Goal: Task Accomplishment & Management: Manage account settings

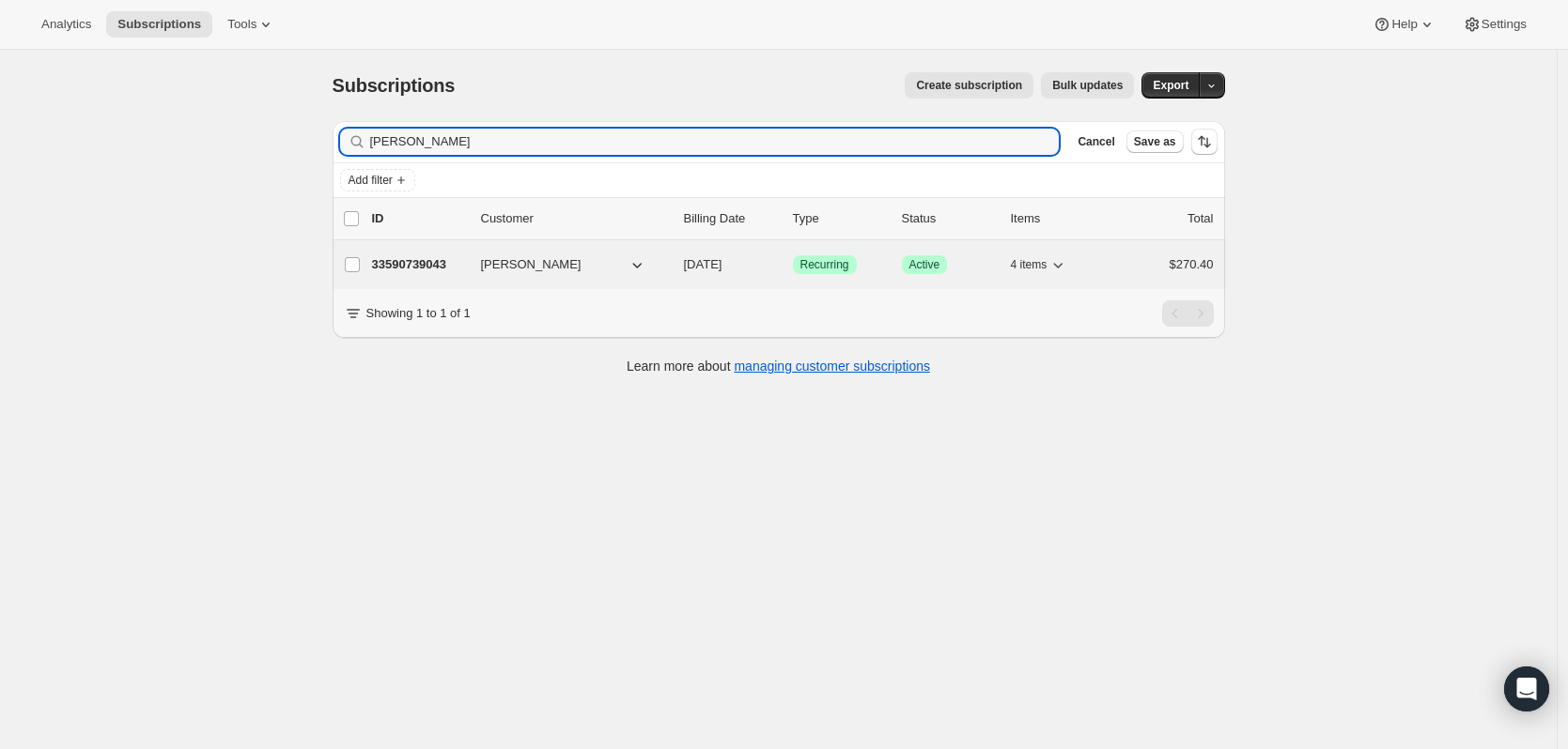
type input "[PERSON_NAME]"
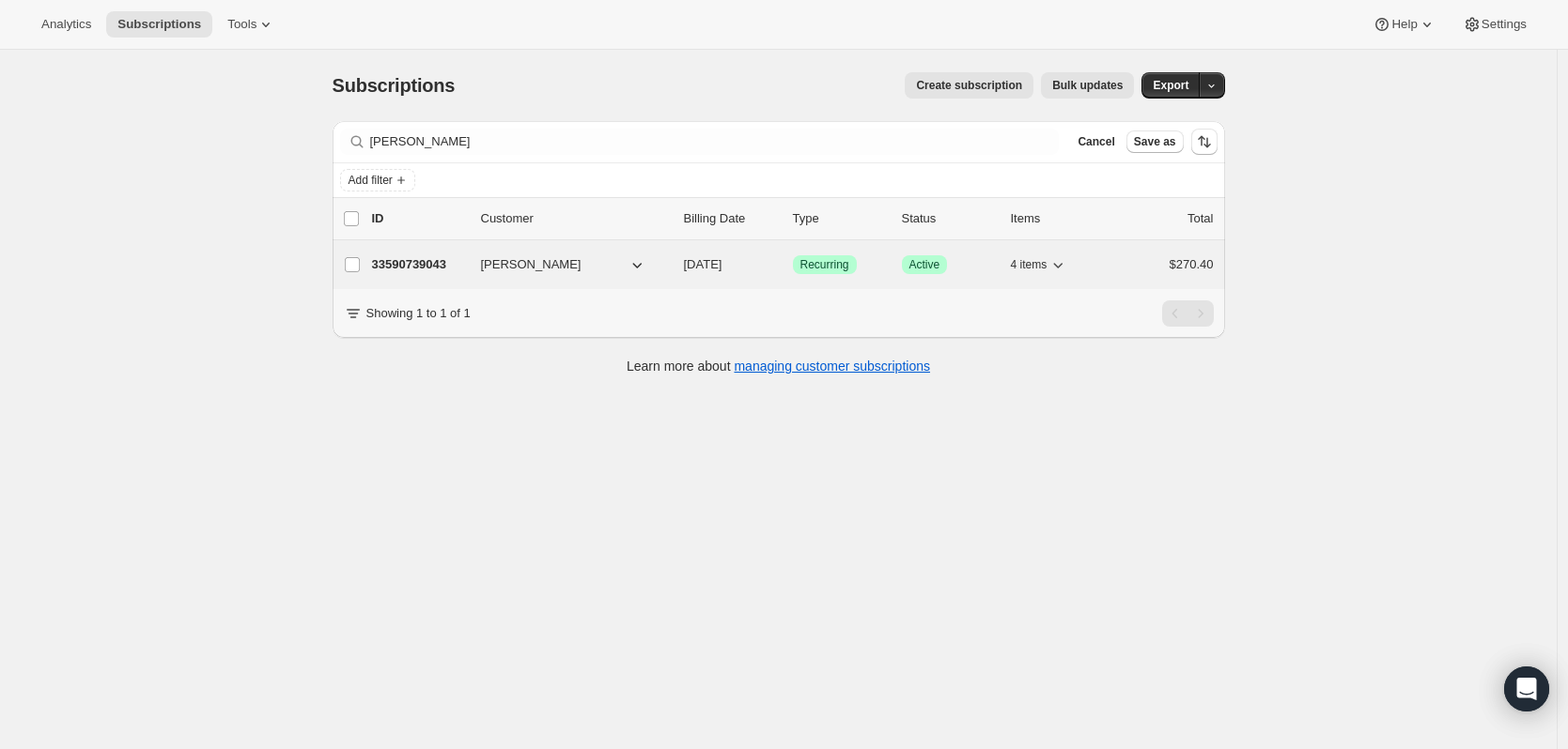
click at [416, 261] on p "33590739043" at bounding box center [419, 264] width 94 height 19
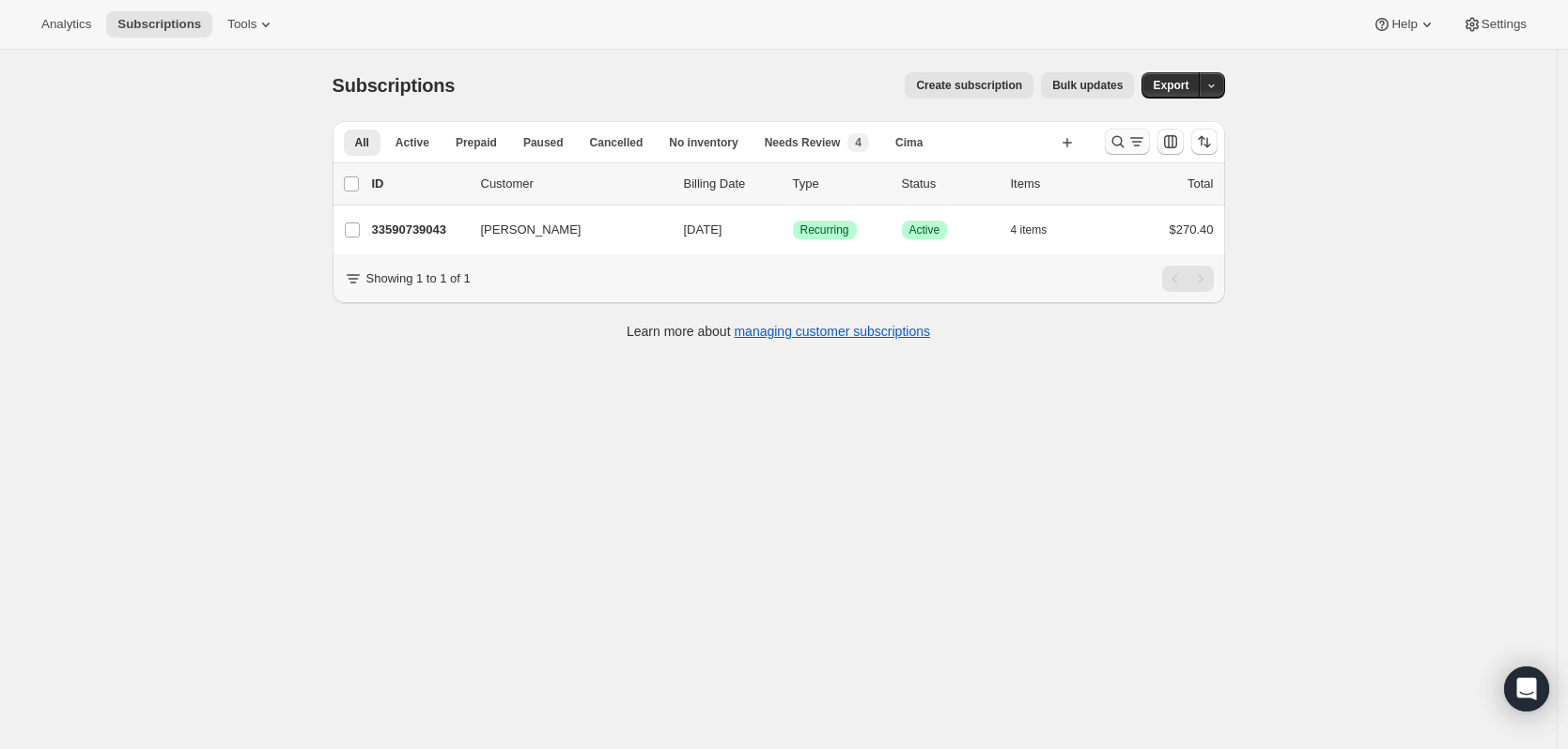
drag, startPoint x: 1120, startPoint y: 149, endPoint x: 1089, endPoint y: 164, distance: 34.4
click at [1120, 149] on icon "Search and filter results" at bounding box center [1117, 141] width 19 height 19
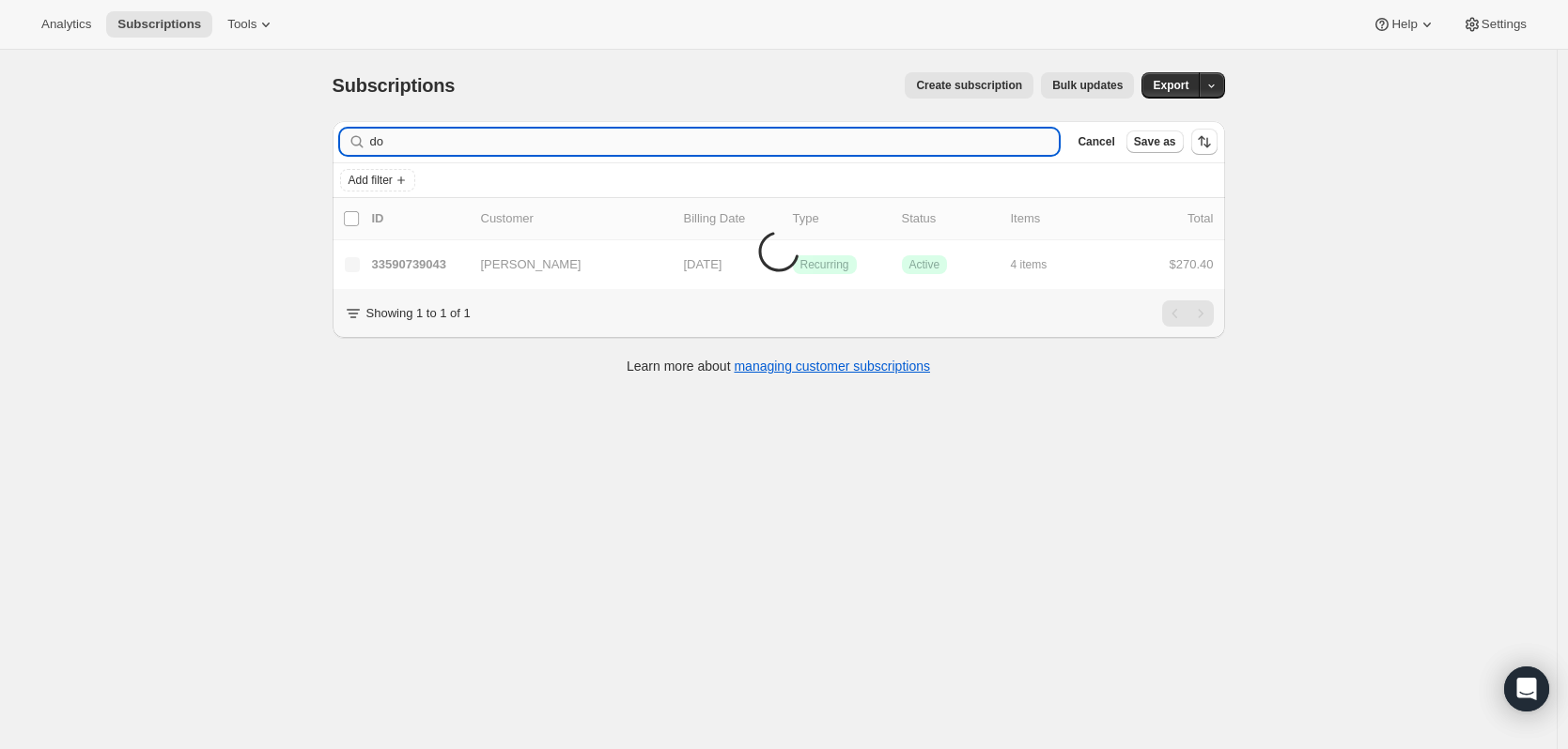
type input "d"
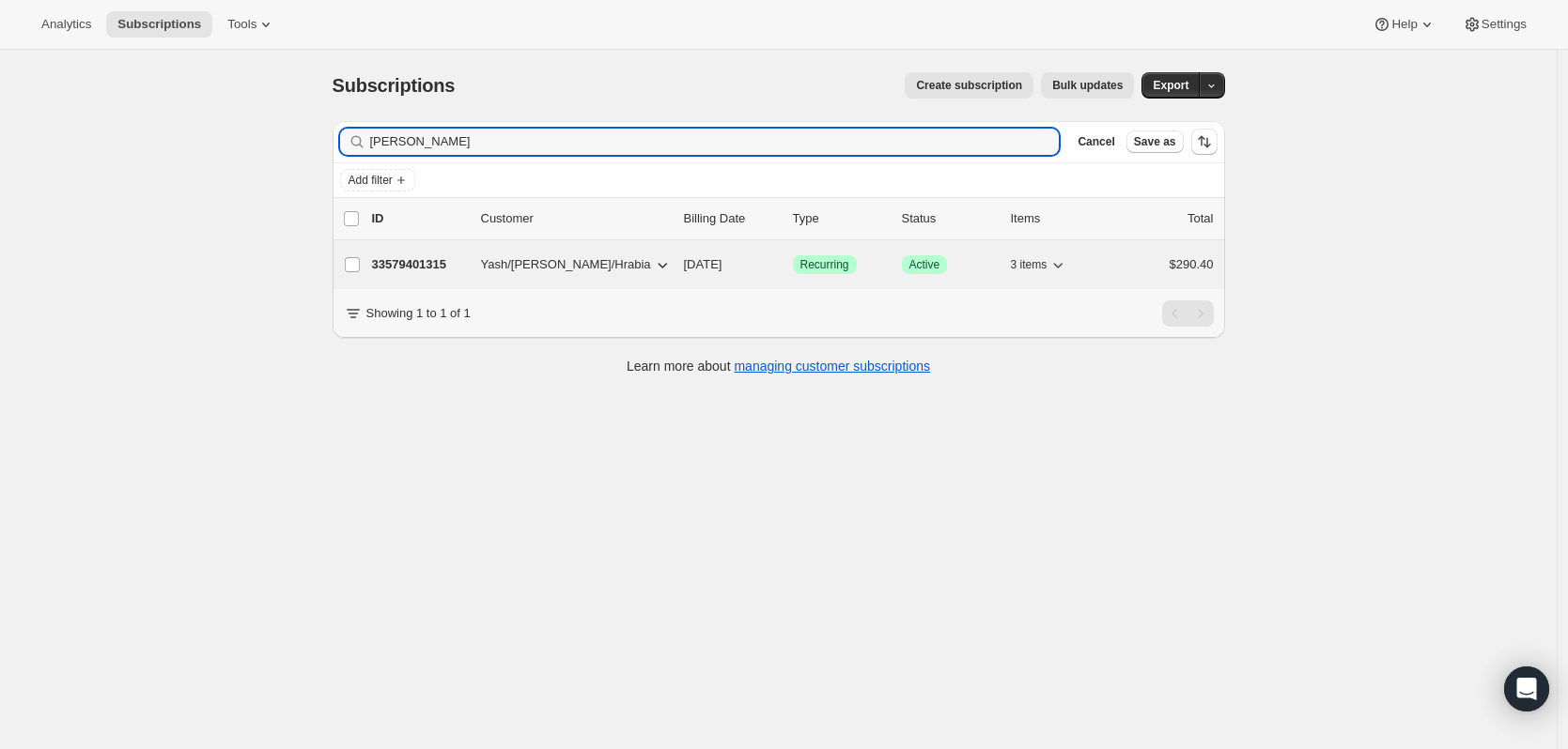
type input "joanna hrabia"
click at [435, 267] on p "33579401315" at bounding box center [419, 264] width 94 height 19
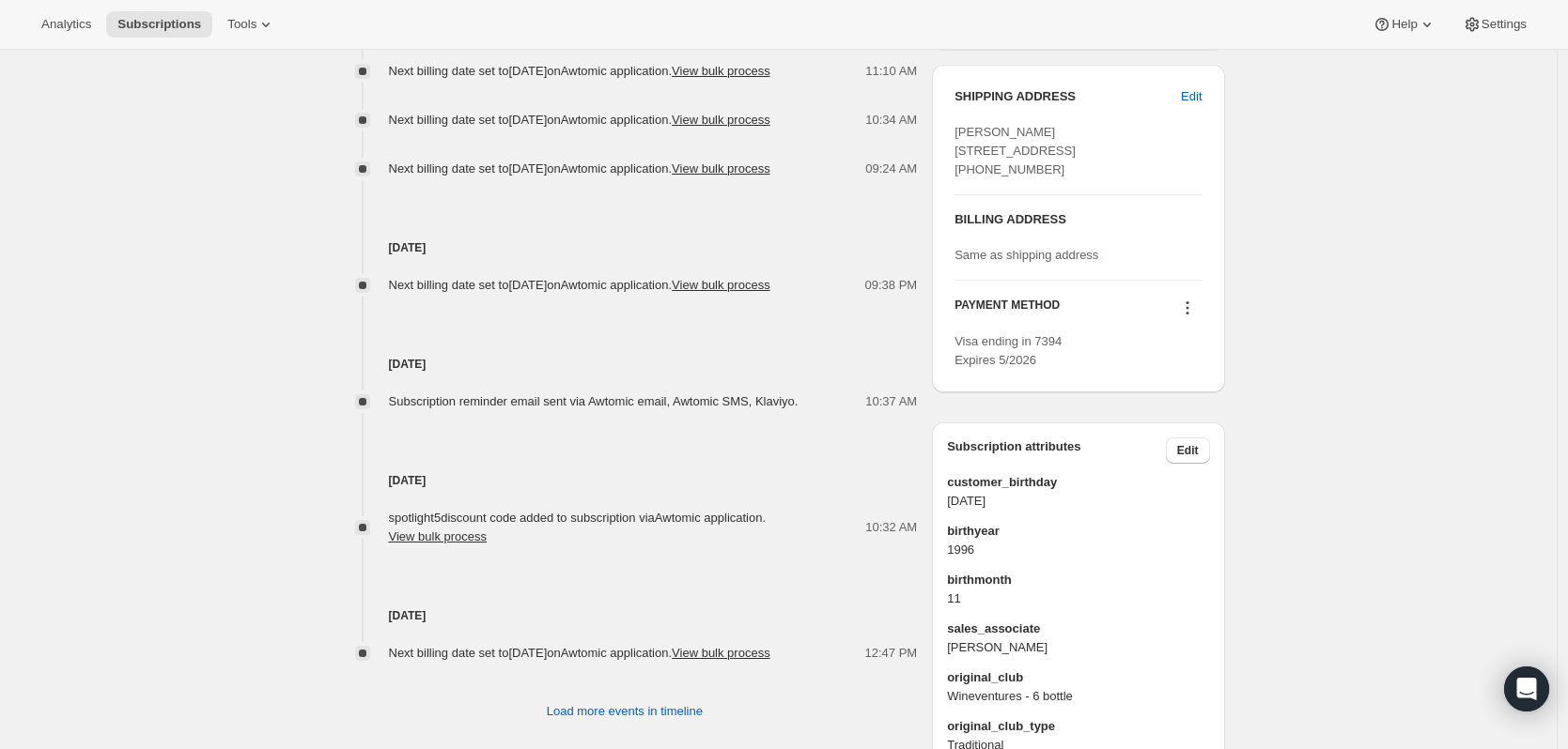
scroll to position [657, 0]
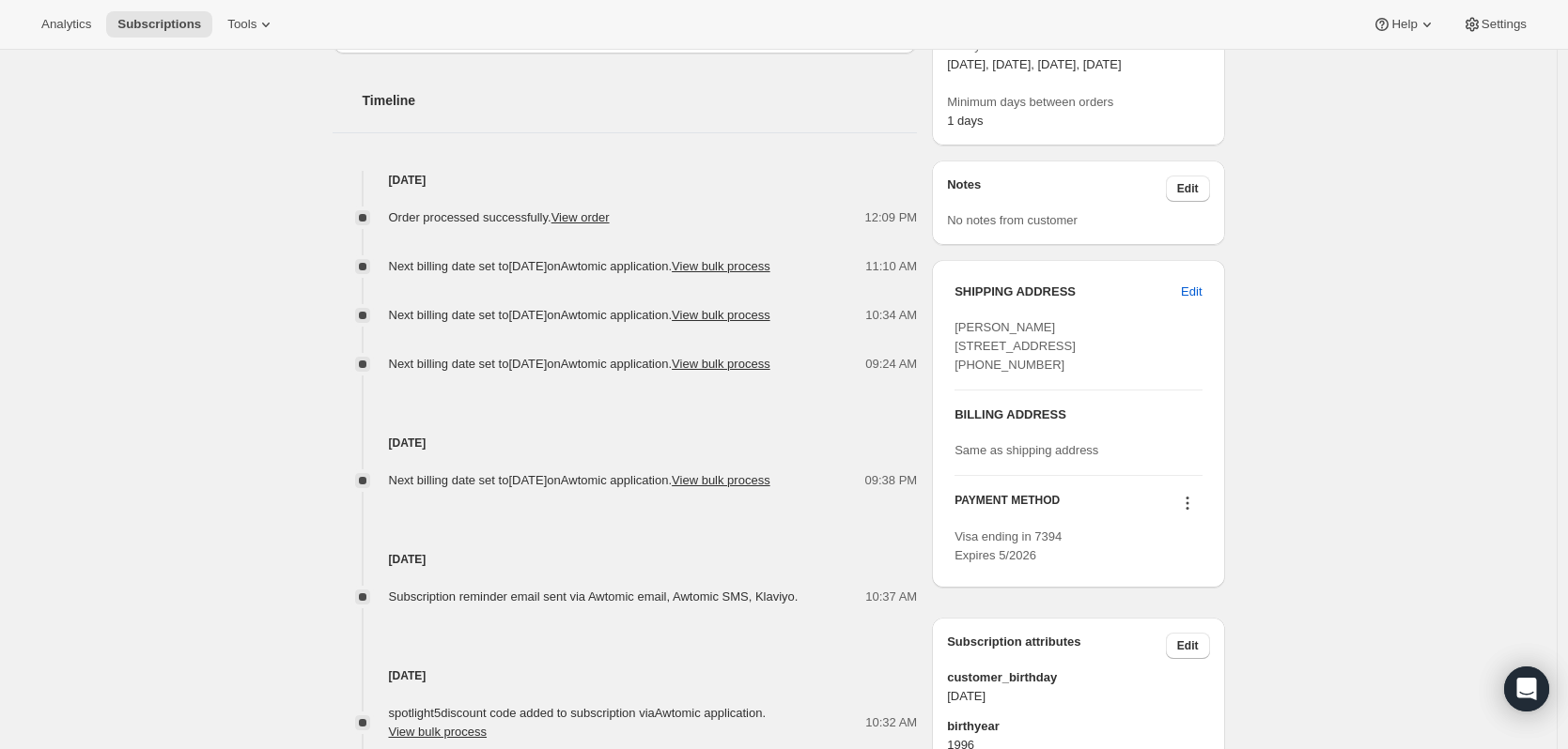
click at [1013, 457] on span "Same as shipping address" at bounding box center [1026, 450] width 144 height 14
click at [1162, 475] on div "BILLING ADDRESS Same as shipping address" at bounding box center [1078, 433] width 247 height 84
click at [1087, 457] on span "Same as shipping address" at bounding box center [1026, 450] width 144 height 14
click at [1089, 460] on div "Same as shipping address" at bounding box center [1078, 450] width 247 height 19
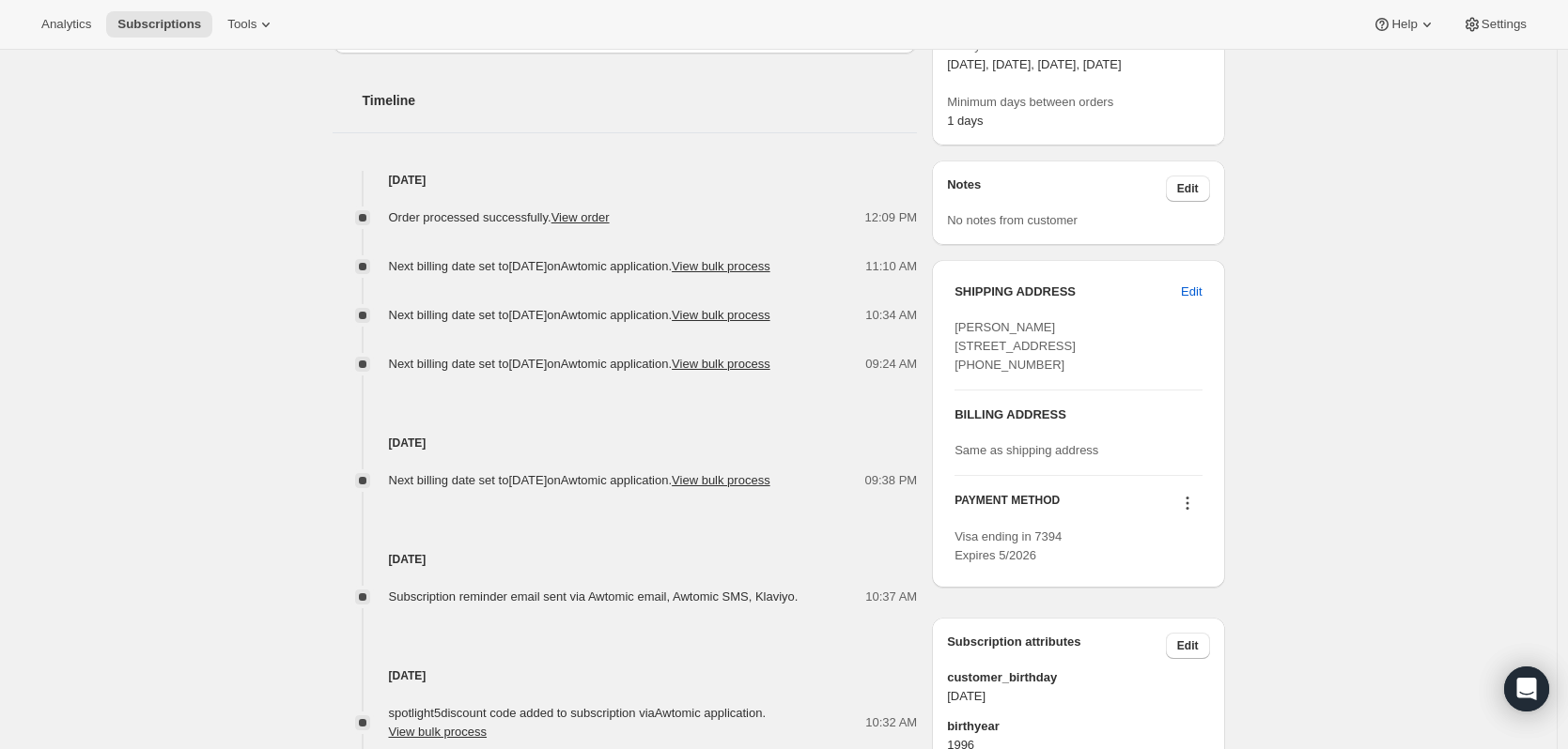
click at [998, 457] on span "Same as shipping address" at bounding box center [1026, 450] width 144 height 14
click at [1190, 513] on icon at bounding box center [1187, 503] width 19 height 19
click at [1383, 496] on div "Subscription #33579401315. This page is ready Subscription #33579401315 Success…" at bounding box center [778, 232] width 1556 height 1677
click at [1183, 513] on icon at bounding box center [1187, 503] width 19 height 19
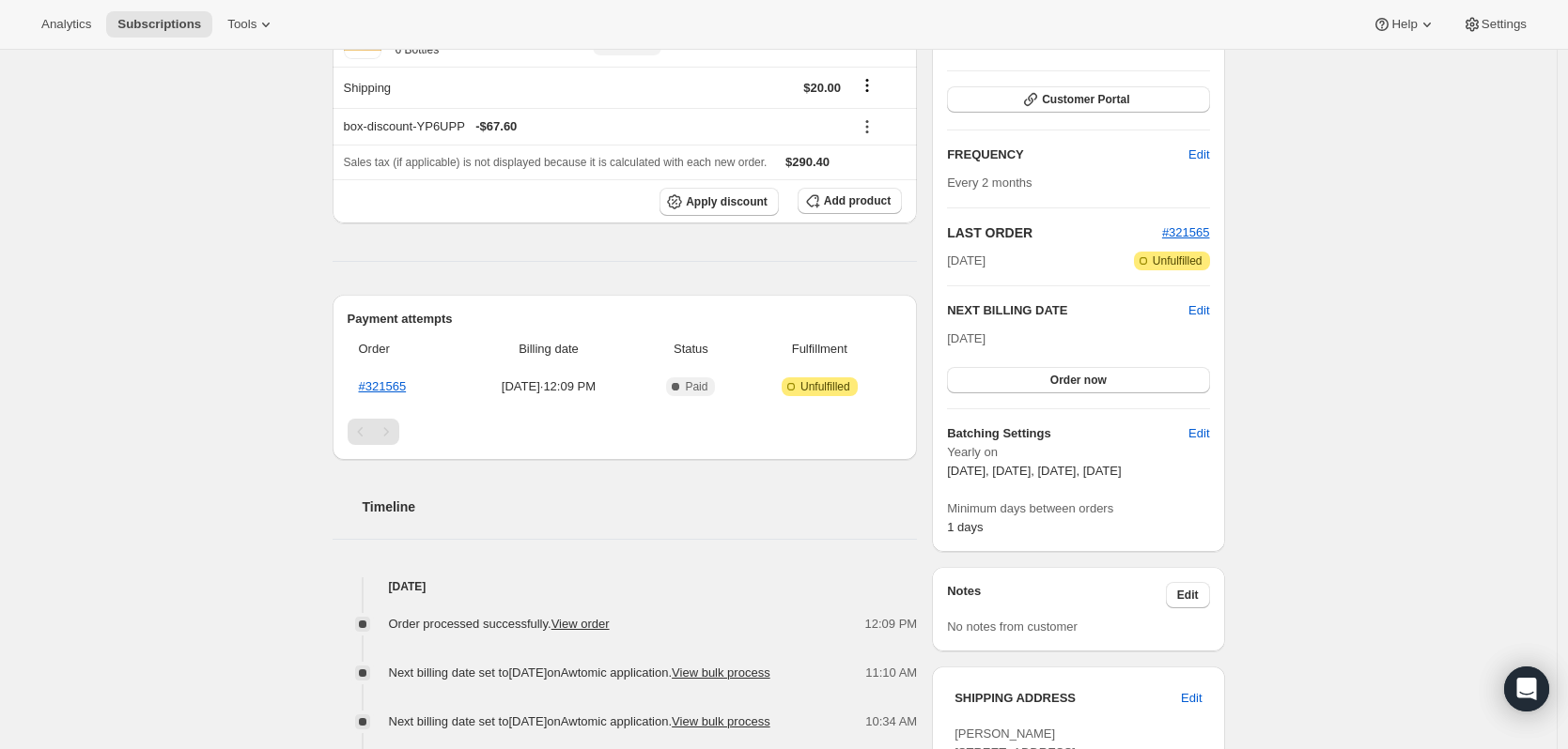
scroll to position [0, 0]
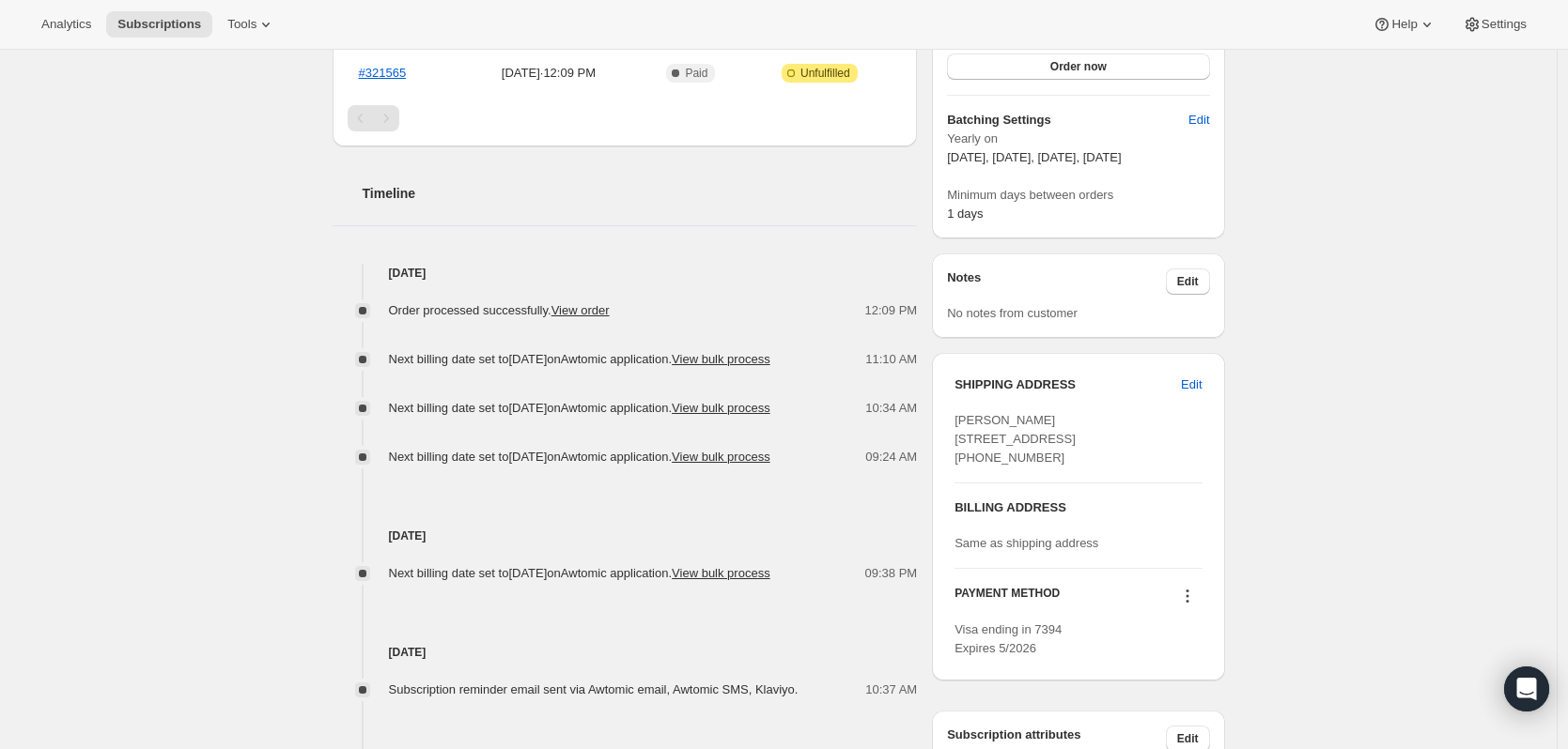
scroll to position [845, 0]
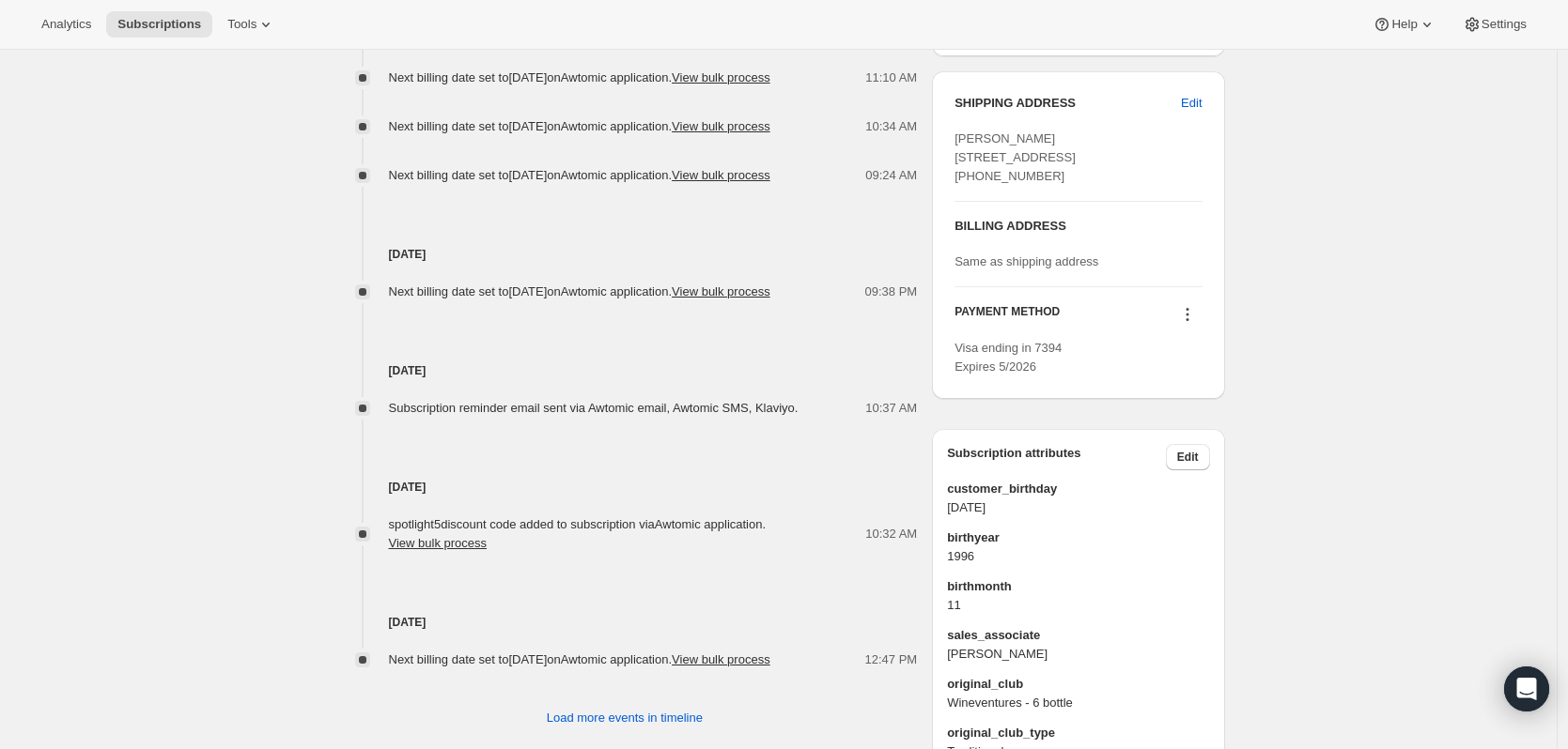
click at [1188, 321] on icon at bounding box center [1186, 319] width 3 height 3
click at [1174, 432] on span "Select payment method" at bounding box center [1191, 437] width 129 height 14
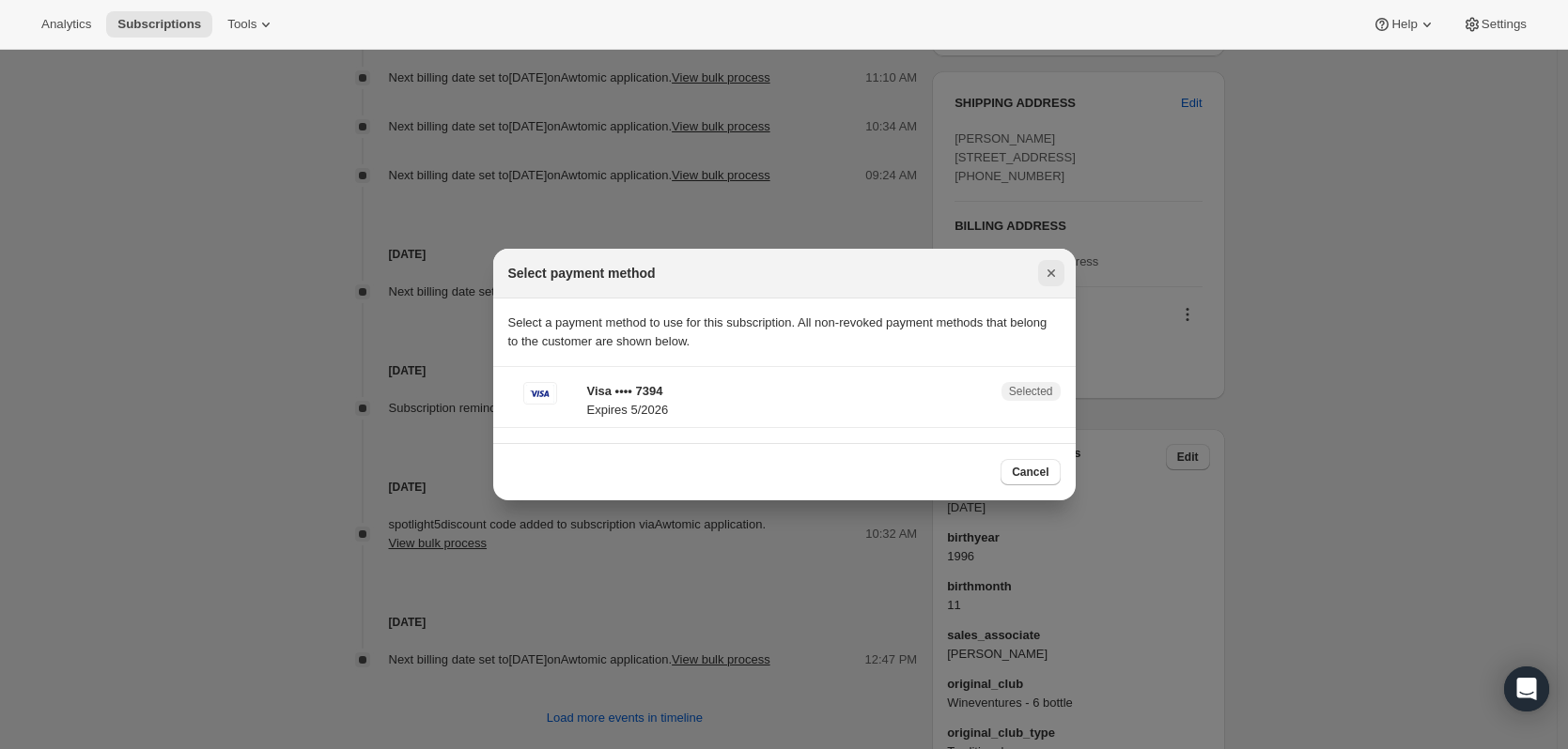
click at [1038, 278] on button "Close" at bounding box center [1051, 273] width 27 height 27
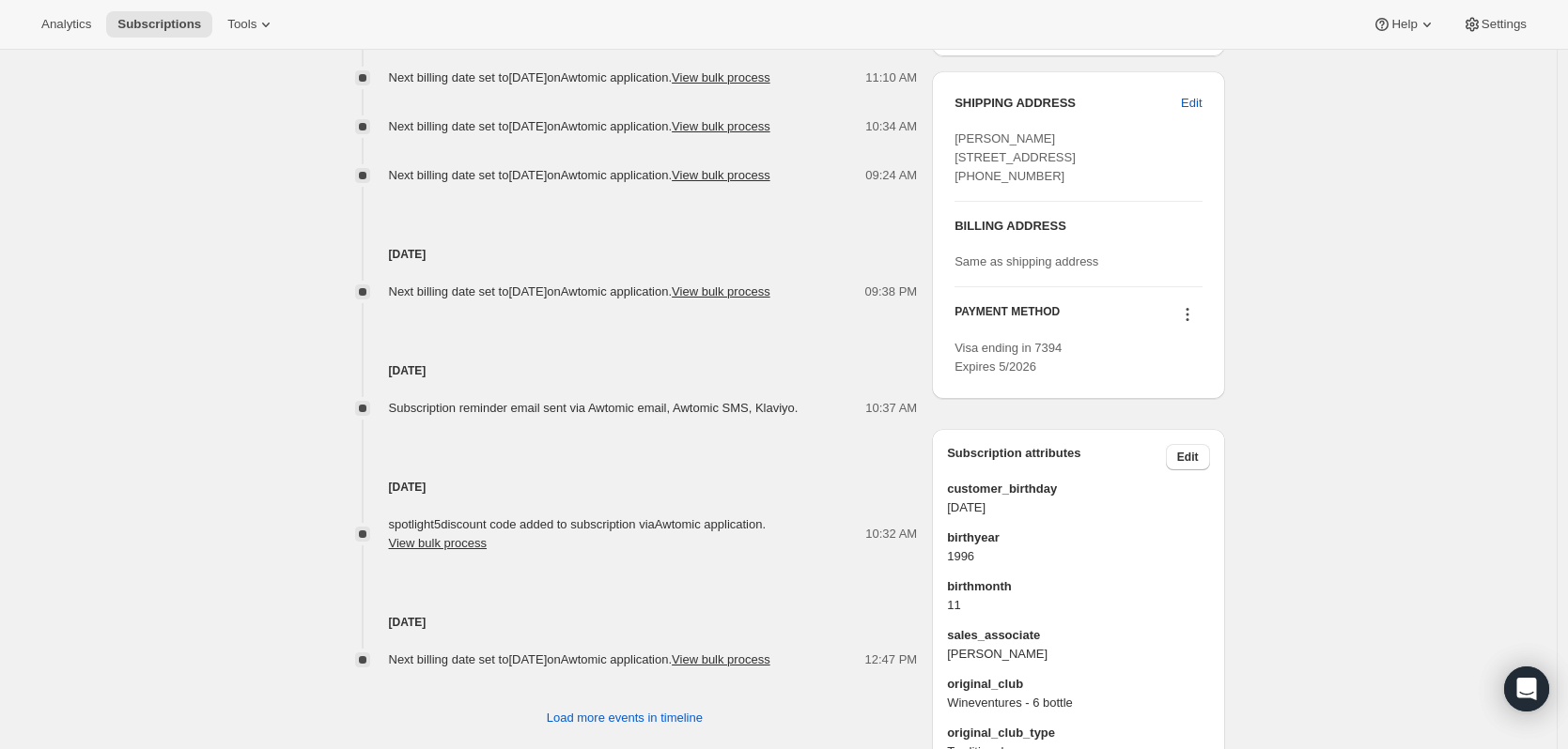
click at [1200, 324] on button at bounding box center [1187, 314] width 30 height 21
click at [1198, 463] on span "Add credit card" at bounding box center [1167, 470] width 81 height 14
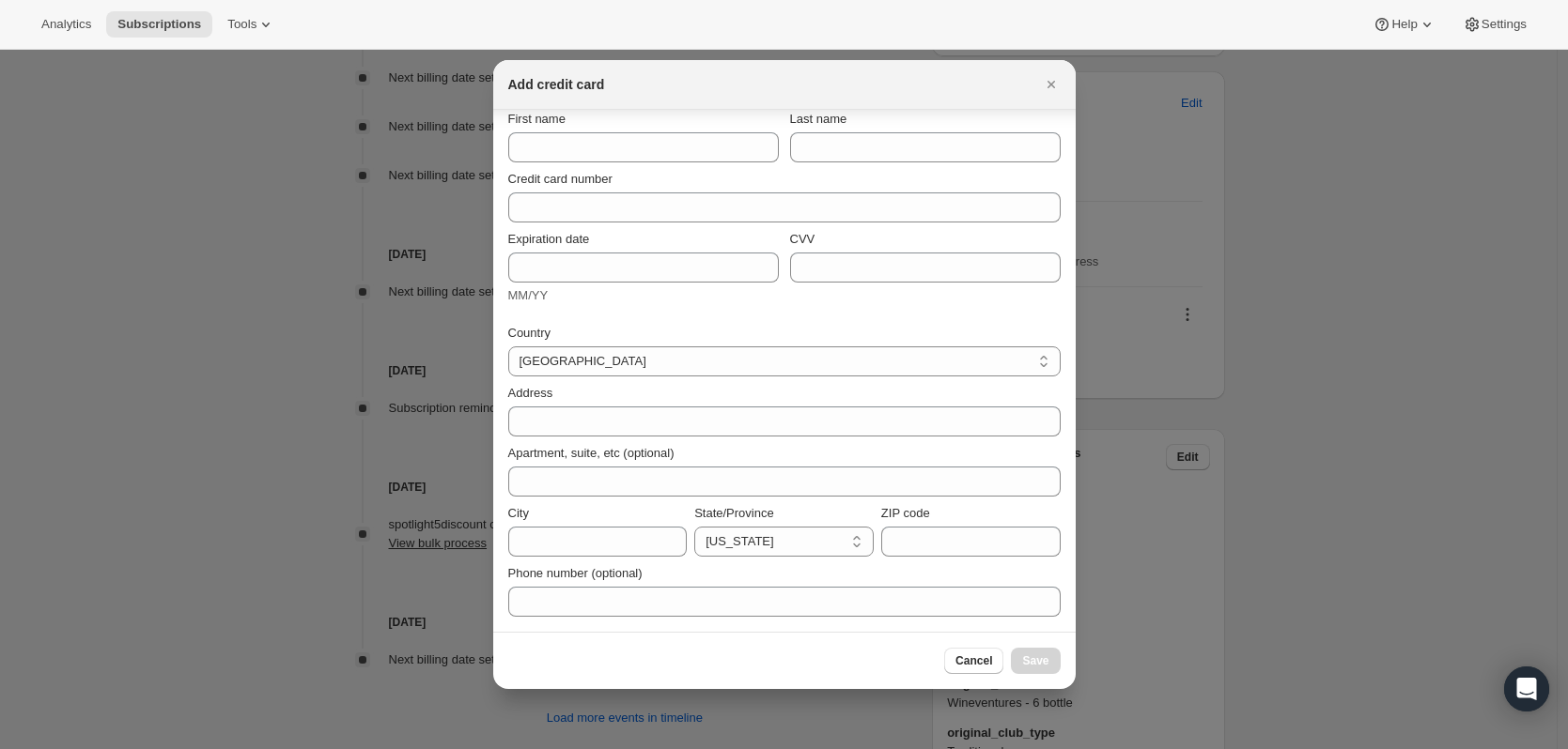
scroll to position [0, 0]
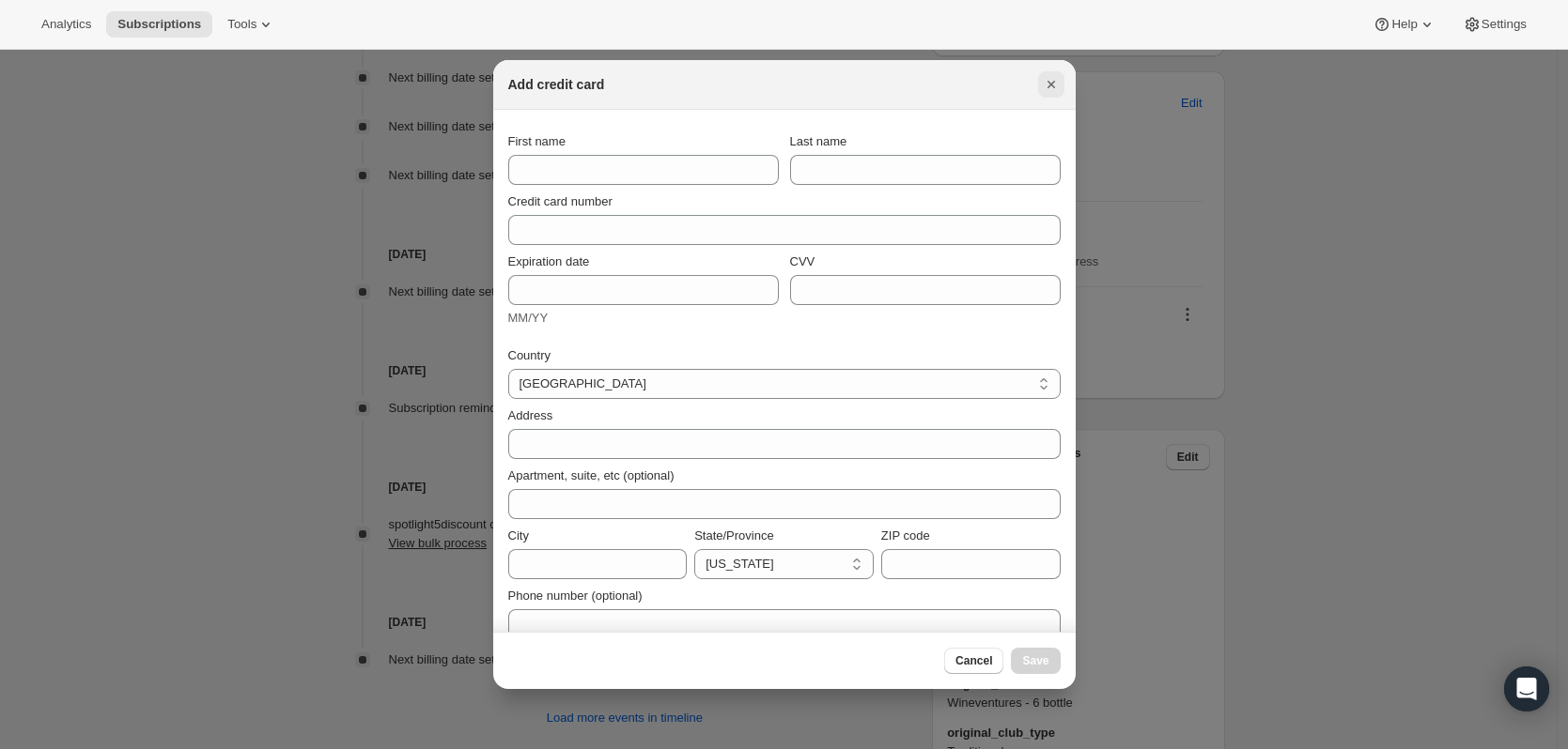
click at [1054, 79] on icon "Close" at bounding box center [1051, 84] width 19 height 19
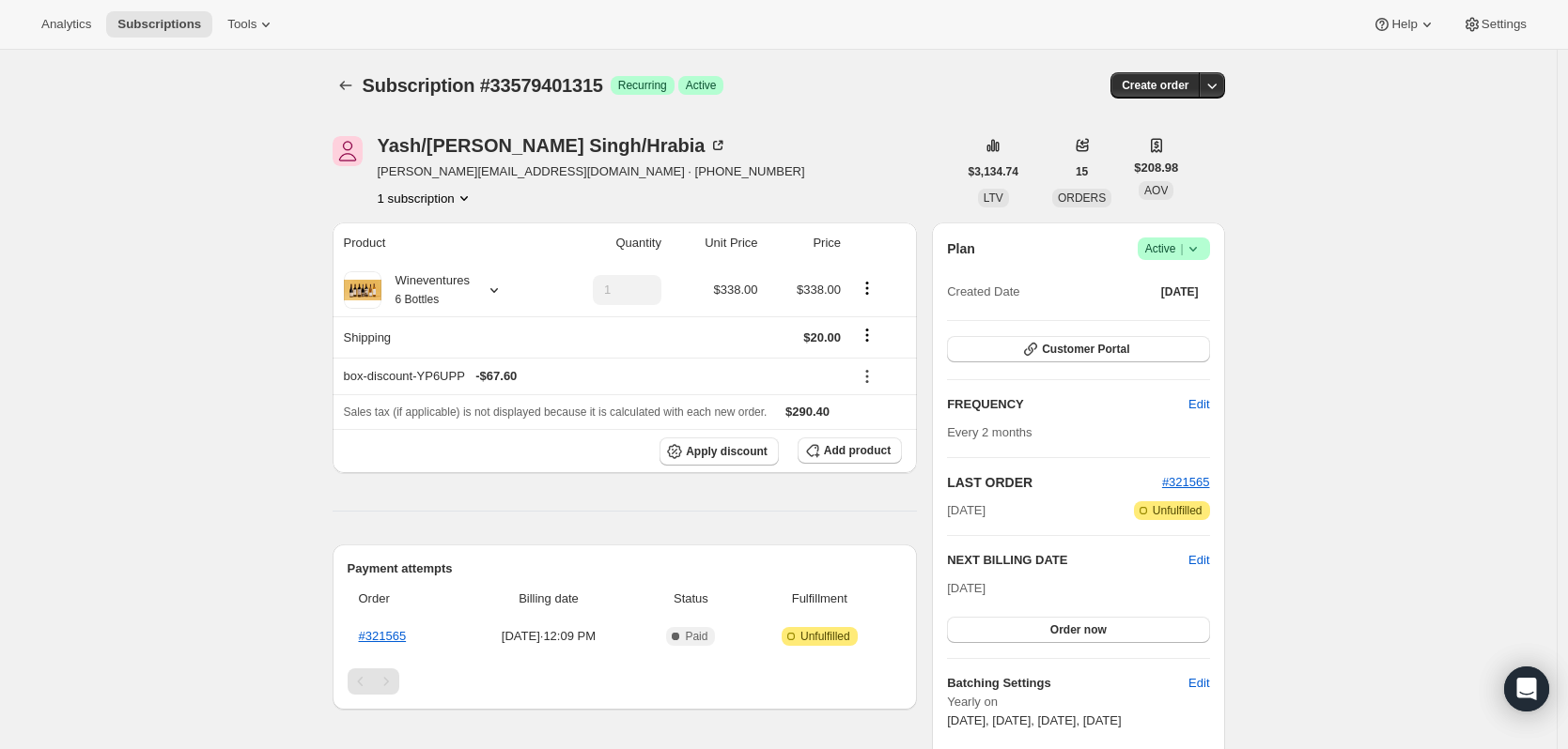
click at [464, 199] on icon "Product actions" at bounding box center [463, 197] width 19 height 19
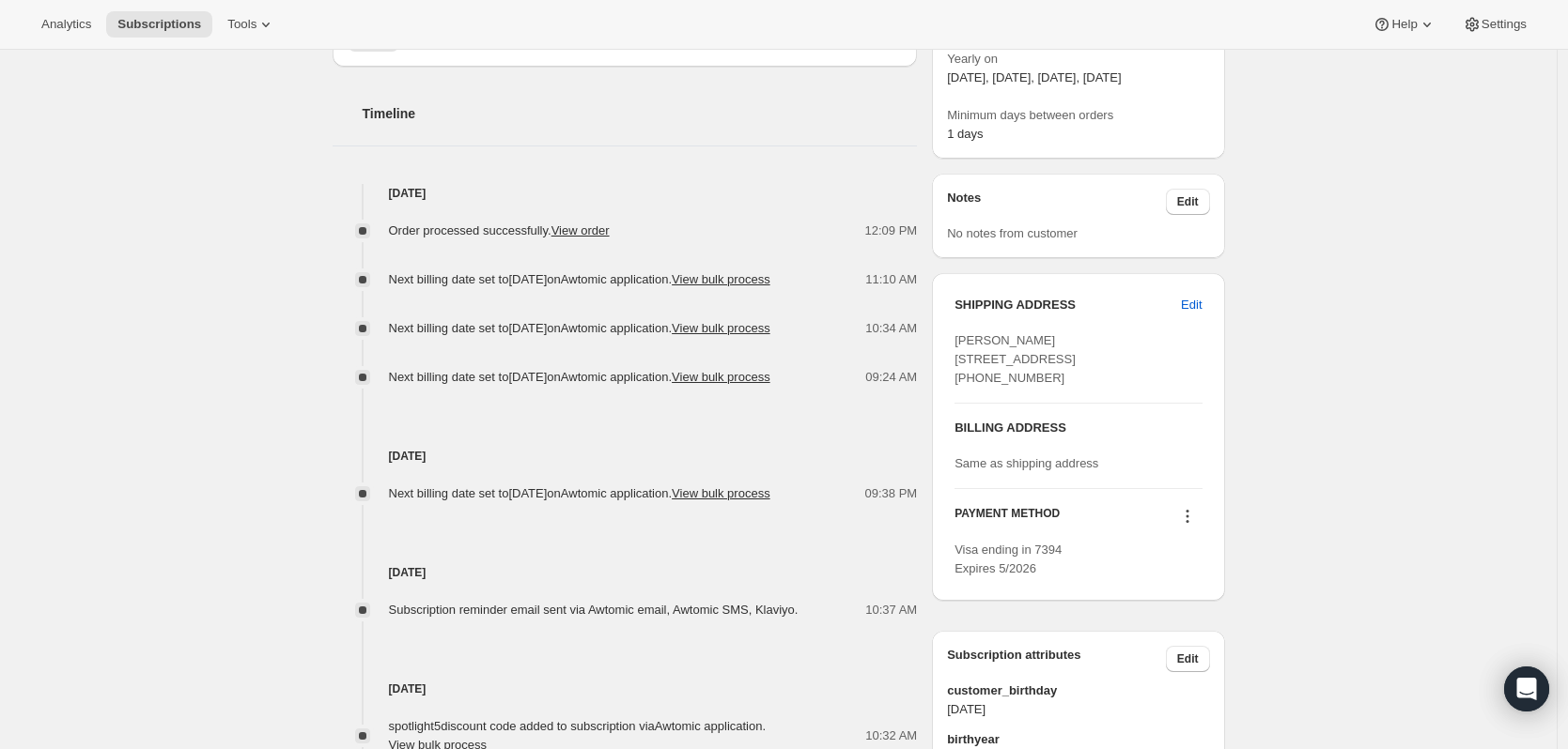
scroll to position [658, 0]
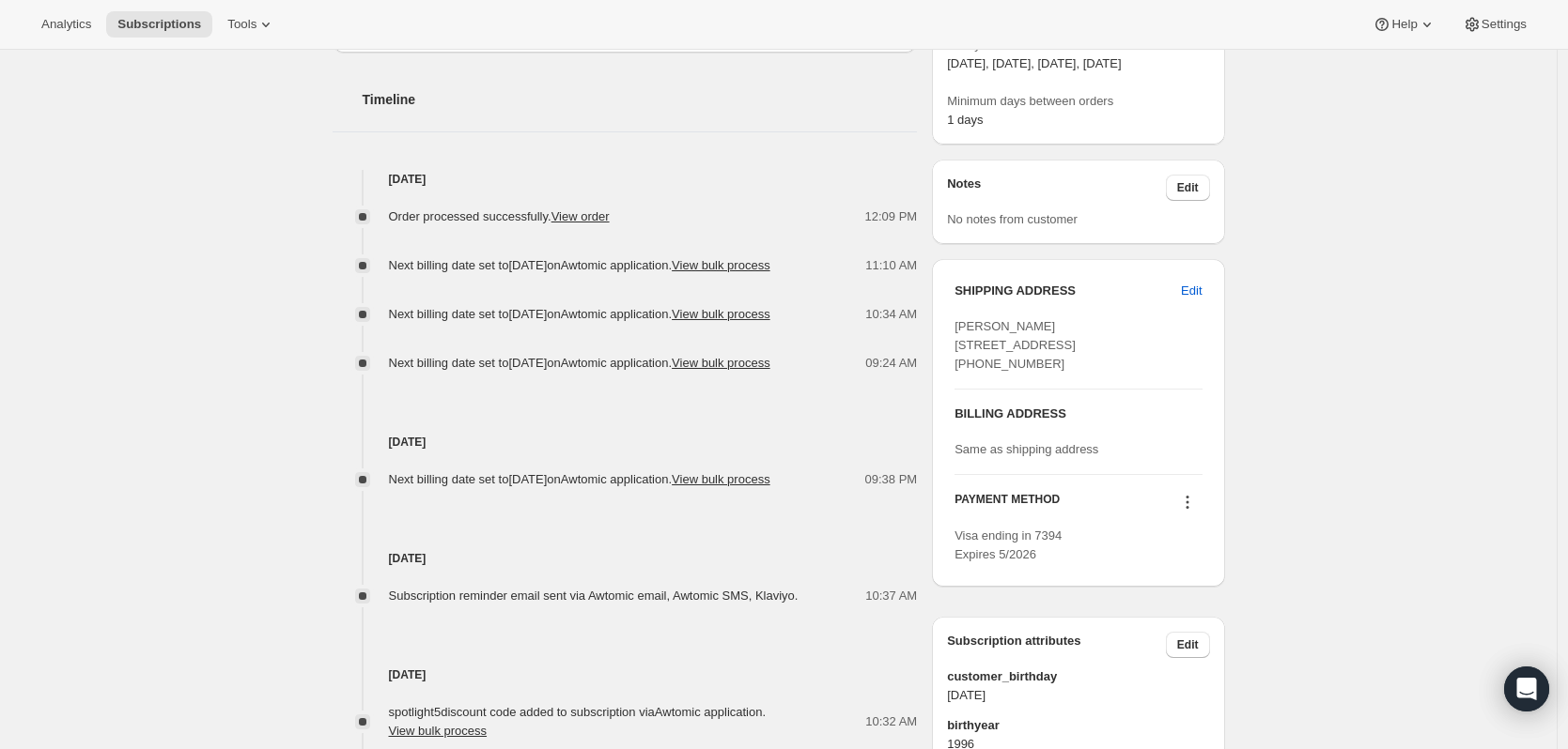
click at [1202, 513] on button at bounding box center [1187, 502] width 30 height 21
click at [1190, 512] on icon at bounding box center [1187, 502] width 19 height 19
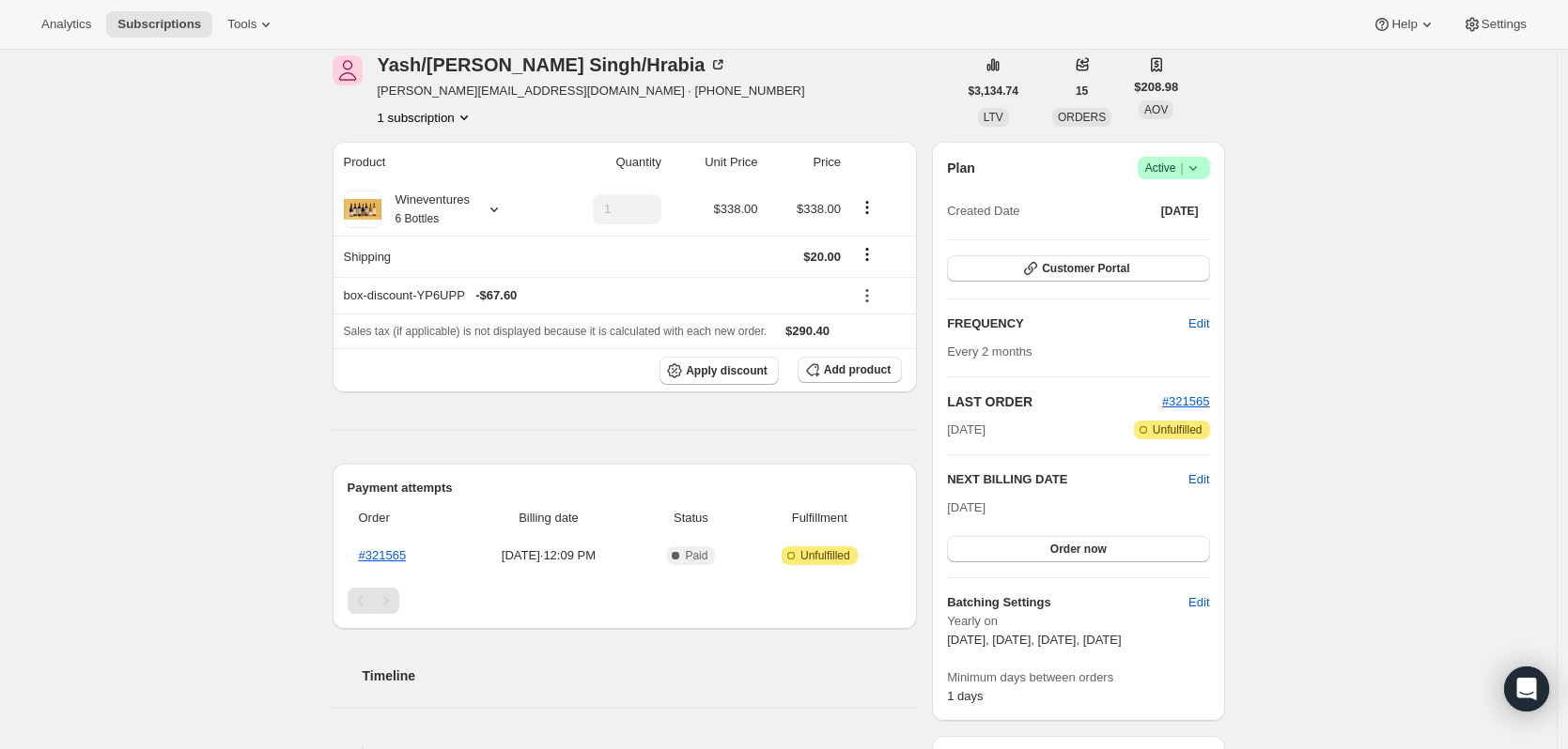
scroll to position [0, 0]
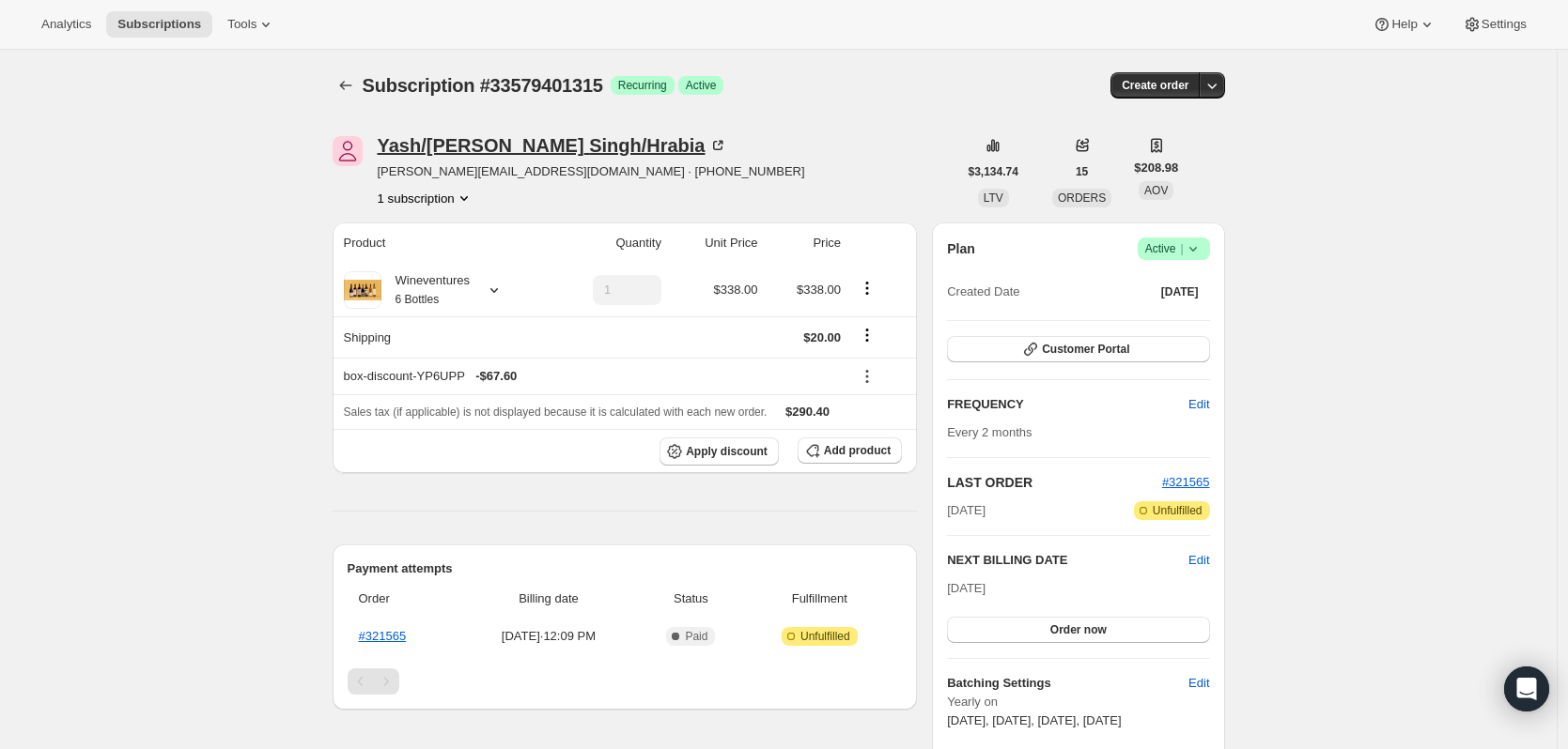
click at [709, 149] on icon at bounding box center [718, 145] width 19 height 19
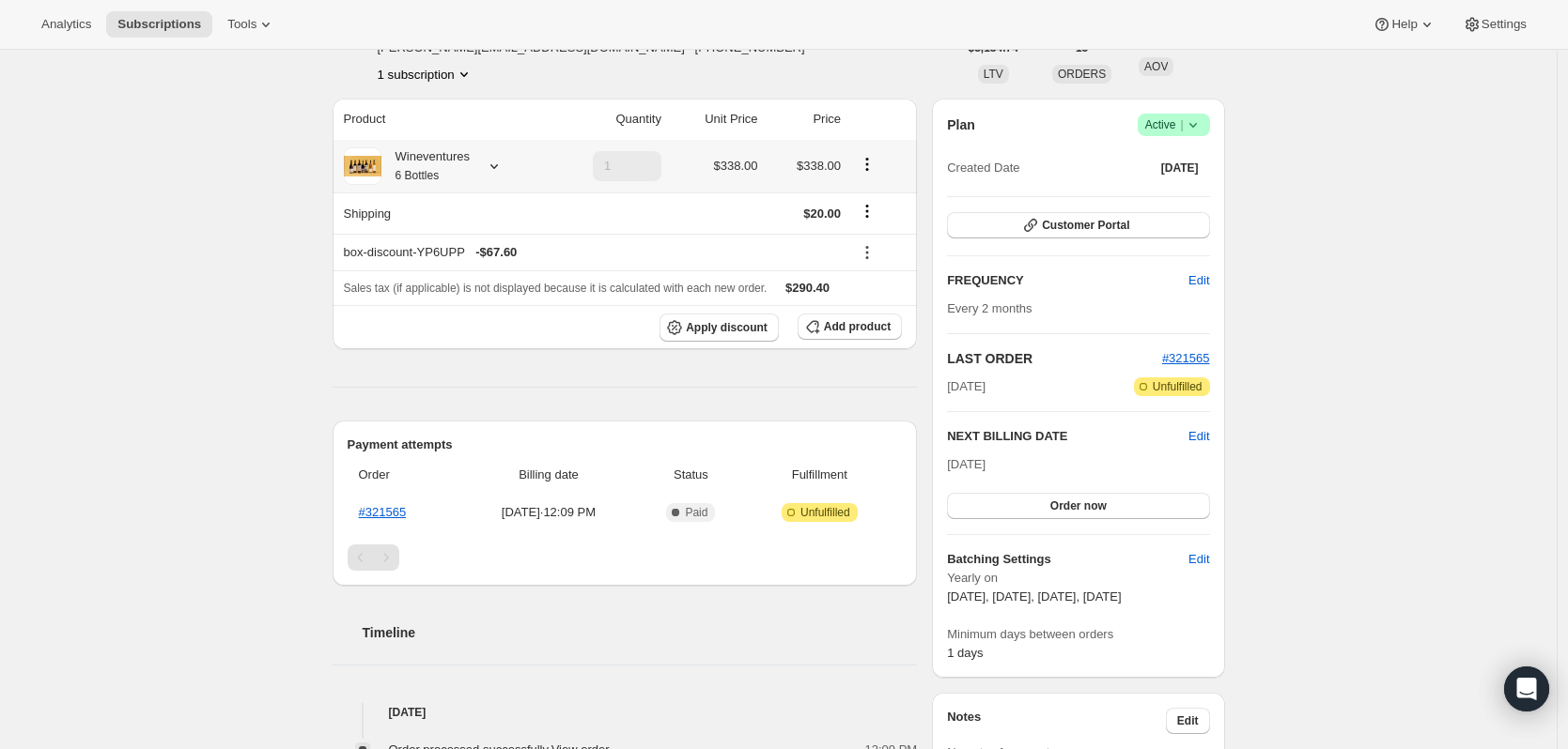
scroll to position [658, 0]
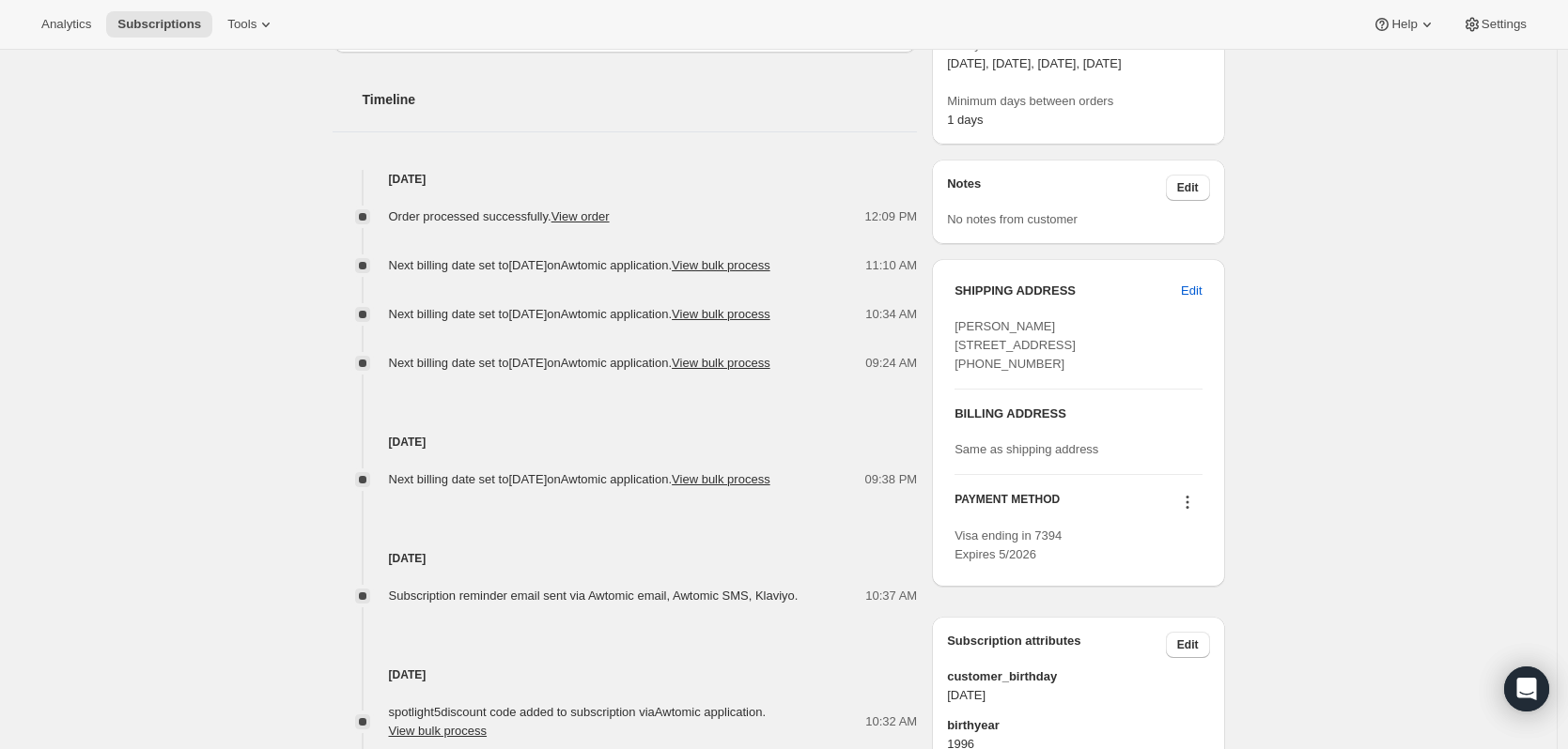
click at [1197, 512] on icon at bounding box center [1187, 502] width 19 height 19
click at [1193, 588] on span "Send link to update card" at bounding box center [1192, 594] width 132 height 14
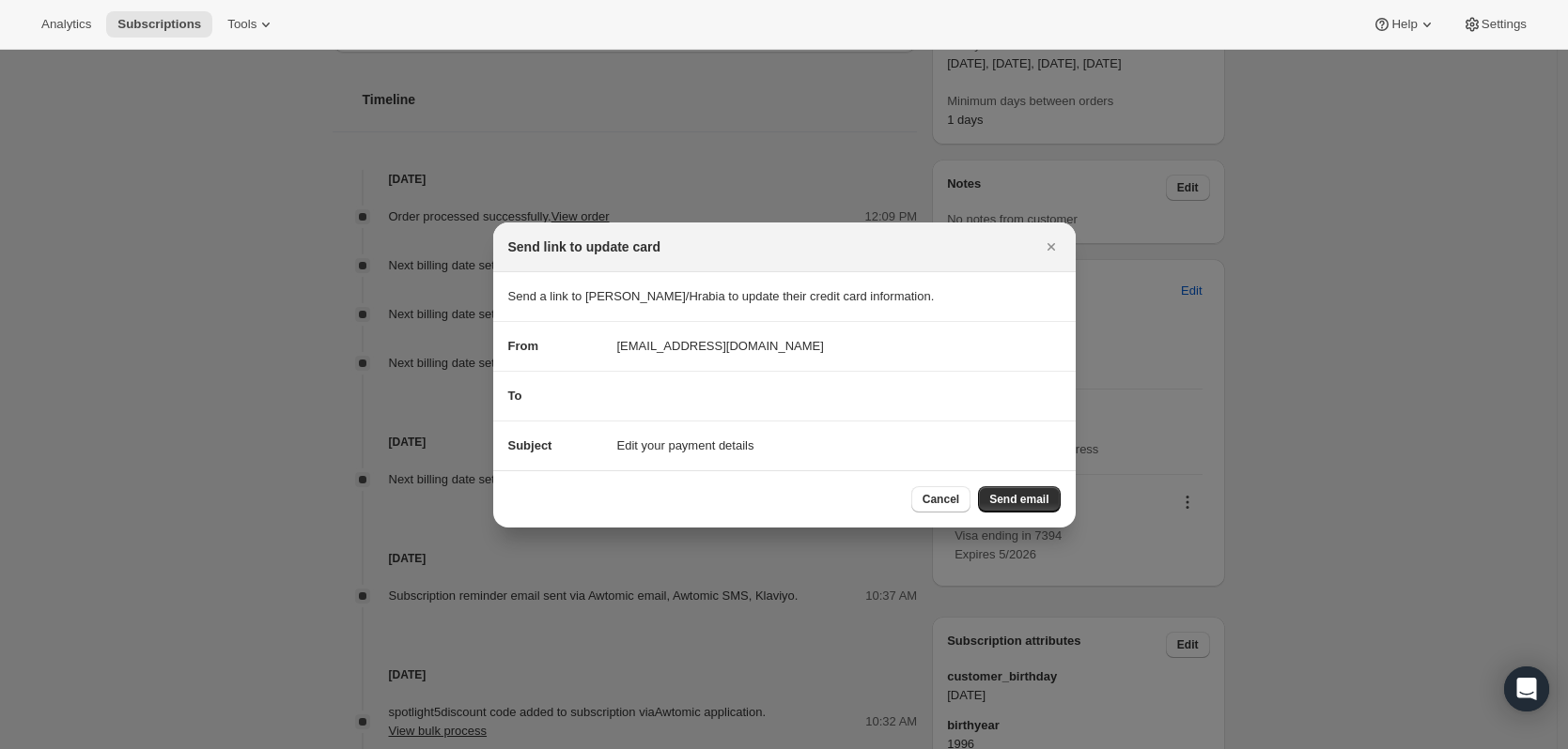
click at [682, 445] on span "Edit your payment details" at bounding box center [686, 445] width 137 height 19
click at [1048, 259] on button "Close" at bounding box center [1051, 247] width 27 height 27
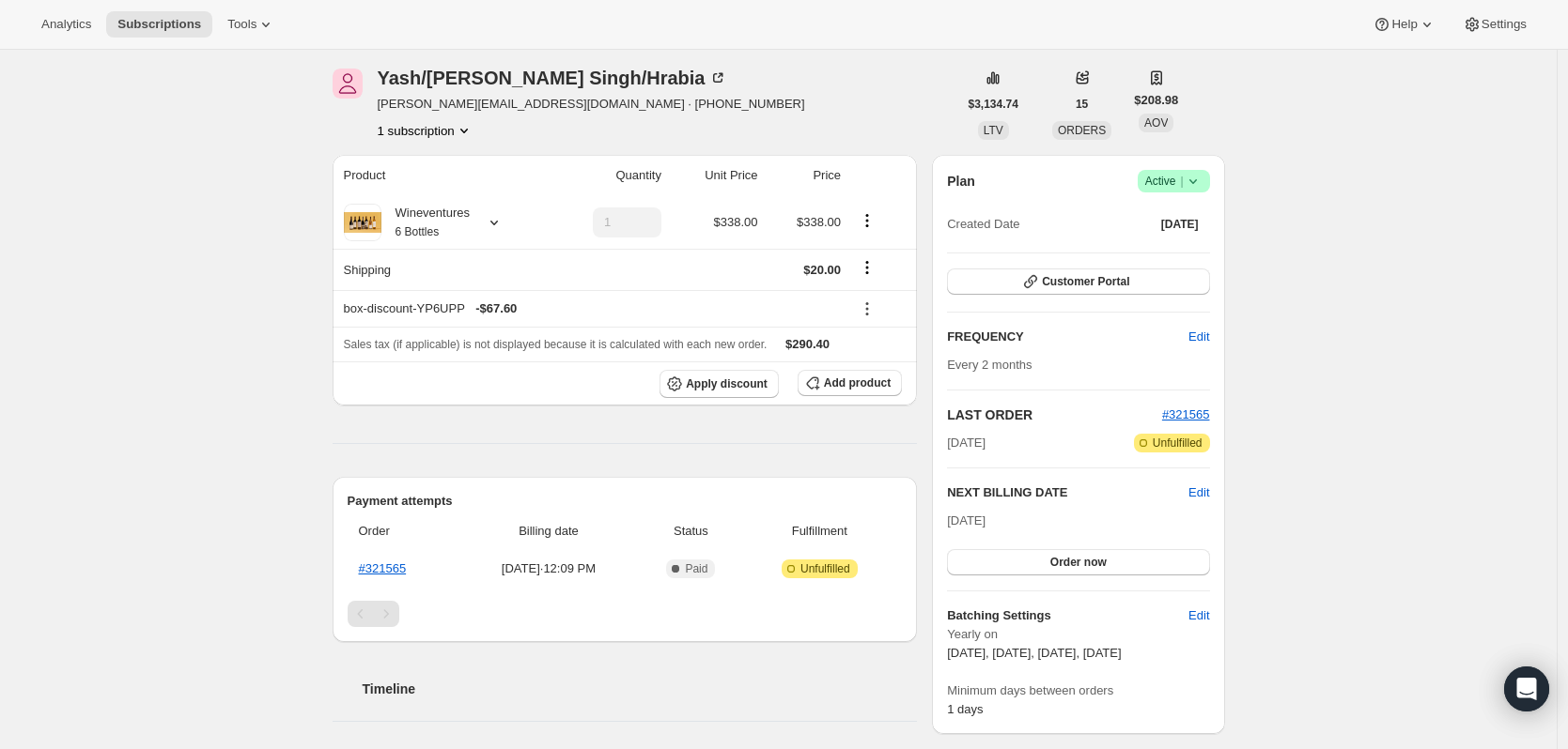
scroll to position [0, 0]
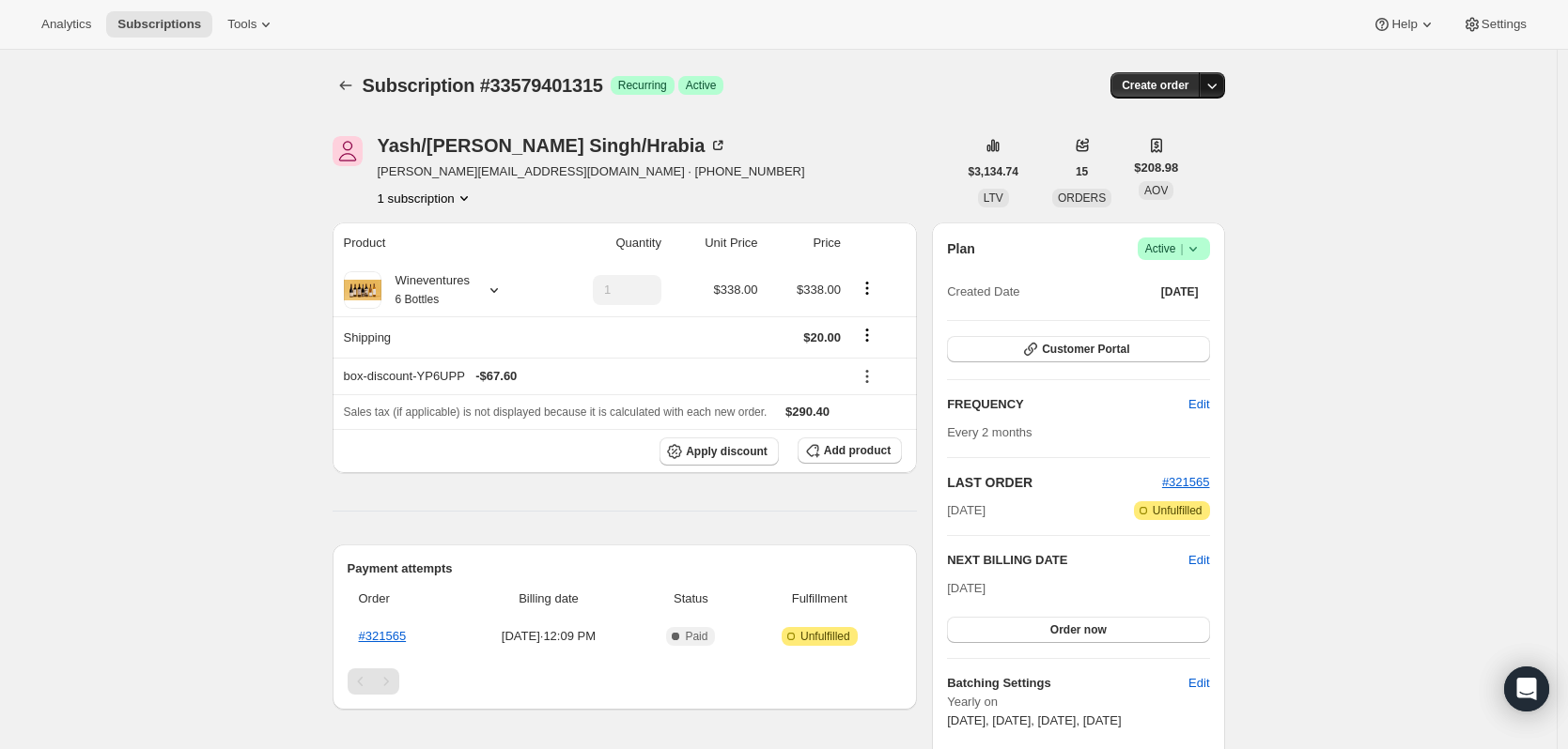
click at [1221, 94] on icon "button" at bounding box center [1211, 85] width 19 height 19
click at [1196, 353] on button "Customer Portal" at bounding box center [1078, 349] width 262 height 27
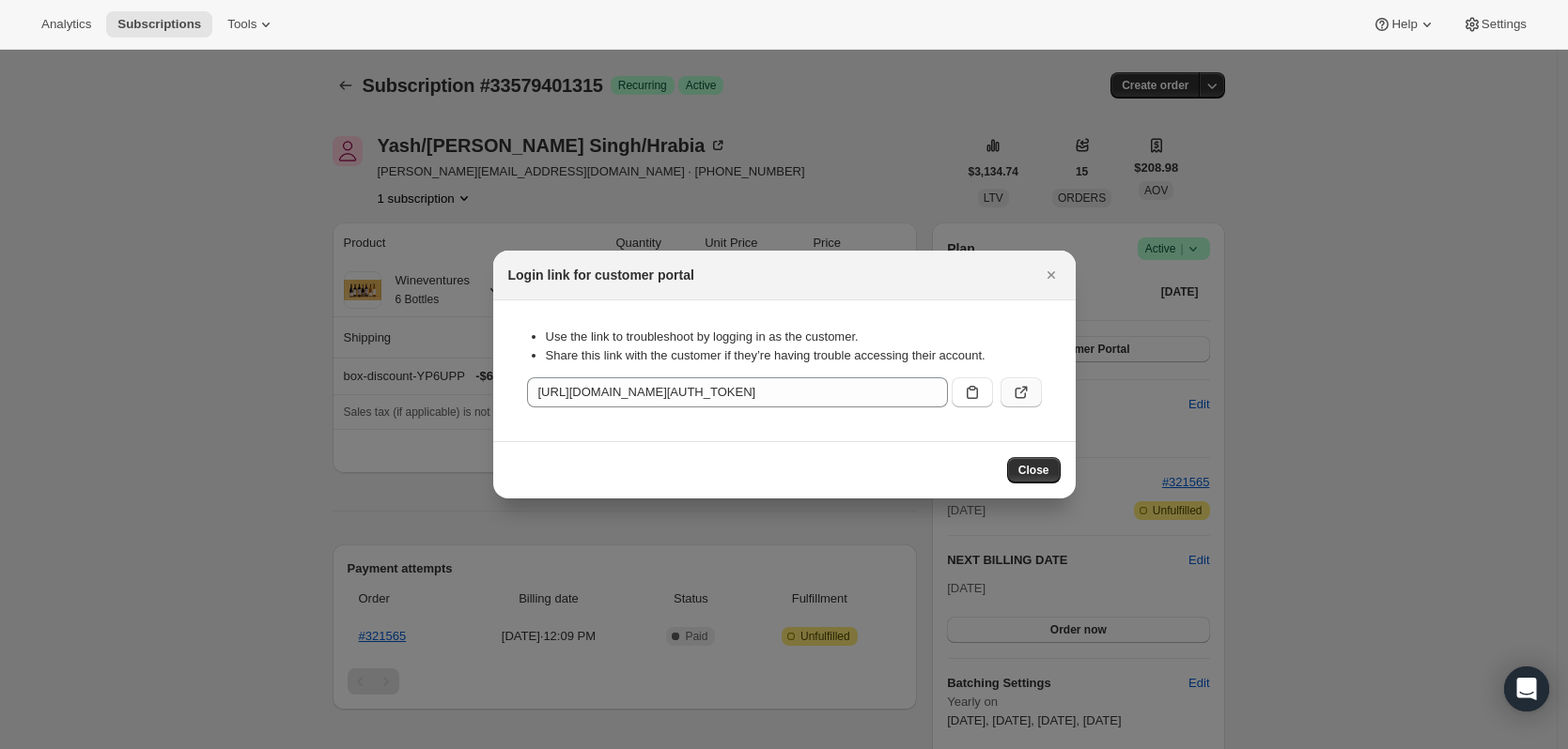
click at [1015, 397] on icon ":rq8:" at bounding box center [1019, 393] width 11 height 11
click at [1038, 272] on button "Close" at bounding box center [1051, 275] width 27 height 27
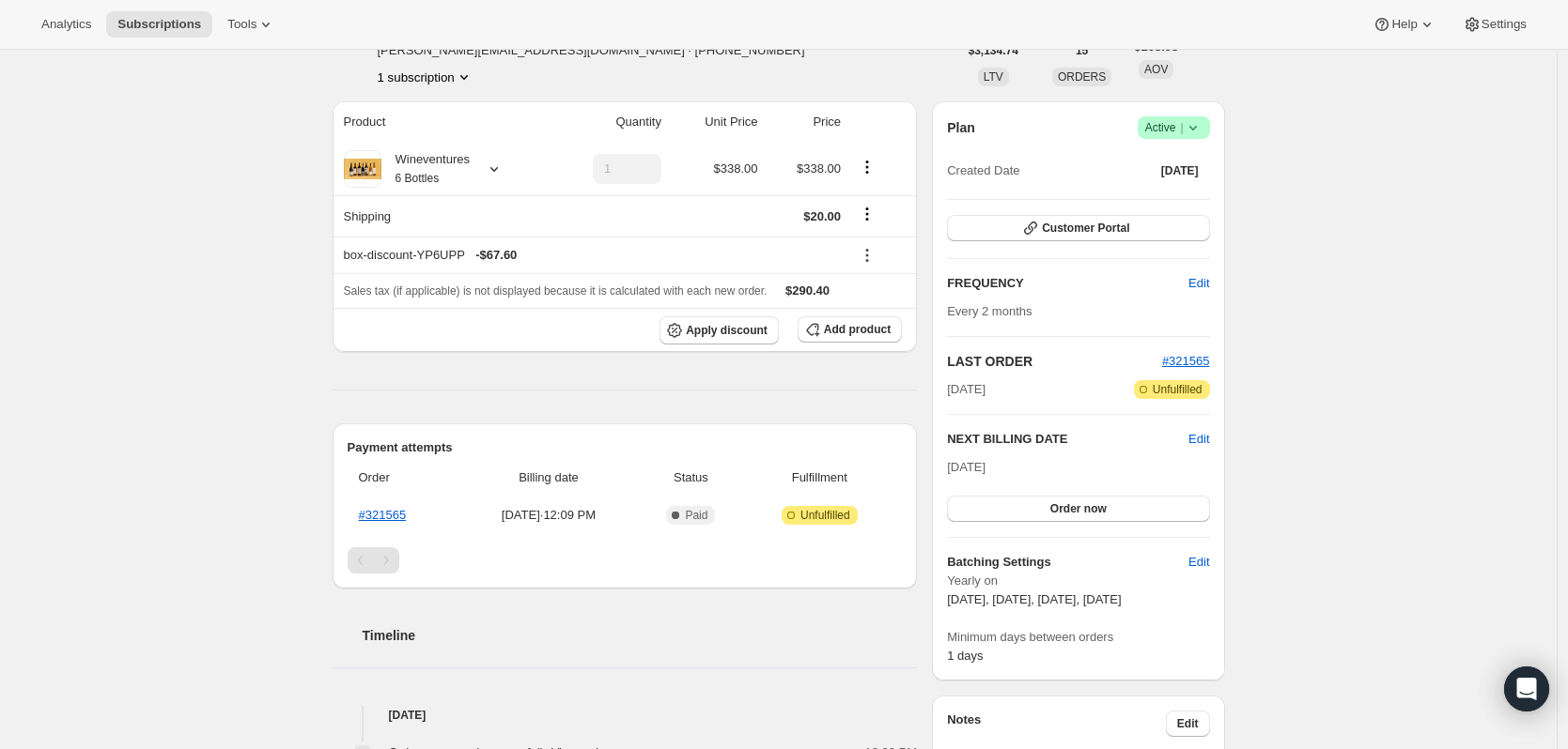
scroll to position [658, 0]
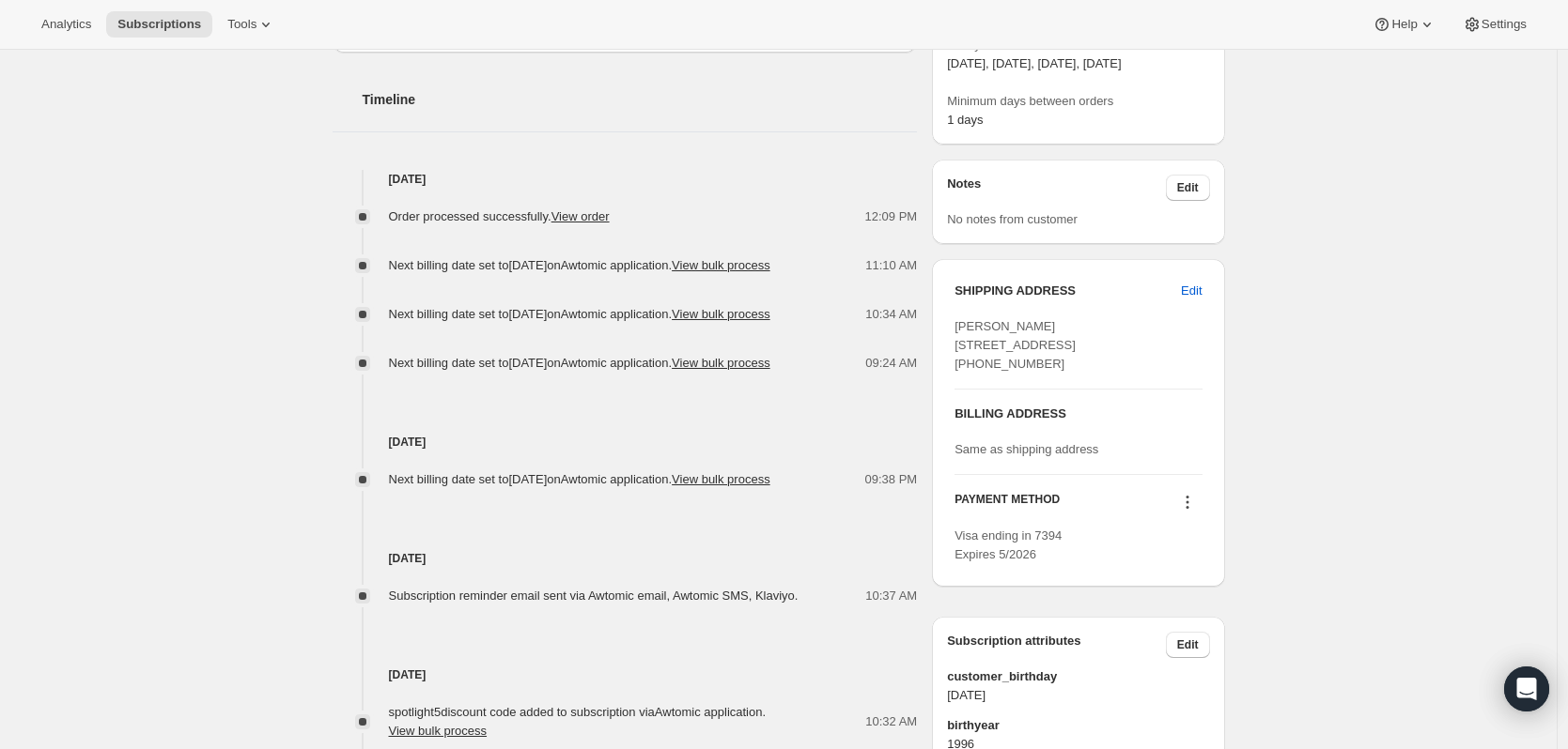
click at [1190, 512] on icon at bounding box center [1187, 502] width 19 height 19
click at [1232, 632] on span "Select payment method" at bounding box center [1191, 626] width 129 height 14
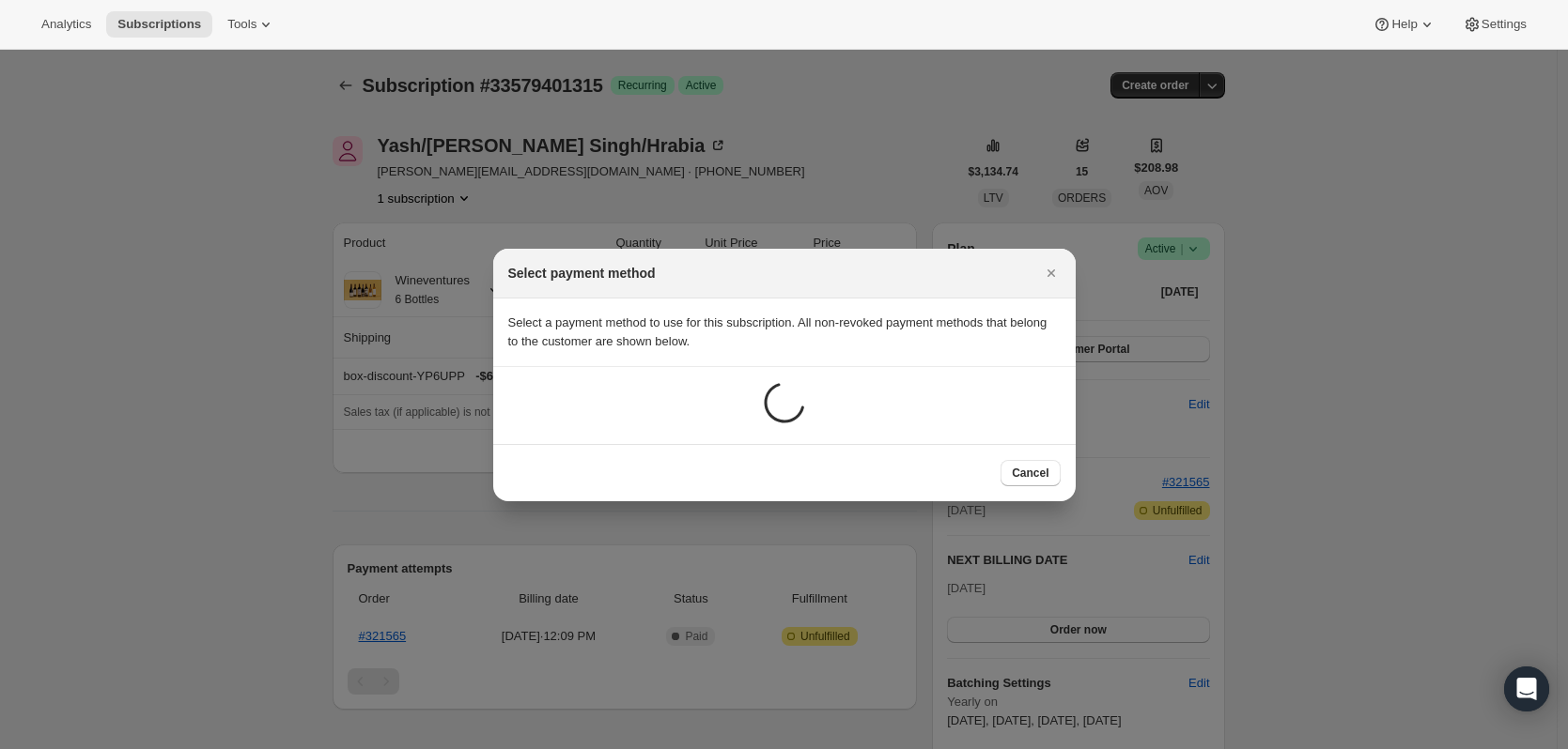
scroll to position [0, 0]
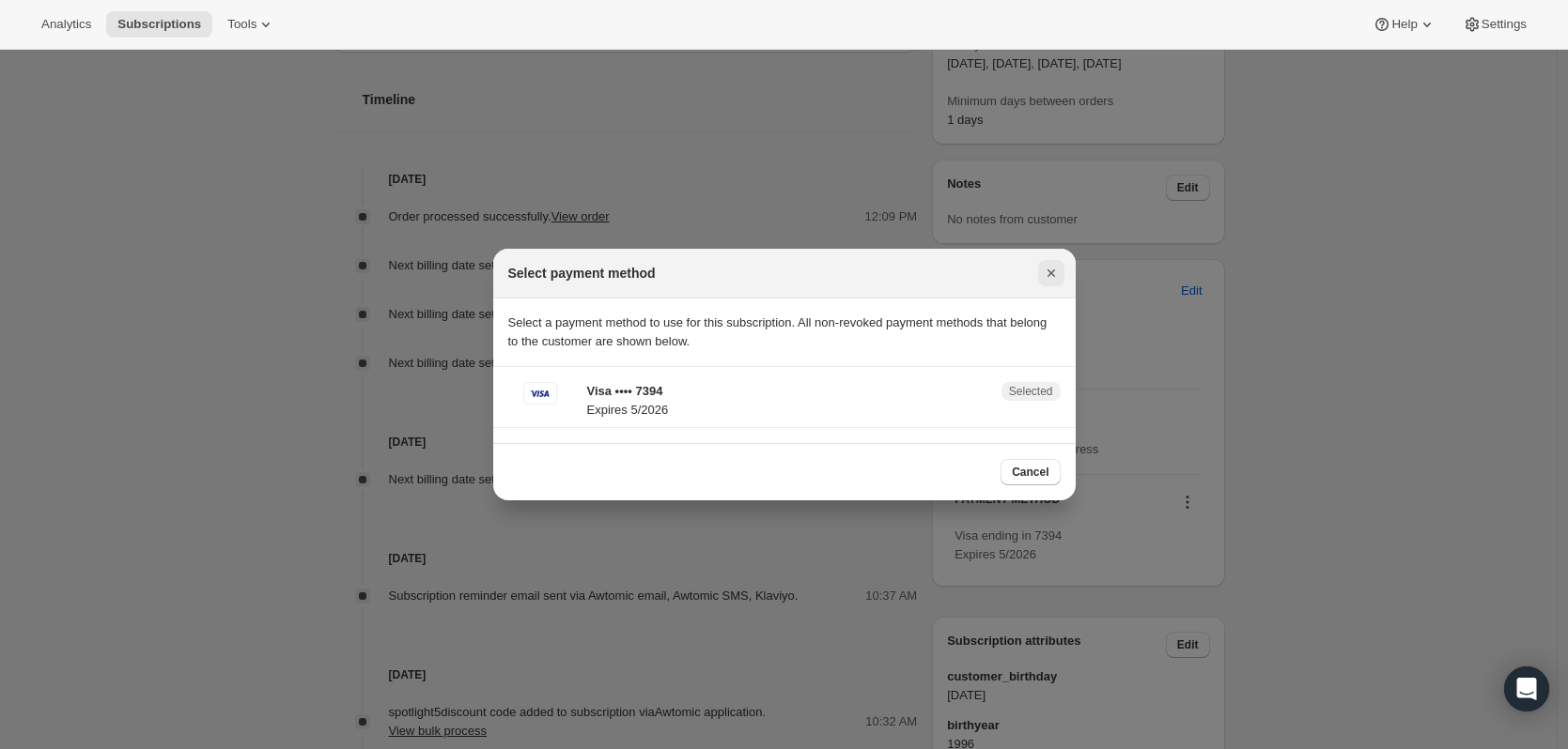
click at [1055, 269] on icon "Close" at bounding box center [1051, 273] width 19 height 19
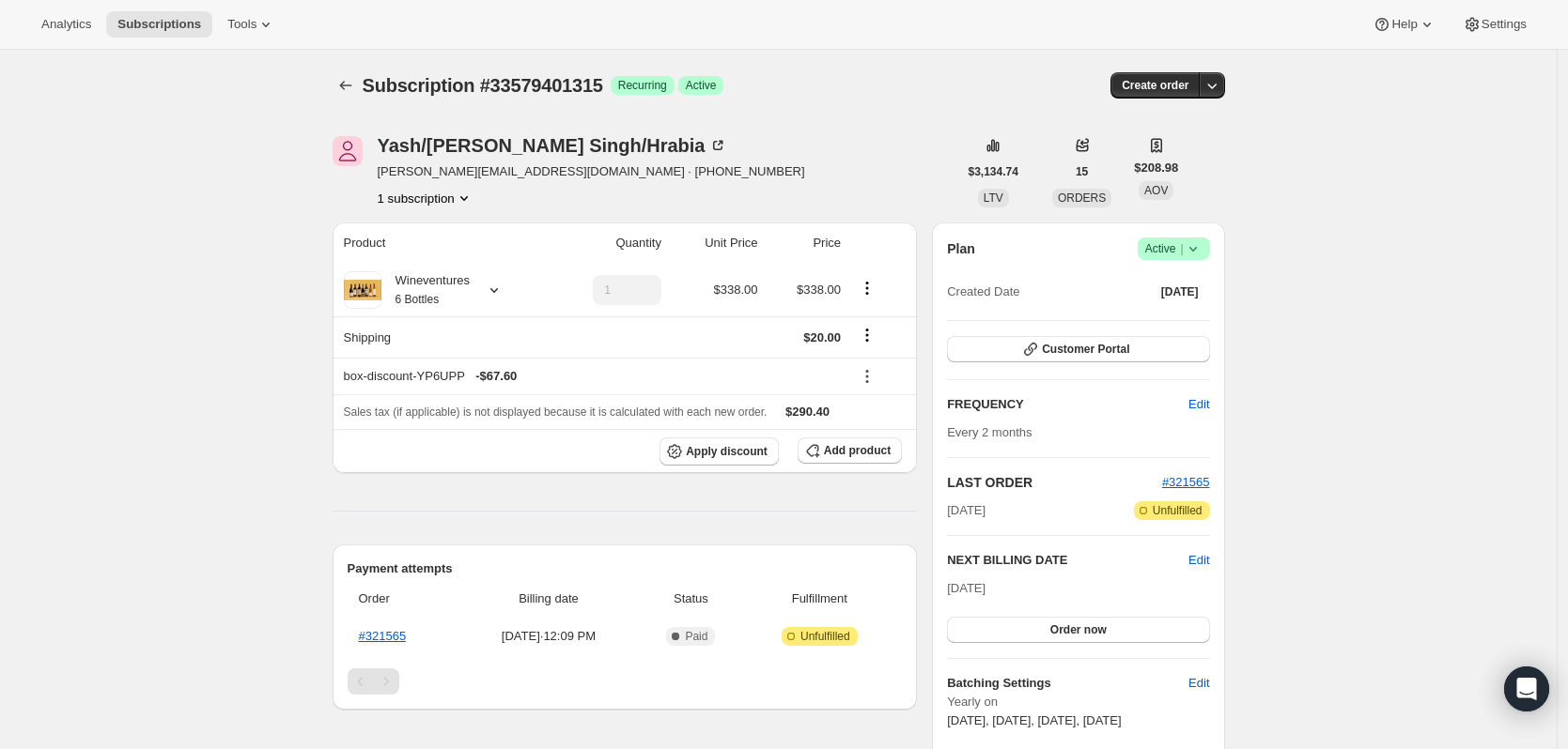
scroll to position [658, 0]
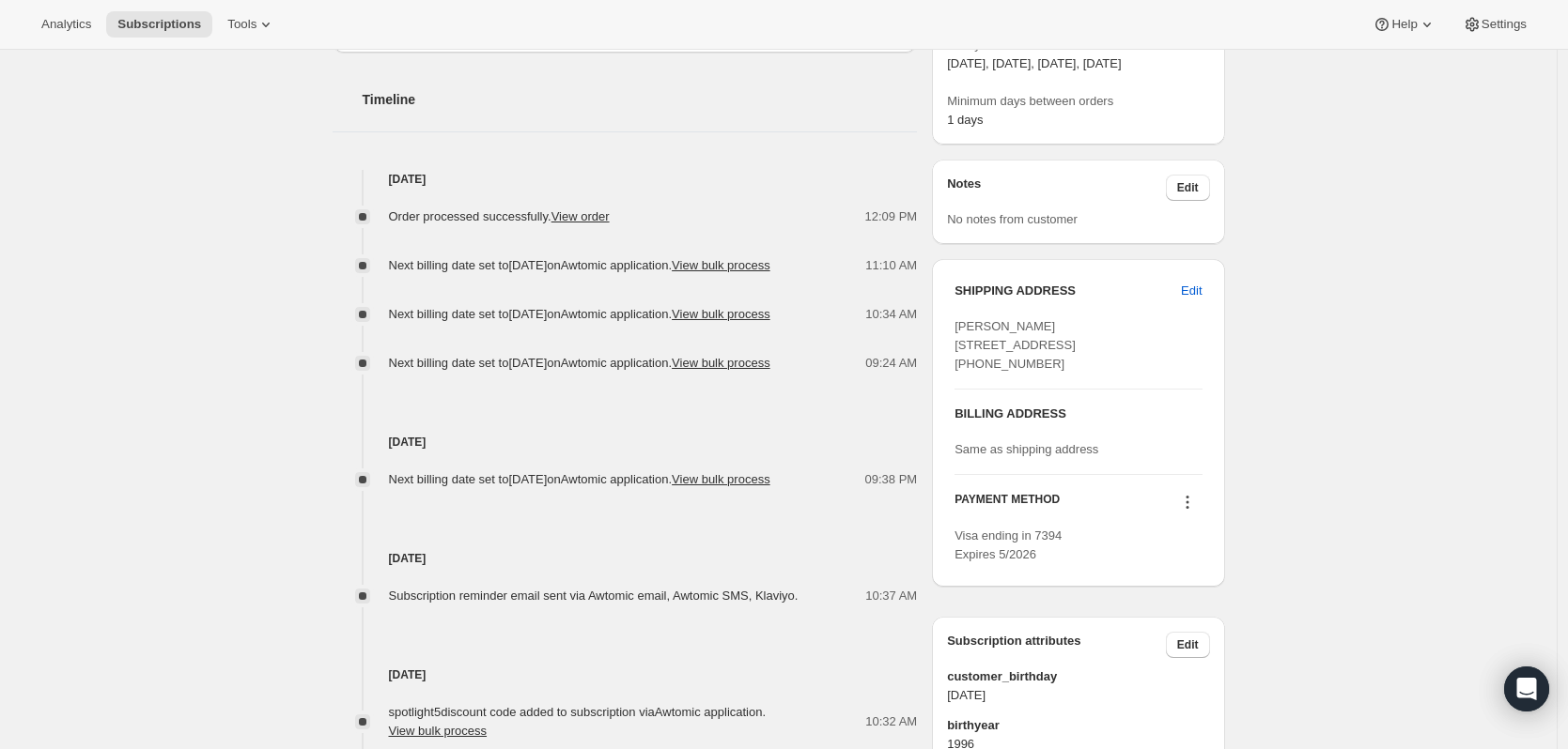
click at [1192, 512] on icon at bounding box center [1187, 502] width 19 height 19
click at [1190, 512] on icon at bounding box center [1187, 502] width 19 height 19
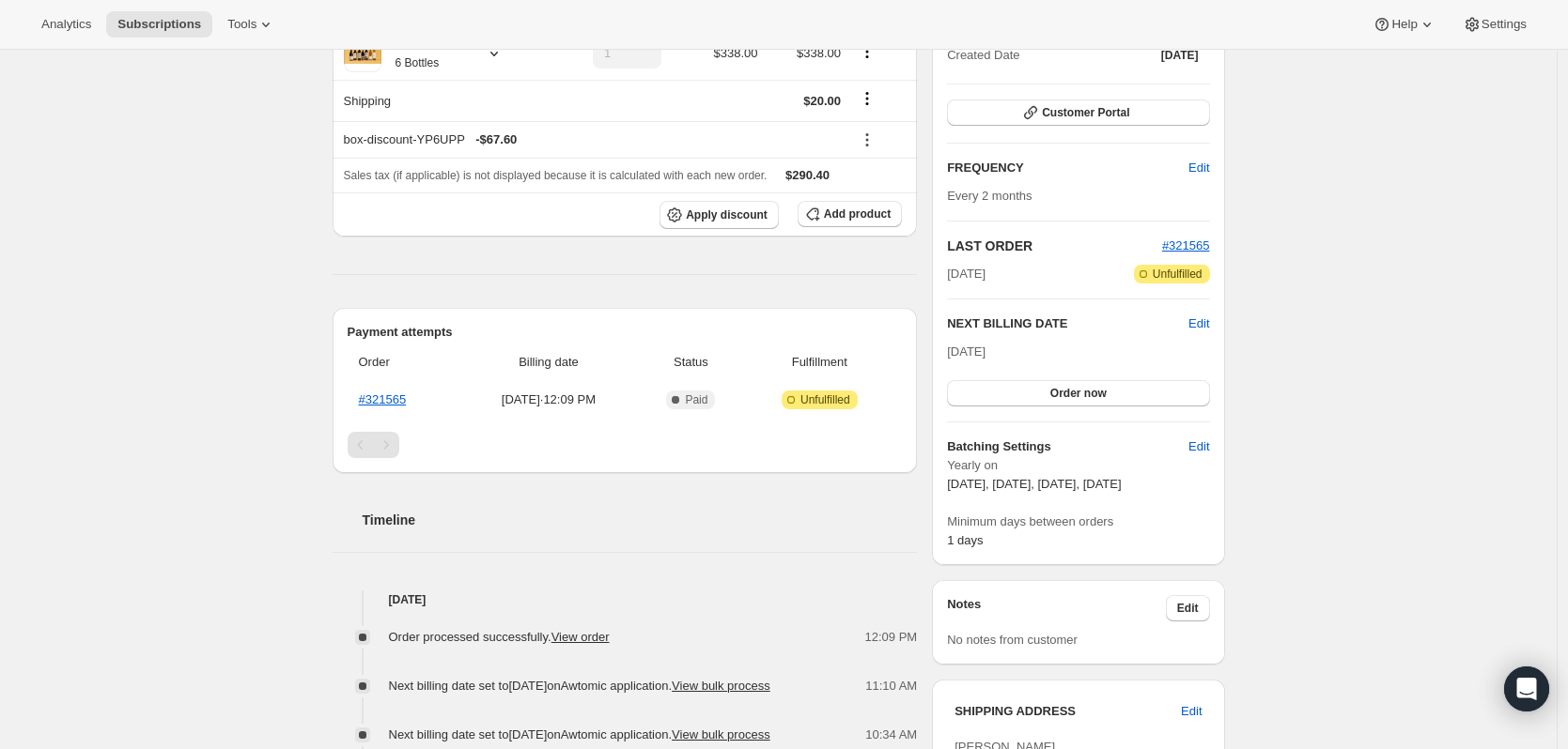
scroll to position [0, 0]
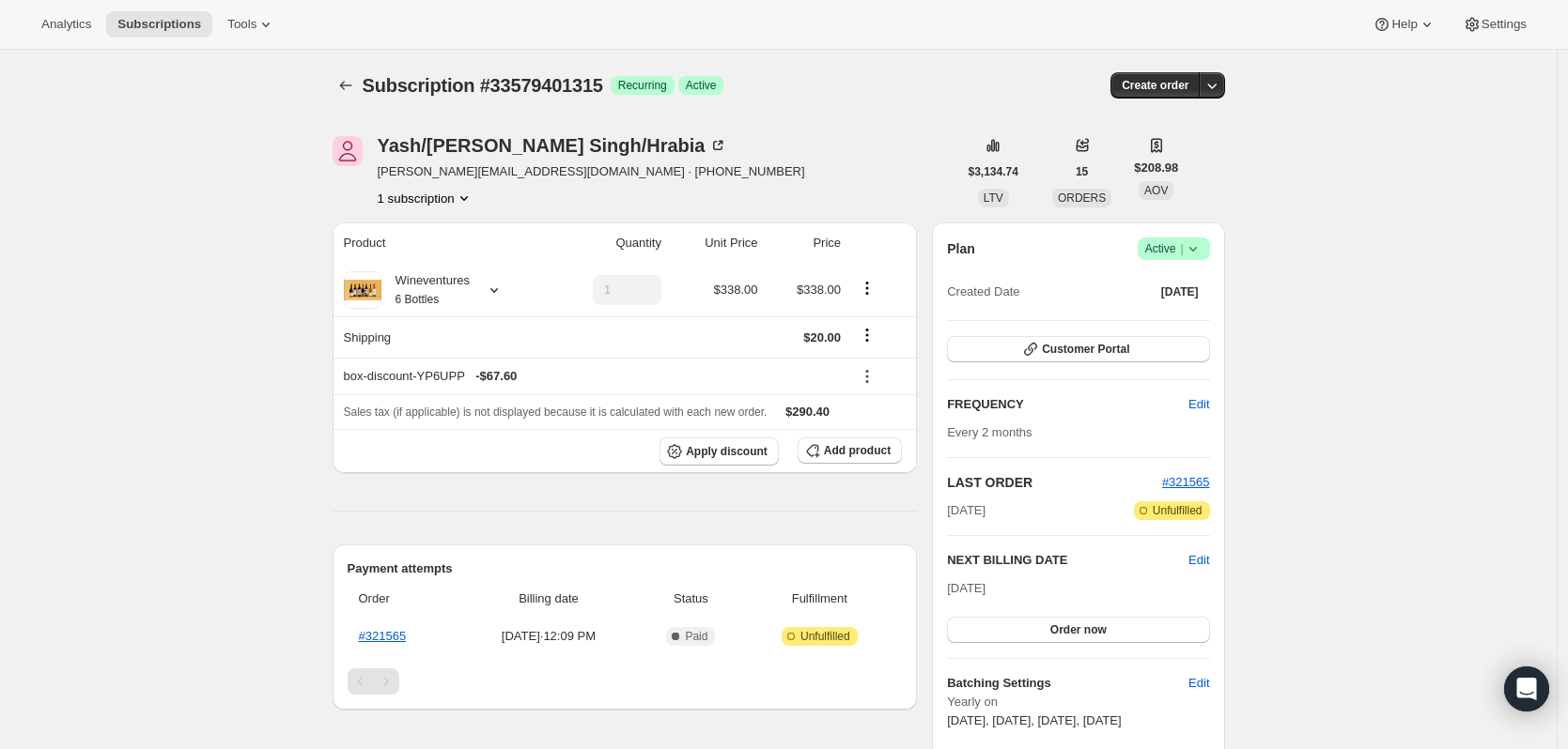
drag, startPoint x: 921, startPoint y: 220, endPoint x: 929, endPoint y: 232, distance: 14.4
click at [1219, 89] on icon "button" at bounding box center [1211, 85] width 19 height 19
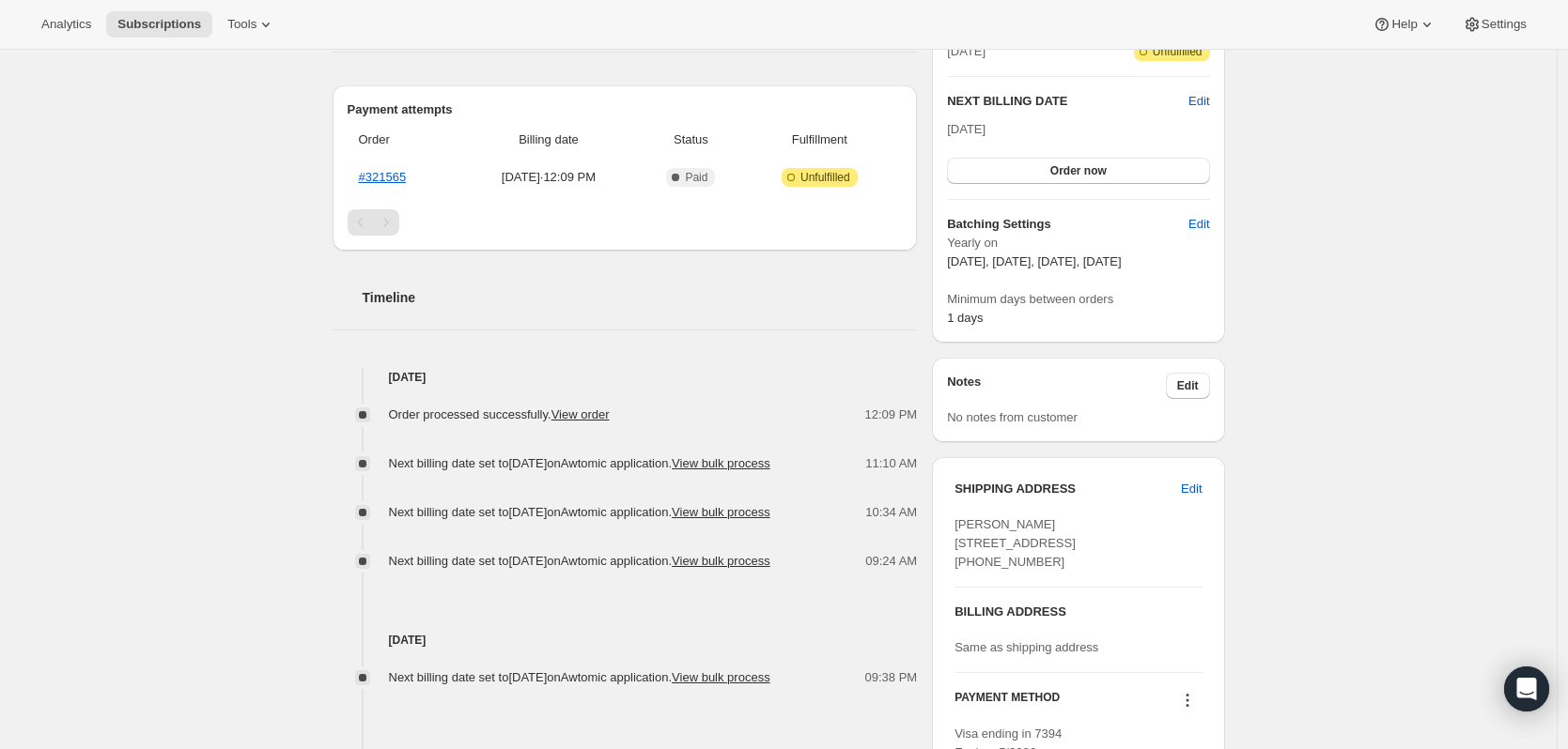
scroll to position [751, 0]
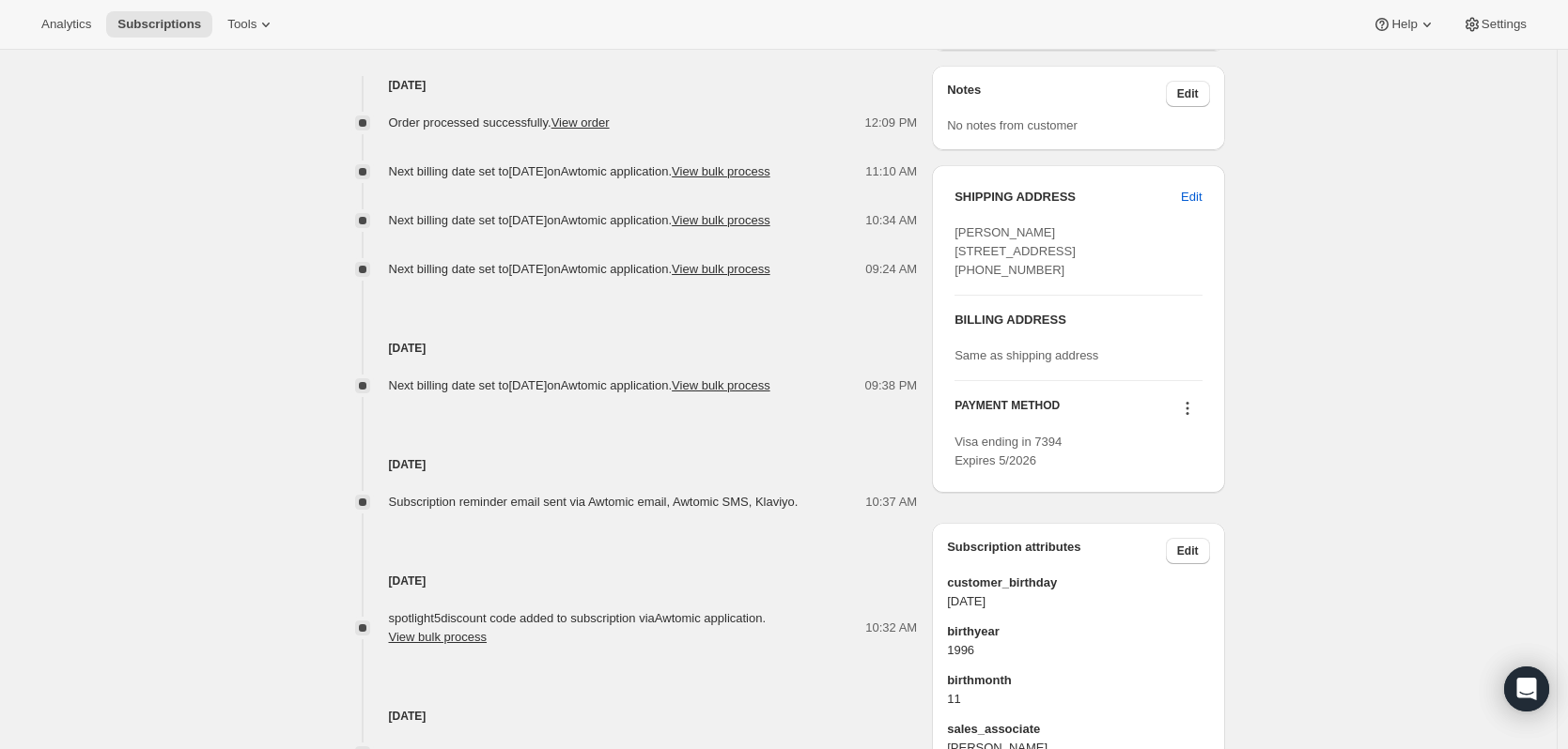
click at [1190, 418] on icon at bounding box center [1187, 408] width 19 height 19
click at [1354, 298] on div "Subscription #33579401315. This page is ready Subscription #33579401315 Success…" at bounding box center [778, 137] width 1556 height 1677
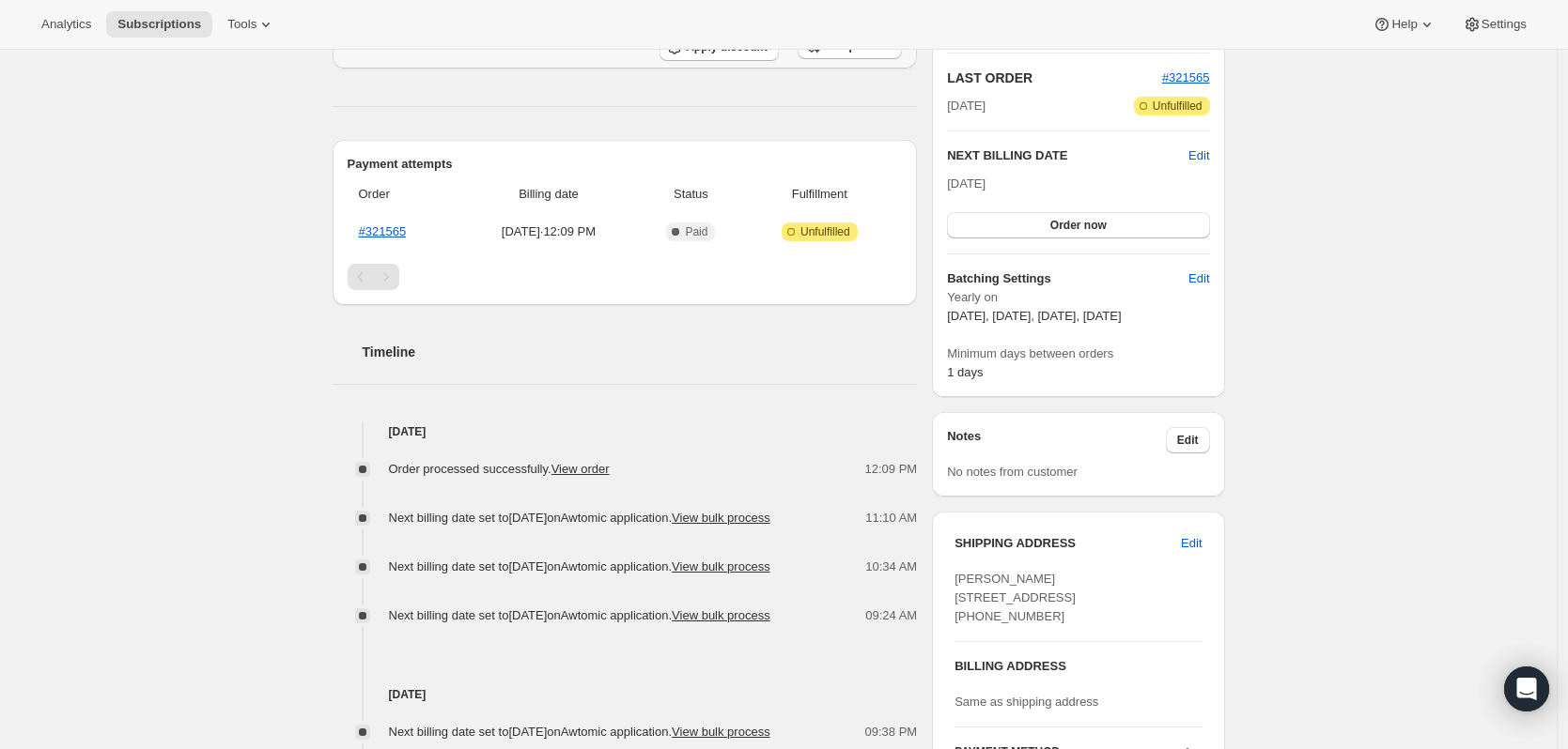
scroll to position [0, 0]
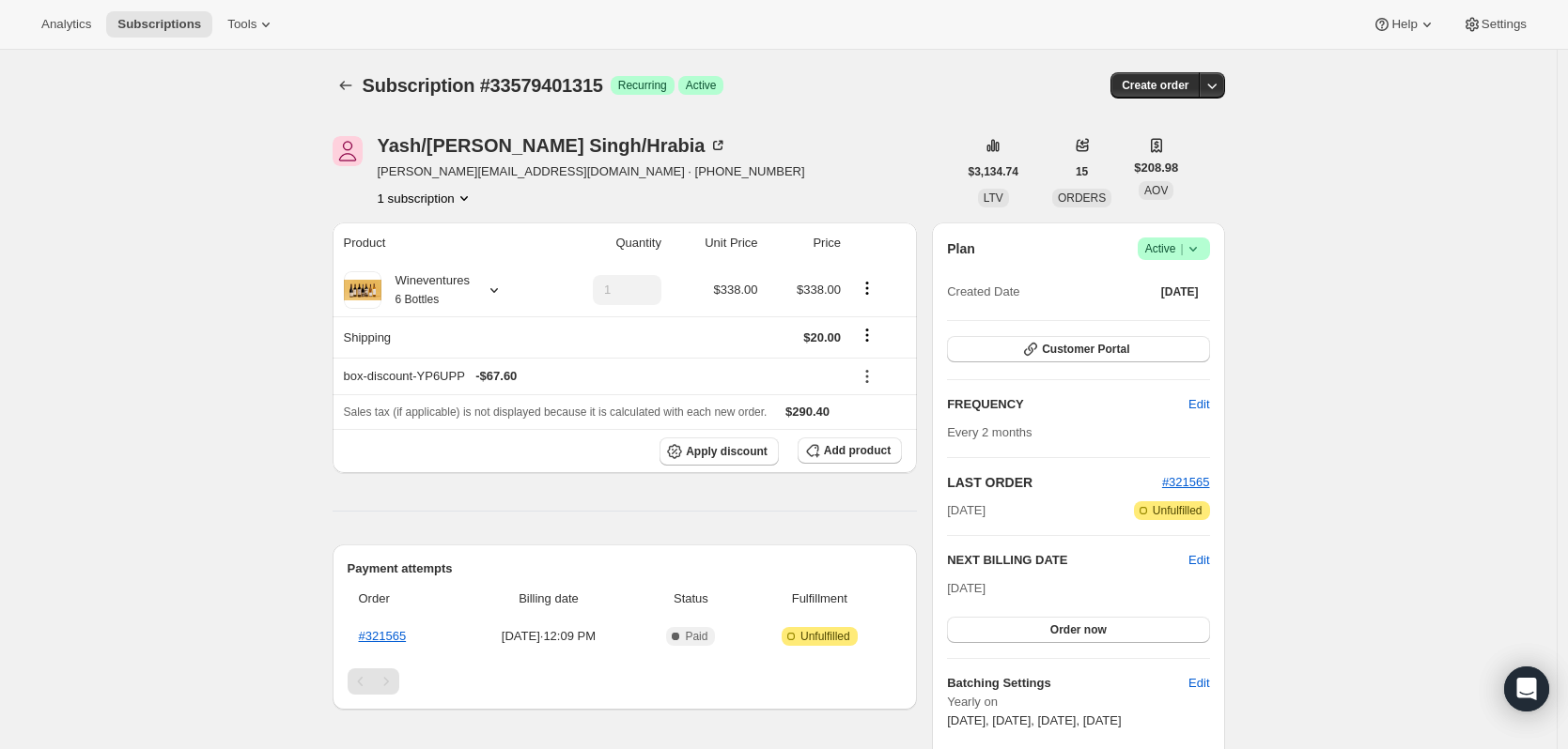
click at [384, 649] on th "#321565" at bounding box center [403, 637] width 111 height 34
click at [1221, 92] on icon "button" at bounding box center [1211, 85] width 19 height 19
click at [1221, 86] on icon "button" at bounding box center [1211, 85] width 19 height 19
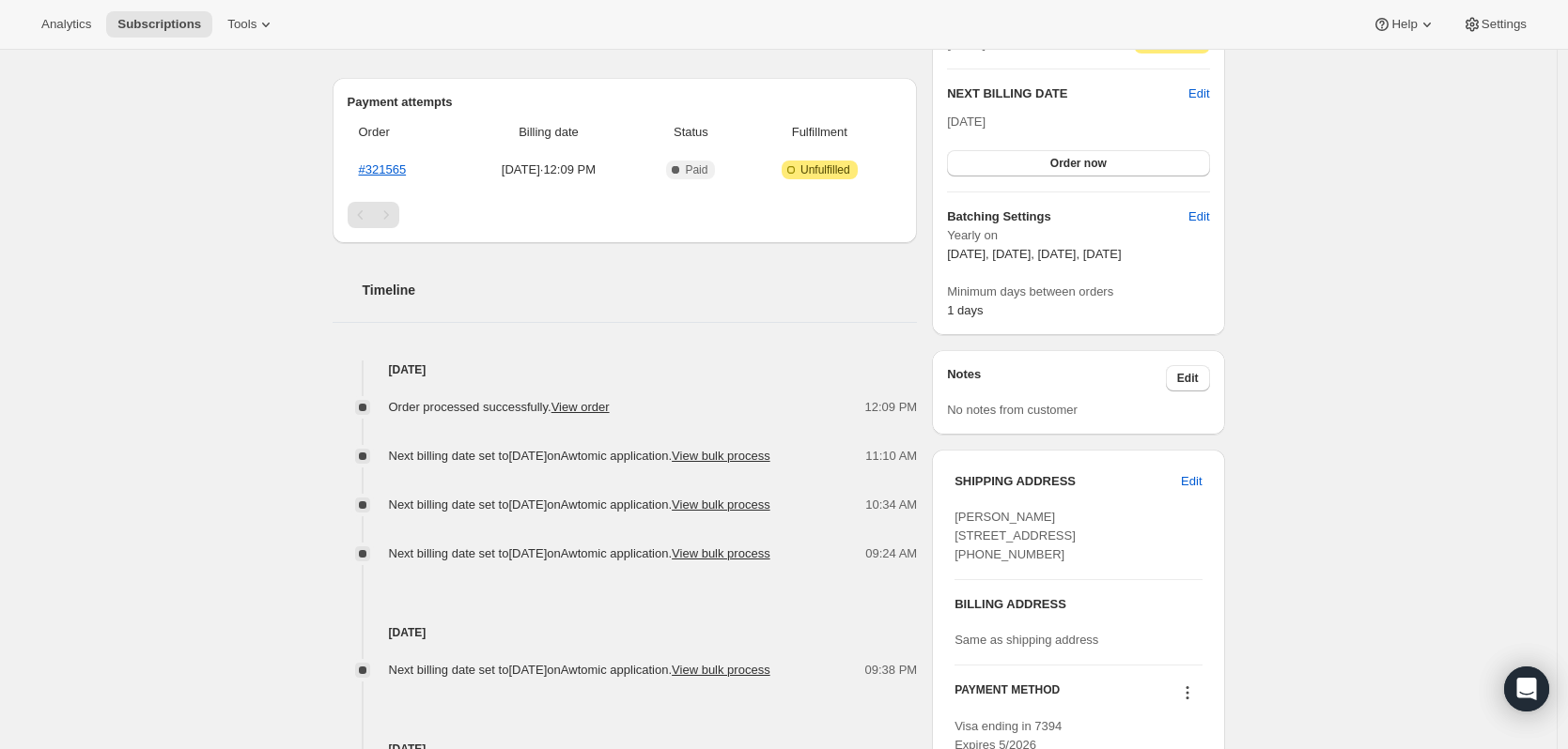
scroll to position [94, 0]
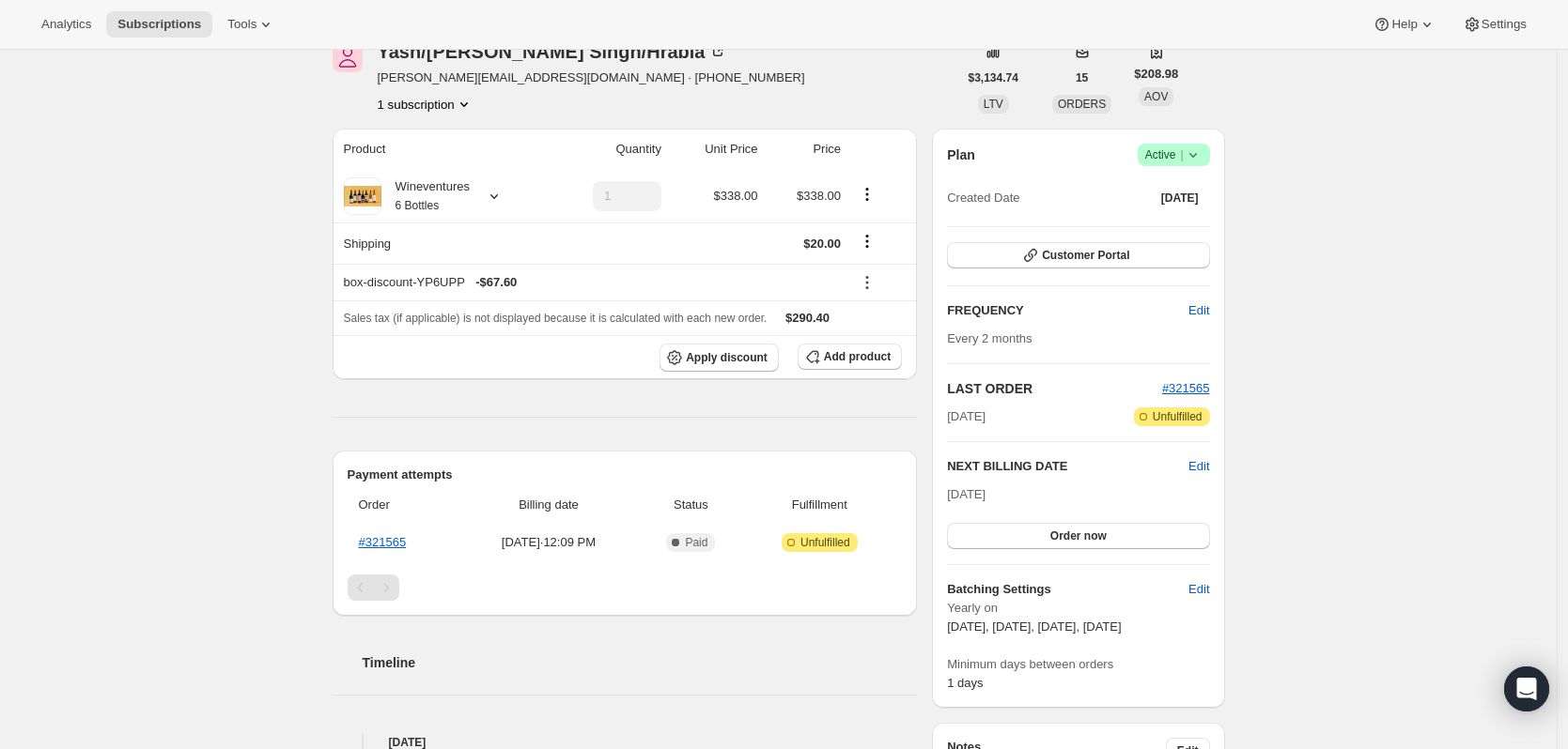
click at [1005, 585] on h6 "Batching Settings" at bounding box center [1067, 589] width 241 height 19
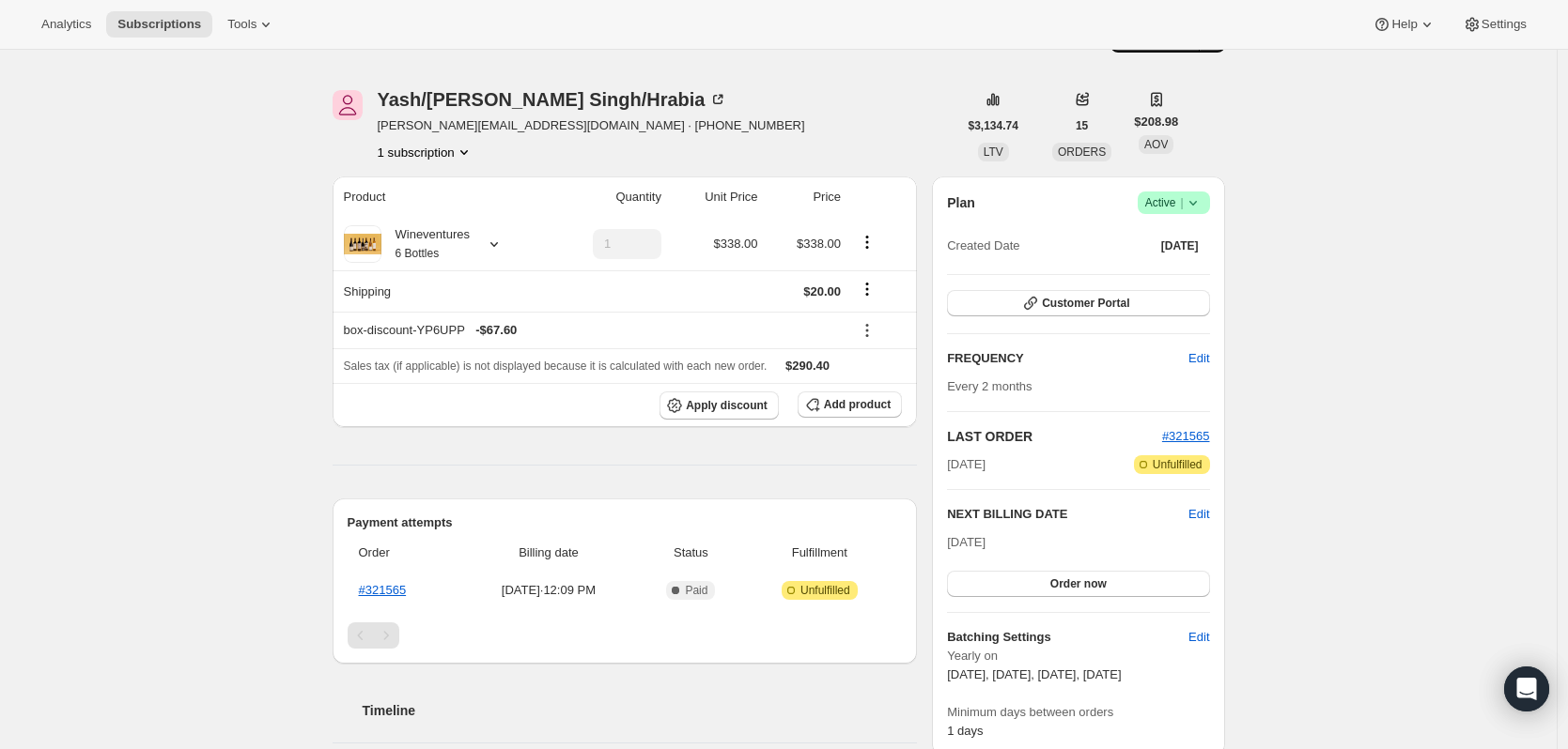
scroll to position [0, 0]
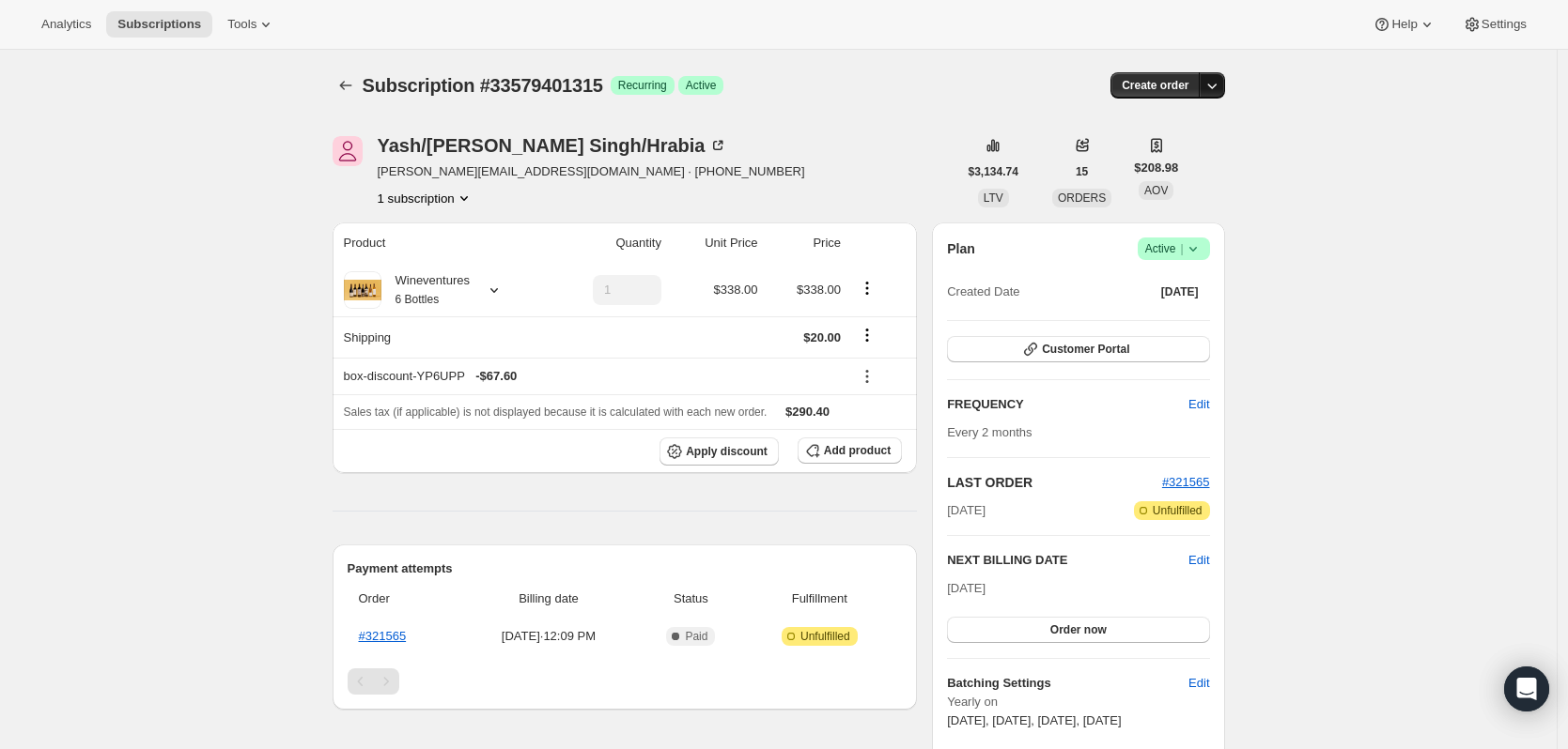
click at [1221, 87] on icon "button" at bounding box center [1211, 85] width 19 height 19
click at [1196, 249] on icon at bounding box center [1192, 249] width 8 height 5
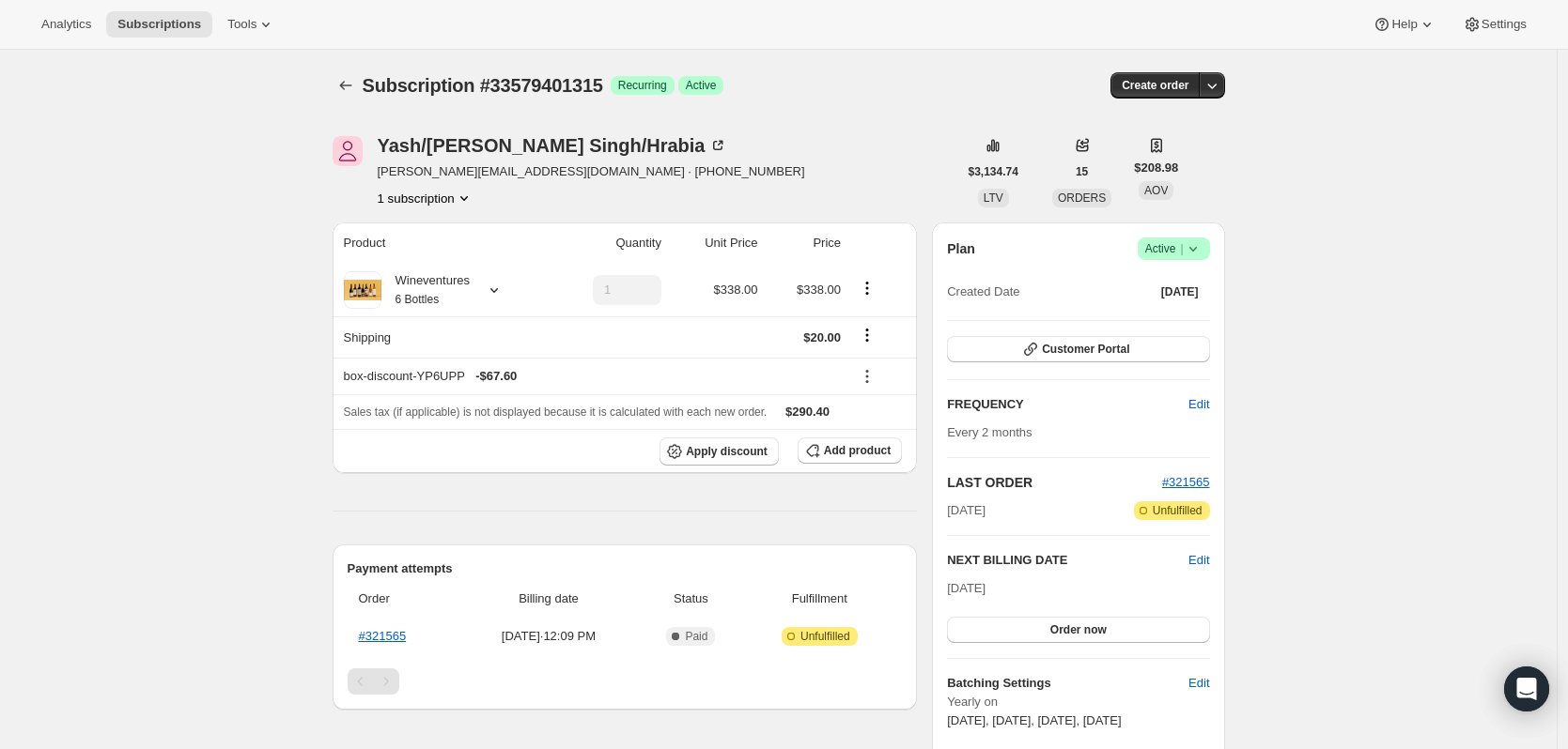
drag, startPoint x: 921, startPoint y: 506, endPoint x: 265, endPoint y: 436, distance: 659.7
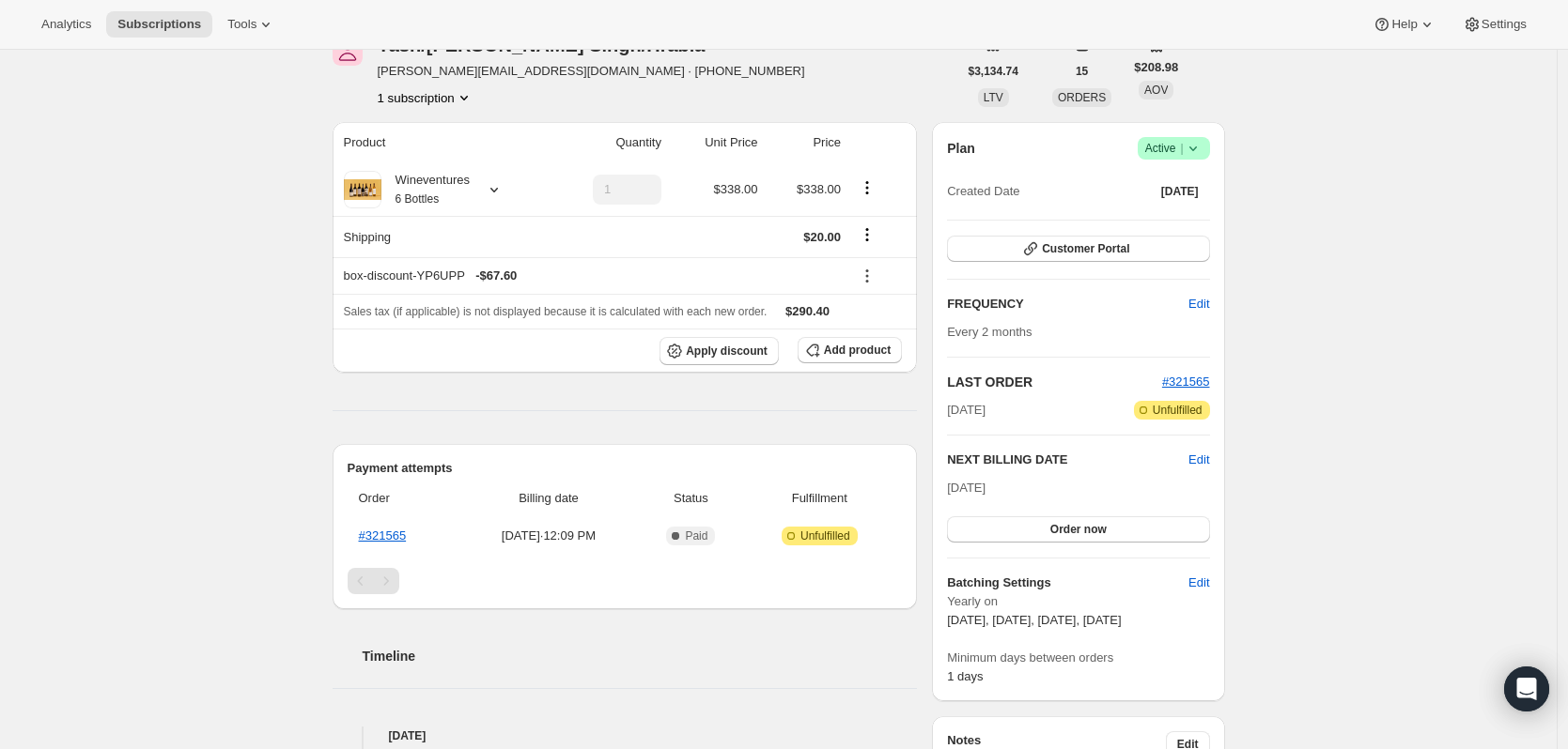
scroll to position [94, 0]
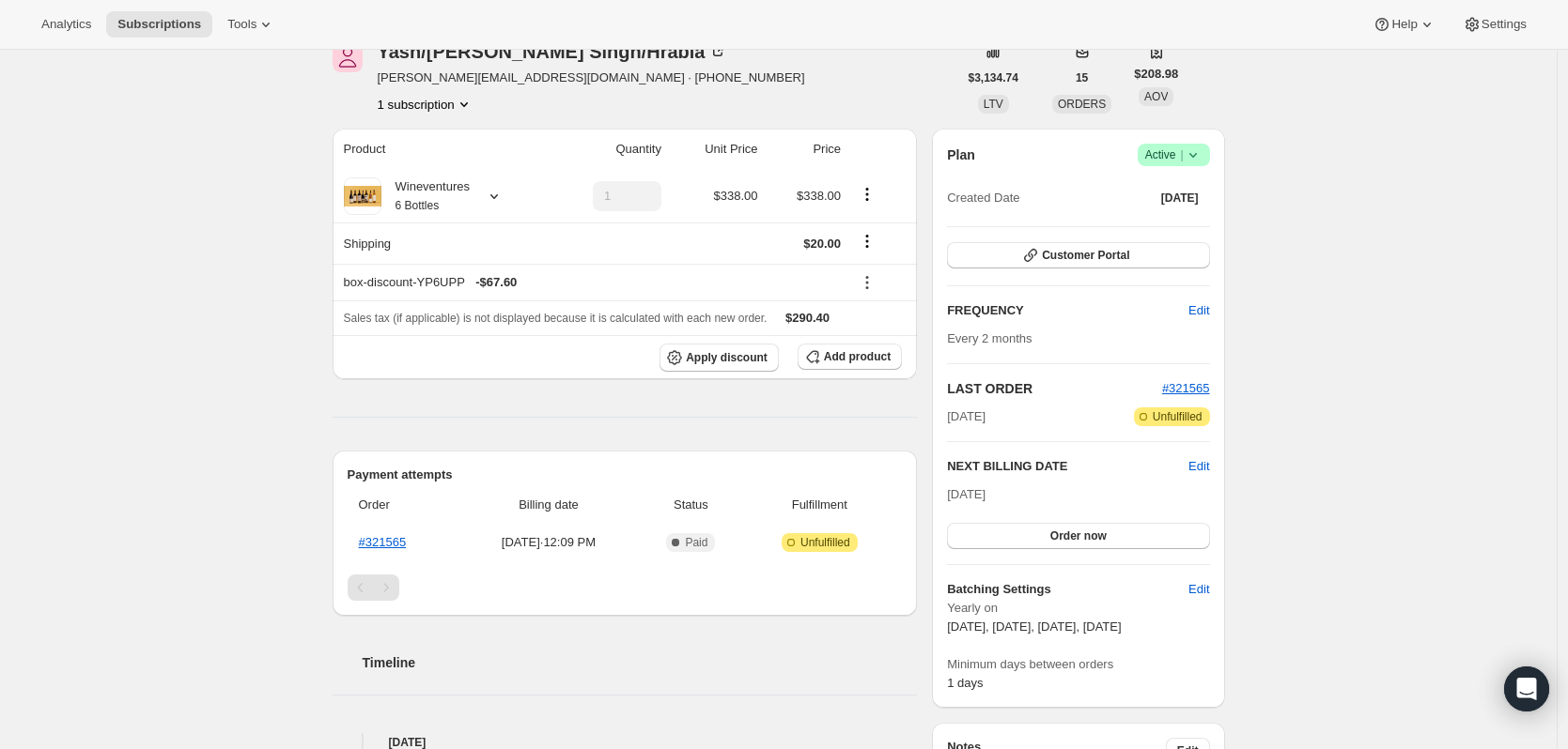
click at [1053, 621] on span "September 17, November 5, February 1, April 1" at bounding box center [1033, 627] width 174 height 14
click at [1052, 621] on span "September 17, November 5, February 1, April 1" at bounding box center [1033, 627] width 174 height 14
click at [1120, 633] on span "September 17, November 5, February 1, April 1" at bounding box center [1033, 627] width 174 height 14
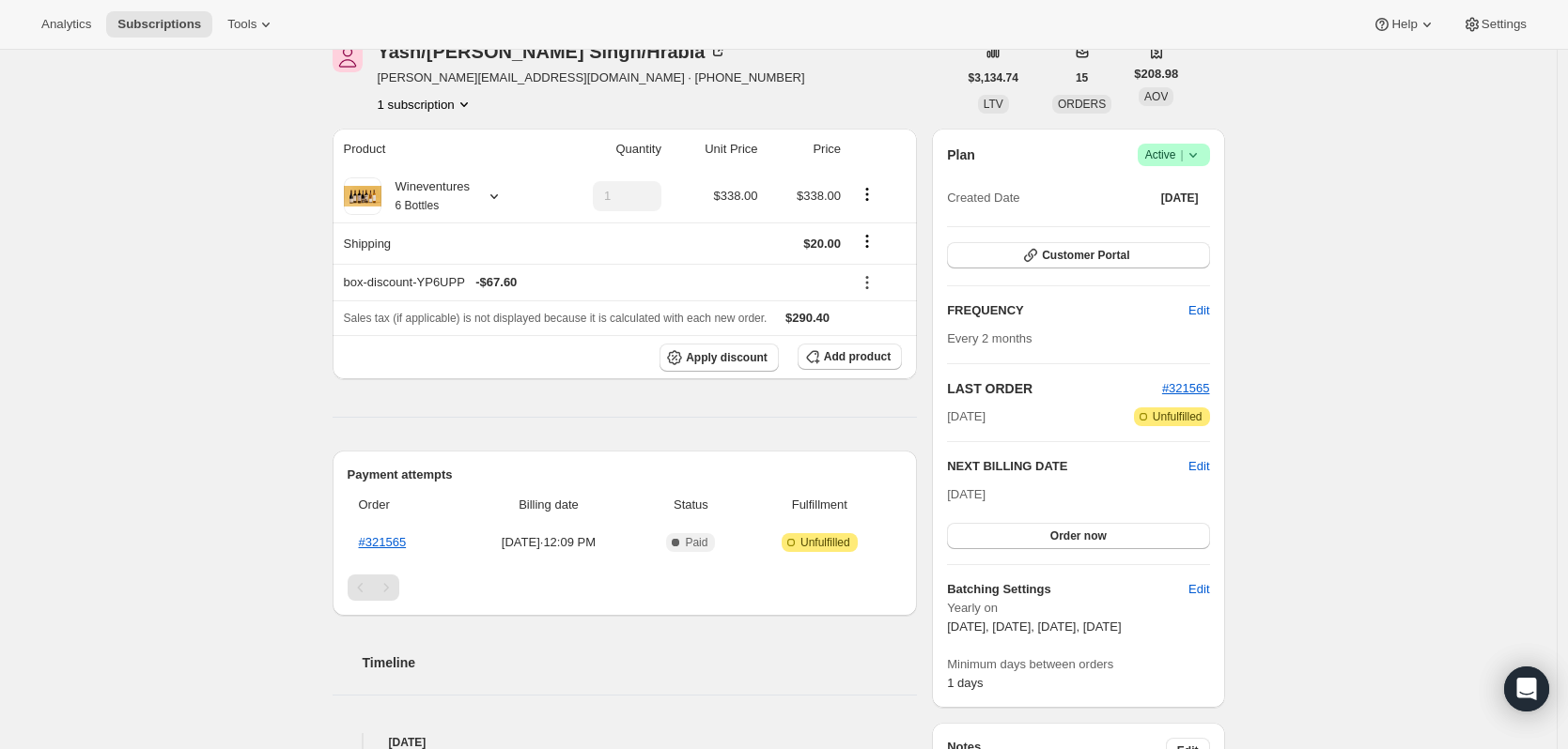
click at [1120, 633] on span "September 17, November 5, February 1, April 1" at bounding box center [1033, 627] width 174 height 14
click at [1120, 625] on span "September 17, November 5, February 1, April 1" at bounding box center [1033, 627] width 174 height 14
click at [1120, 628] on span "September 17, November 5, February 1, April 1" at bounding box center [1033, 627] width 174 height 14
click at [1115, 623] on span "September 17, November 5, February 1, April 1" at bounding box center [1033, 627] width 174 height 14
drag, startPoint x: 1106, startPoint y: 625, endPoint x: 1203, endPoint y: 629, distance: 97.1
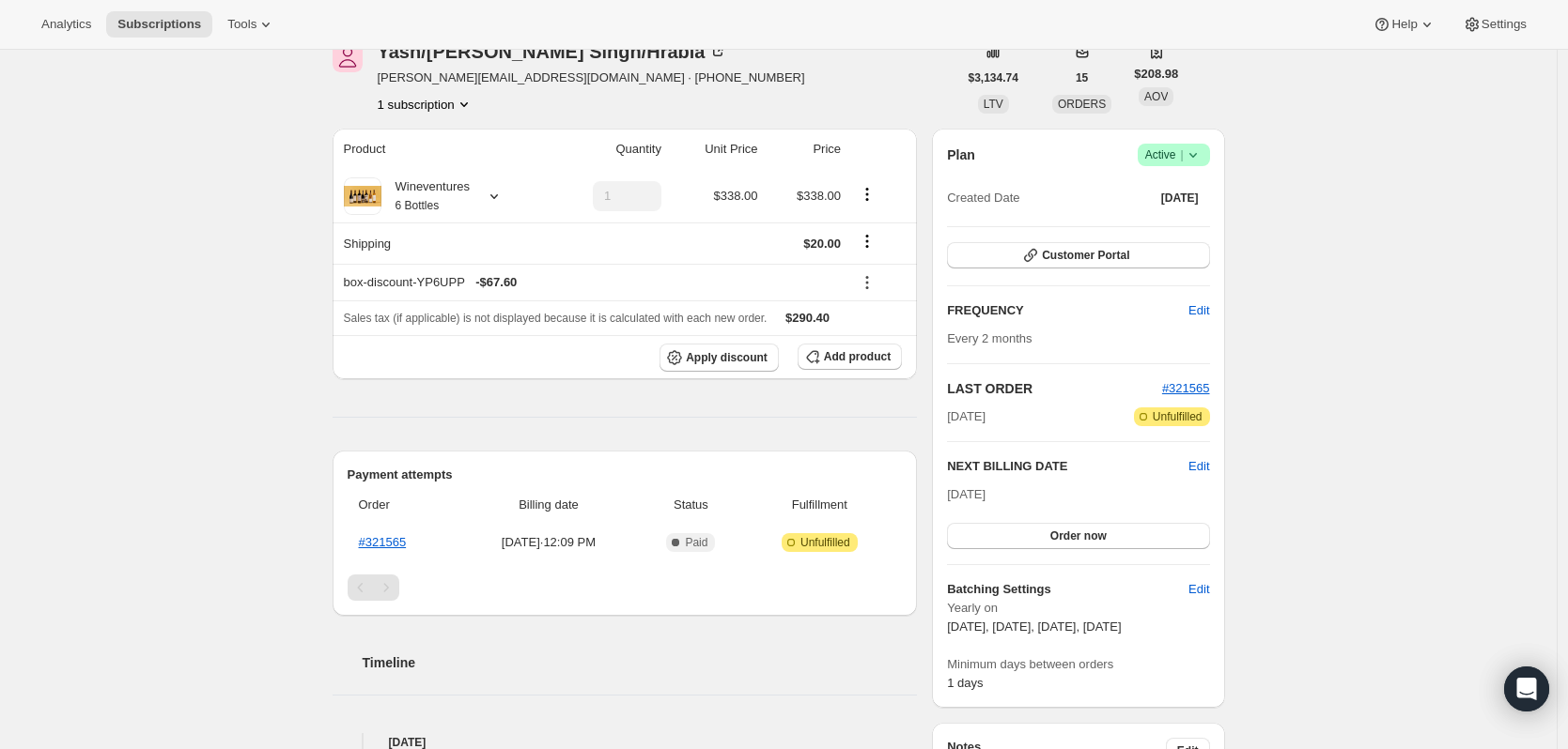
click at [1120, 629] on span "September 17, November 5, February 1, April 1" at bounding box center [1033, 627] width 174 height 14
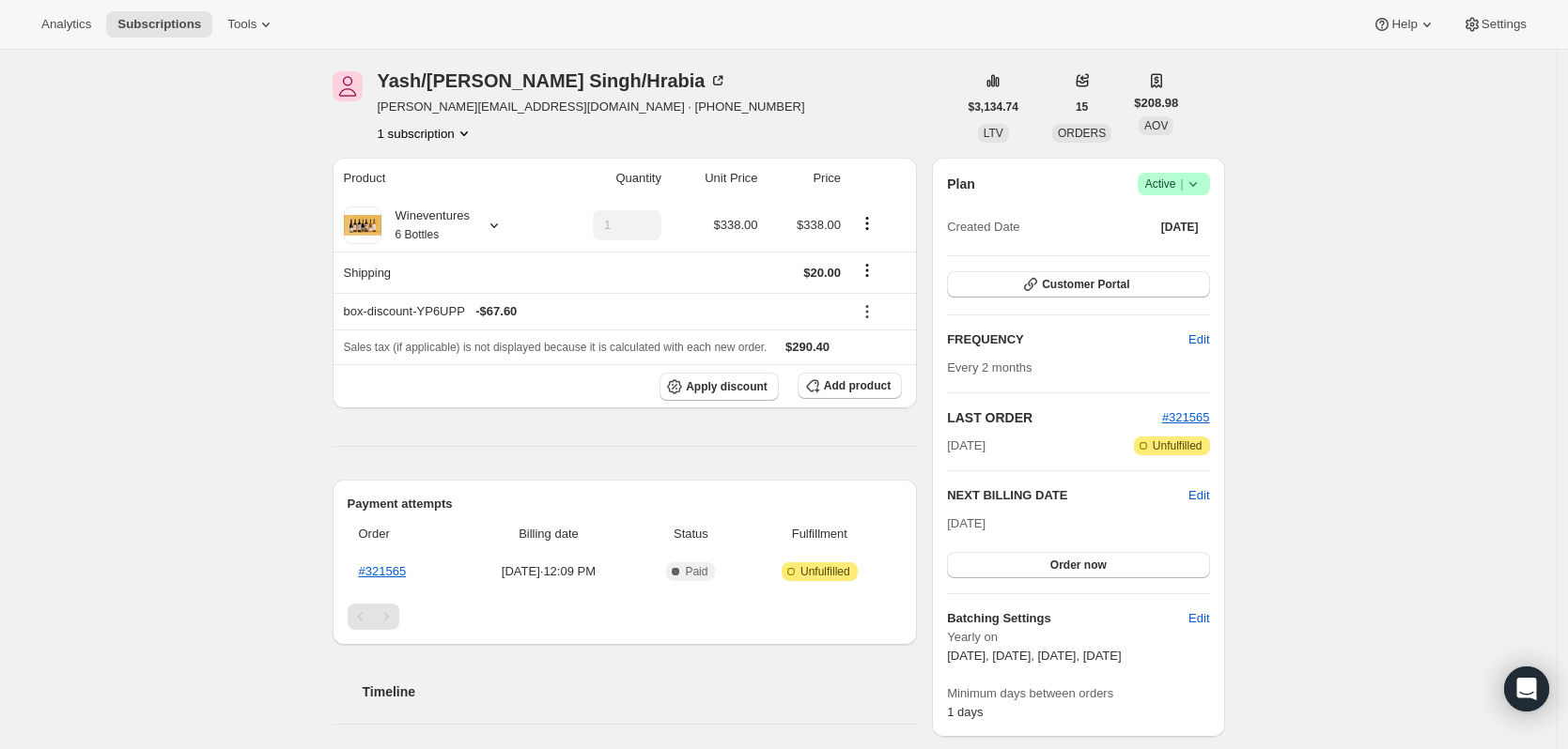
scroll to position [0, 0]
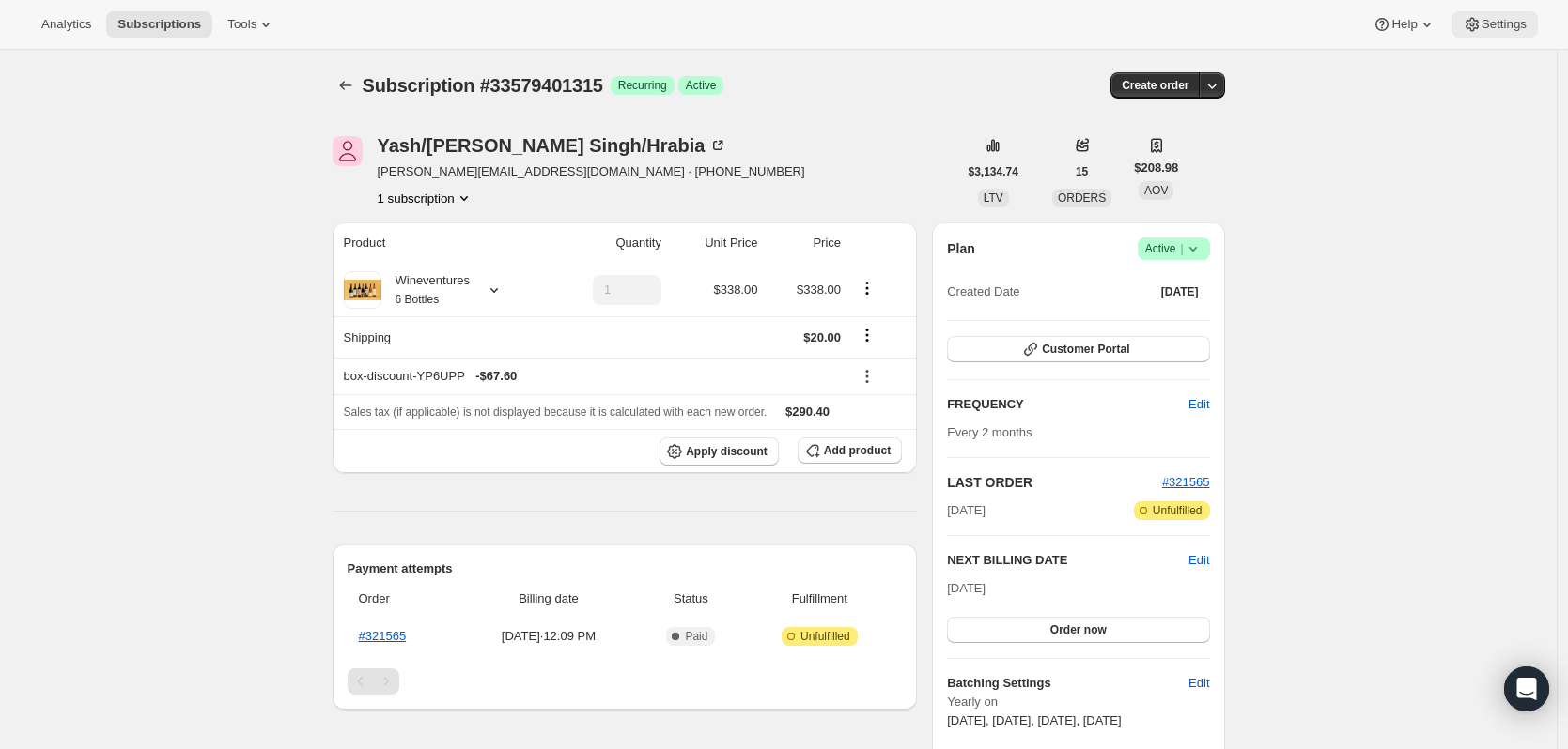
drag, startPoint x: 1546, startPoint y: 30, endPoint x: 1526, endPoint y: 27, distance: 20.2
click at [1546, 27] on div "Analytics Subscriptions Tools Help Settings" at bounding box center [784, 25] width 1568 height 50
click at [1517, 26] on span "Settings" at bounding box center [1503, 24] width 45 height 15
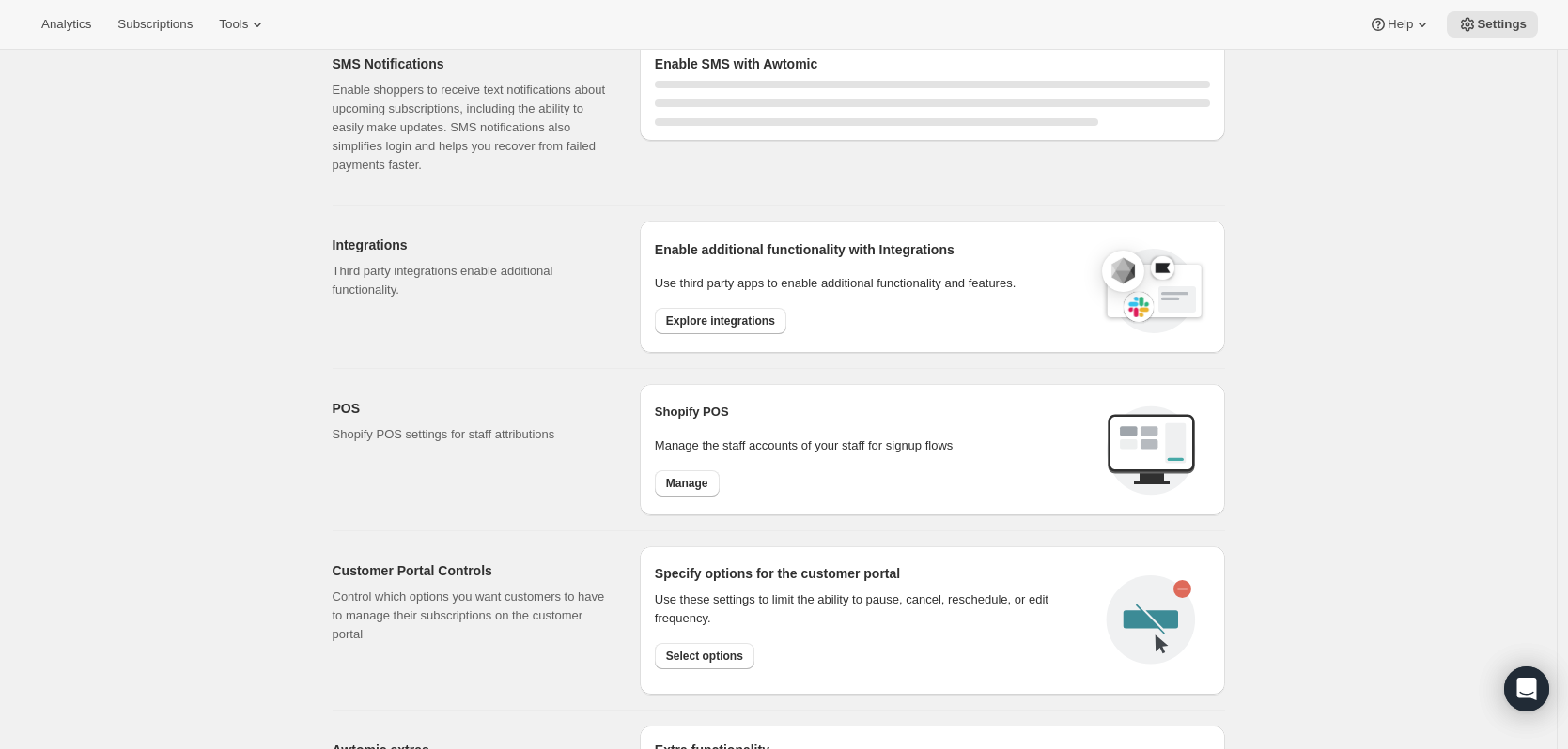
select select "17:00"
select select "09:00"
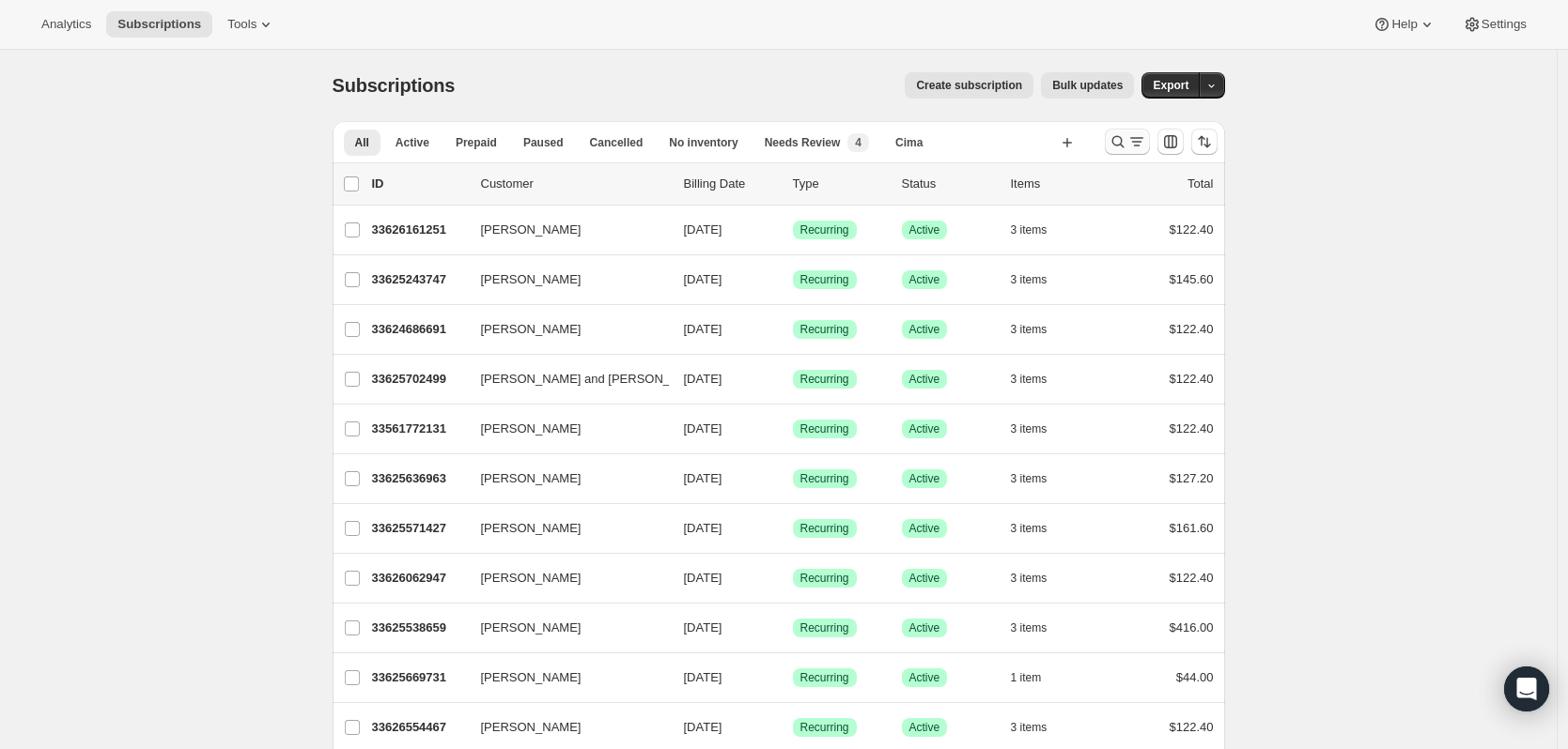
click at [1149, 138] on button "Search and filter results" at bounding box center [1126, 142] width 45 height 27
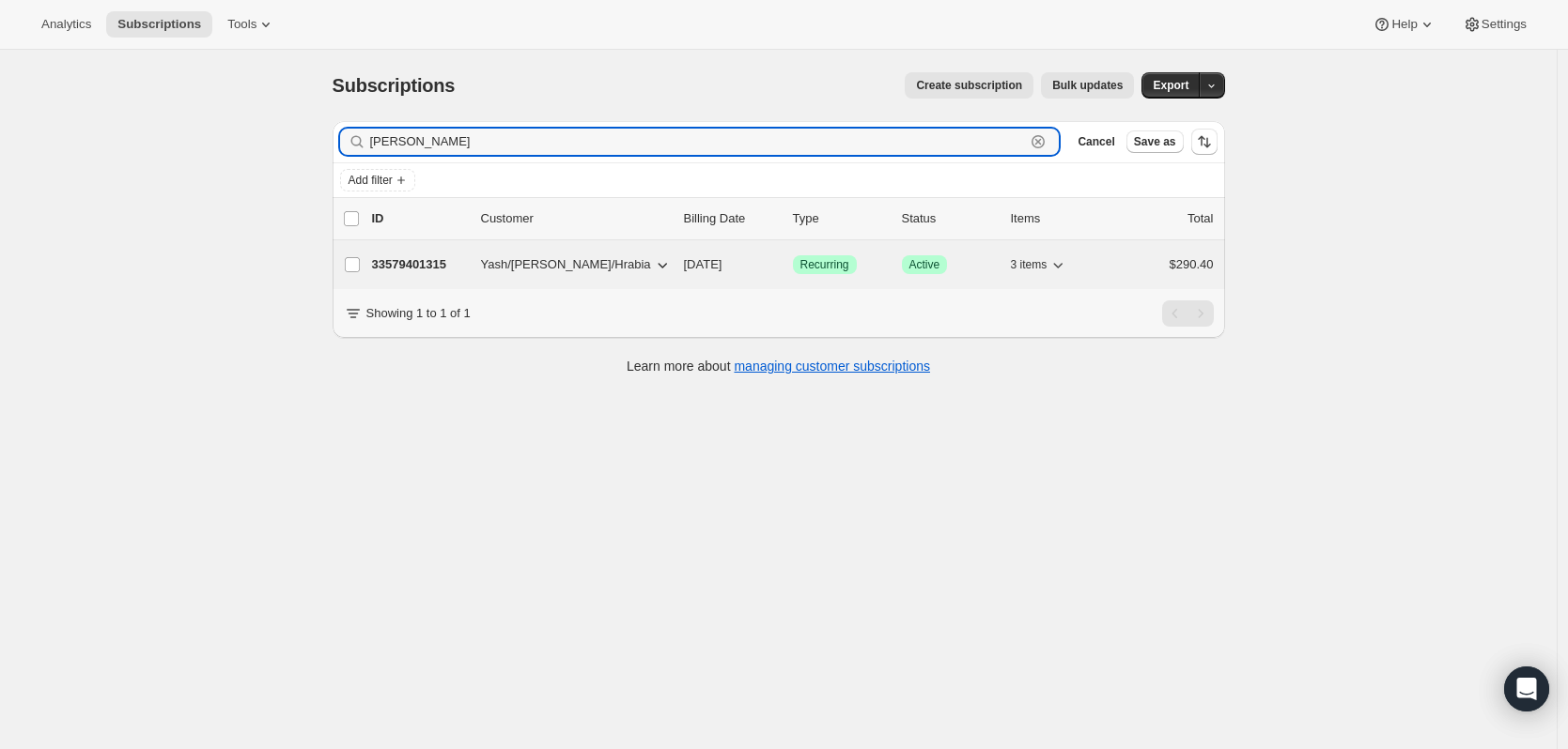
type input "joanna hrab"
click at [465, 269] on p "33579401315" at bounding box center [419, 264] width 94 height 19
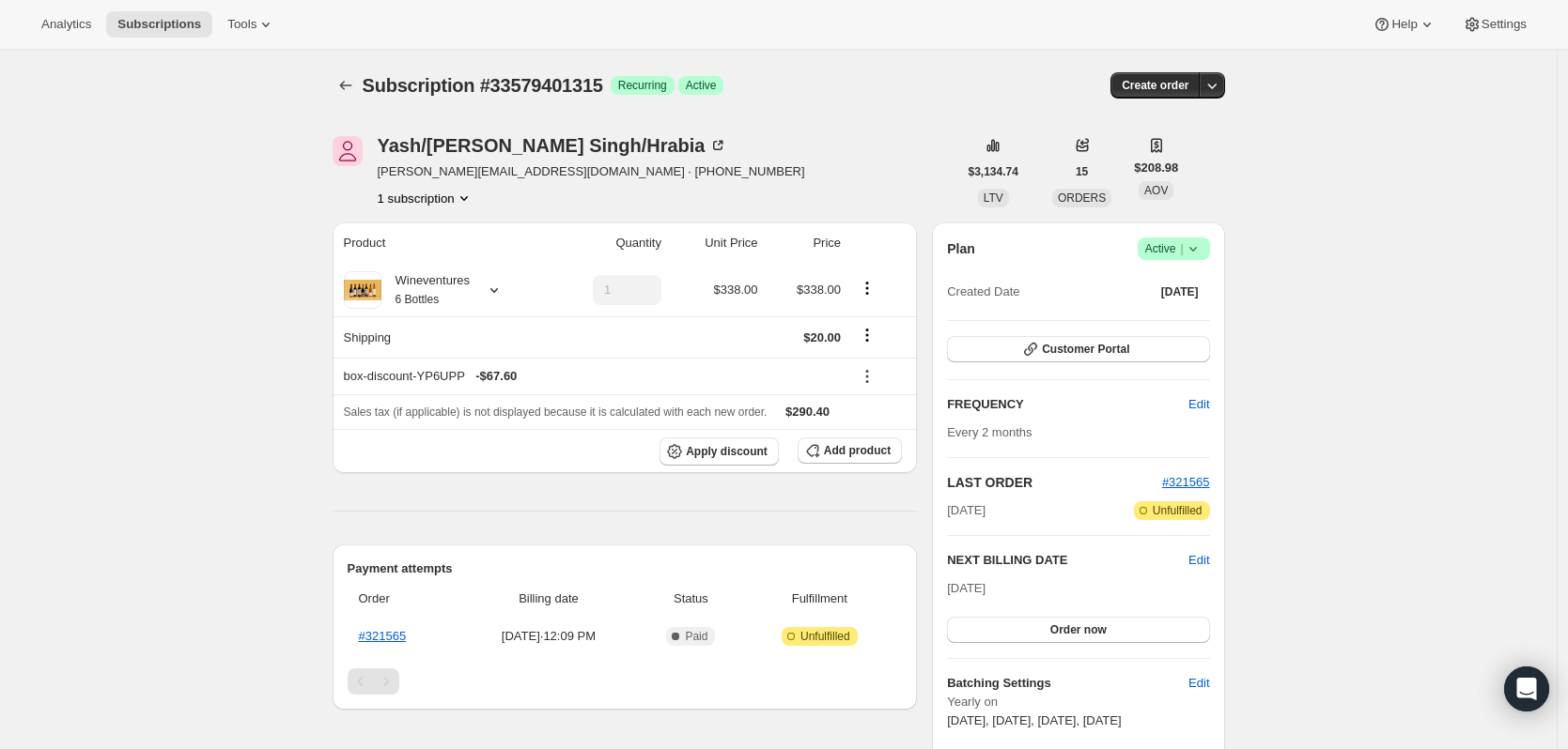
click at [1202, 252] on icon at bounding box center [1193, 248] width 19 height 19
click at [1205, 318] on span "Cancel subscription" at bounding box center [1179, 317] width 106 height 14
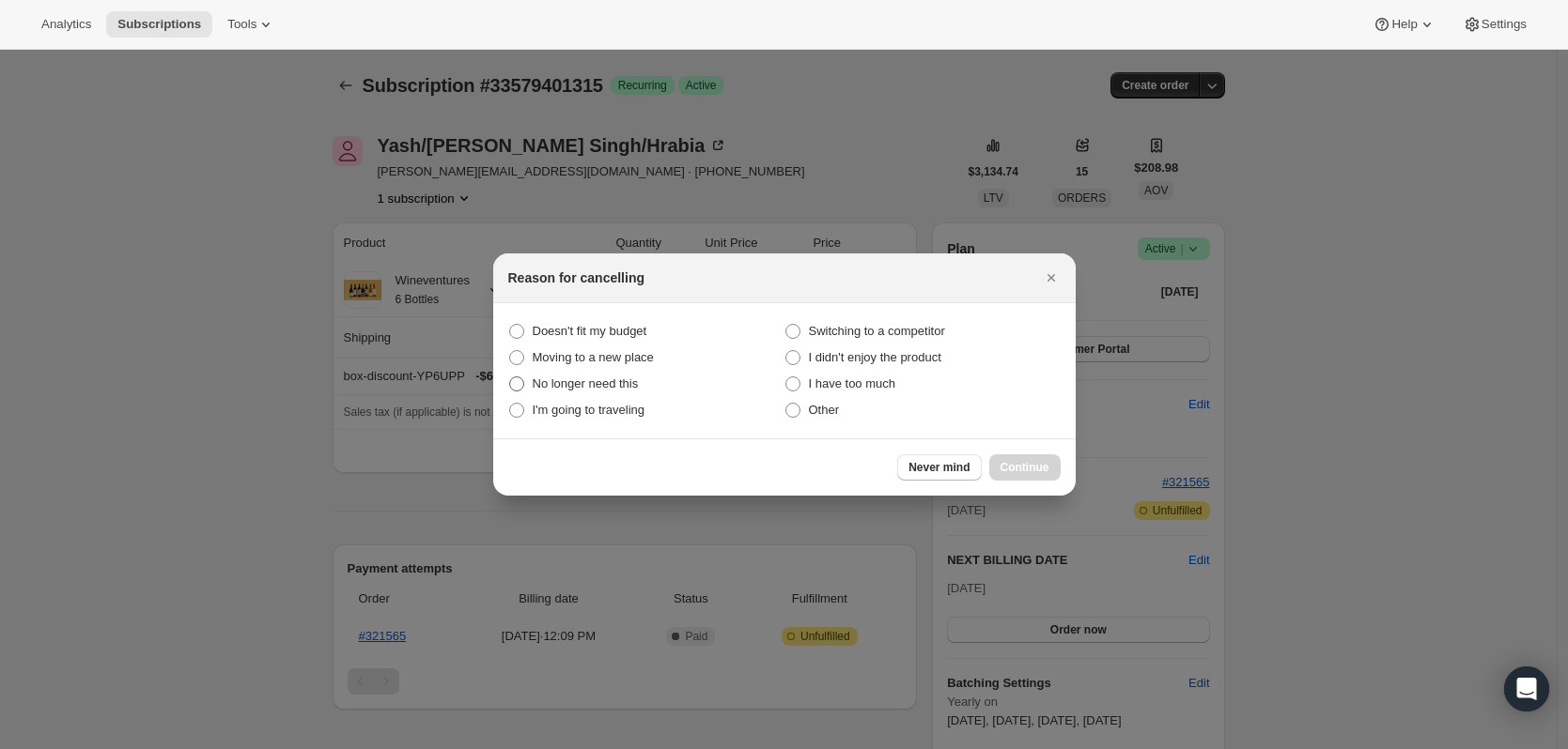
click at [610, 389] on span "No longer need this" at bounding box center [586, 384] width 106 height 14
click at [510, 377] on this "No longer need this" at bounding box center [509, 377] width 1 height 1
radio this "true"
click at [1046, 466] on span "Continue" at bounding box center [1024, 467] width 49 height 15
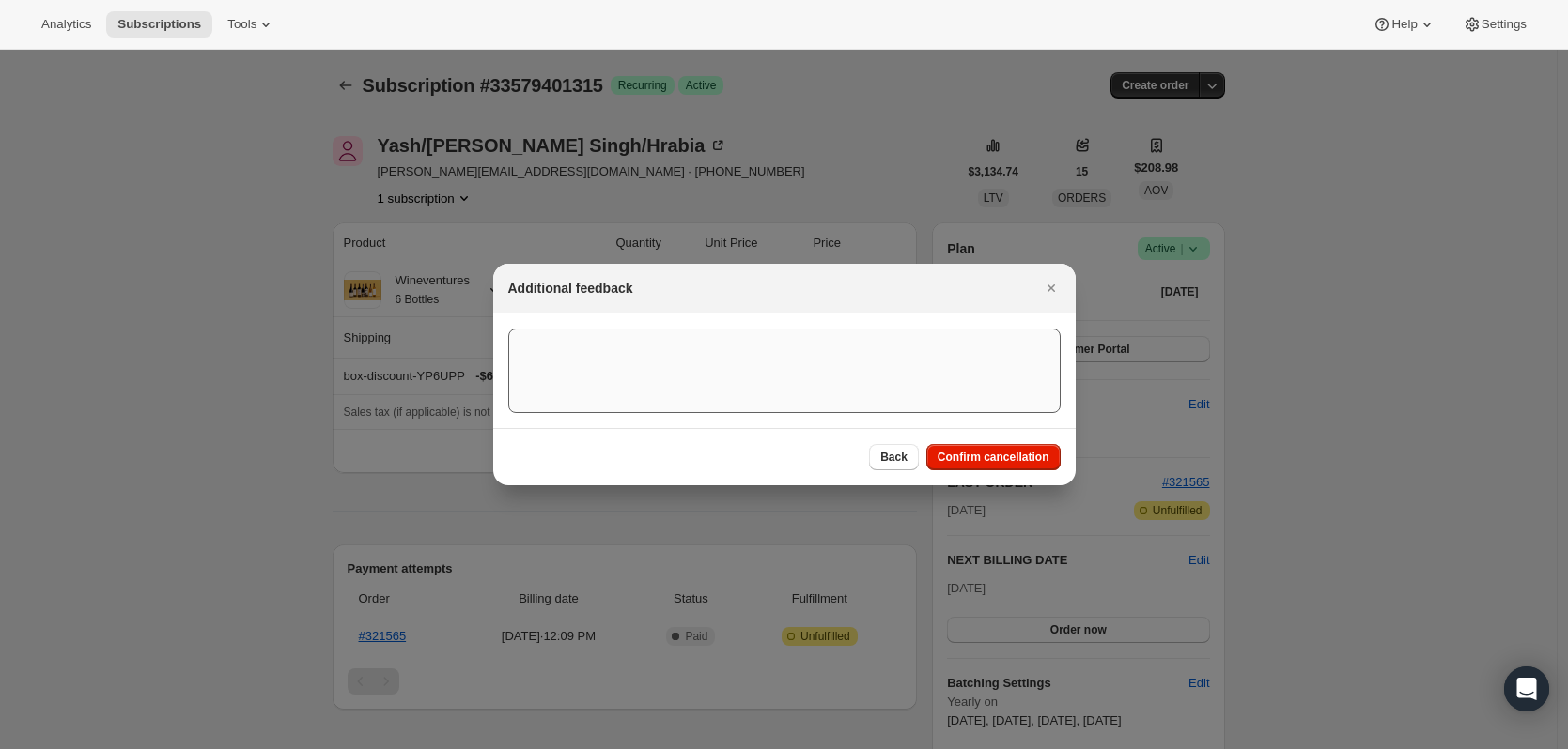
drag, startPoint x: 1027, startPoint y: 273, endPoint x: 783, endPoint y: 337, distance: 252.3
click at [785, 337] on div "Additional feedback Back Confirm cancellation" at bounding box center [784, 374] width 583 height 221
click at [658, 292] on div "Additional feedback" at bounding box center [767, 288] width 518 height 19
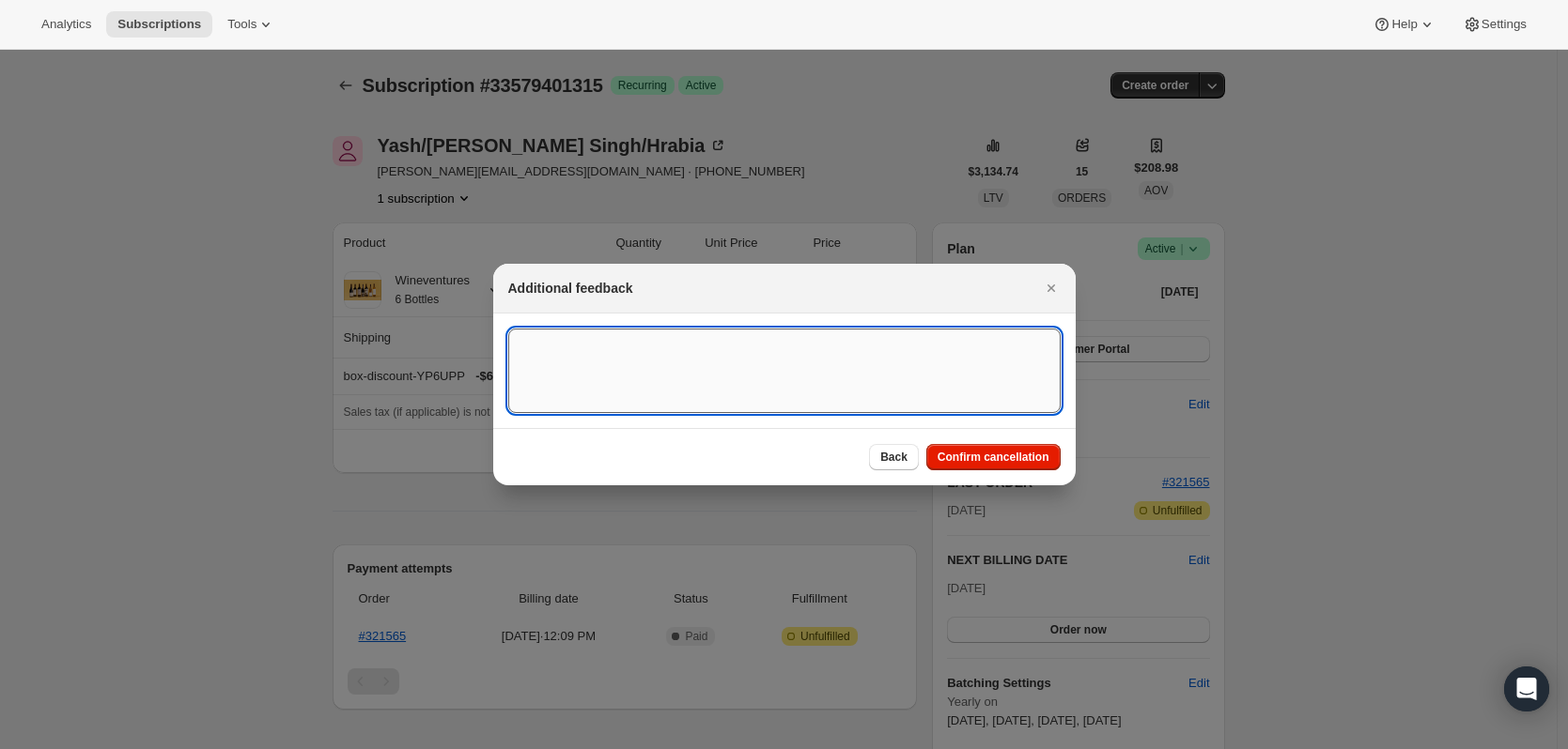
click at [626, 341] on textarea ":r1cp:" at bounding box center [784, 370] width 553 height 84
click at [727, 441] on div "Back Confirm cancellation" at bounding box center [784, 457] width 583 height 58
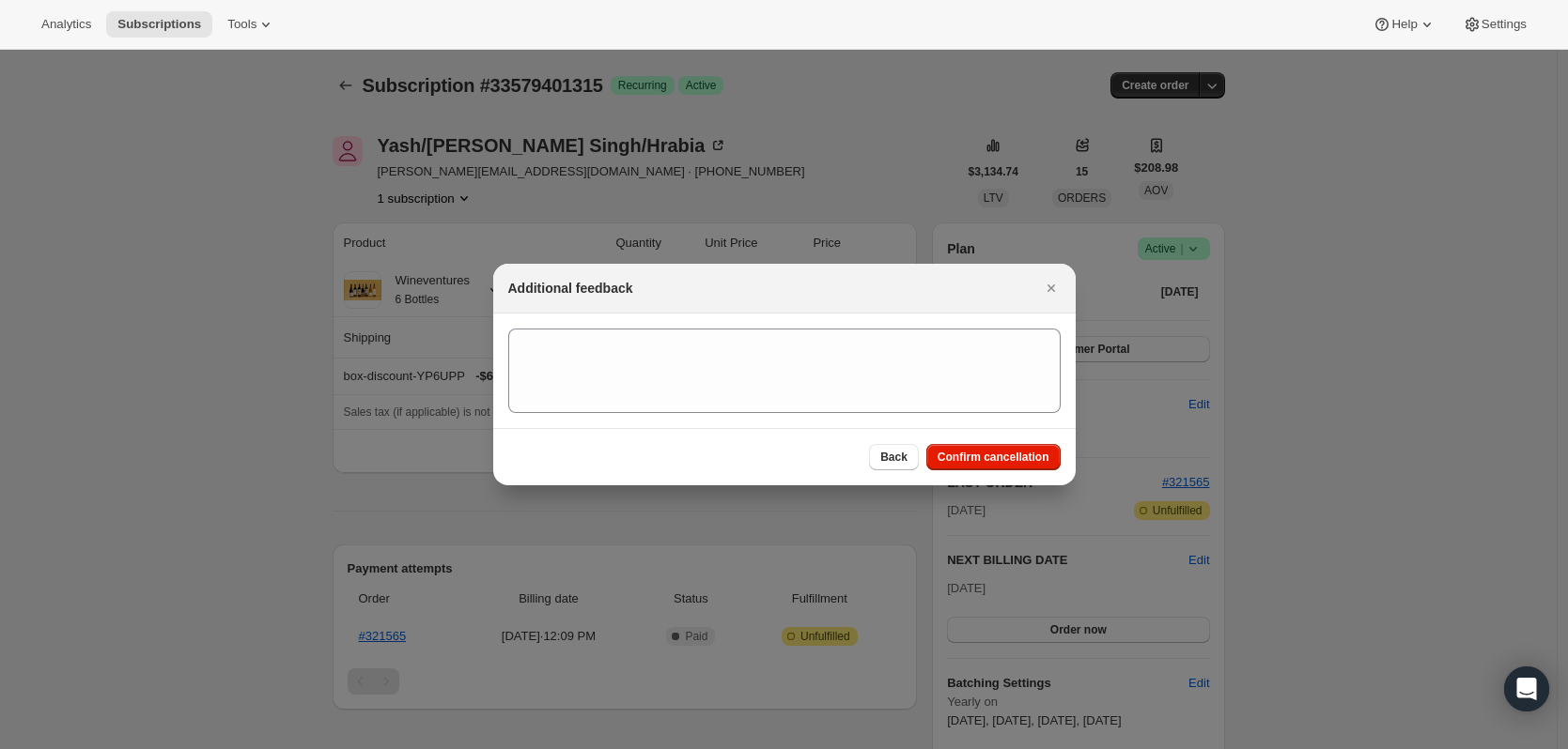
click at [783, 432] on div "Back Confirm cancellation" at bounding box center [784, 457] width 583 height 58
click at [996, 466] on button "Confirm cancellation" at bounding box center [992, 457] width 134 height 27
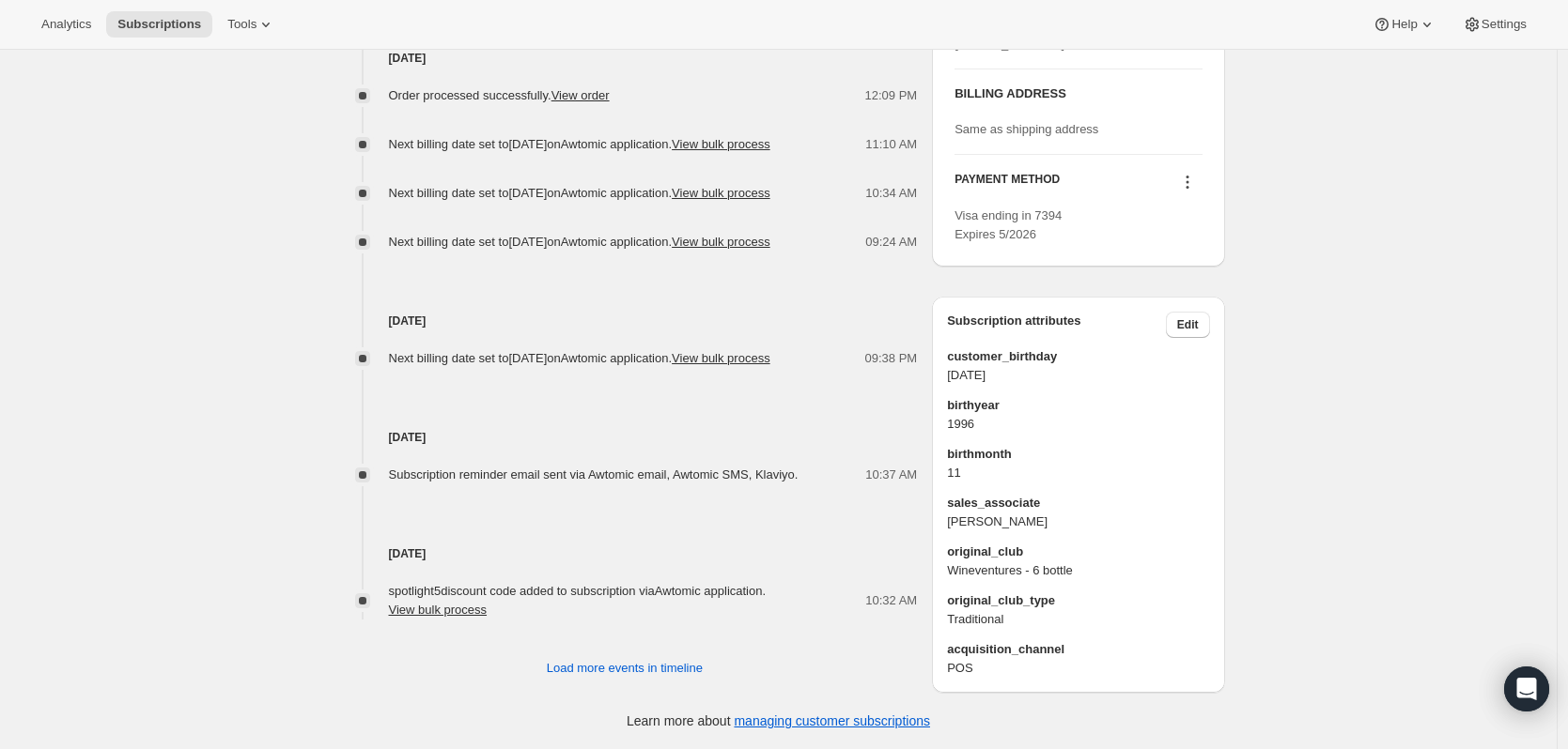
scroll to position [1040, 0]
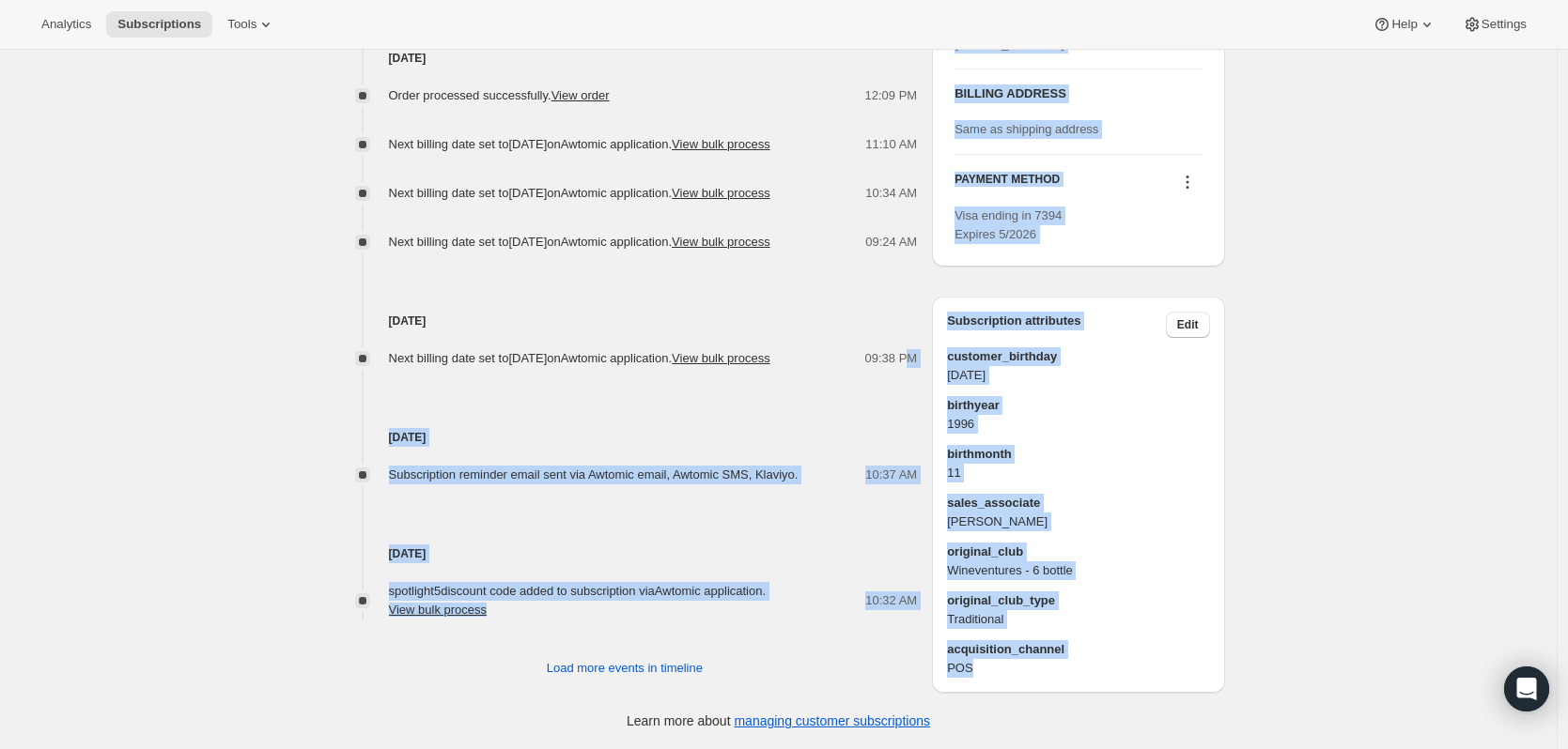
drag, startPoint x: 987, startPoint y: 664, endPoint x: 912, endPoint y: 339, distance: 333.5
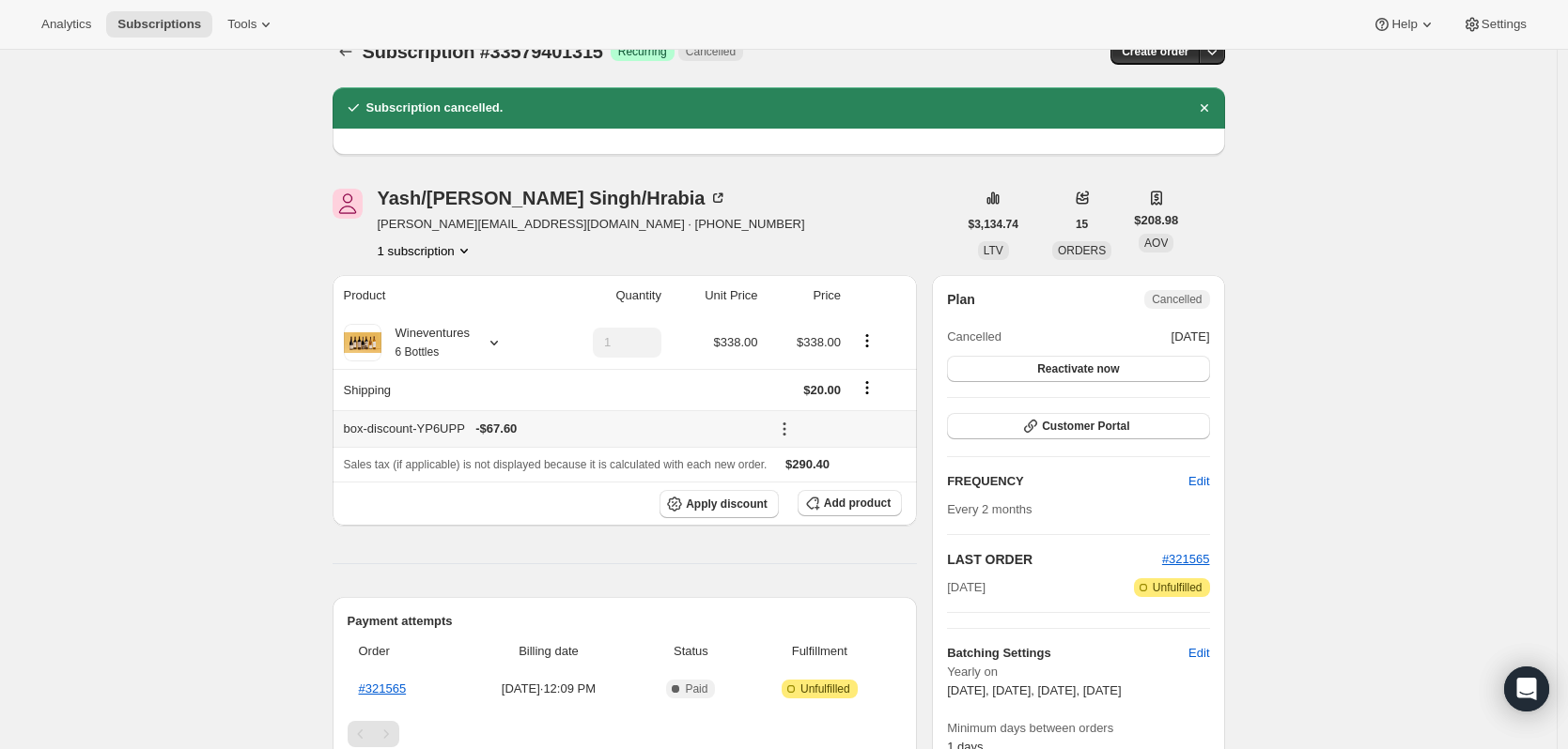
scroll to position [0, 0]
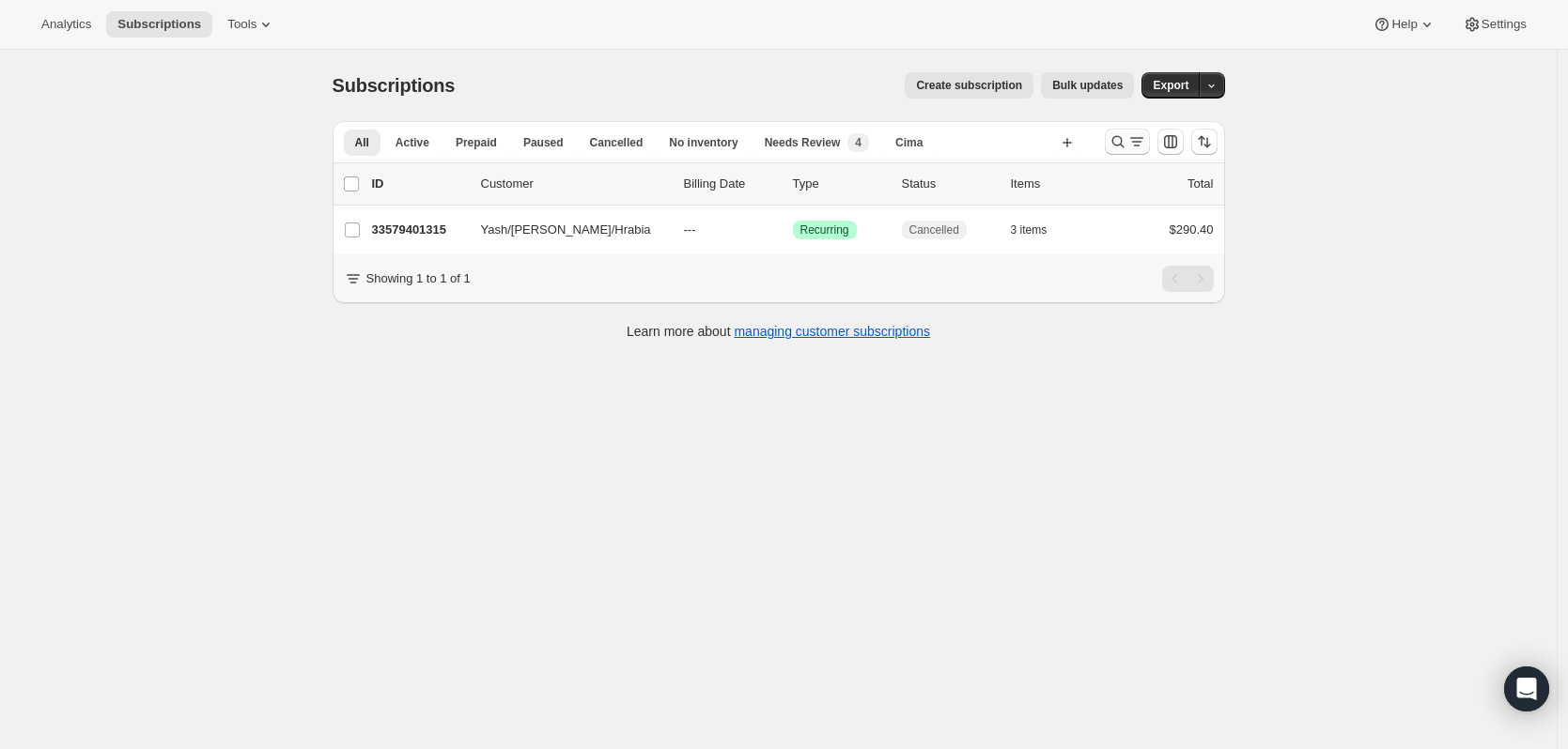
click at [1141, 148] on icon "Search and filter results" at bounding box center [1136, 141] width 19 height 19
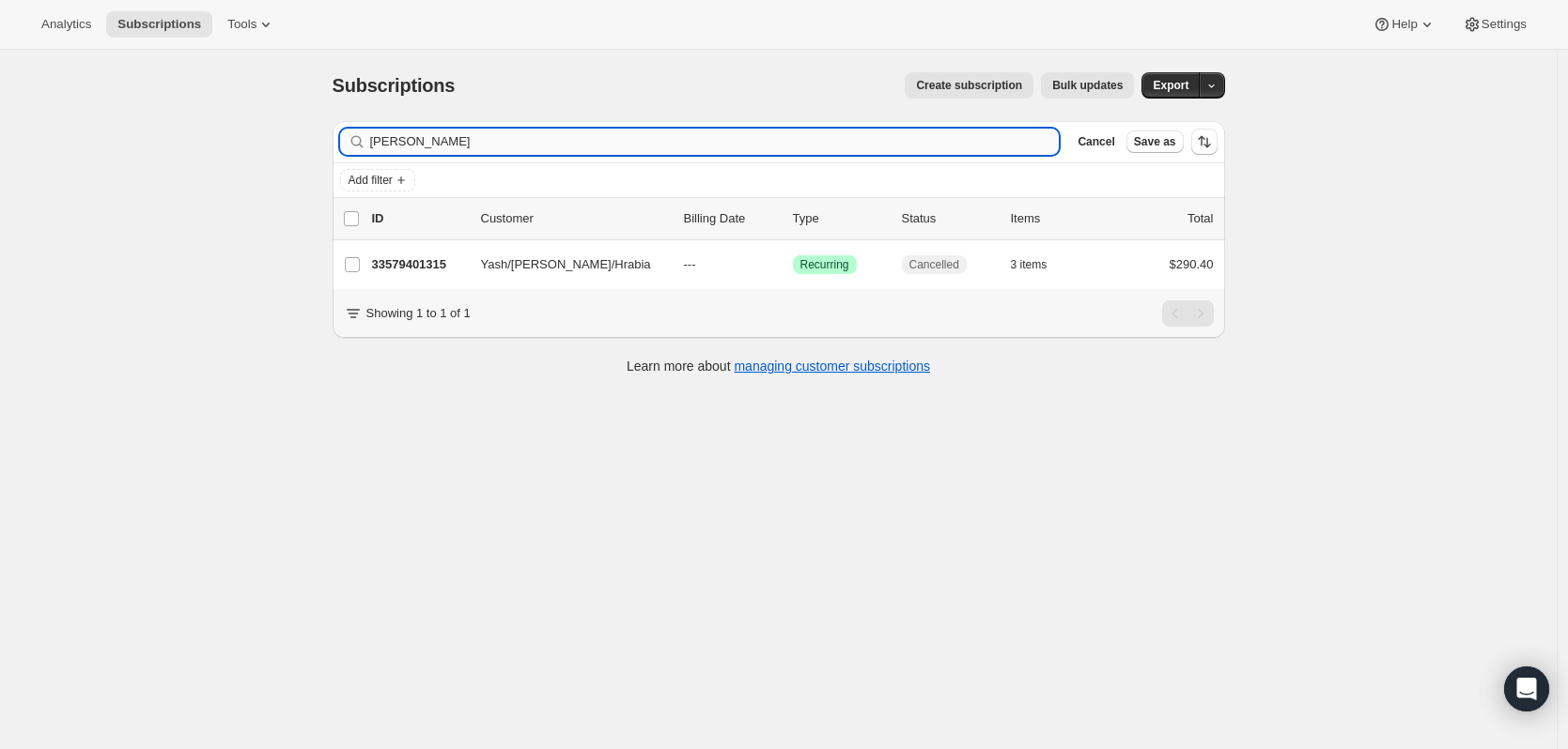
click at [597, 140] on input "joanna hrab" at bounding box center [715, 142] width 690 height 27
click at [598, 140] on input "joanna hrab" at bounding box center [715, 142] width 690 height 27
click at [599, 141] on input "joanna hrab" at bounding box center [715, 142] width 690 height 27
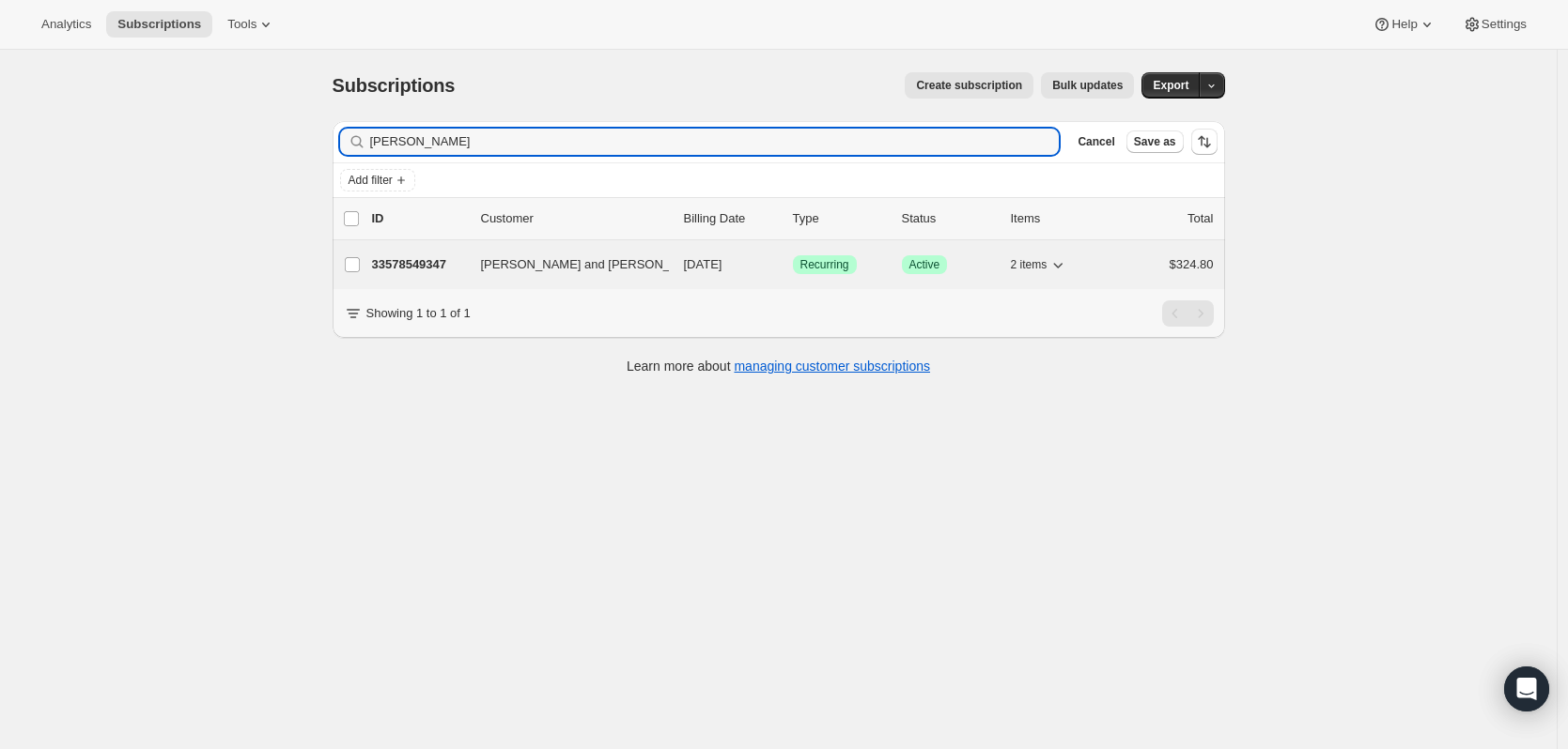
type input "hewes"
click at [548, 267] on span "David and Karen Hewes" at bounding box center [595, 264] width 228 height 19
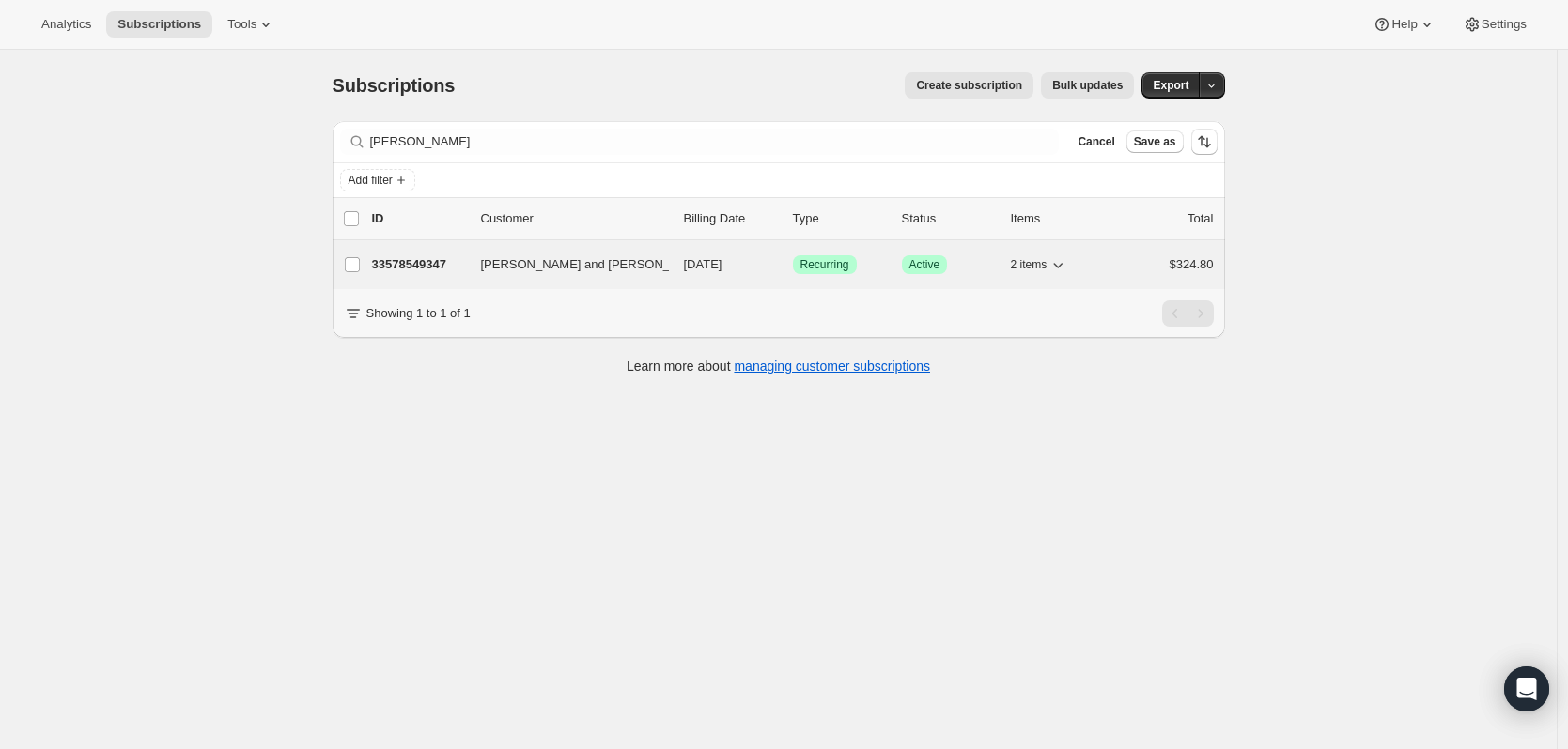
click at [438, 277] on div "33578549347 David and Karen Hewes 11/05/2025 Success Recurring Success Active 2…" at bounding box center [793, 265] width 842 height 27
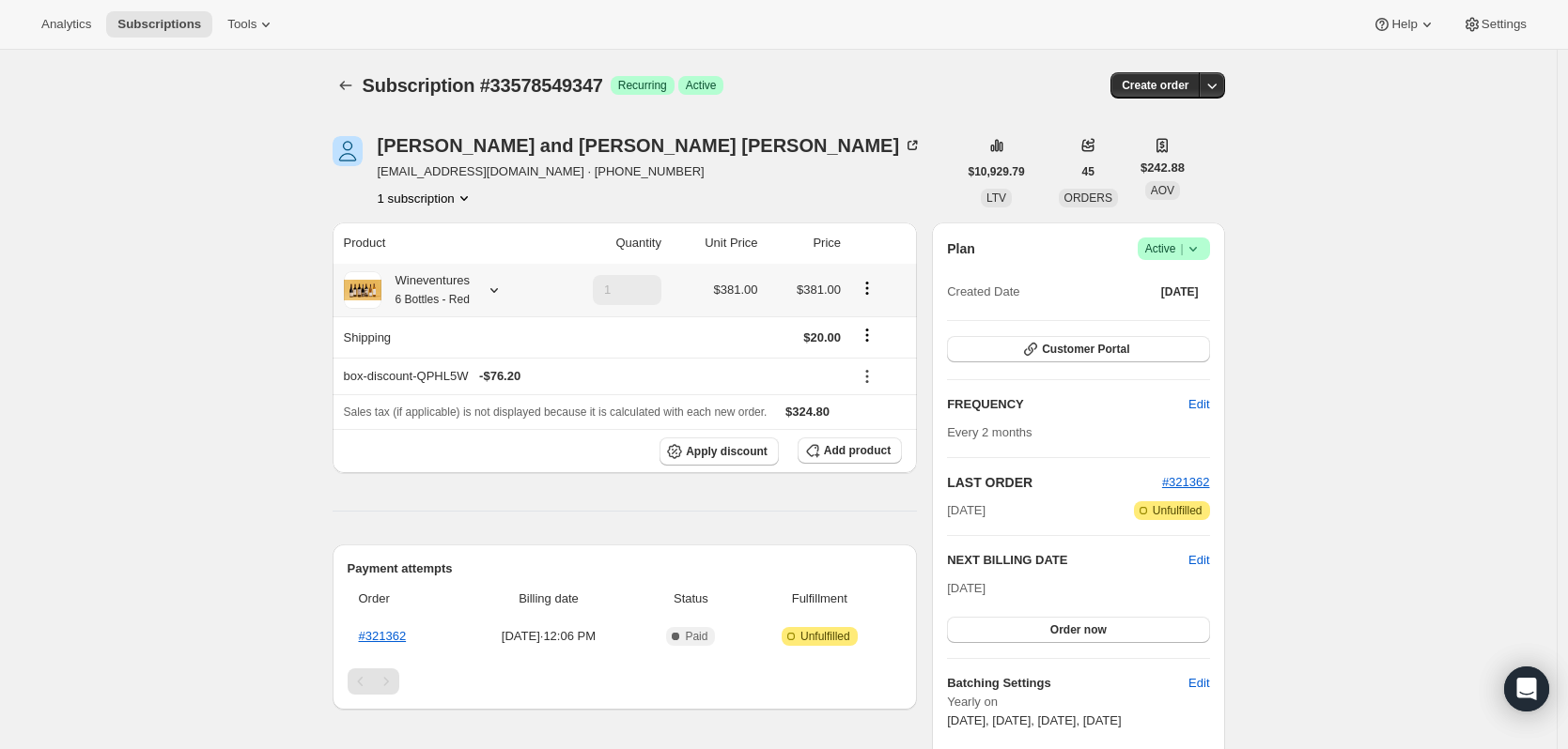
click at [491, 288] on icon at bounding box center [493, 290] width 19 height 19
click at [494, 285] on icon at bounding box center [493, 290] width 19 height 19
click at [485, 447] on button "Edit box" at bounding box center [433, 441] width 216 height 27
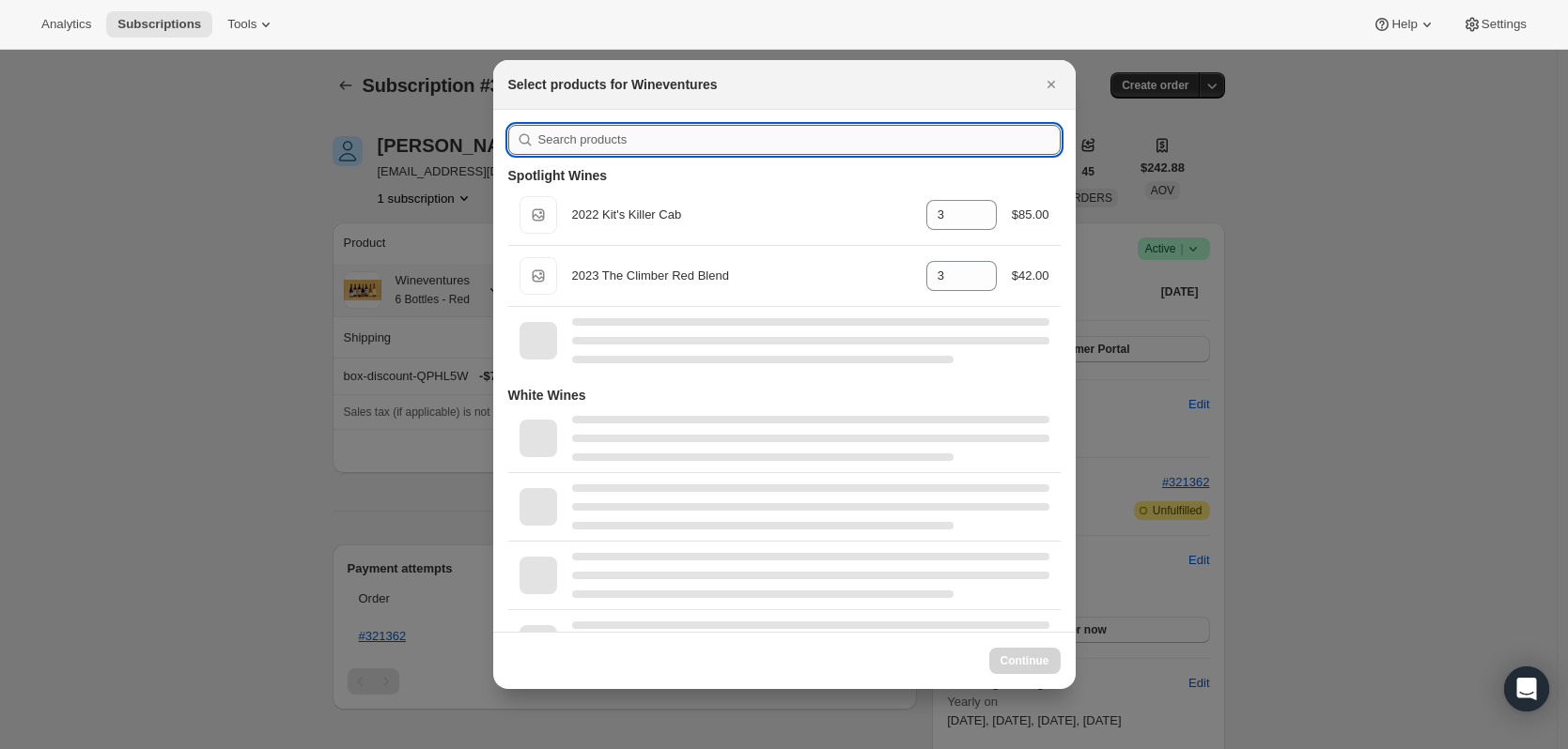
click at [702, 137] on input ":r55:" at bounding box center [799, 140] width 522 height 30
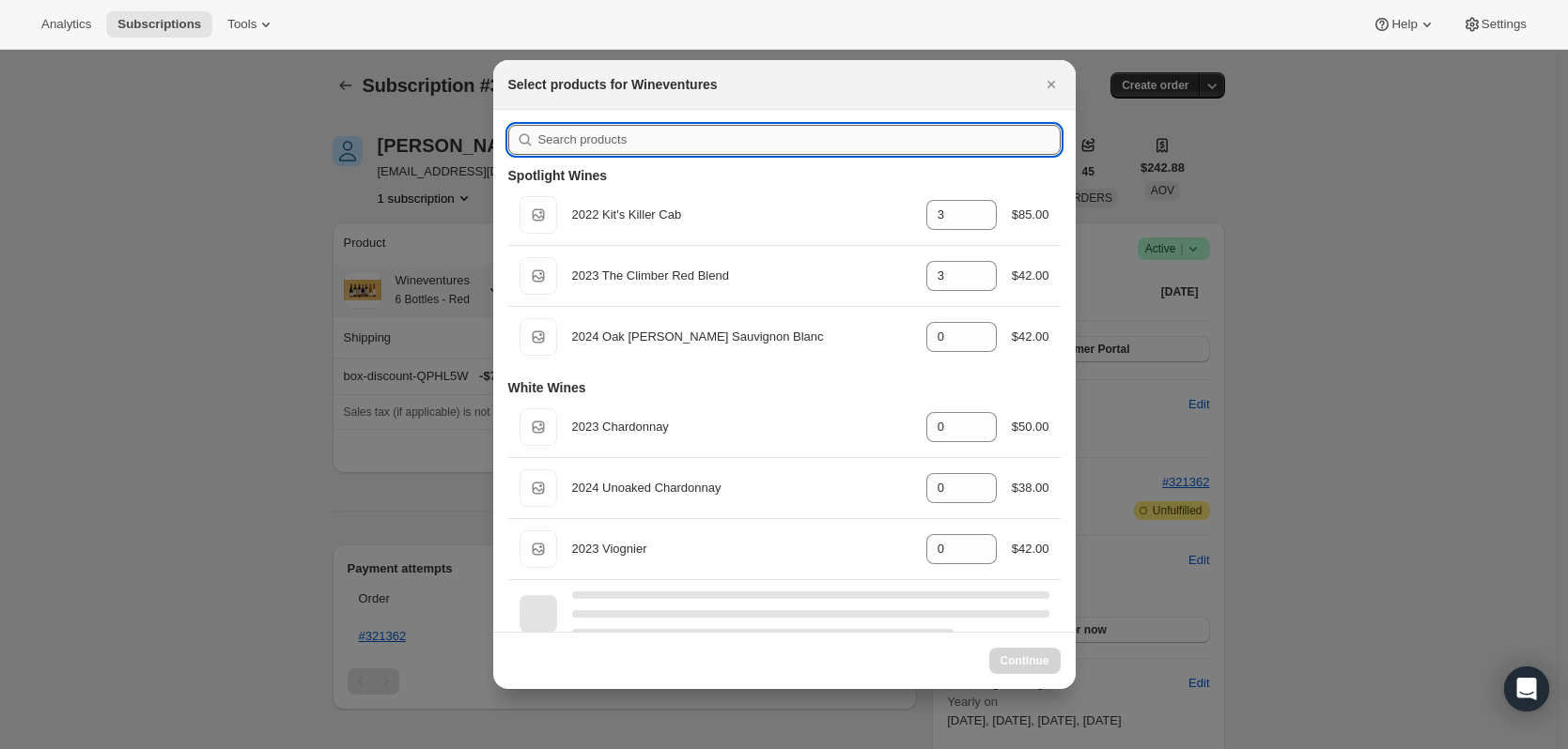
type input "u"
type input "0"
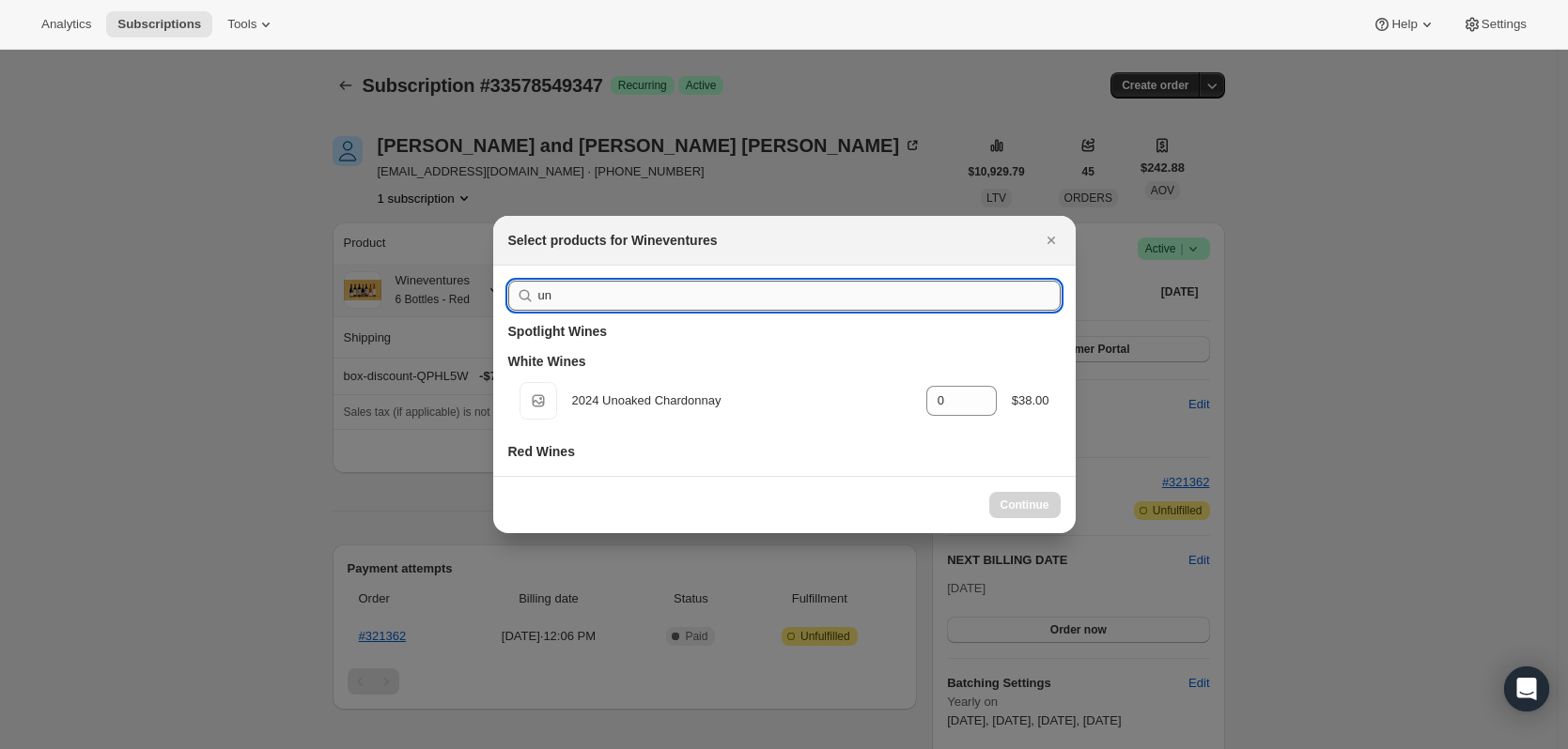
type input "uno"
select select "gid://shopify/ProductVariant/43519395496035"
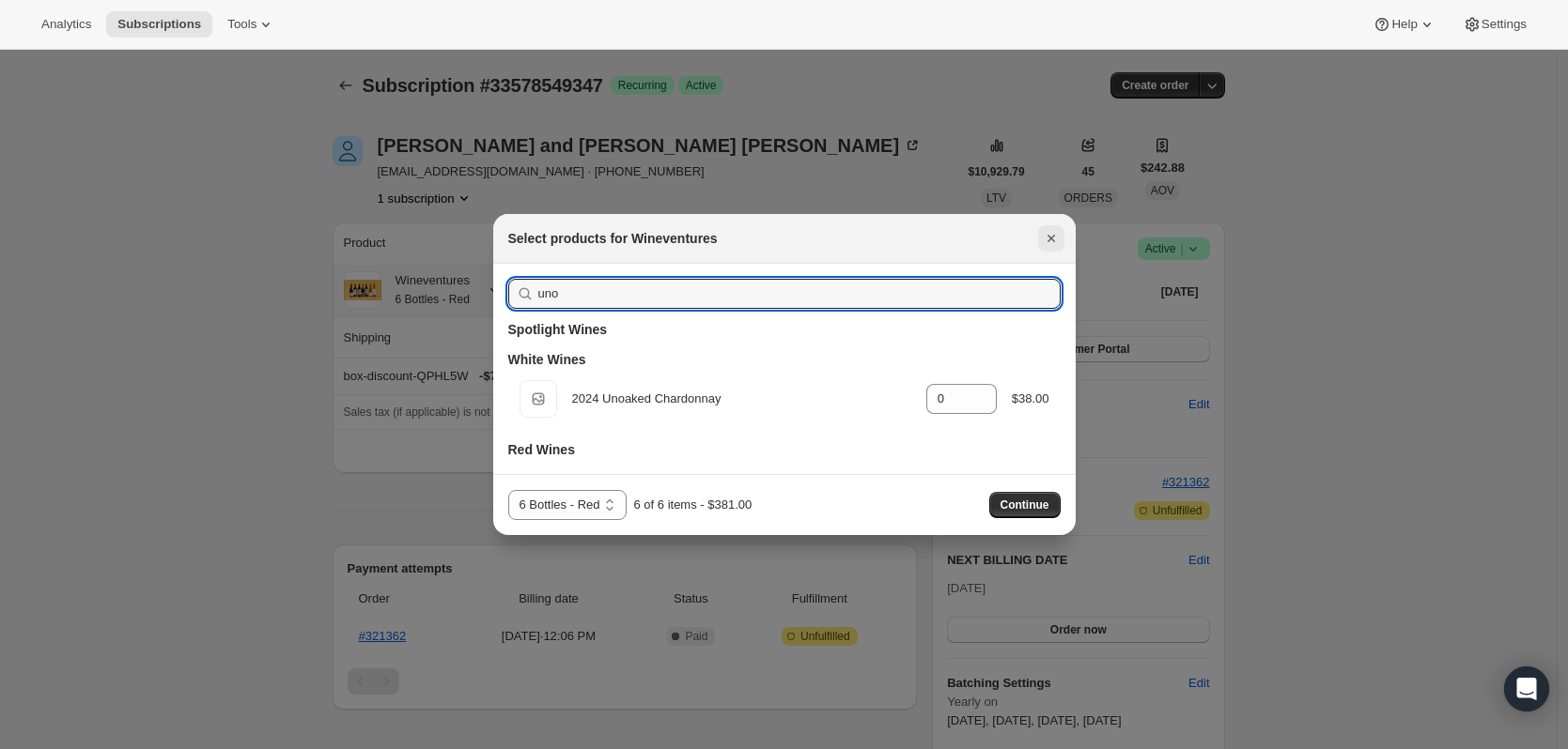
type input "uno"
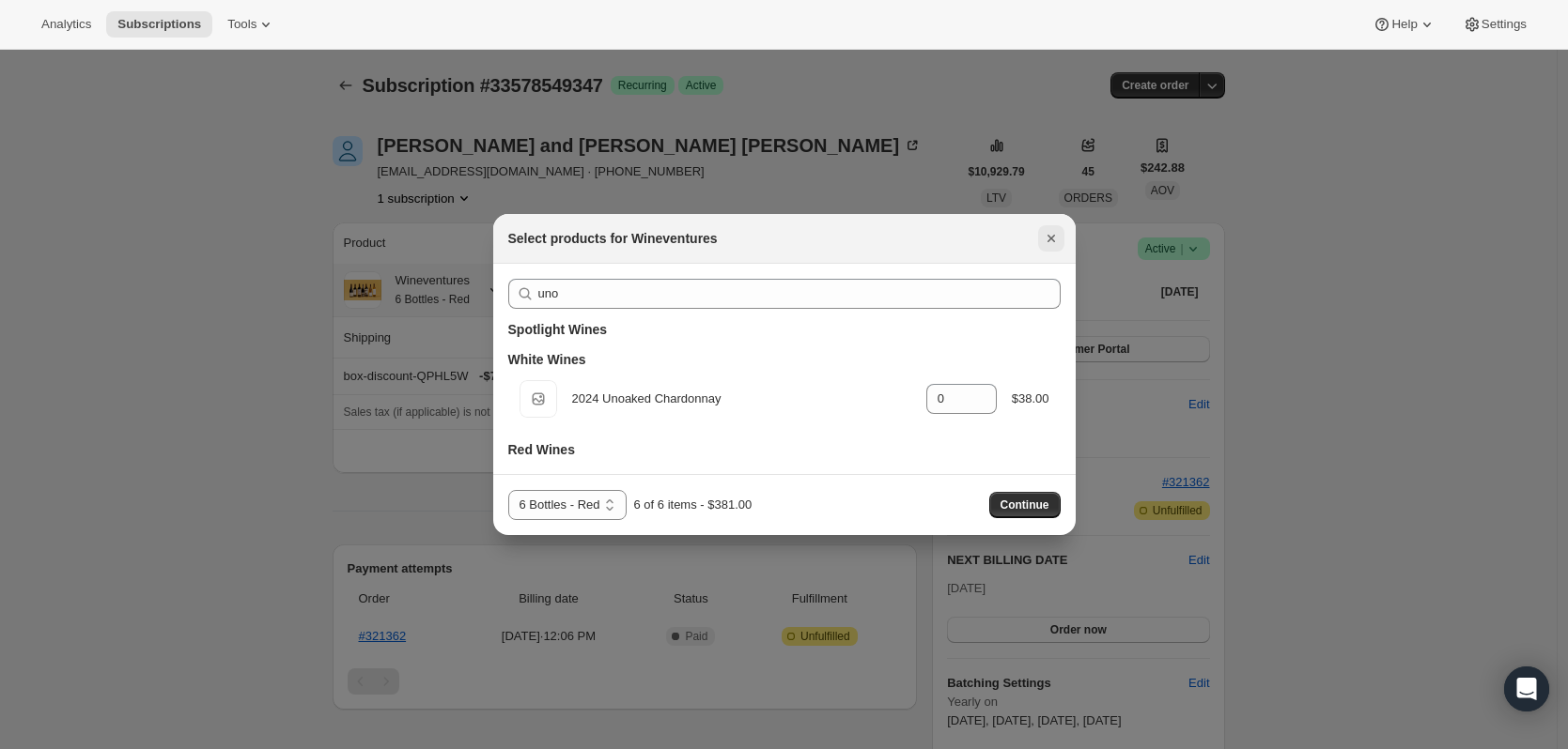
click at [1057, 248] on button "Close" at bounding box center [1051, 238] width 27 height 27
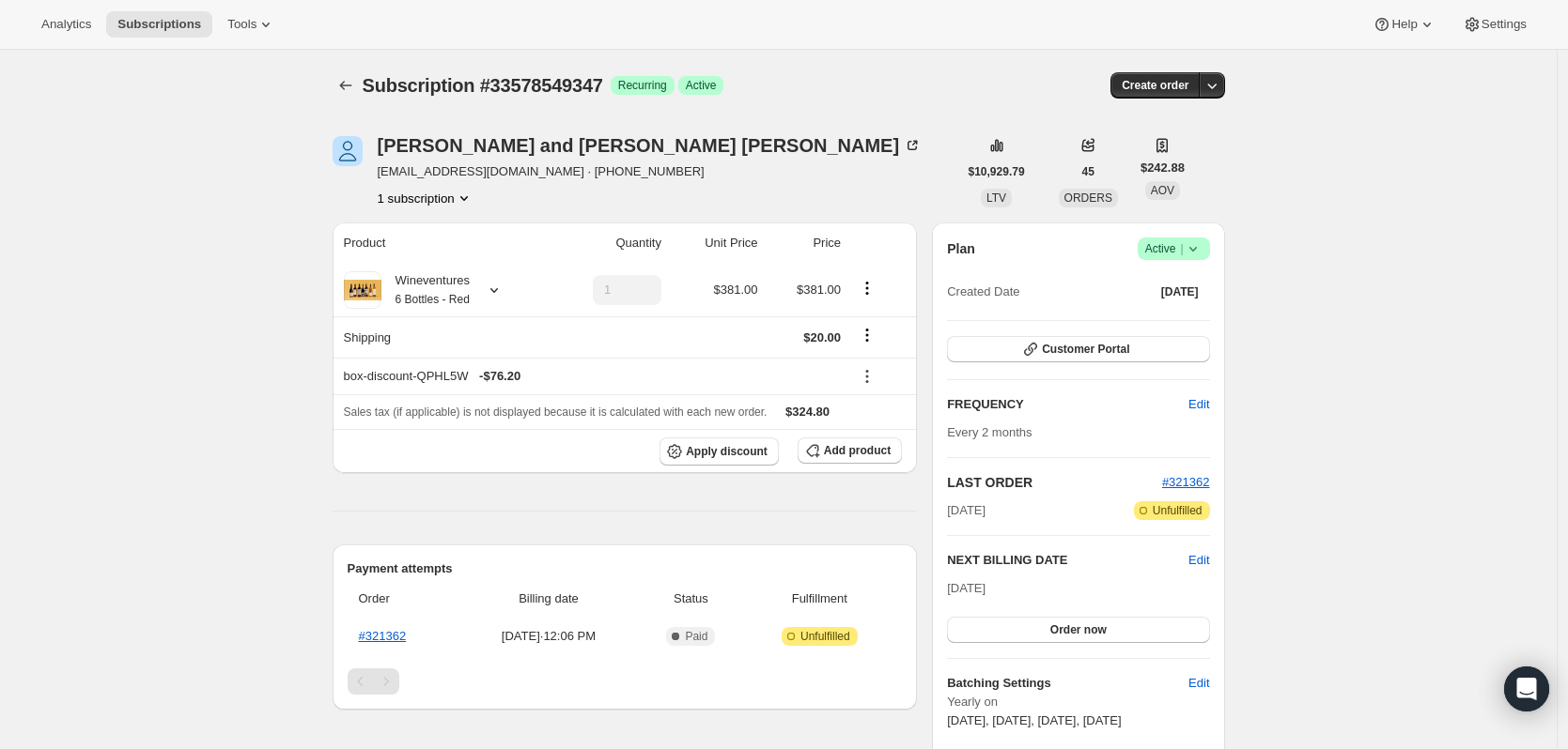
click at [491, 288] on icon at bounding box center [493, 290] width 19 height 19
drag, startPoint x: 954, startPoint y: 245, endPoint x: 977, endPoint y: 250, distance: 23.5
click at [975, 250] on h2 "Plan" at bounding box center [961, 248] width 28 height 19
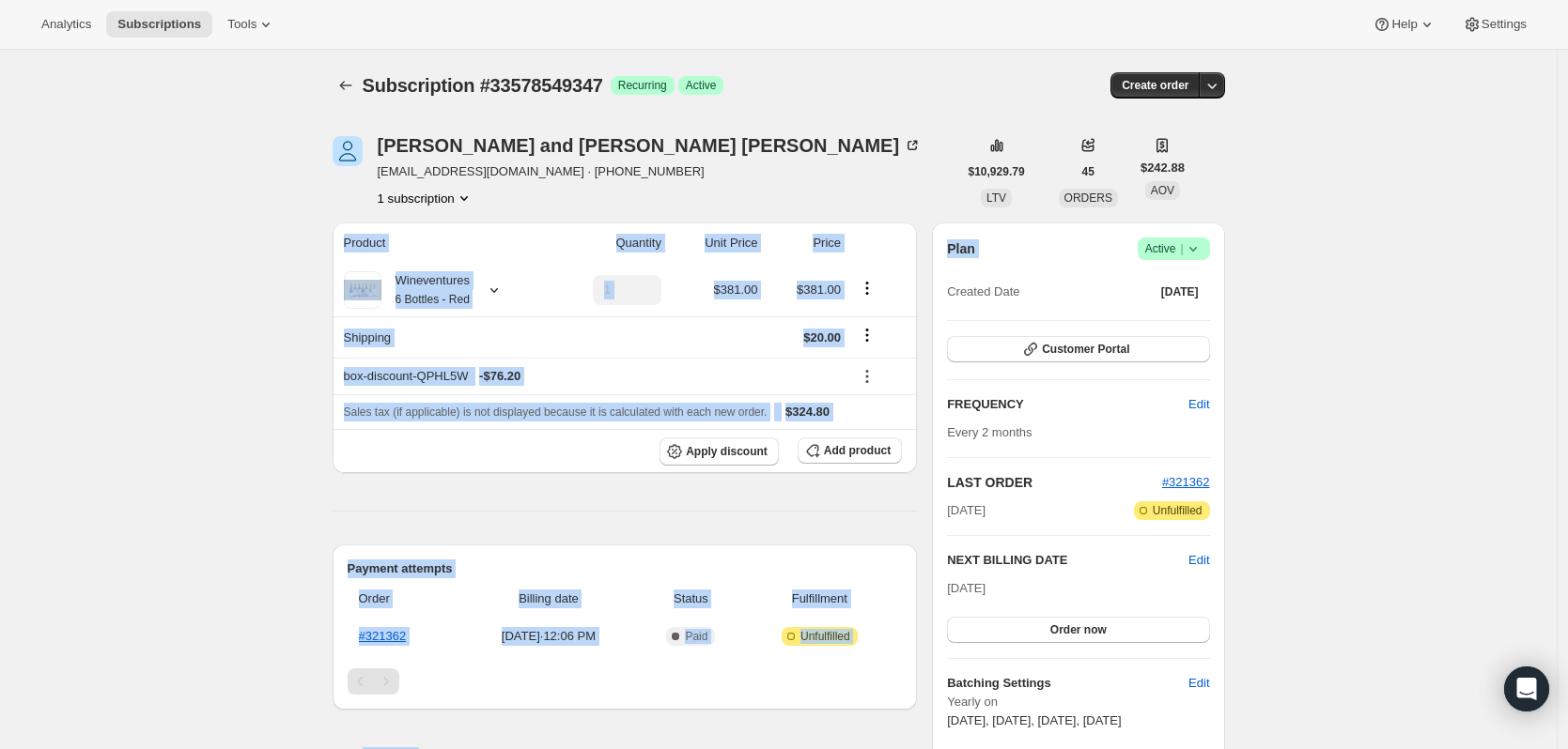
drag, startPoint x: 977, startPoint y: 250, endPoint x: 924, endPoint y: 238, distance: 54.3
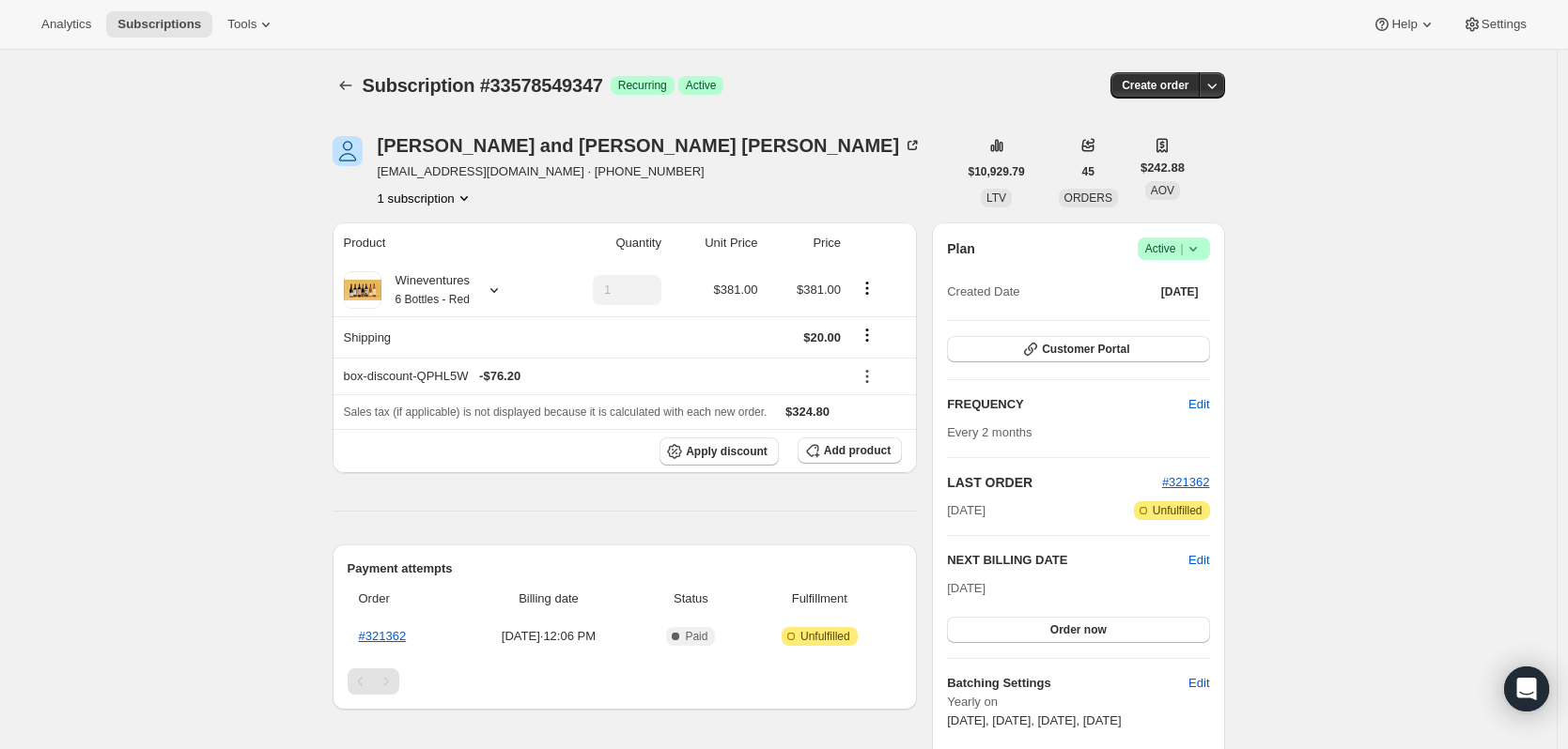
click at [1216, 89] on icon "button" at bounding box center [1211, 85] width 19 height 19
click at [489, 290] on icon at bounding box center [493, 290] width 19 height 19
click at [1221, 86] on icon "button" at bounding box center [1211, 85] width 19 height 19
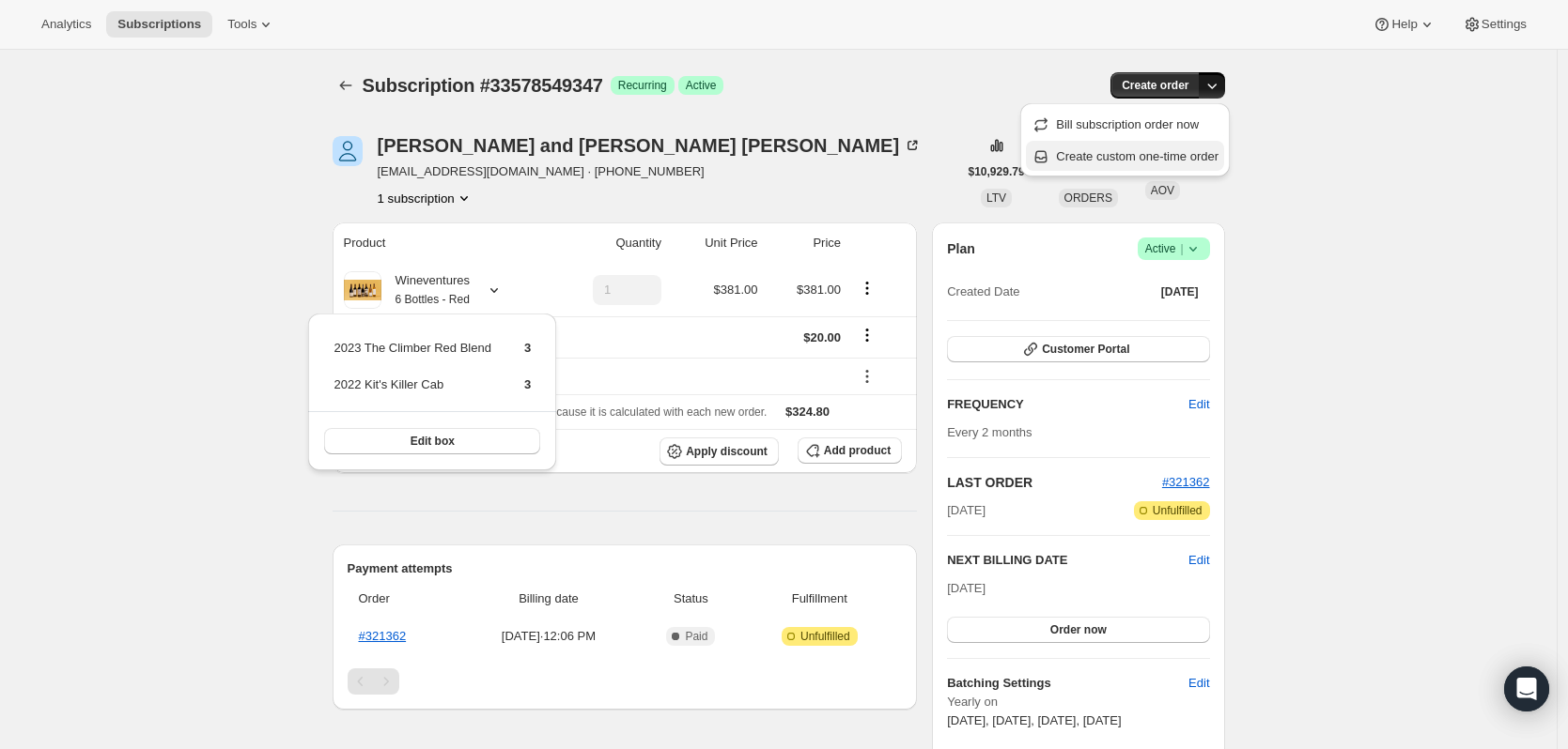
click at [1198, 149] on span "Create custom one-time order" at bounding box center [1137, 156] width 163 height 14
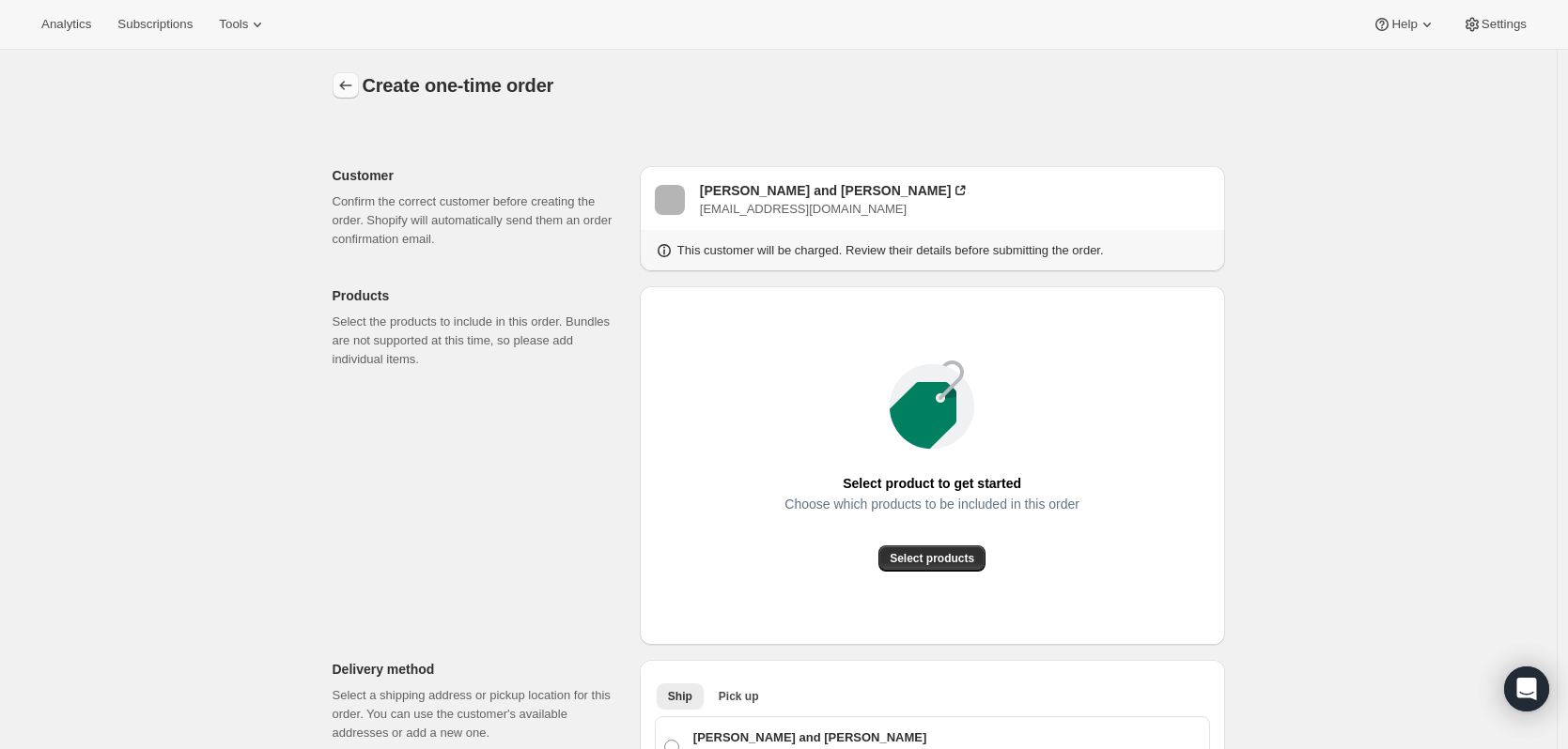
click at [354, 91] on icon "button" at bounding box center [345, 85] width 19 height 19
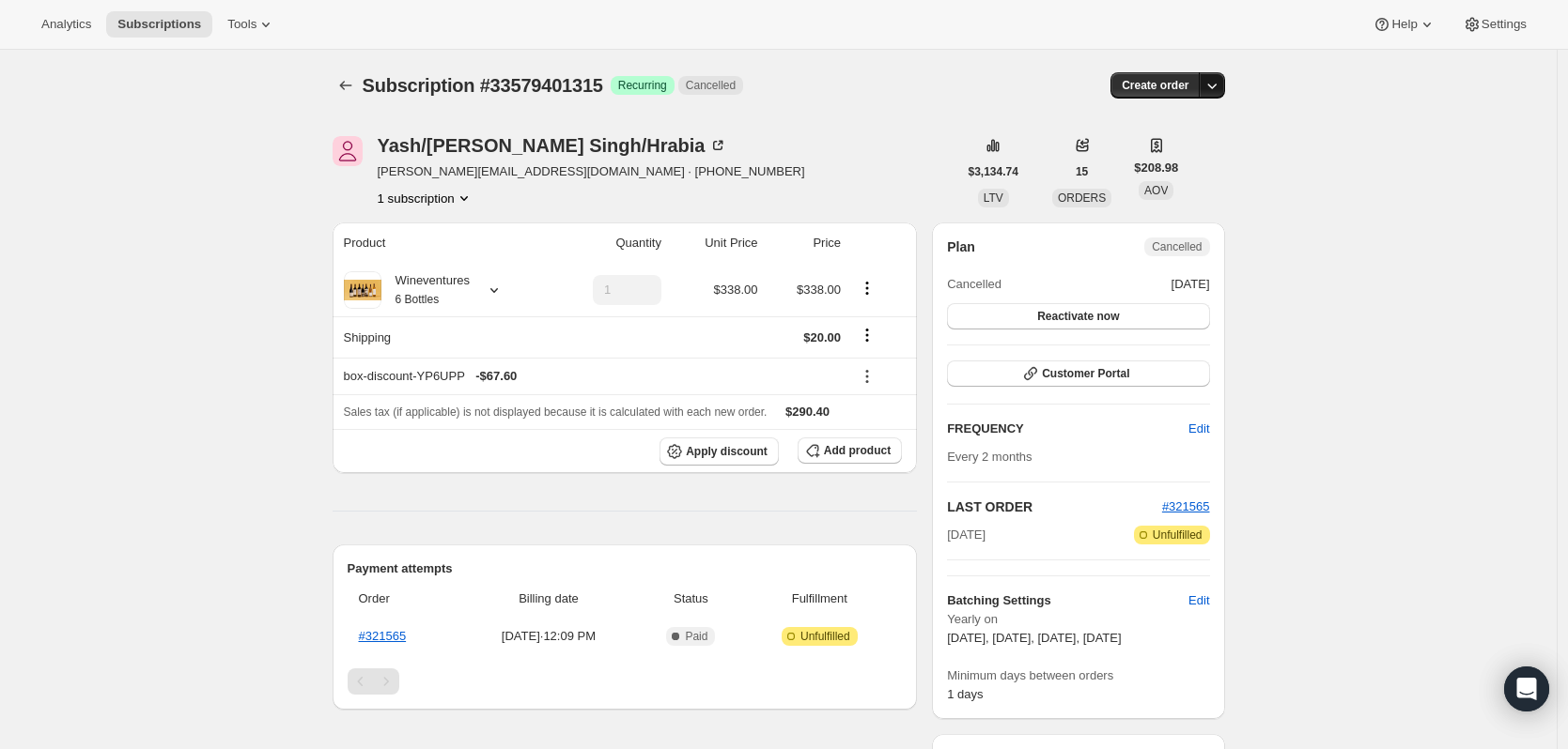
click at [1221, 92] on icon "button" at bounding box center [1211, 85] width 19 height 19
click at [1187, 161] on span "Create custom one-time order" at bounding box center [1137, 156] width 163 height 14
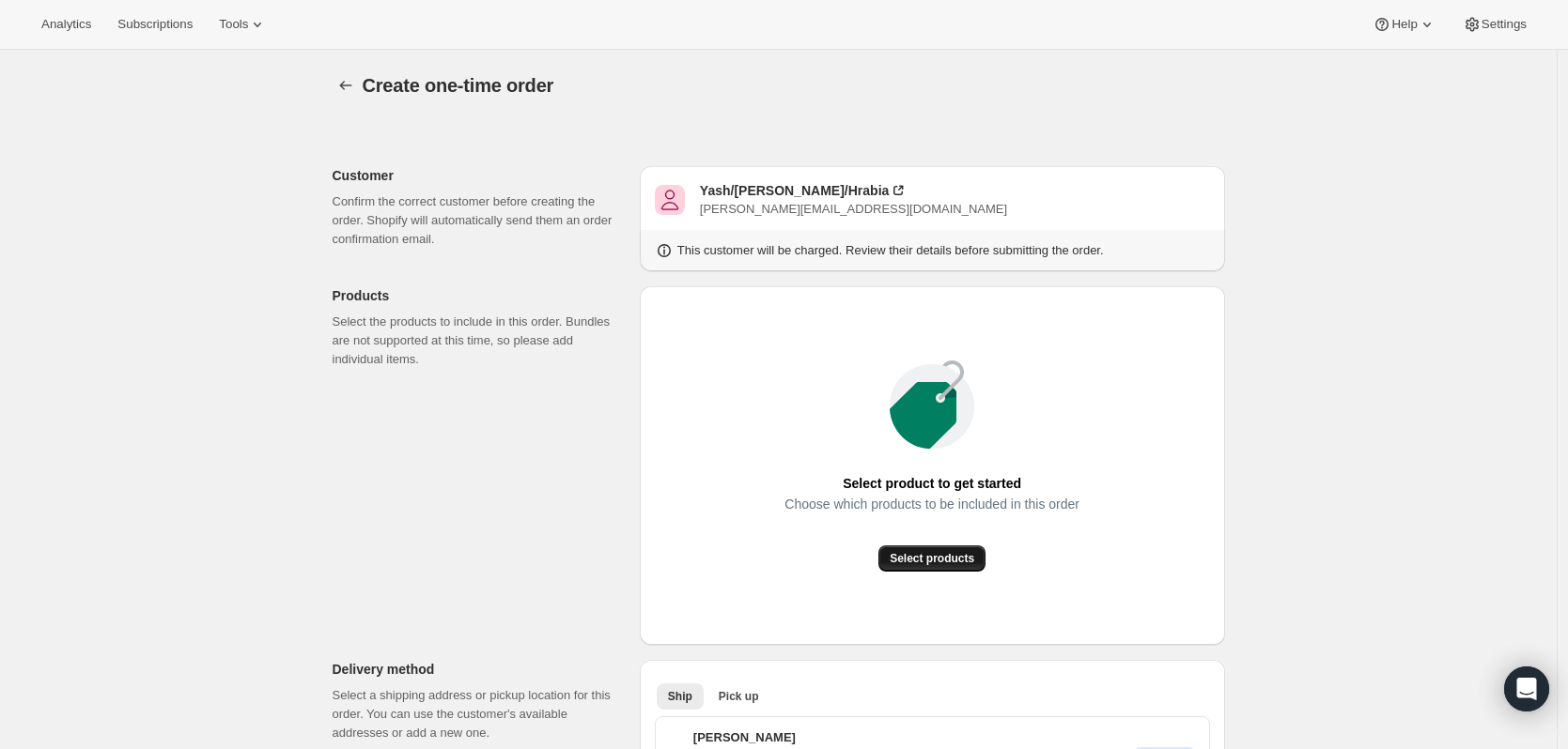
click at [963, 559] on span "Select products" at bounding box center [931, 559] width 84 height 15
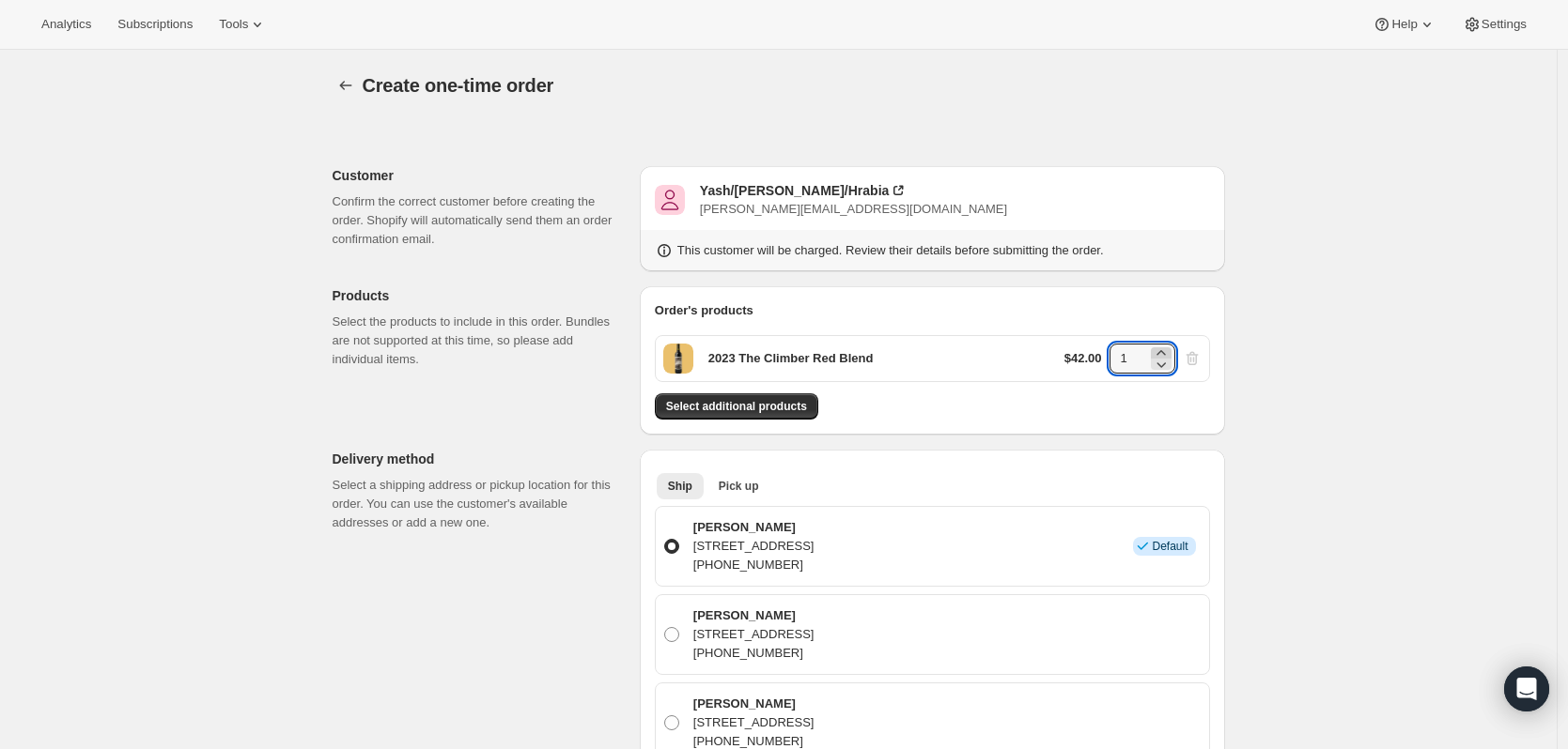
click at [1159, 353] on icon at bounding box center [1160, 352] width 19 height 19
type input "3"
click at [728, 399] on button "Select additional products" at bounding box center [736, 407] width 164 height 27
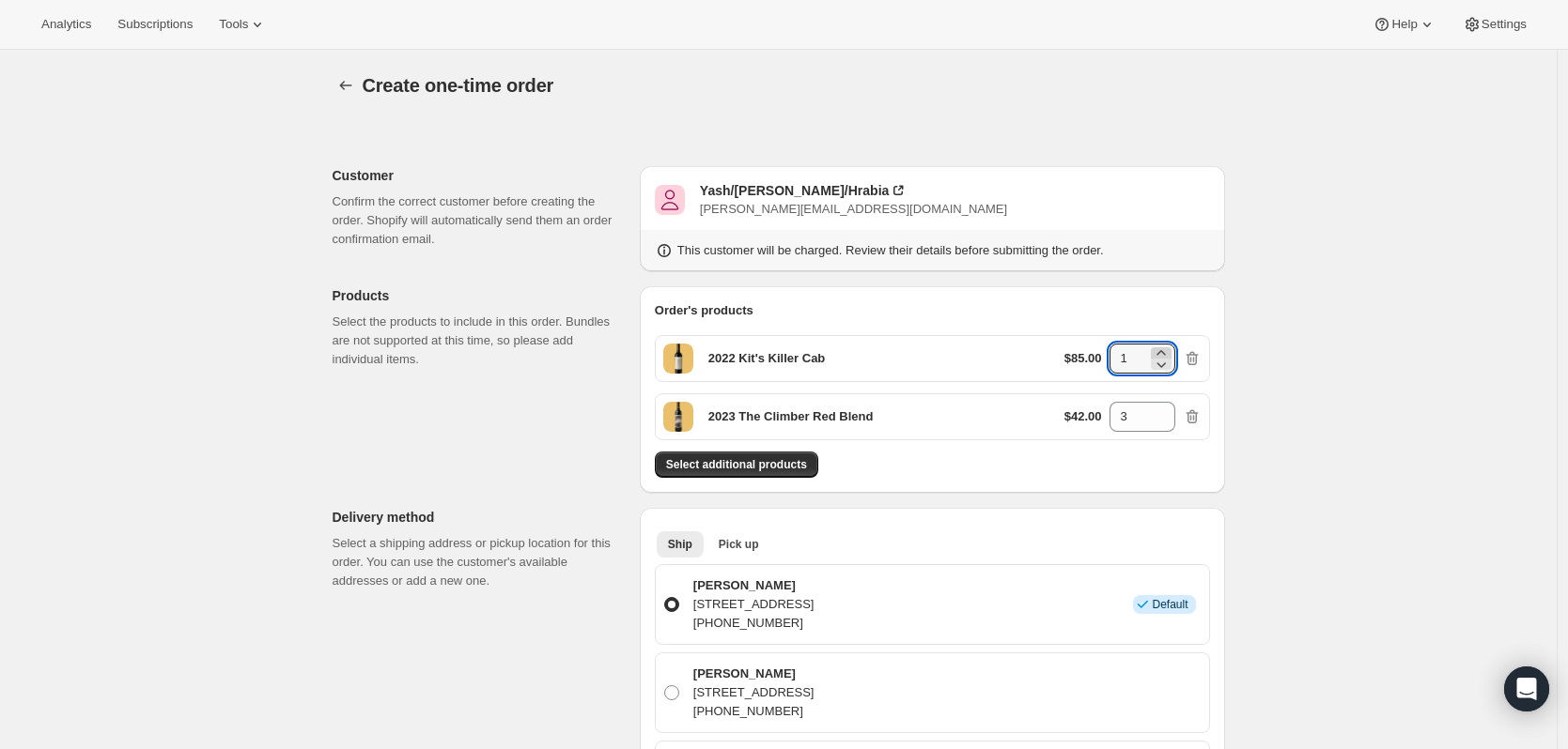
click at [1159, 348] on icon at bounding box center [1160, 352] width 19 height 19
type input "3"
click at [711, 465] on span "Select additional products" at bounding box center [736, 464] width 141 height 15
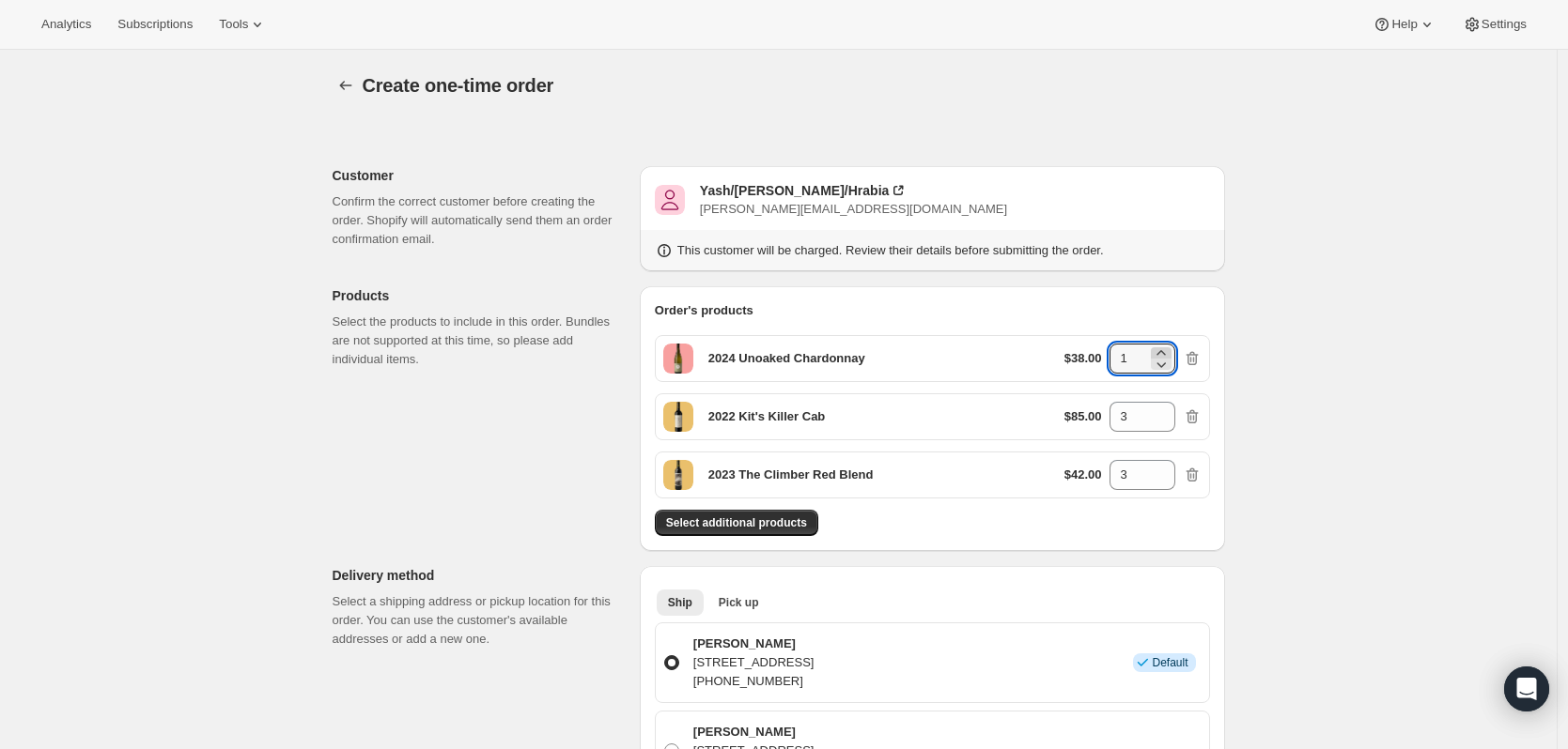
click at [1158, 354] on icon at bounding box center [1160, 352] width 19 height 19
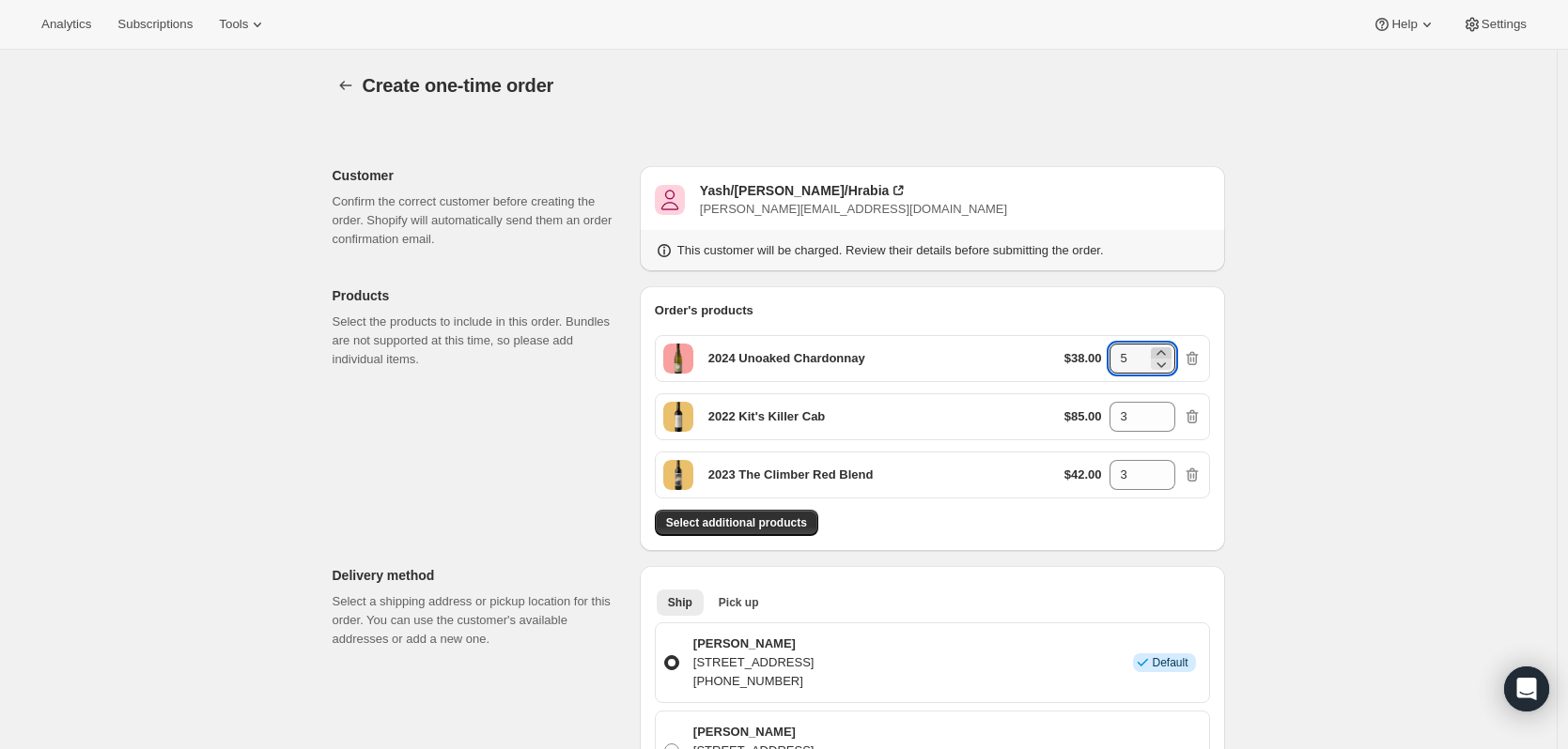
type input "6"
click at [348, 84] on icon "button" at bounding box center [345, 85] width 19 height 19
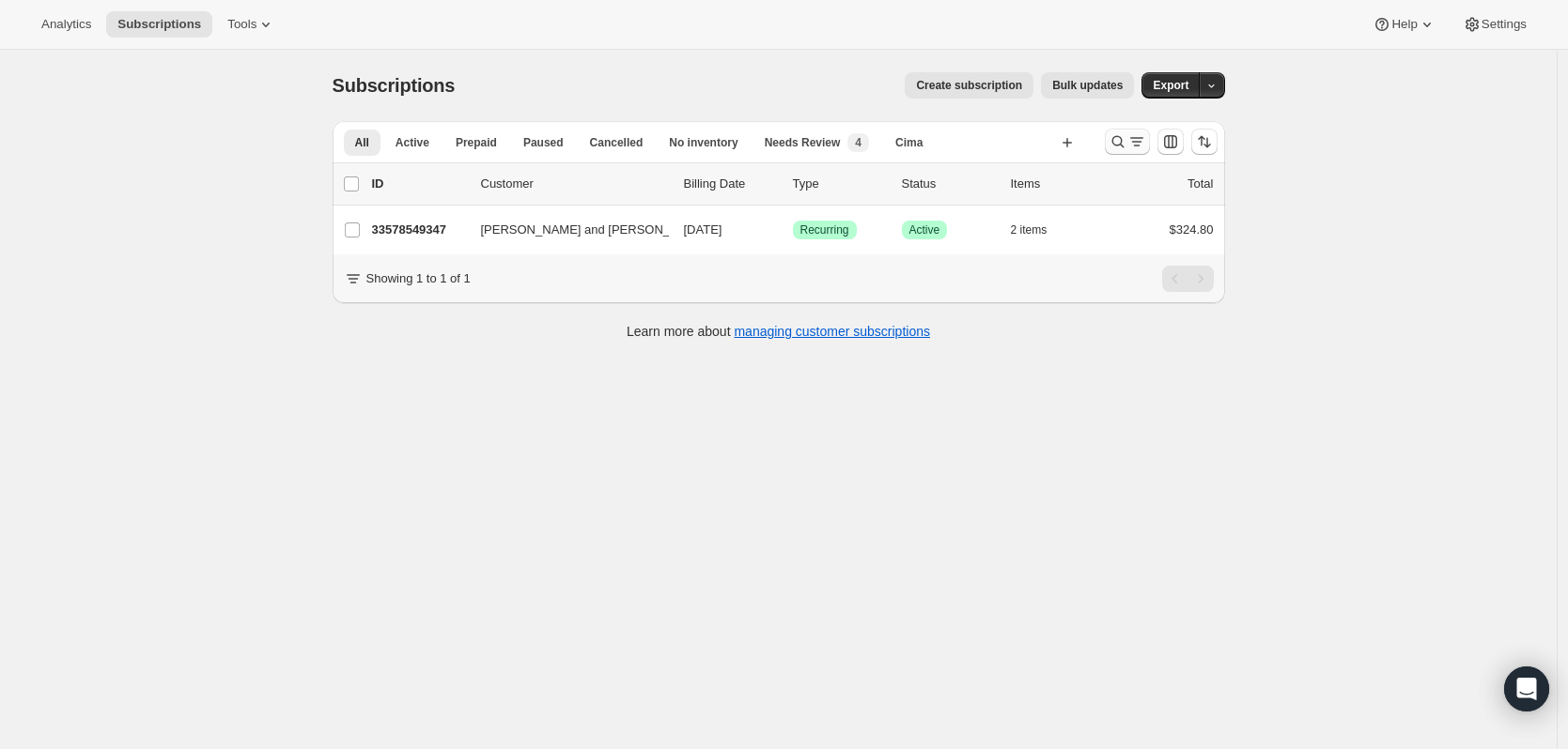
click at [1114, 143] on icon "Search and filter results" at bounding box center [1117, 141] width 19 height 19
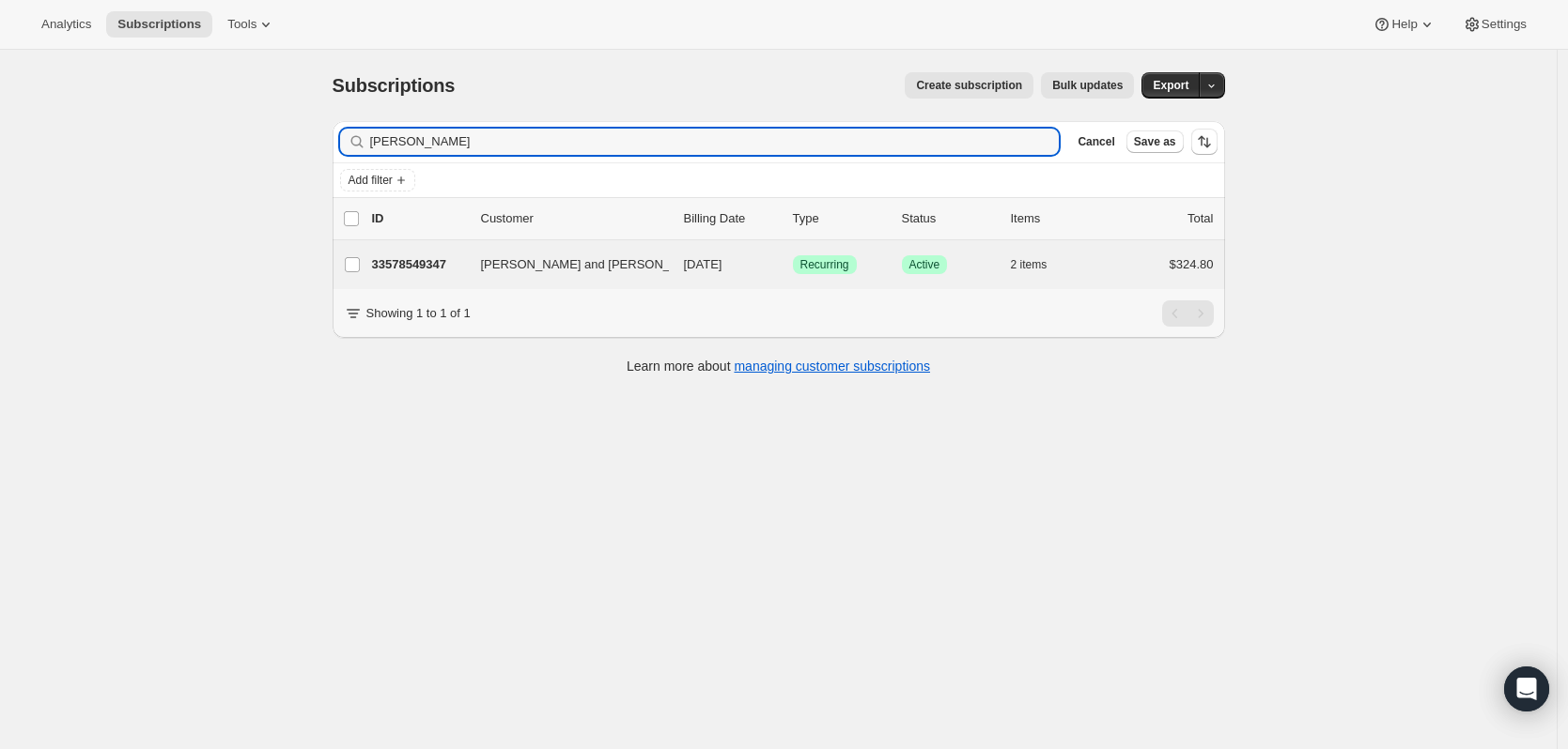
click at [590, 278] on div "David and Karen Hewes 33578549347 David and Karen Hewes 11/05/2025 Success Recu…" at bounding box center [778, 264] width 892 height 49
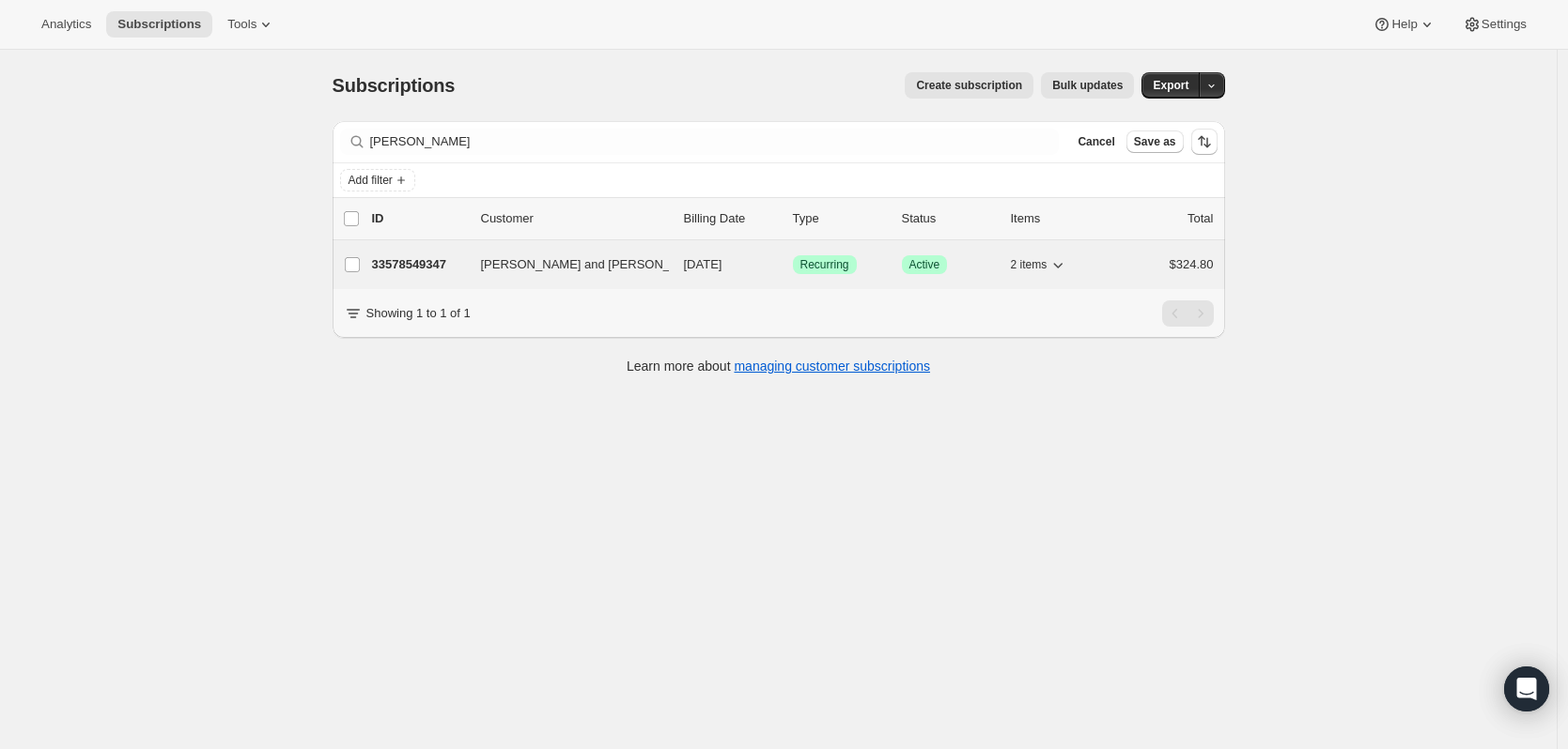
click at [461, 272] on p "33578549347" at bounding box center [419, 264] width 94 height 19
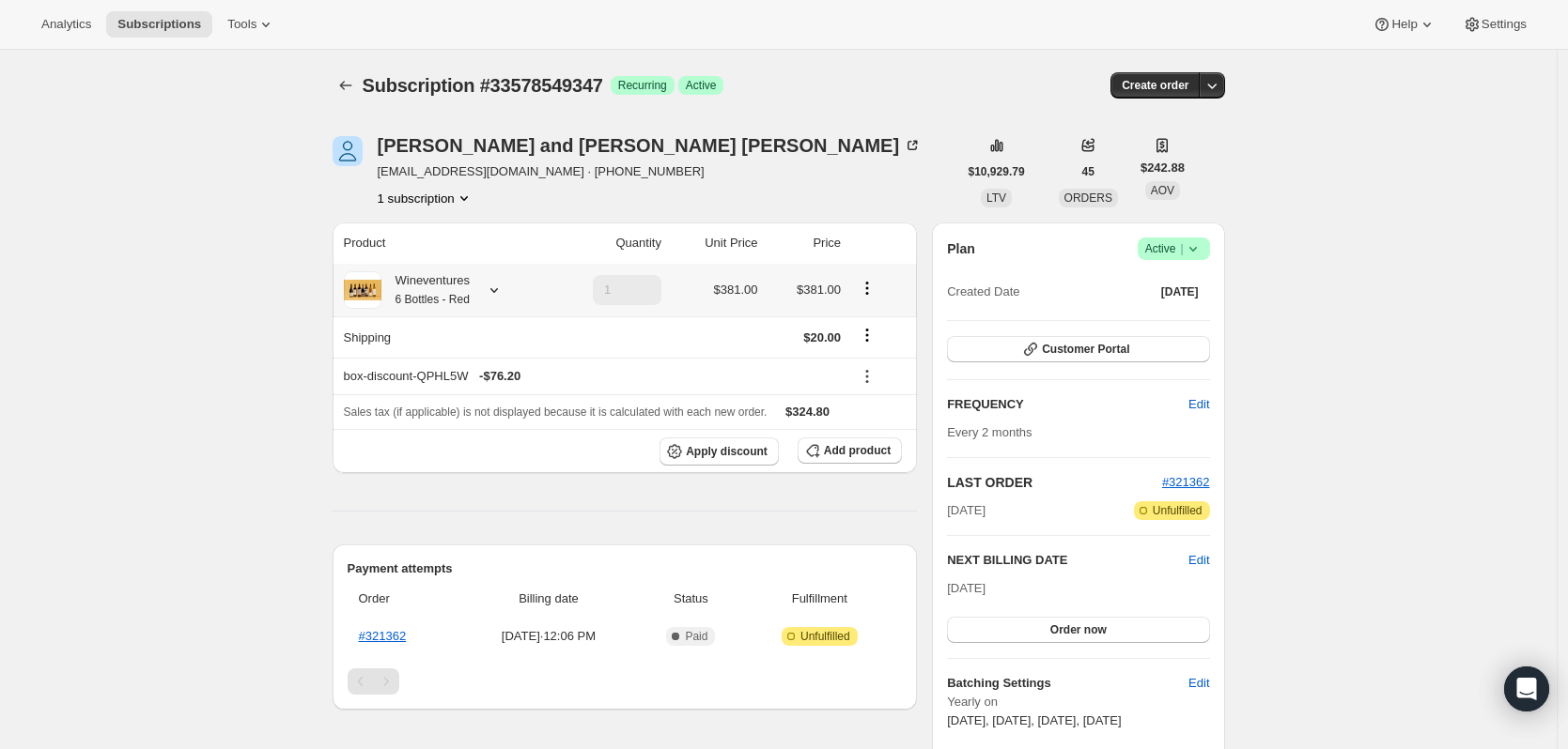
click at [501, 285] on icon at bounding box center [493, 290] width 19 height 19
click at [500, 289] on icon at bounding box center [493, 290] width 19 height 19
click at [868, 329] on icon "Shipping actions" at bounding box center [867, 329] width 3 height 3
click at [1221, 90] on icon "button" at bounding box center [1211, 85] width 19 height 19
click at [1173, 153] on span "Create custom one-time order" at bounding box center [1137, 156] width 163 height 14
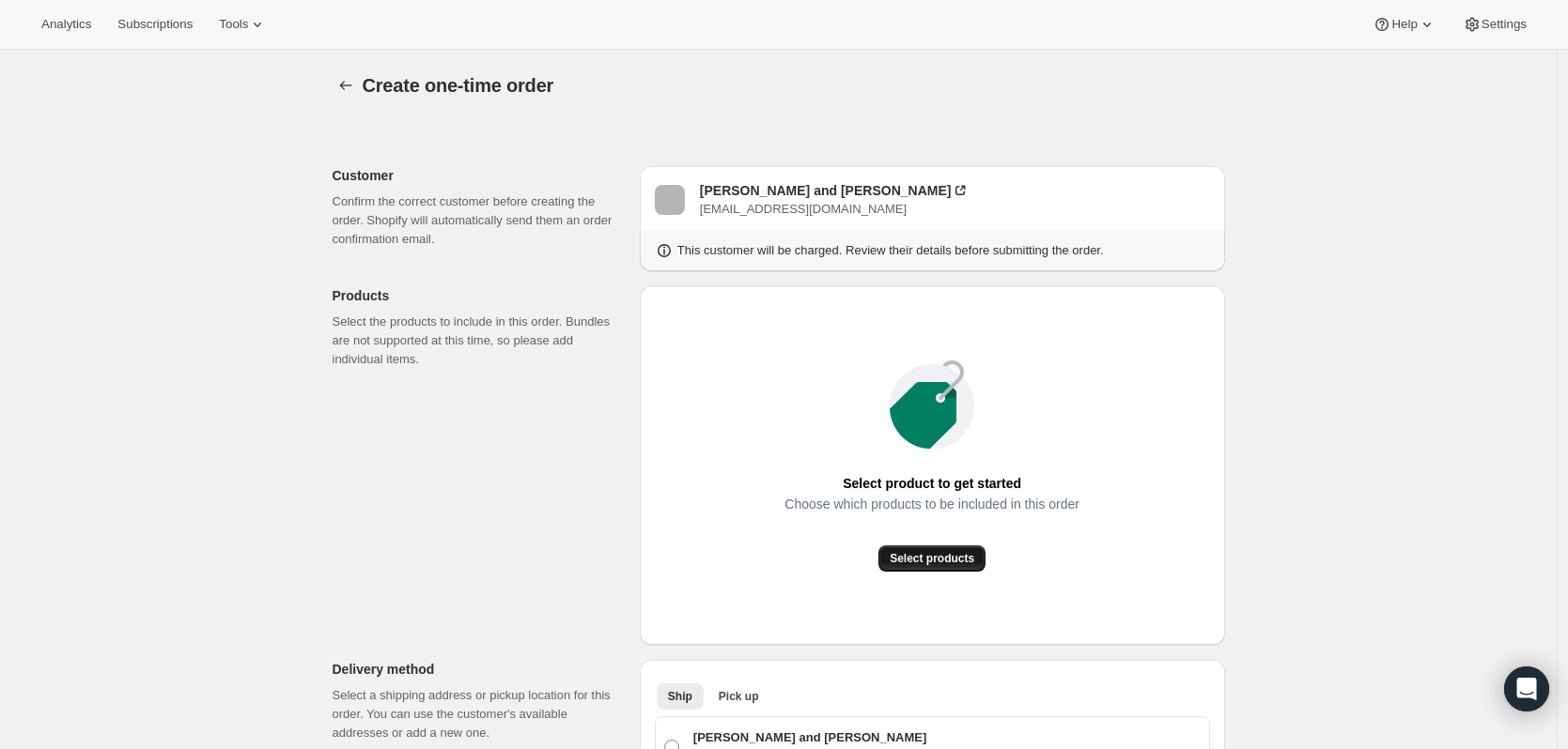
drag, startPoint x: 948, startPoint y: 574, endPoint x: 943, endPoint y: 561, distance: 13.9
click at [947, 572] on div "Select product to get started Choose which products to be included in this orde…" at bounding box center [932, 465] width 555 height 328
click at [943, 561] on span "Select products" at bounding box center [931, 559] width 84 height 15
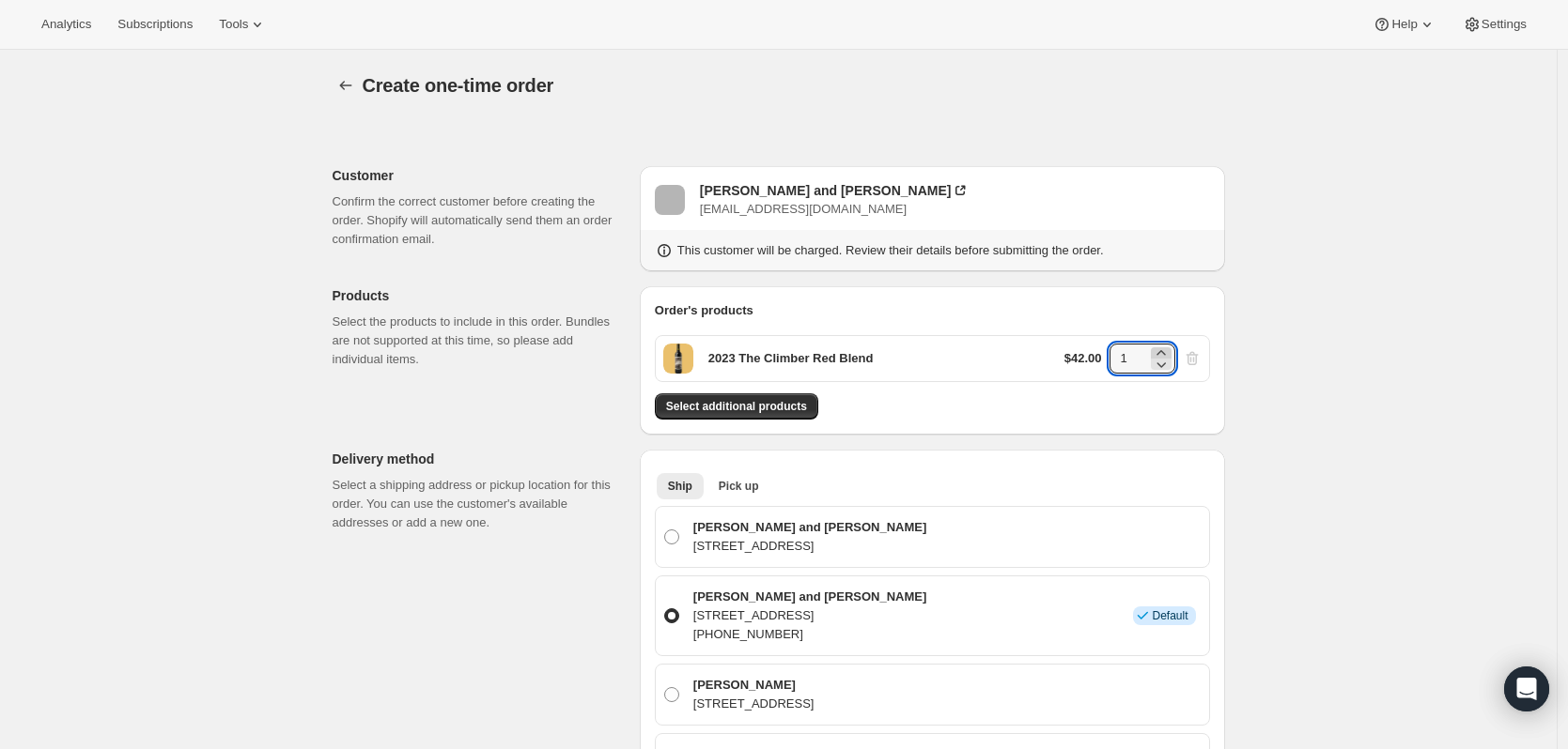
click at [1165, 353] on icon at bounding box center [1160, 352] width 9 height 5
type input "3"
click at [745, 412] on span "Select additional products" at bounding box center [736, 406] width 141 height 15
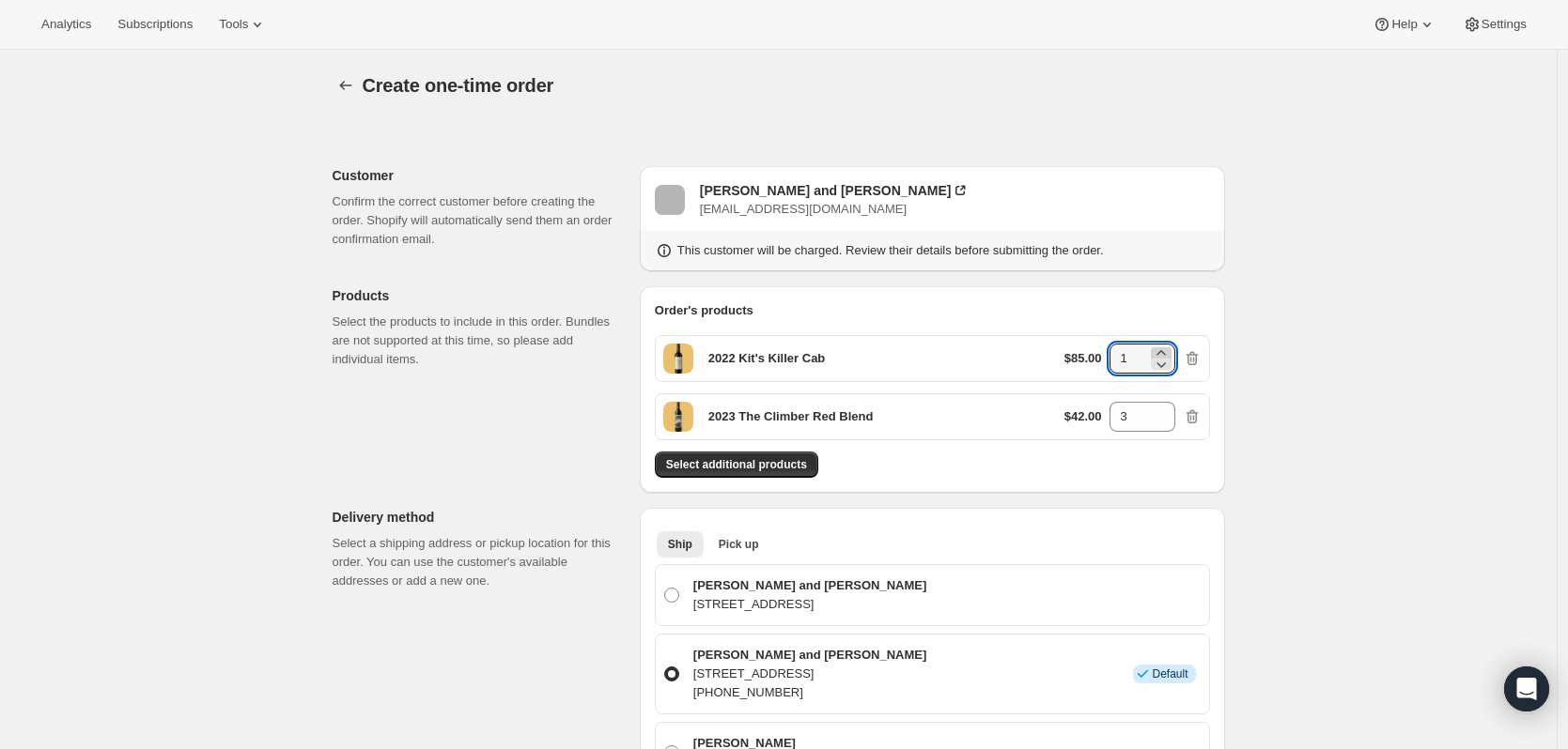
click at [1159, 352] on icon at bounding box center [1160, 352] width 19 height 19
type input "3"
click at [736, 460] on span "Select additional products" at bounding box center [736, 464] width 141 height 15
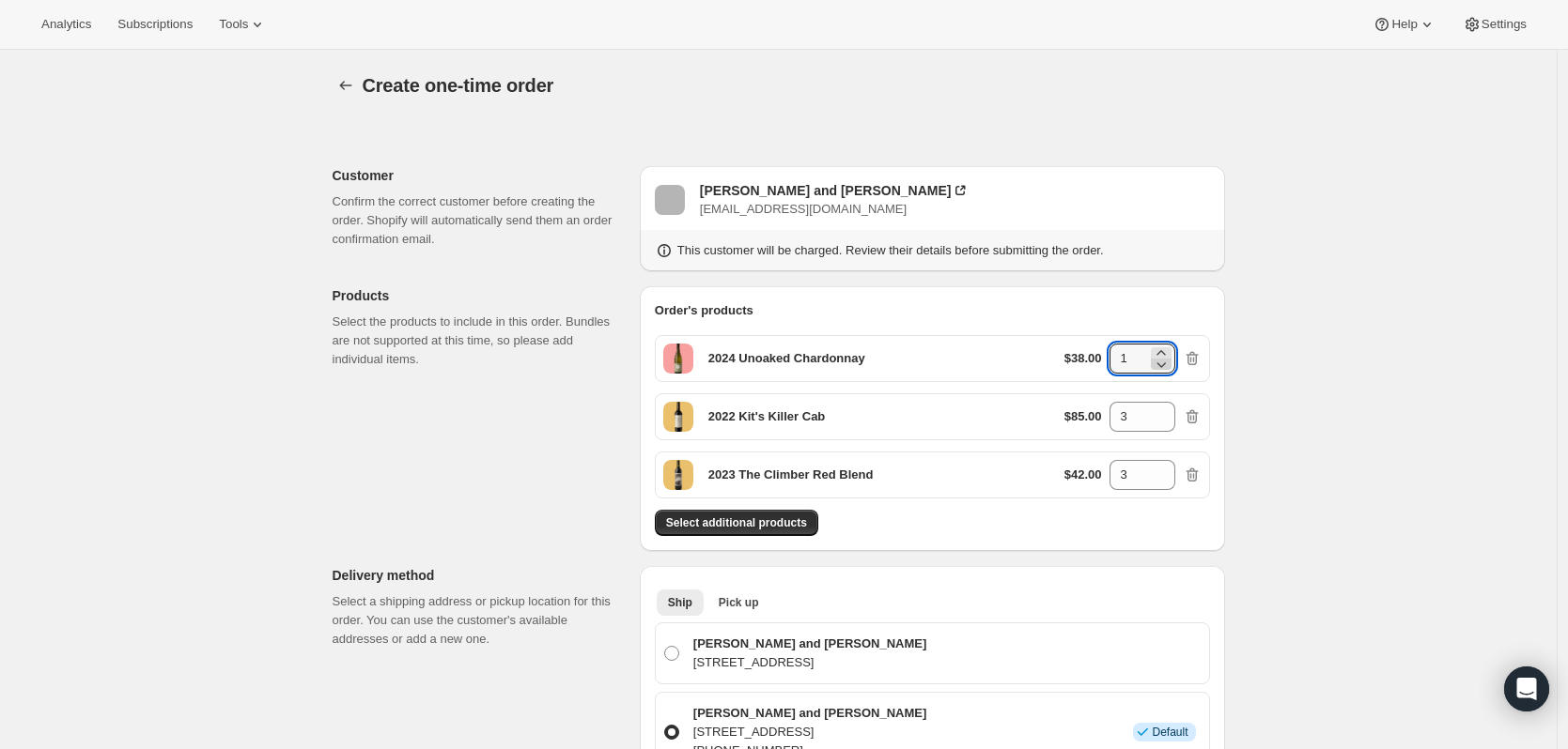
click at [1161, 355] on icon at bounding box center [1160, 364] width 19 height 19
click at [1162, 349] on icon at bounding box center [1160, 352] width 19 height 19
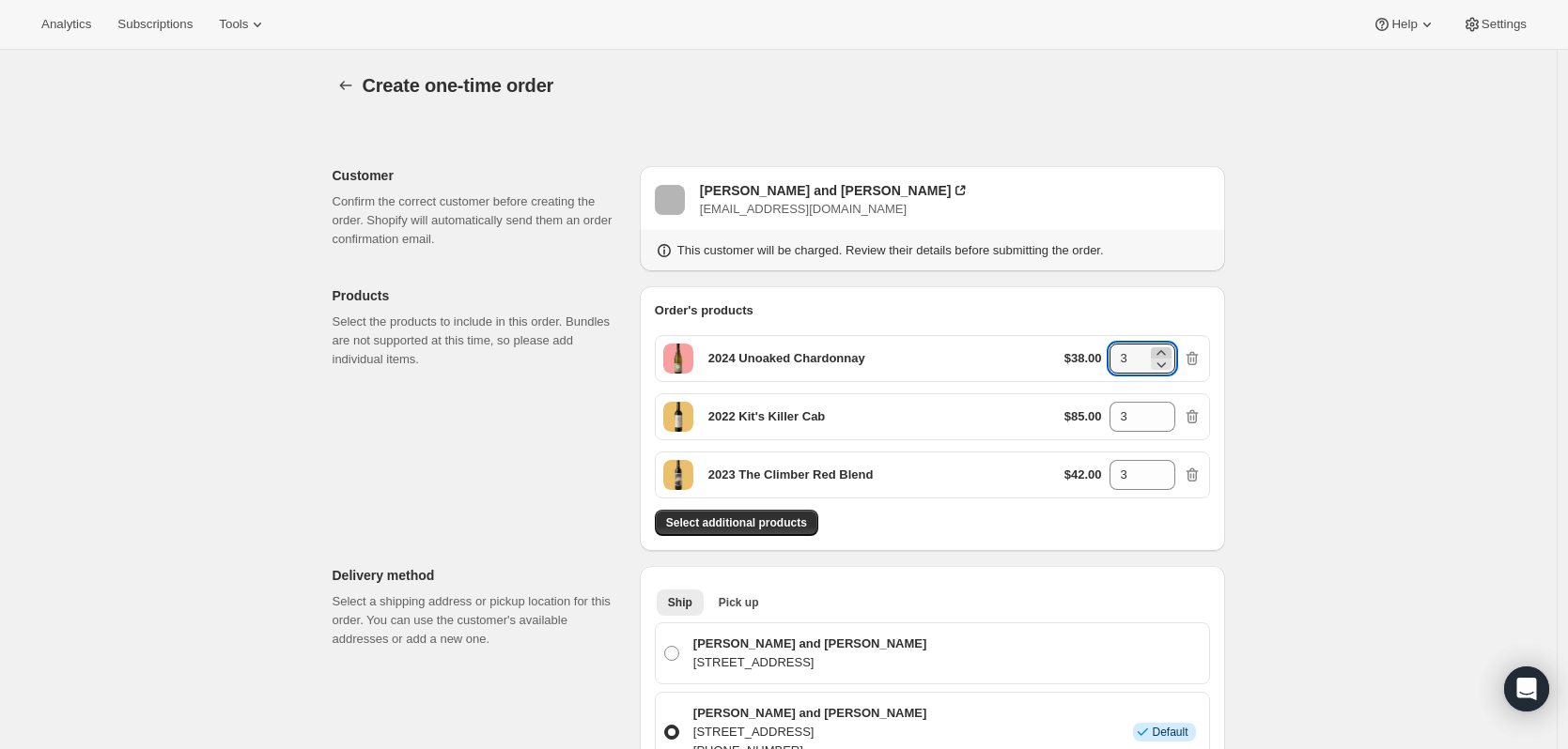
click at [1162, 349] on icon at bounding box center [1160, 352] width 19 height 19
type input "6"
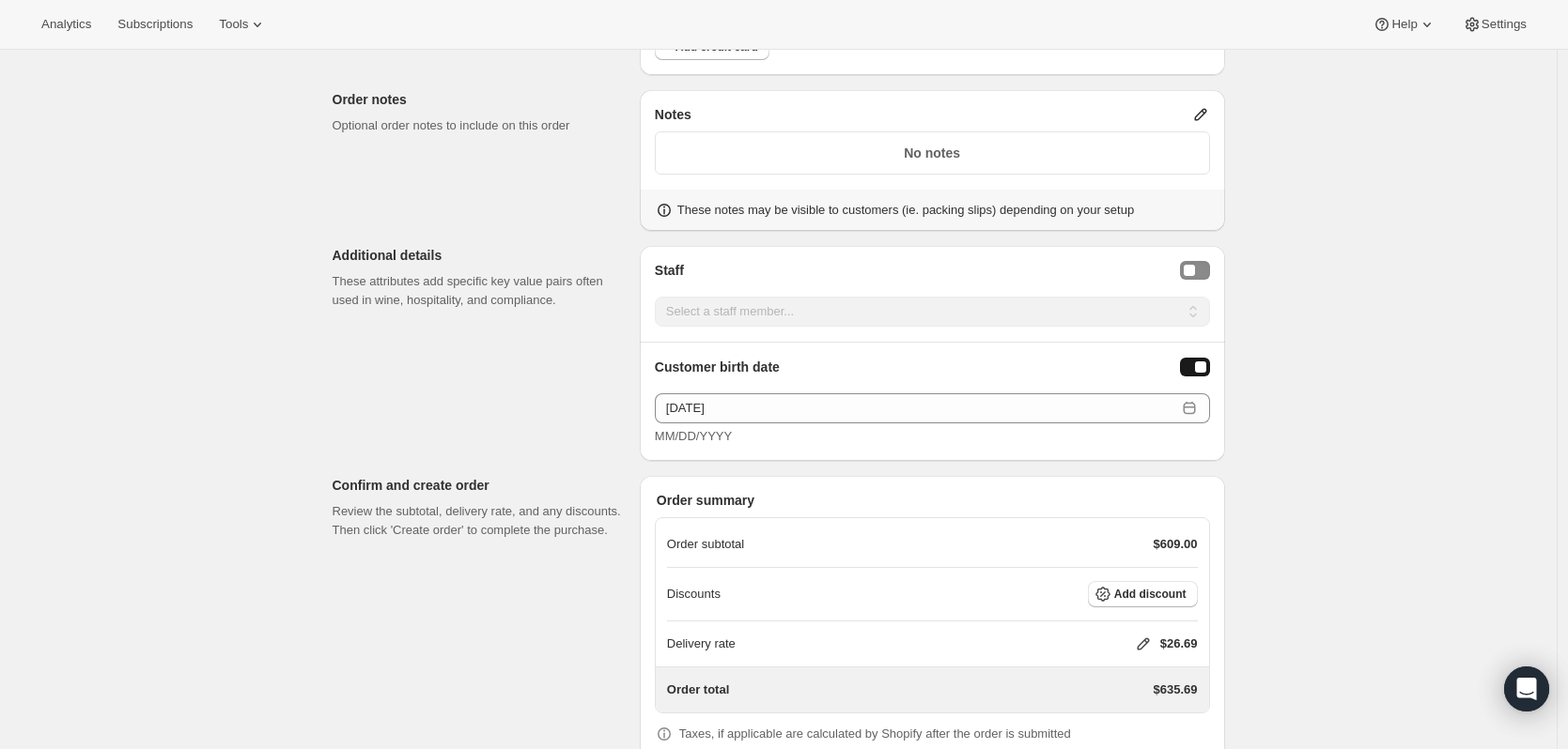
scroll to position [1127, 0]
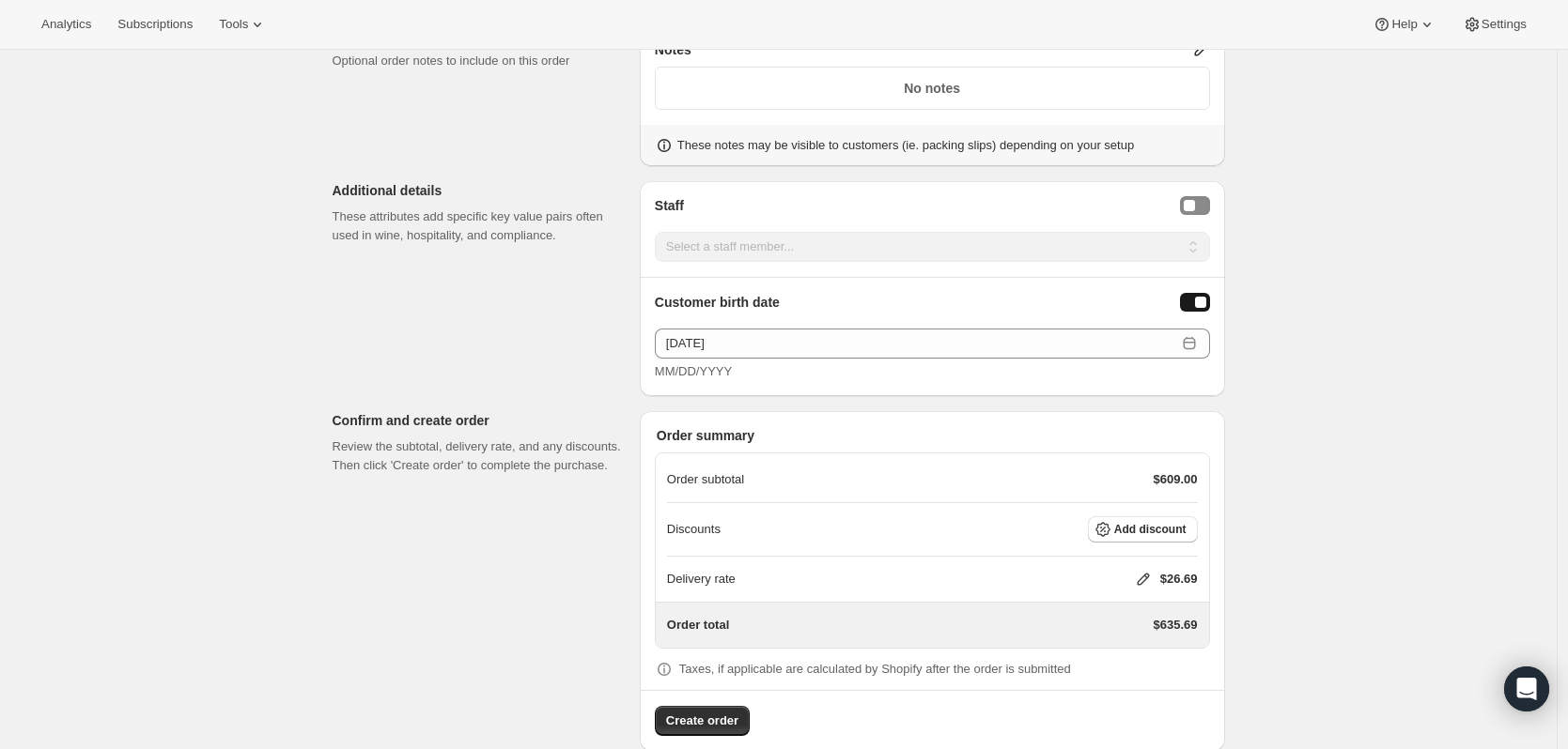
click at [1144, 583] on icon at bounding box center [1142, 579] width 12 height 12
click at [1131, 686] on span "Save" at bounding box center [1138, 690] width 27 height 15
click at [1126, 532] on span "Add discount" at bounding box center [1149, 529] width 72 height 15
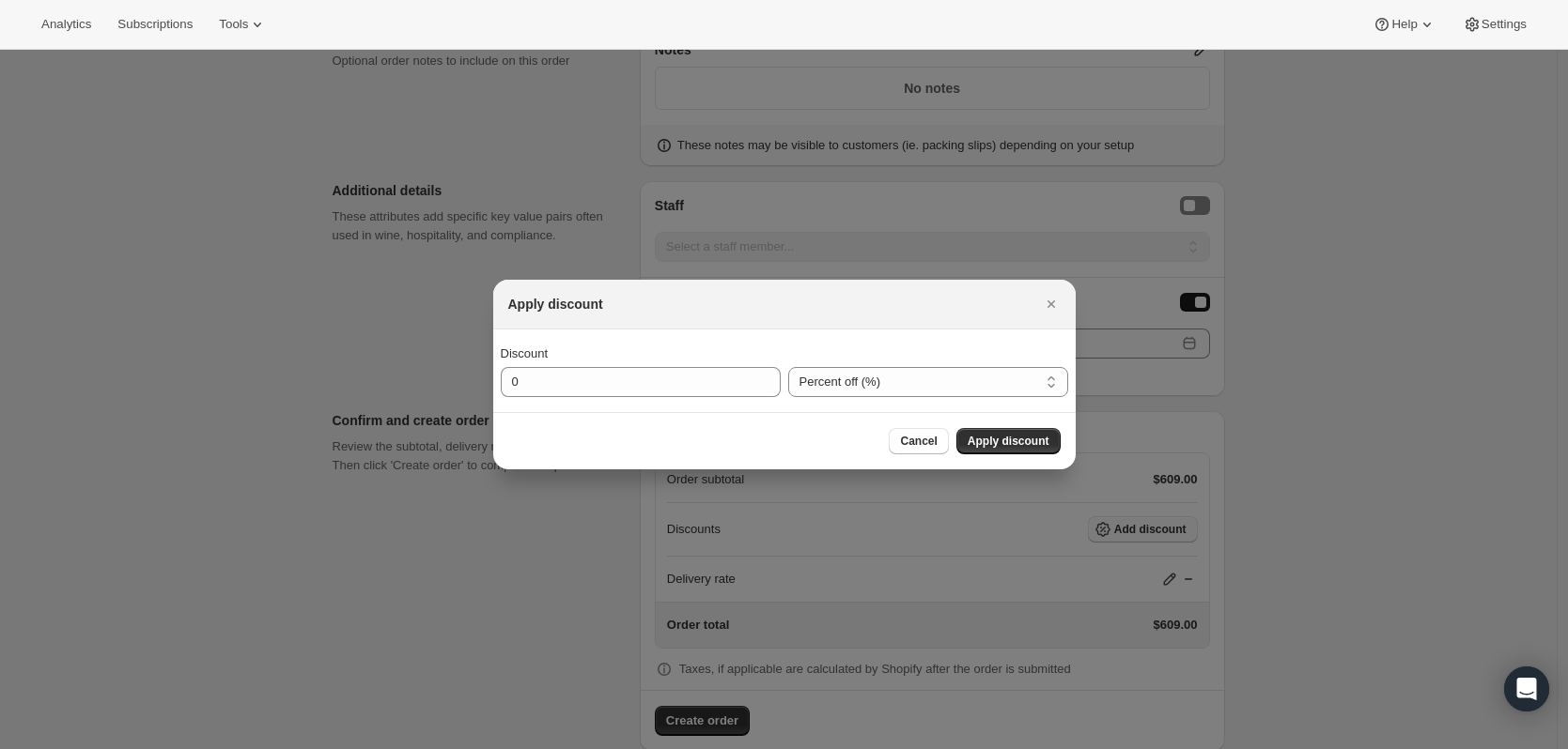
scroll to position [0, 0]
click at [724, 381] on input "0" at bounding box center [626, 382] width 252 height 30
type input "20"
click at [1032, 446] on span "Apply discount" at bounding box center [1008, 440] width 81 height 15
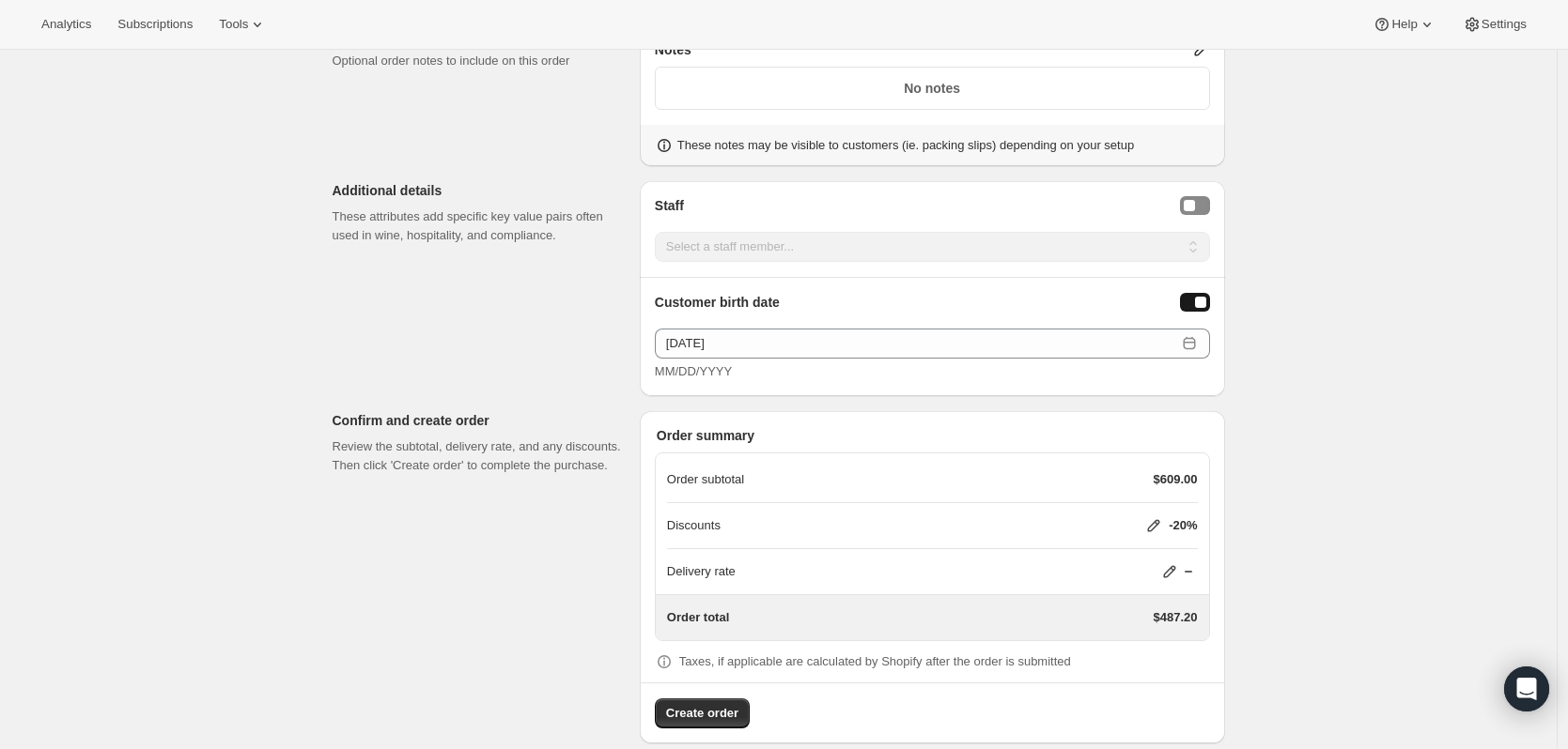
scroll to position [1149, 0]
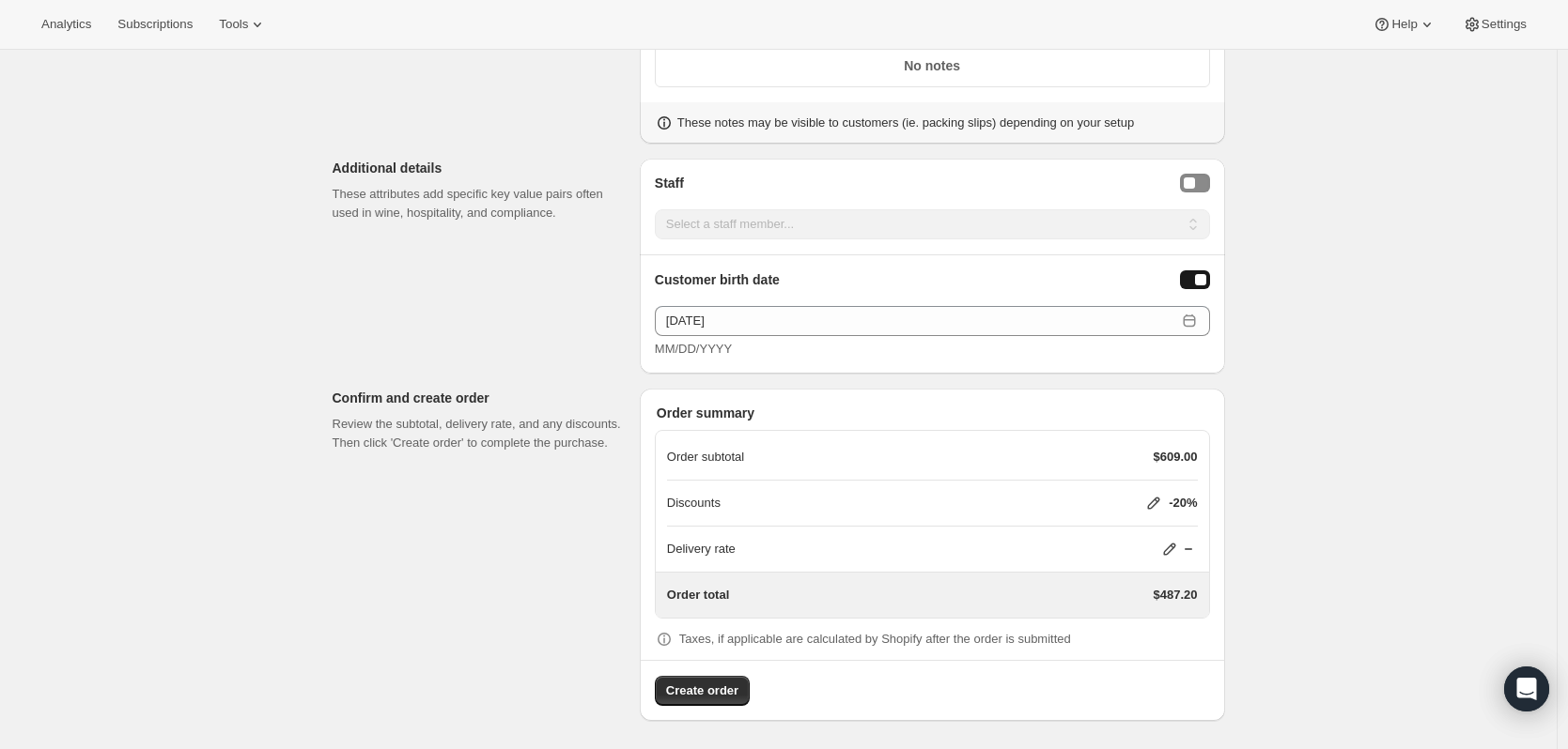
click at [1178, 550] on icon at bounding box center [1169, 549] width 19 height 19
click at [1152, 661] on span "Save" at bounding box center [1165, 661] width 27 height 15
click at [730, 695] on span "Create order" at bounding box center [702, 690] width 72 height 19
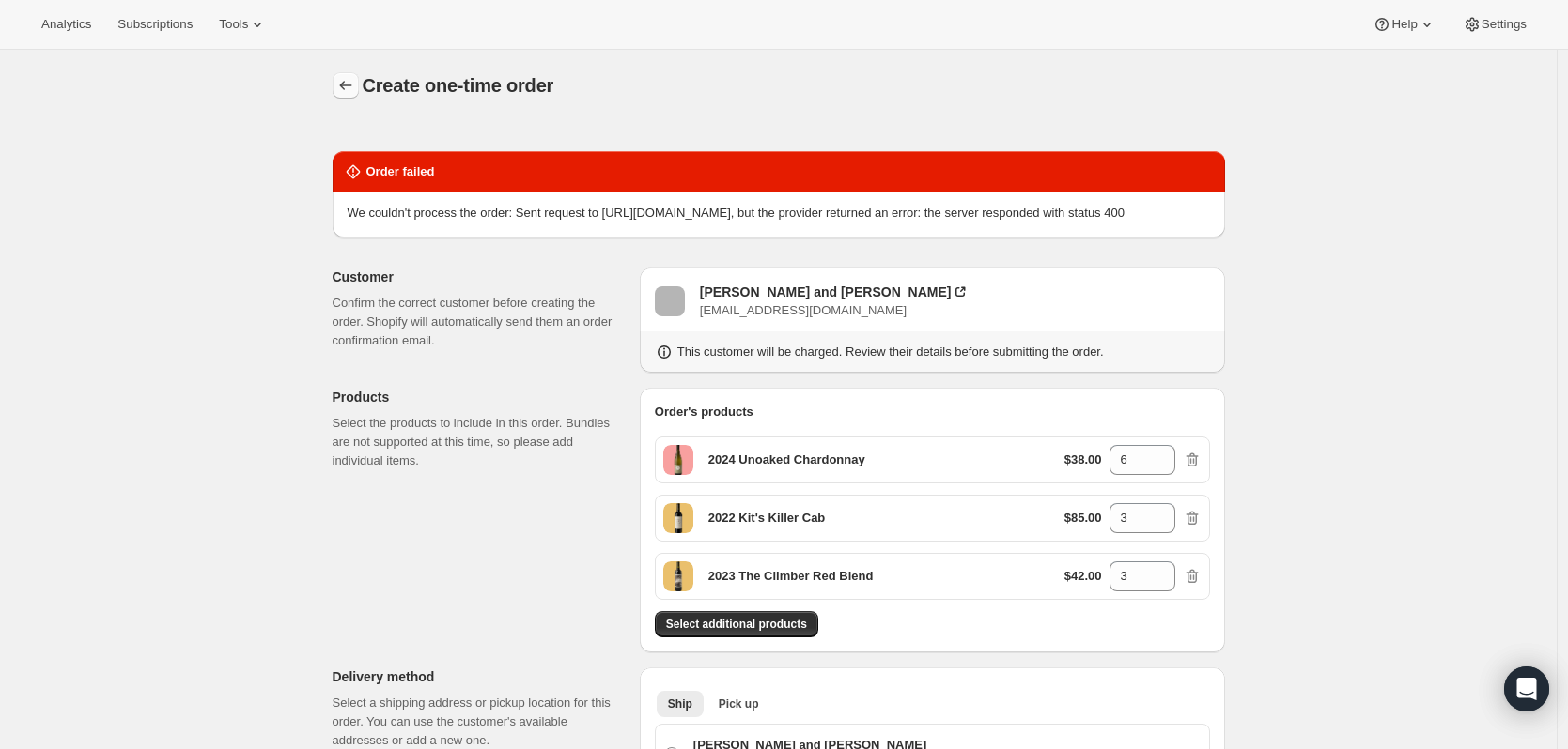
click at [351, 88] on icon "button" at bounding box center [345, 85] width 19 height 19
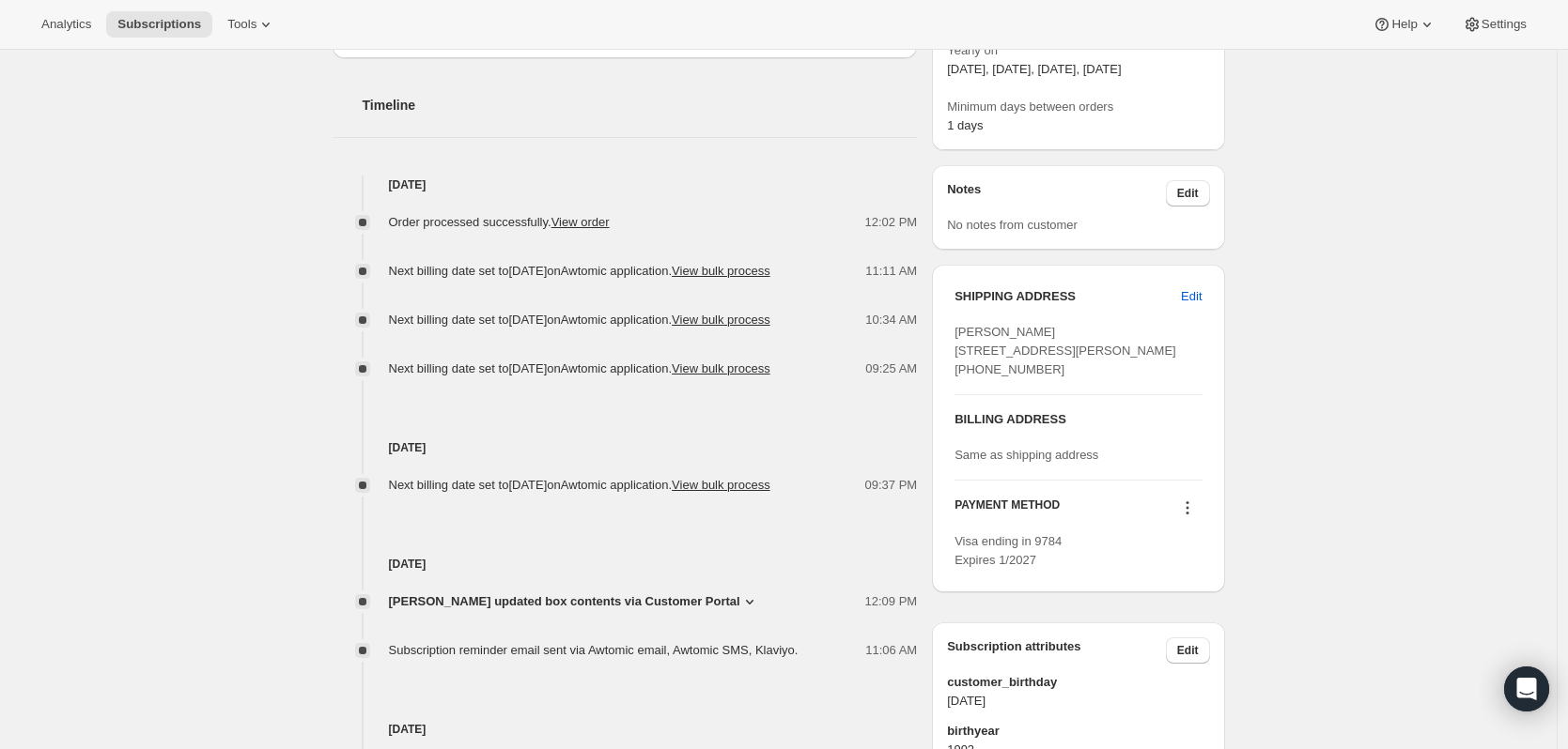
scroll to position [376, 0]
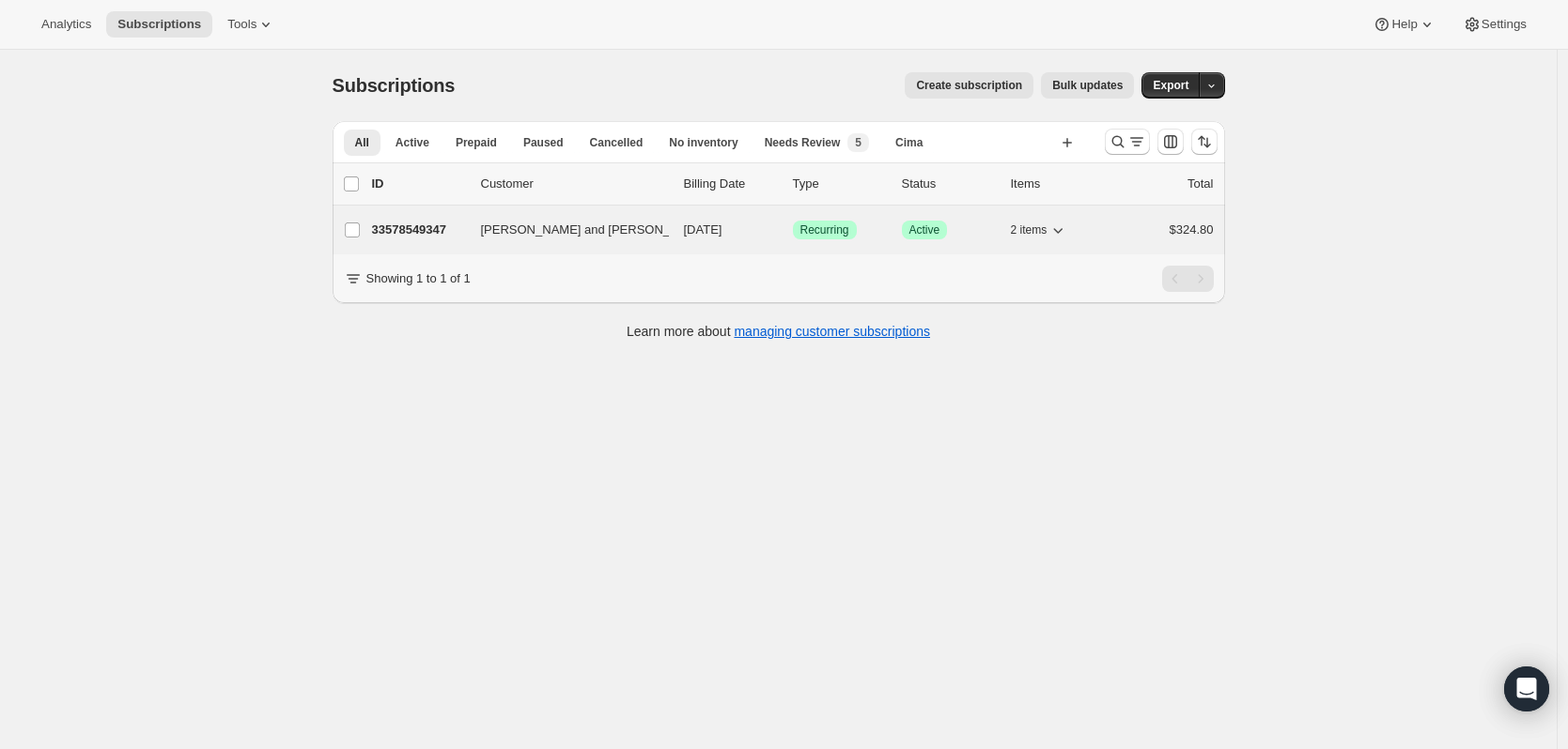
click at [558, 233] on span "David and Karen Hewes" at bounding box center [595, 229] width 228 height 19
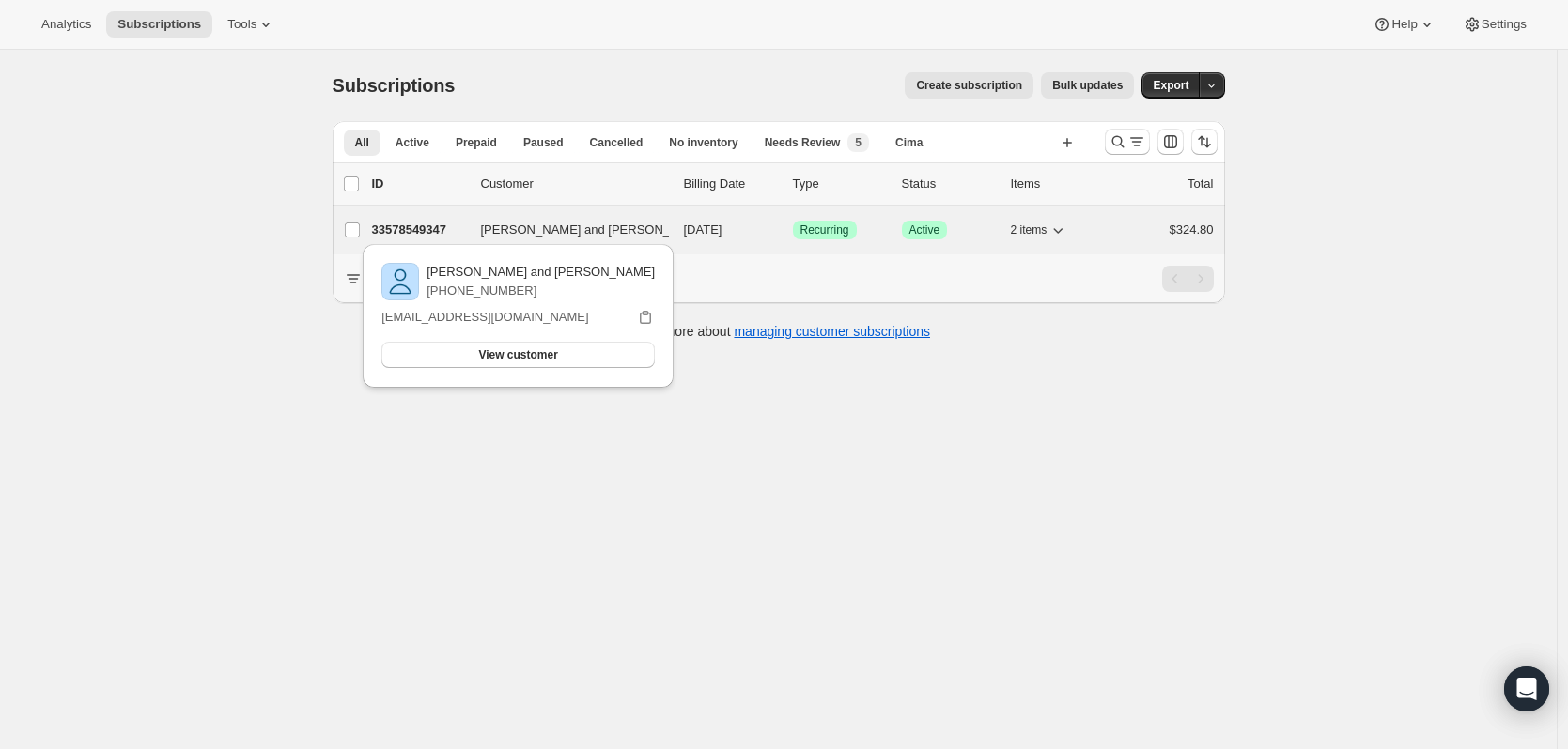
click at [411, 228] on p "33578549347" at bounding box center [419, 229] width 94 height 19
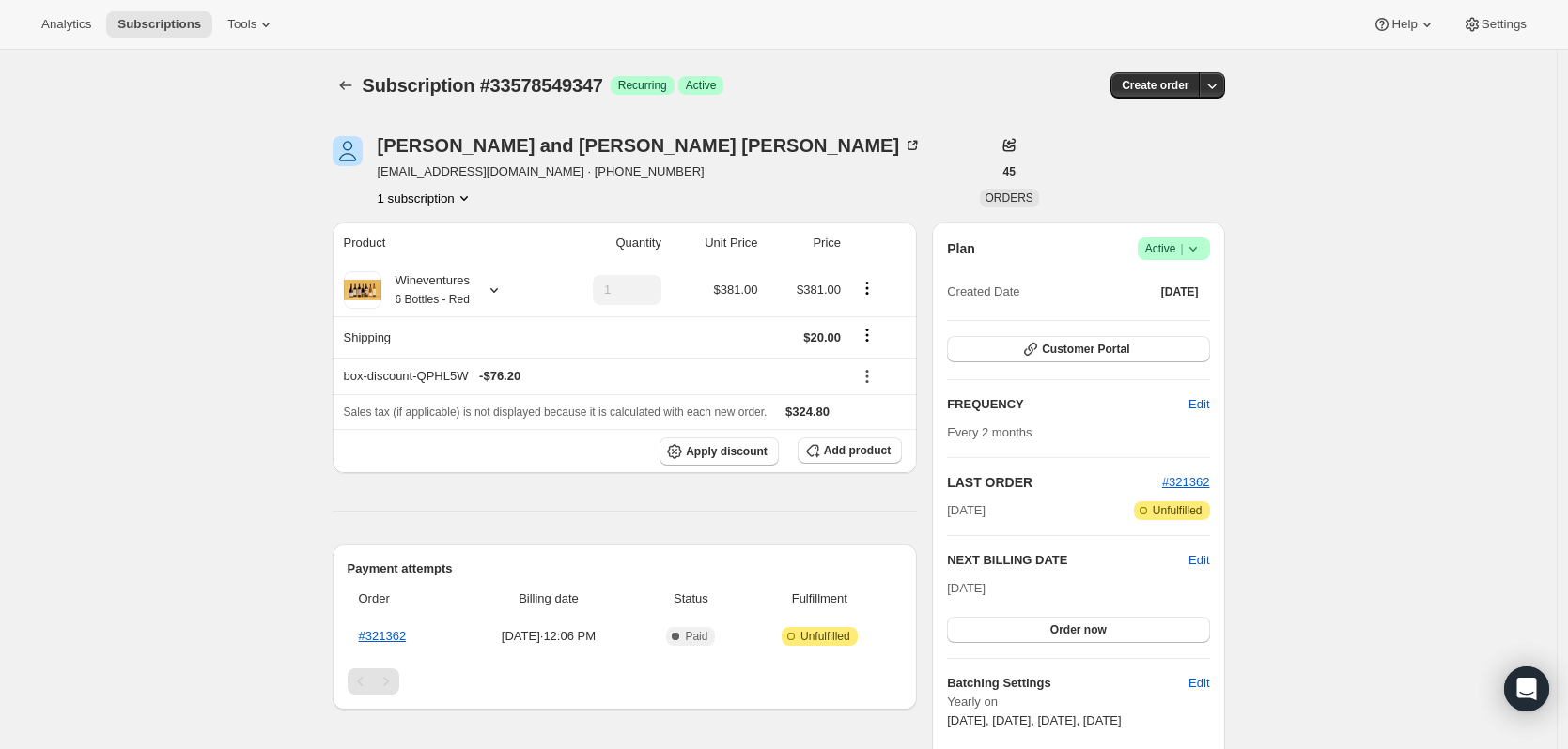
click at [1225, 82] on button "button" at bounding box center [1212, 85] width 27 height 27
click at [917, 233] on th at bounding box center [881, 243] width 70 height 42
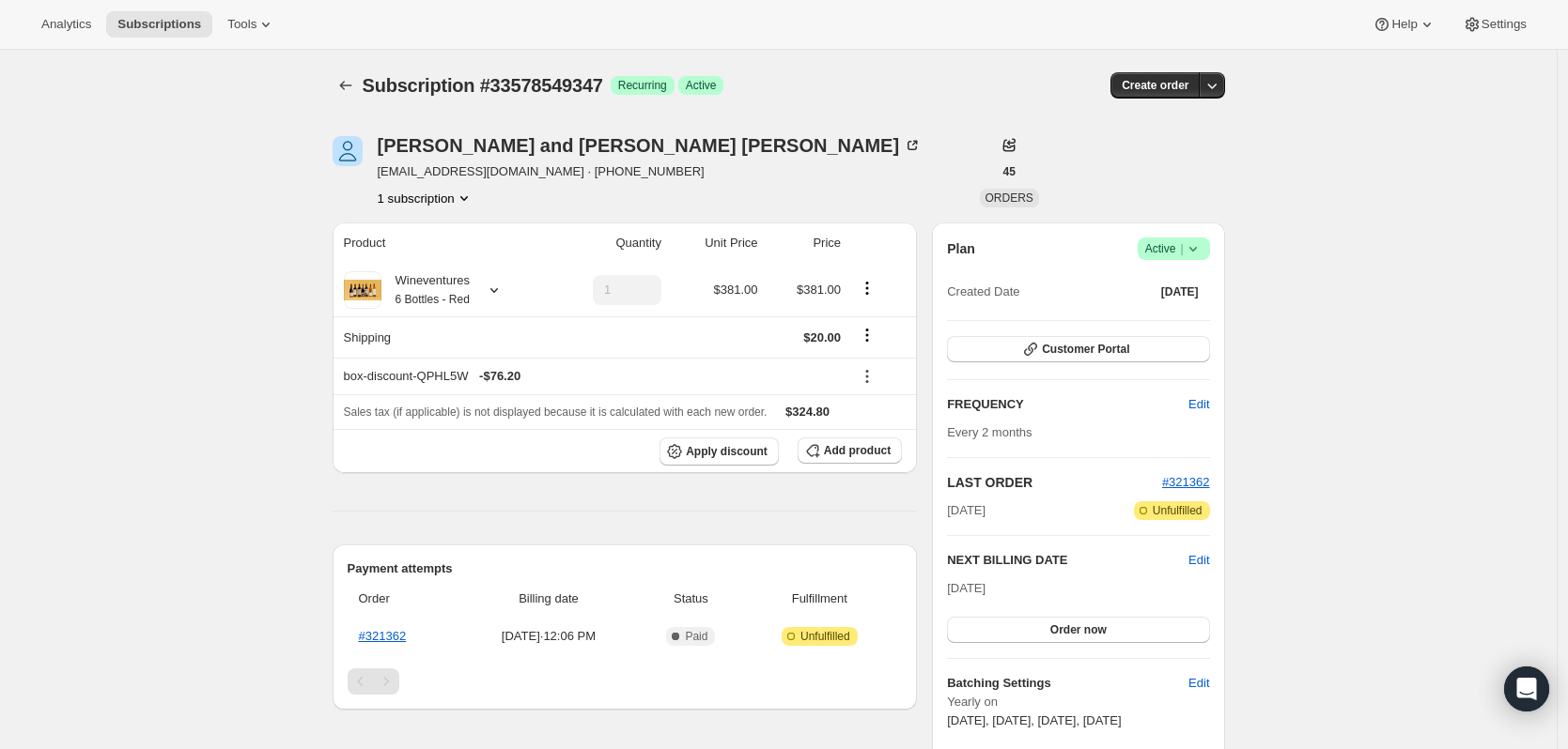
click at [1221, 78] on icon "button" at bounding box center [1211, 85] width 19 height 19
click at [1189, 159] on span "Create custom one-time order" at bounding box center [1137, 156] width 163 height 14
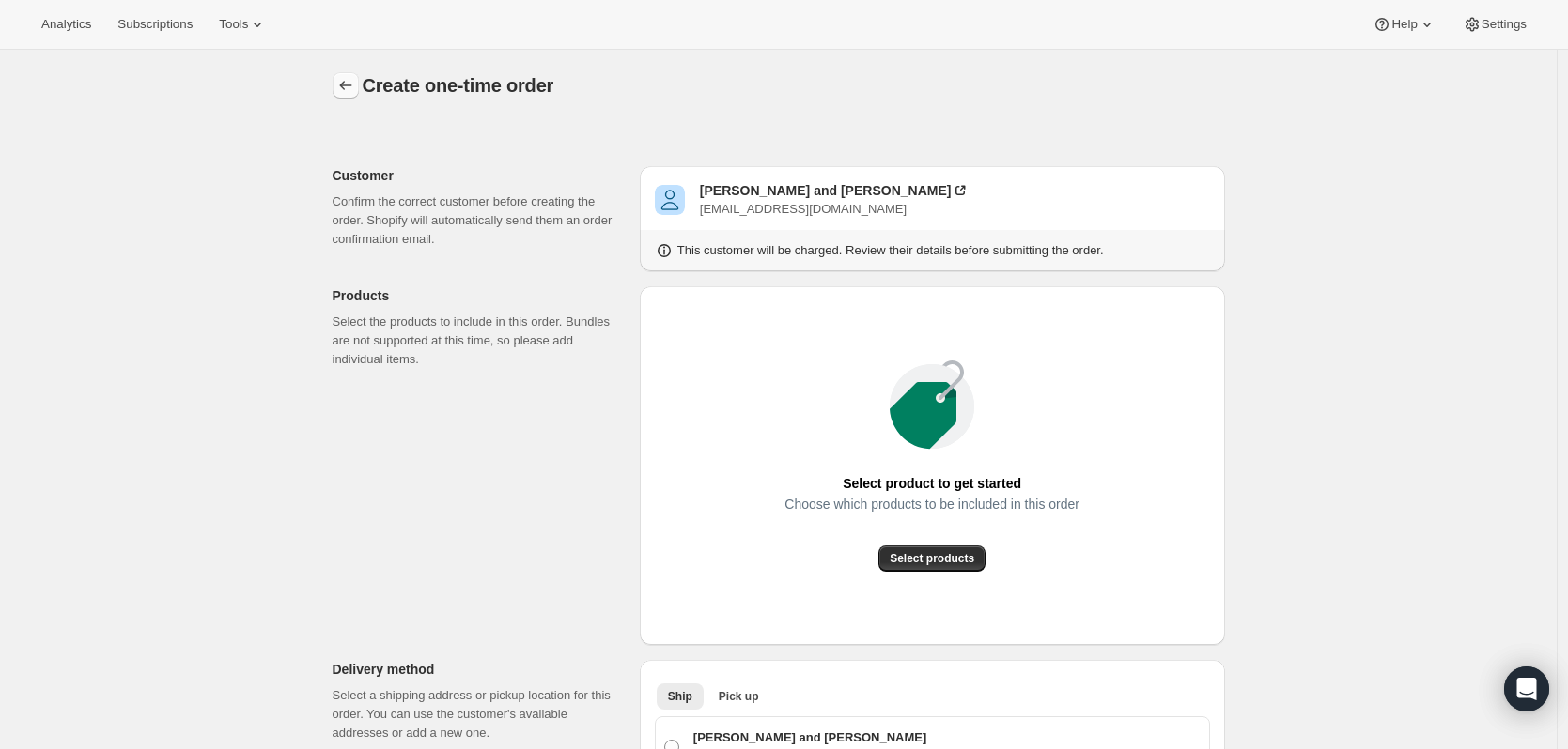
click at [355, 82] on icon "button" at bounding box center [345, 85] width 19 height 19
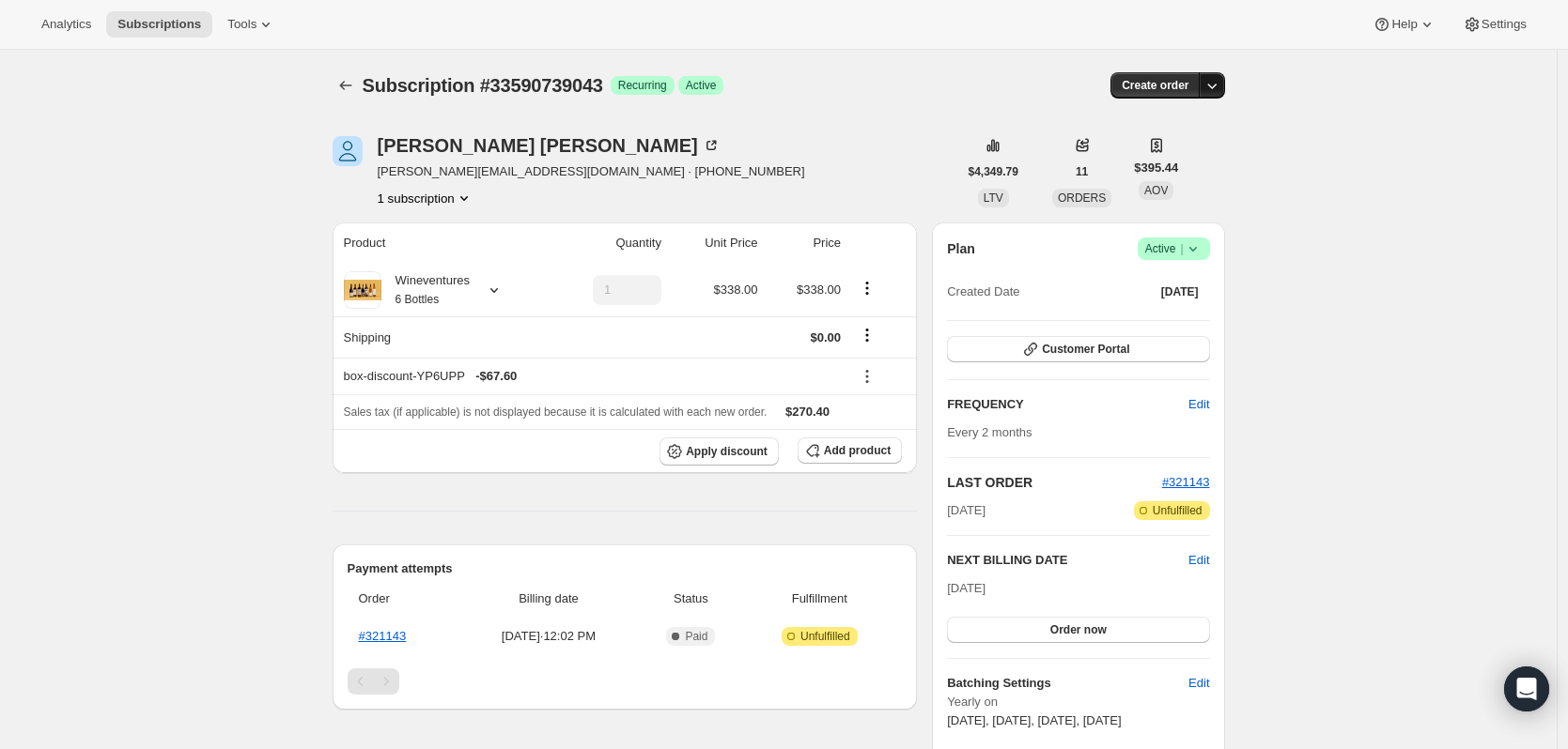
click at [1213, 79] on icon "button" at bounding box center [1211, 85] width 19 height 19
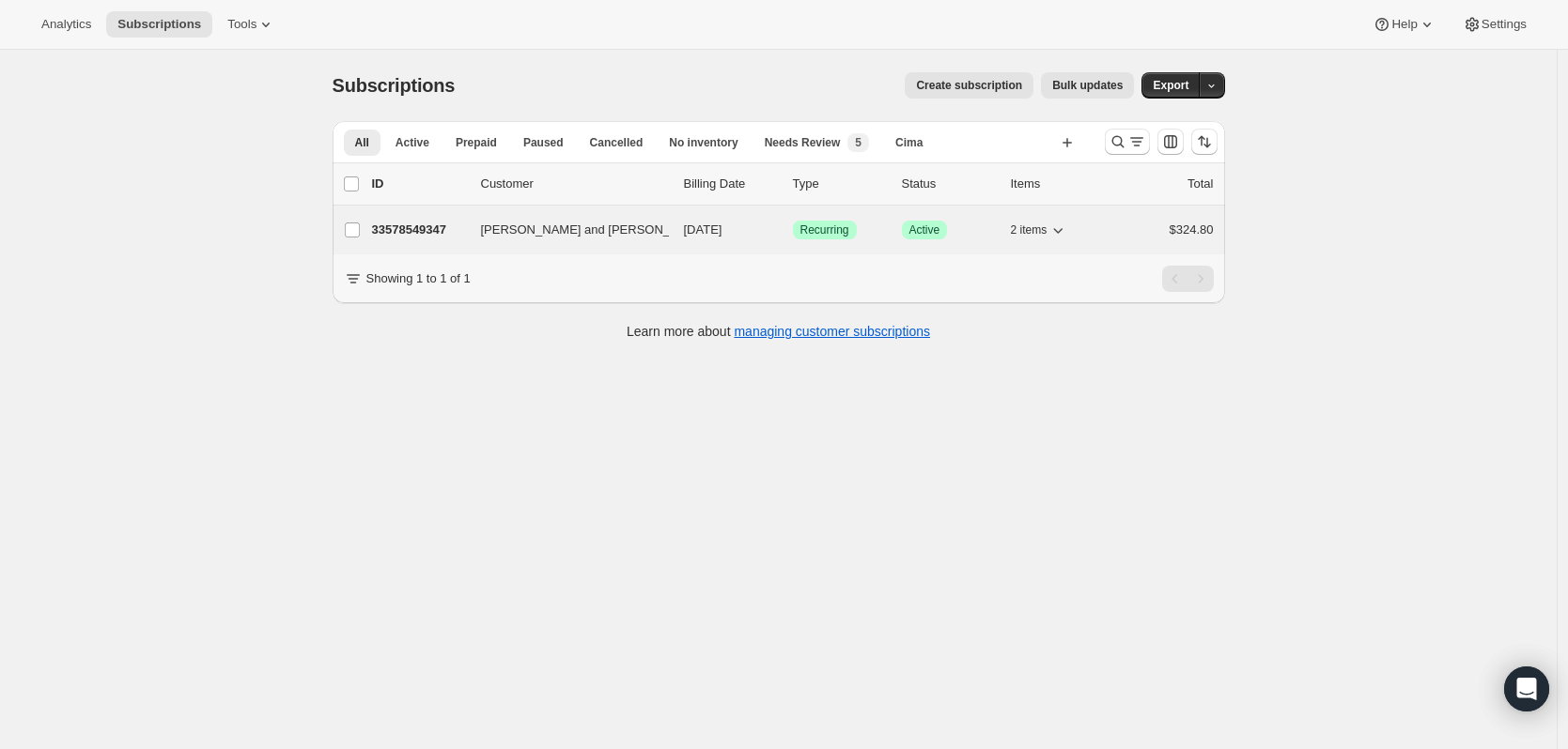
click at [440, 232] on p "33578549347" at bounding box center [419, 229] width 94 height 19
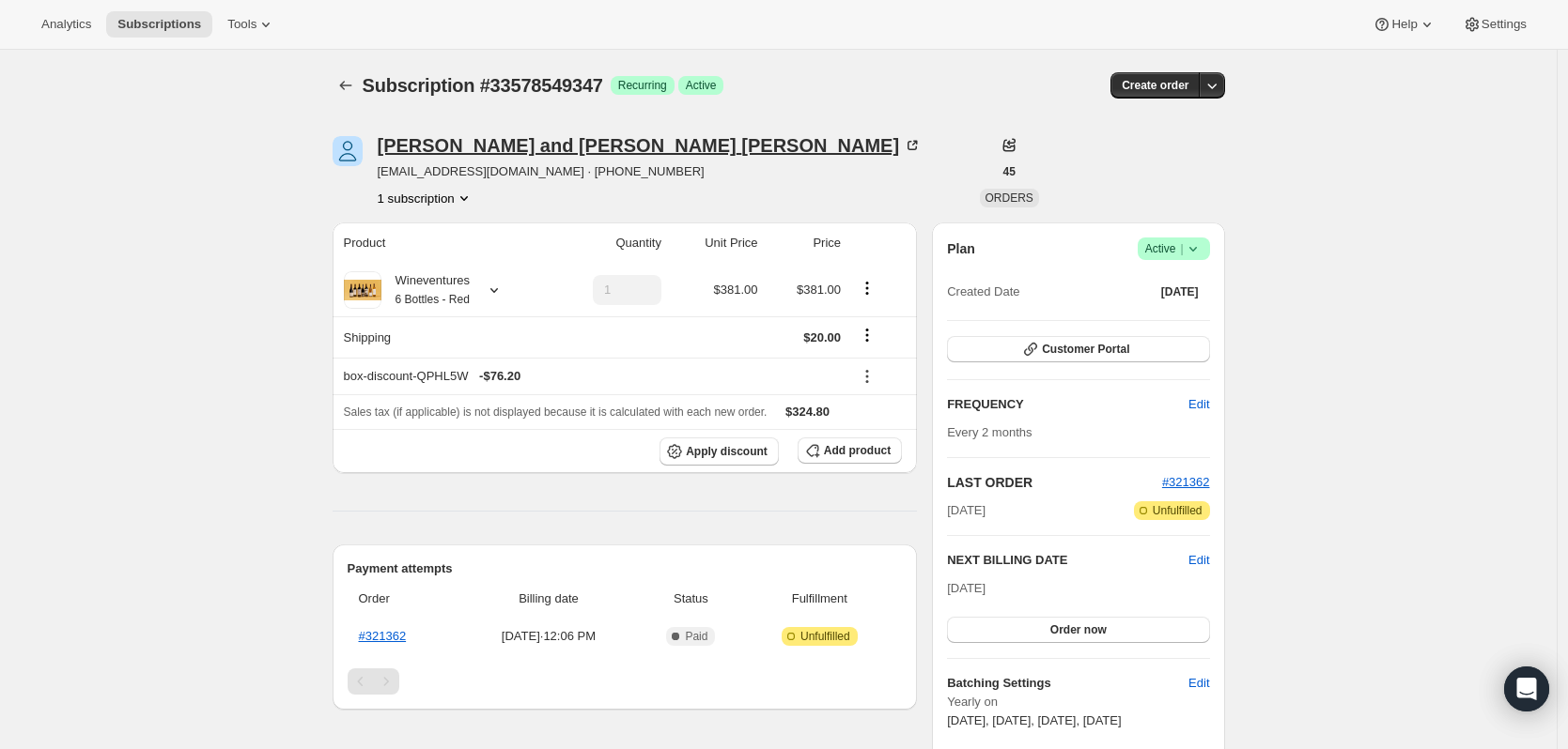
click at [907, 149] on icon at bounding box center [911, 145] width 9 height 9
click at [355, 88] on icon "Subscriptions" at bounding box center [345, 85] width 19 height 19
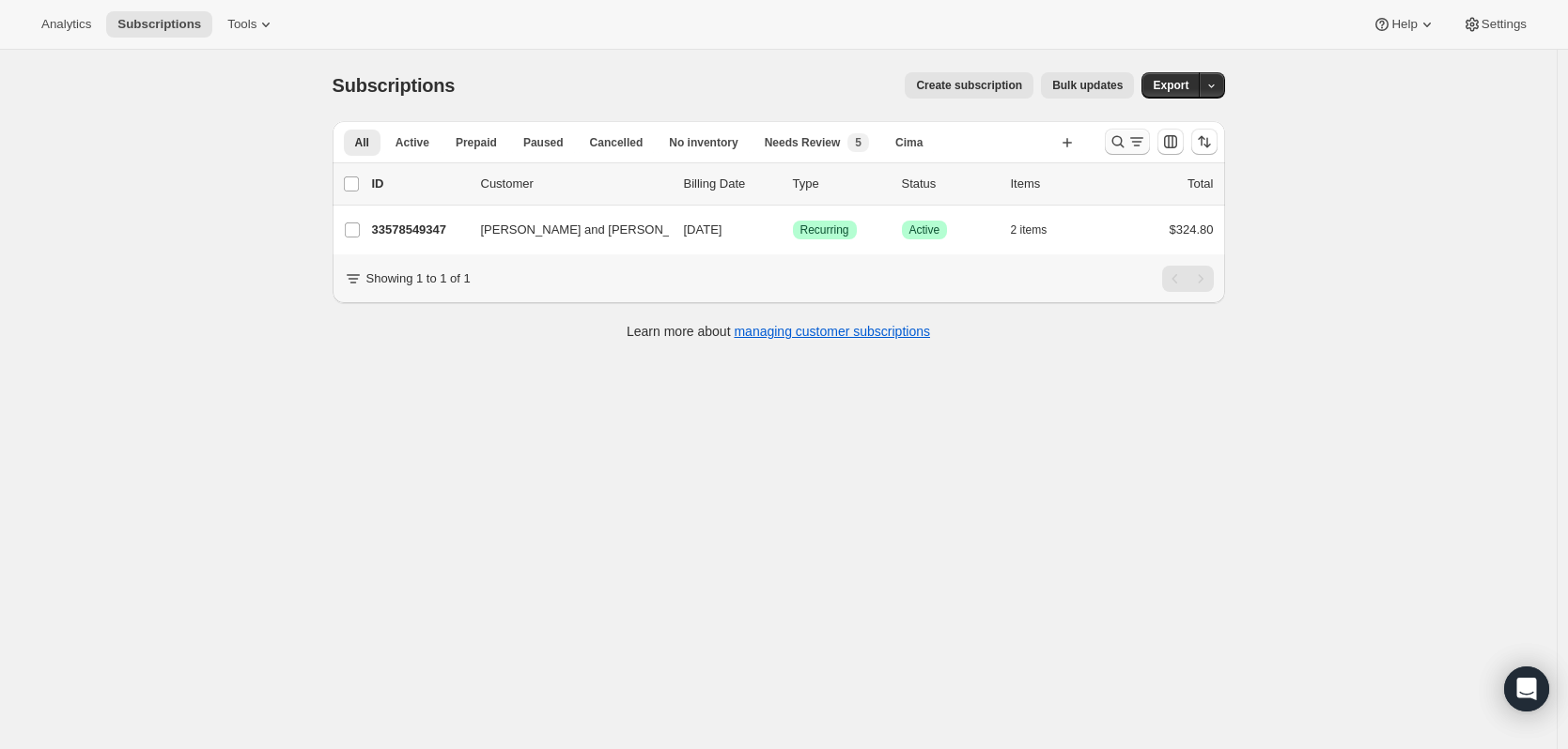
click at [1113, 145] on button "Search and filter results" at bounding box center [1126, 142] width 45 height 27
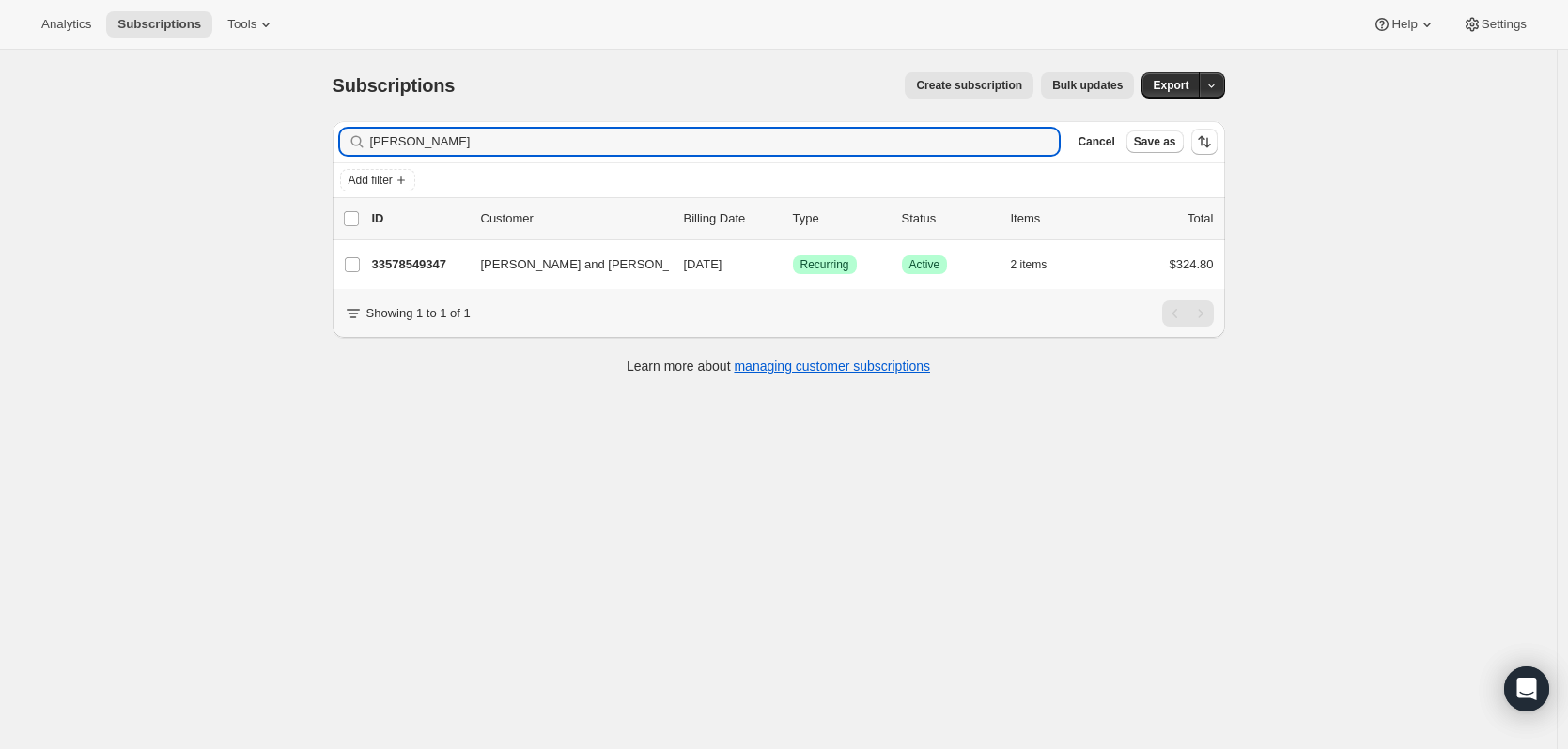
click at [610, 159] on div "Filter subscribers hewes Clear Cancel Save as" at bounding box center [778, 142] width 892 height 42
click at [610, 145] on input "hewes" at bounding box center [698, 142] width 656 height 27
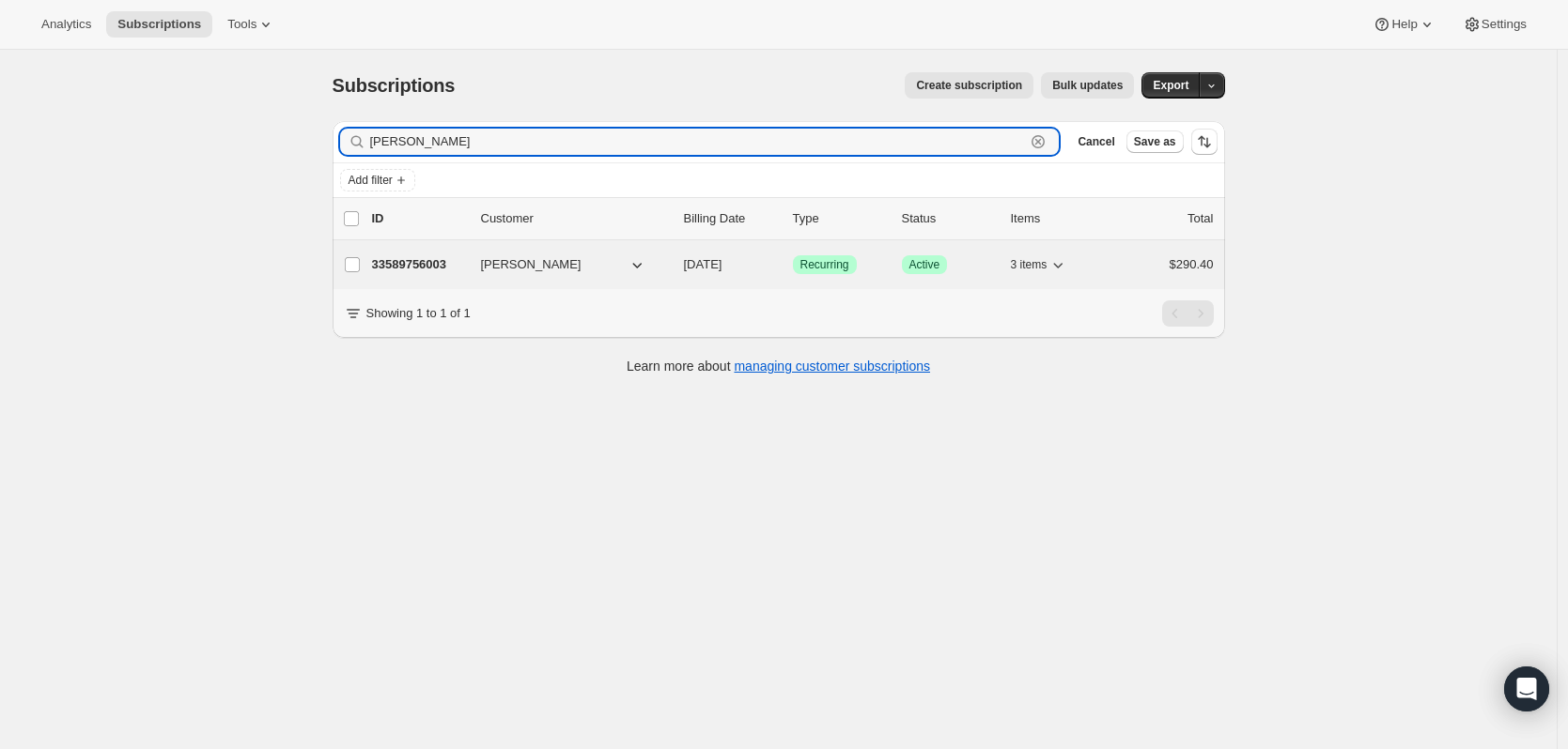
type input "jennifer miller"
click at [461, 258] on p "33589756003" at bounding box center [419, 264] width 94 height 19
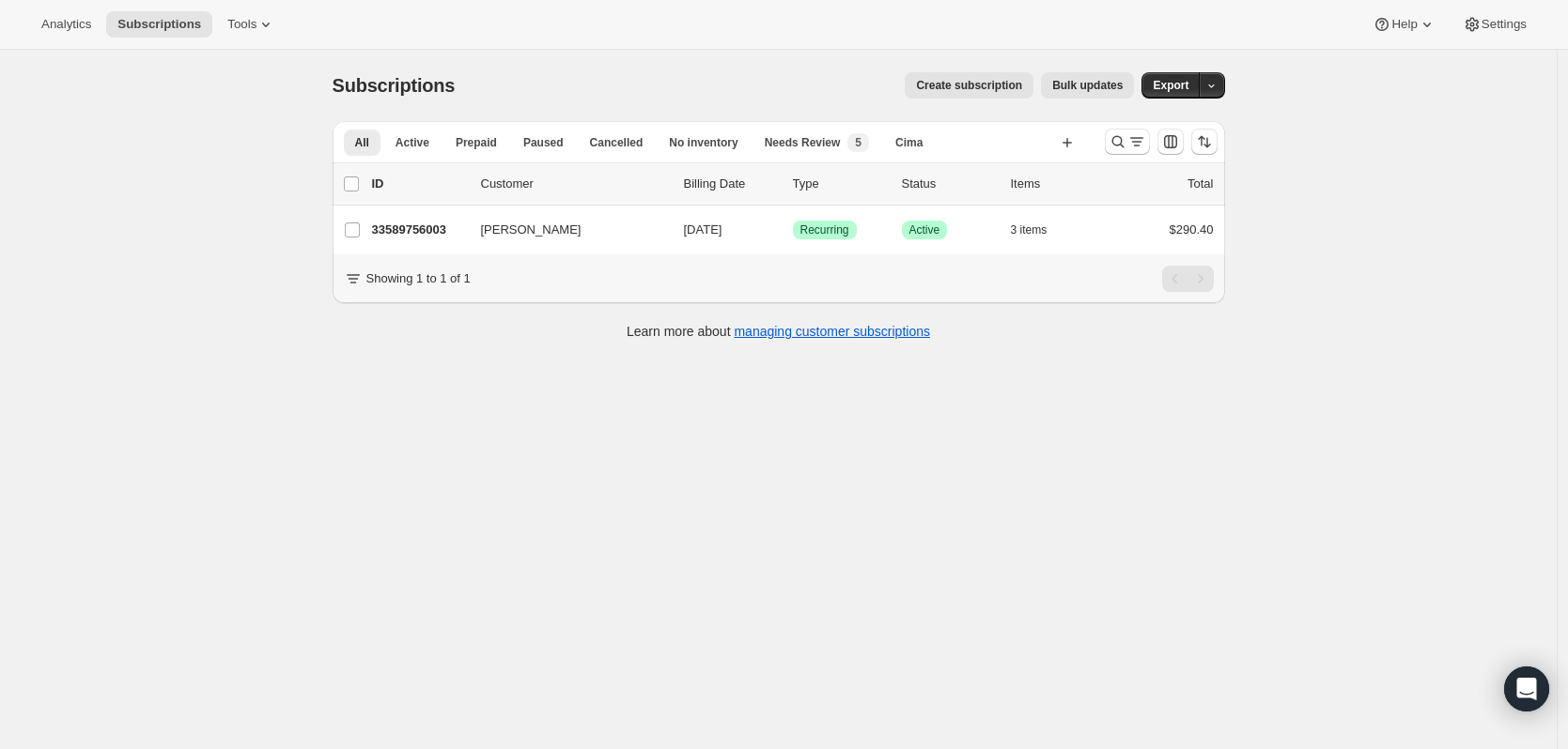
click at [1099, 146] on div "All Active Prepaid Paused Cancelled No inventory Needs Review Cima Trad Clubs Q…" at bounding box center [778, 142] width 892 height 42
click at [1127, 152] on button "Search and filter results" at bounding box center [1126, 142] width 45 height 27
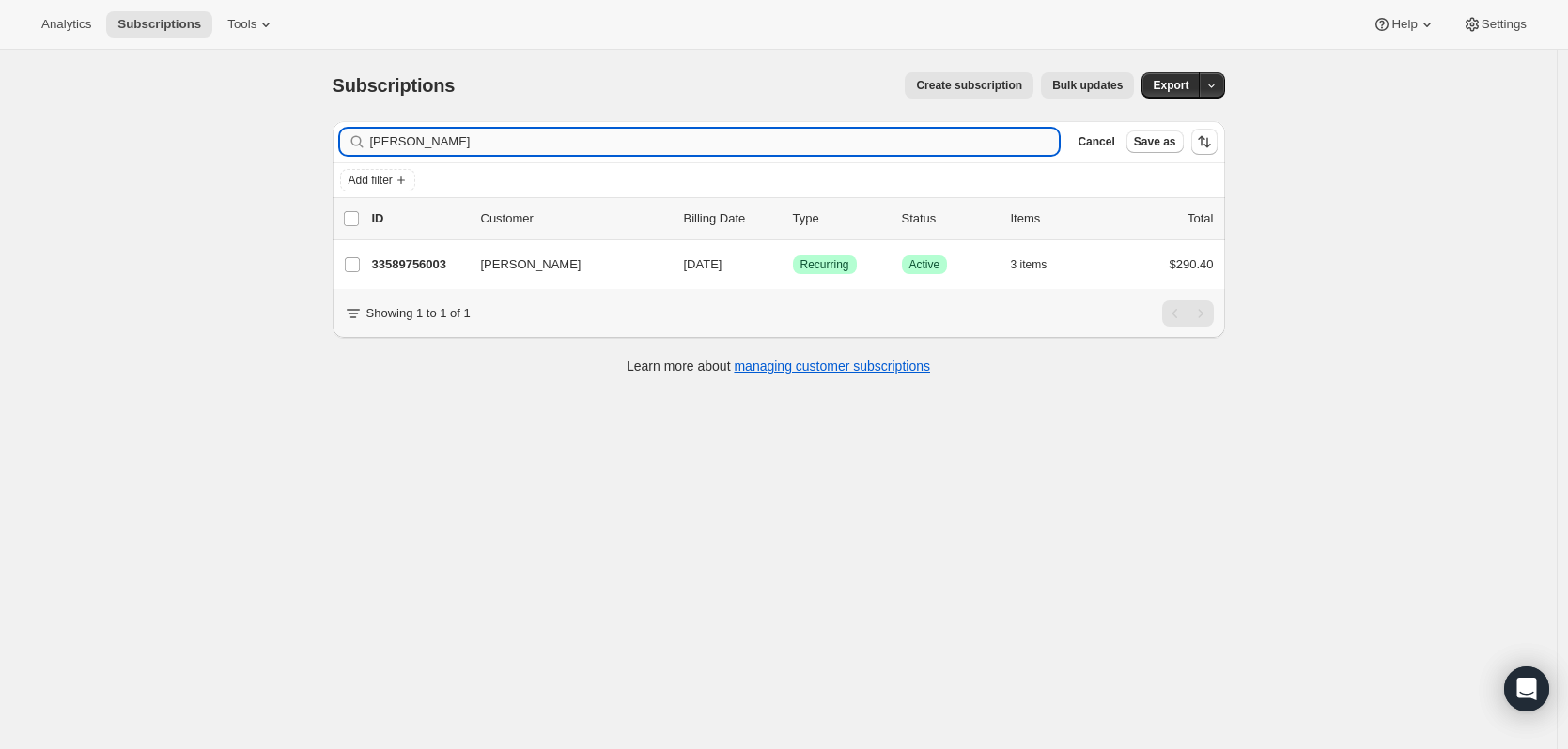
click at [610, 148] on input "jennifer miller" at bounding box center [715, 142] width 690 height 27
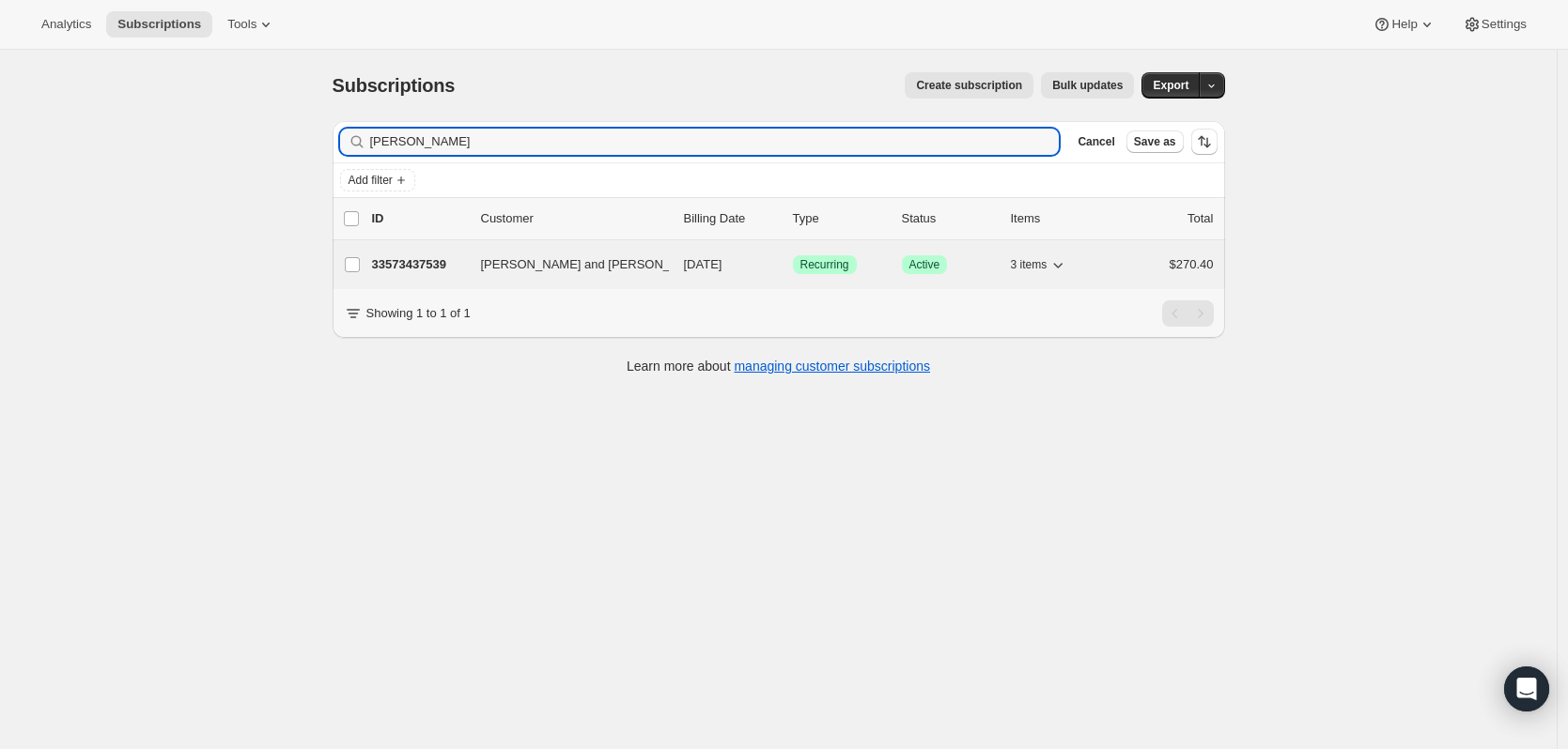
type input "joshua pfaff"
click at [453, 254] on div "33573437539 Joshua and Soma Pfaff 11/05/2025 Success Recurring Success Active 3…" at bounding box center [793, 265] width 842 height 27
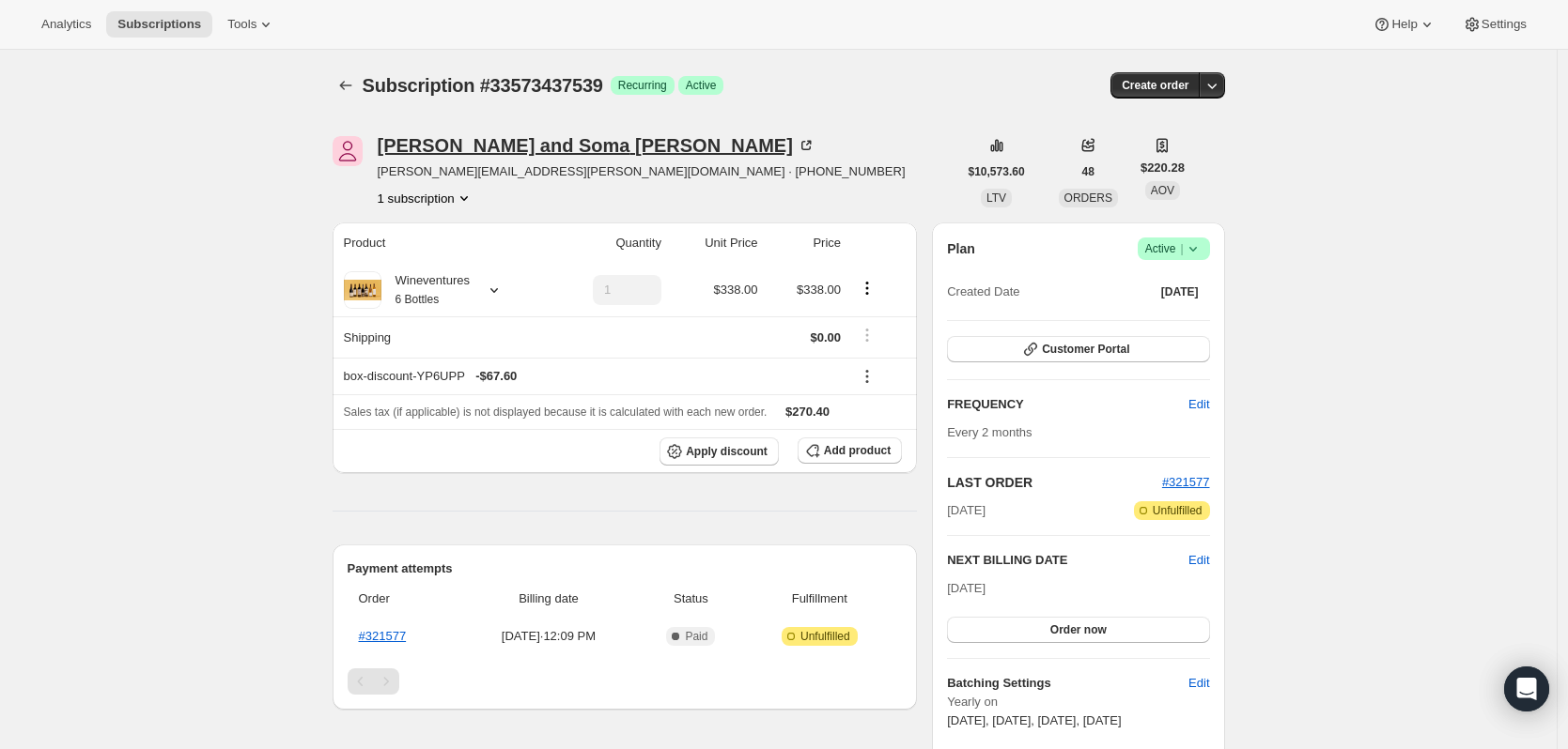
click at [806, 142] on icon at bounding box center [809, 144] width 6 height 6
click at [1219, 77] on icon "button" at bounding box center [1211, 85] width 19 height 19
click at [1225, 70] on div "Subscription #33573437539. This page is ready Subscription #33573437539 Success…" at bounding box center [778, 85] width 892 height 71
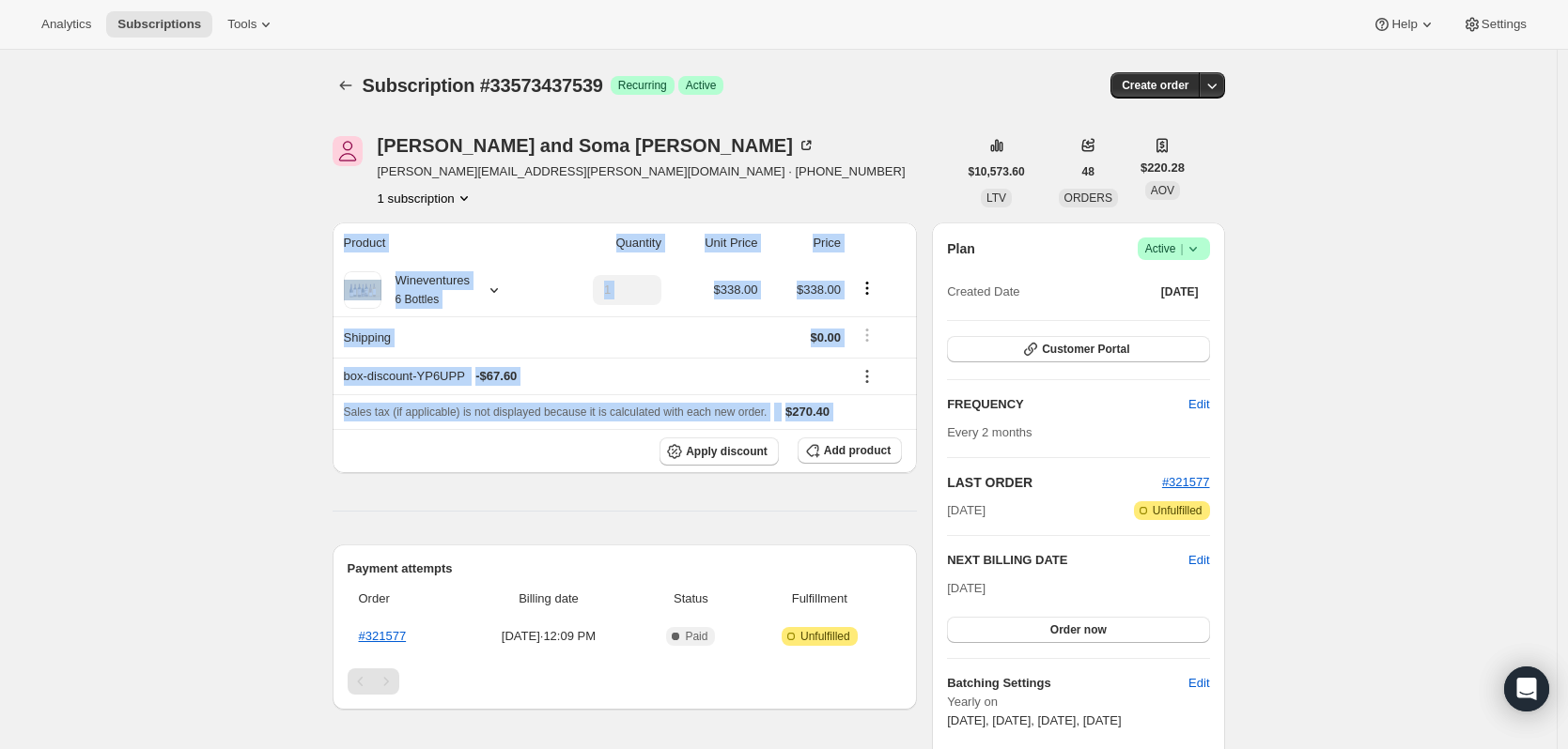
click at [1216, 79] on icon "button" at bounding box center [1211, 85] width 19 height 19
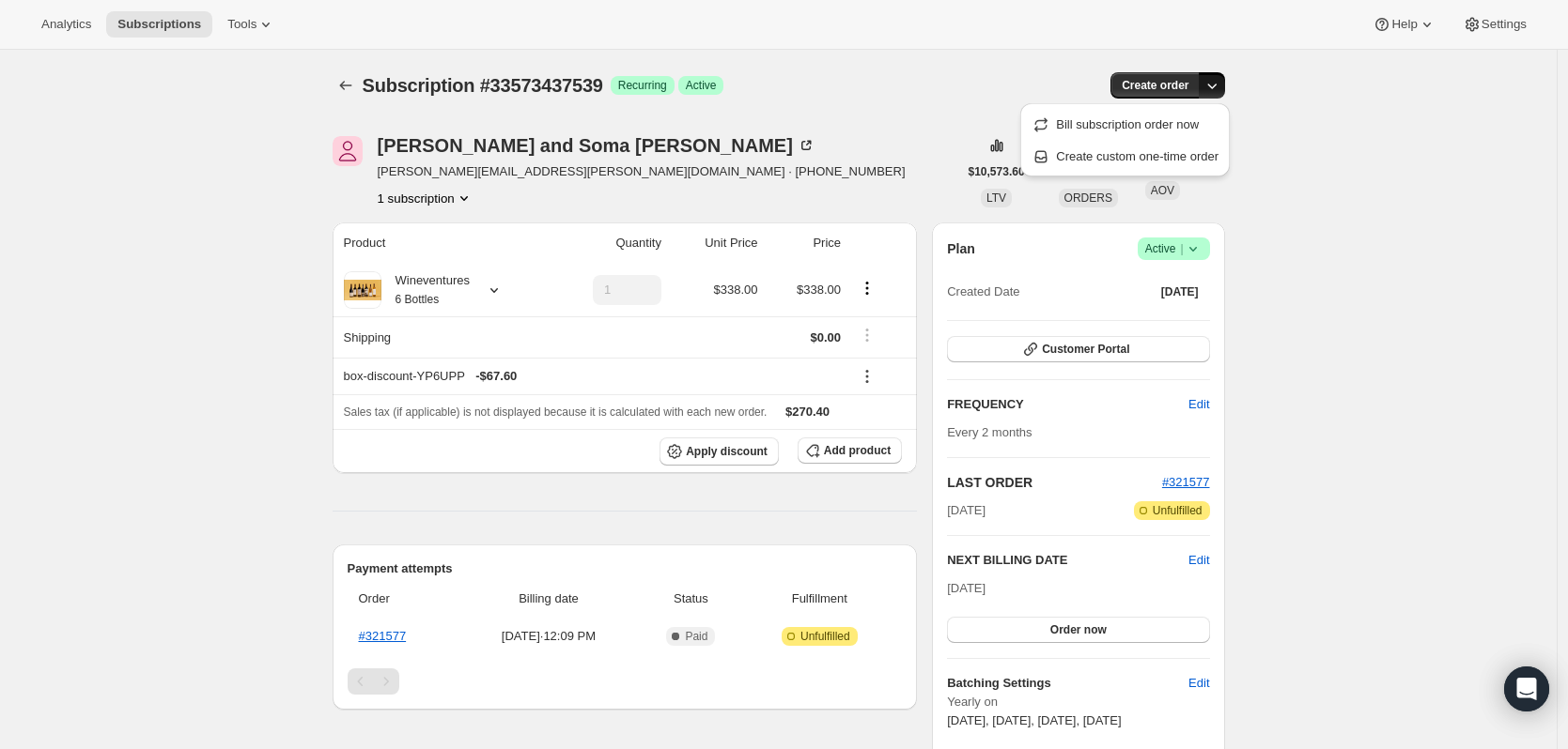
click at [400, 638] on link "#321577" at bounding box center [383, 636] width 48 height 14
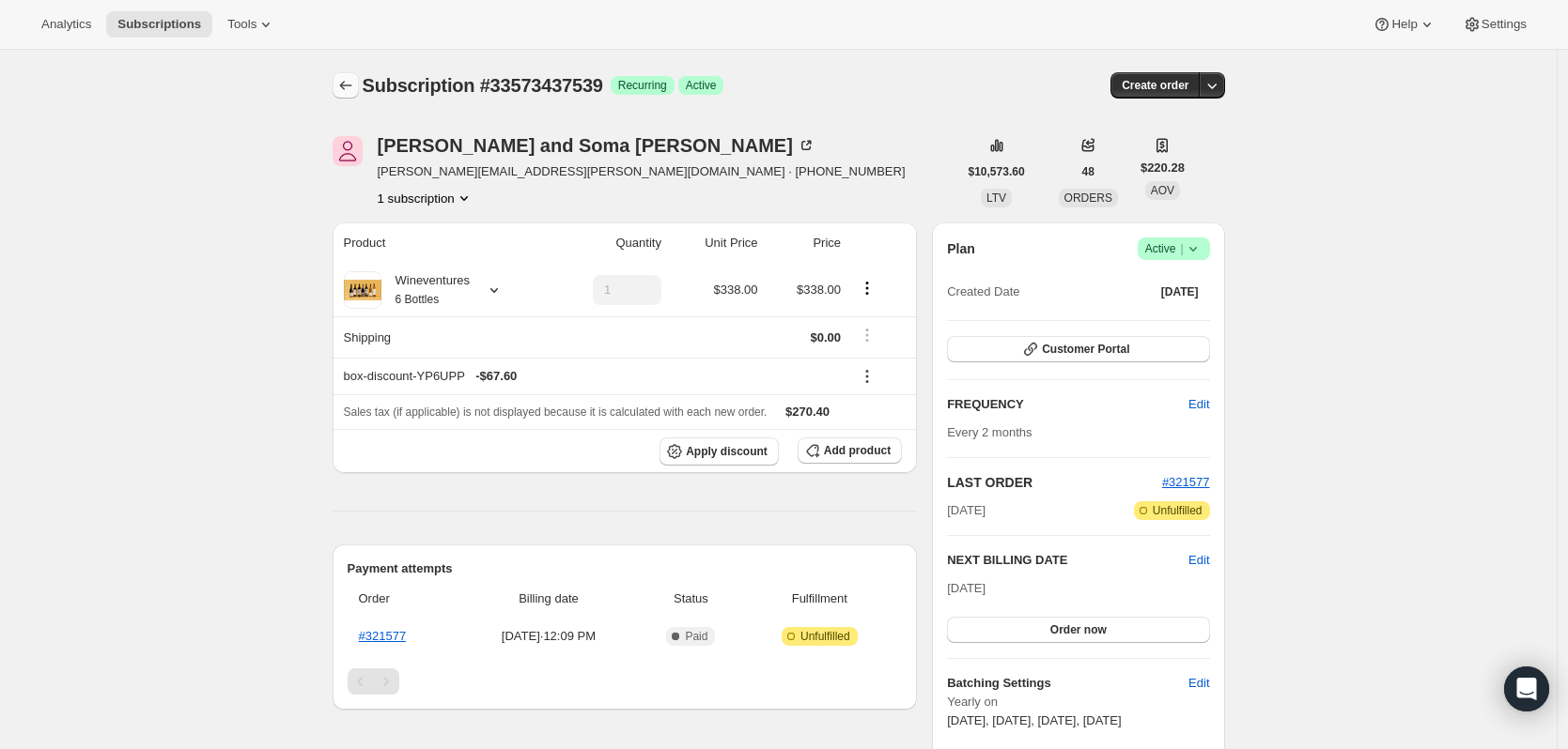
click at [356, 95] on button "Subscriptions" at bounding box center [345, 85] width 27 height 27
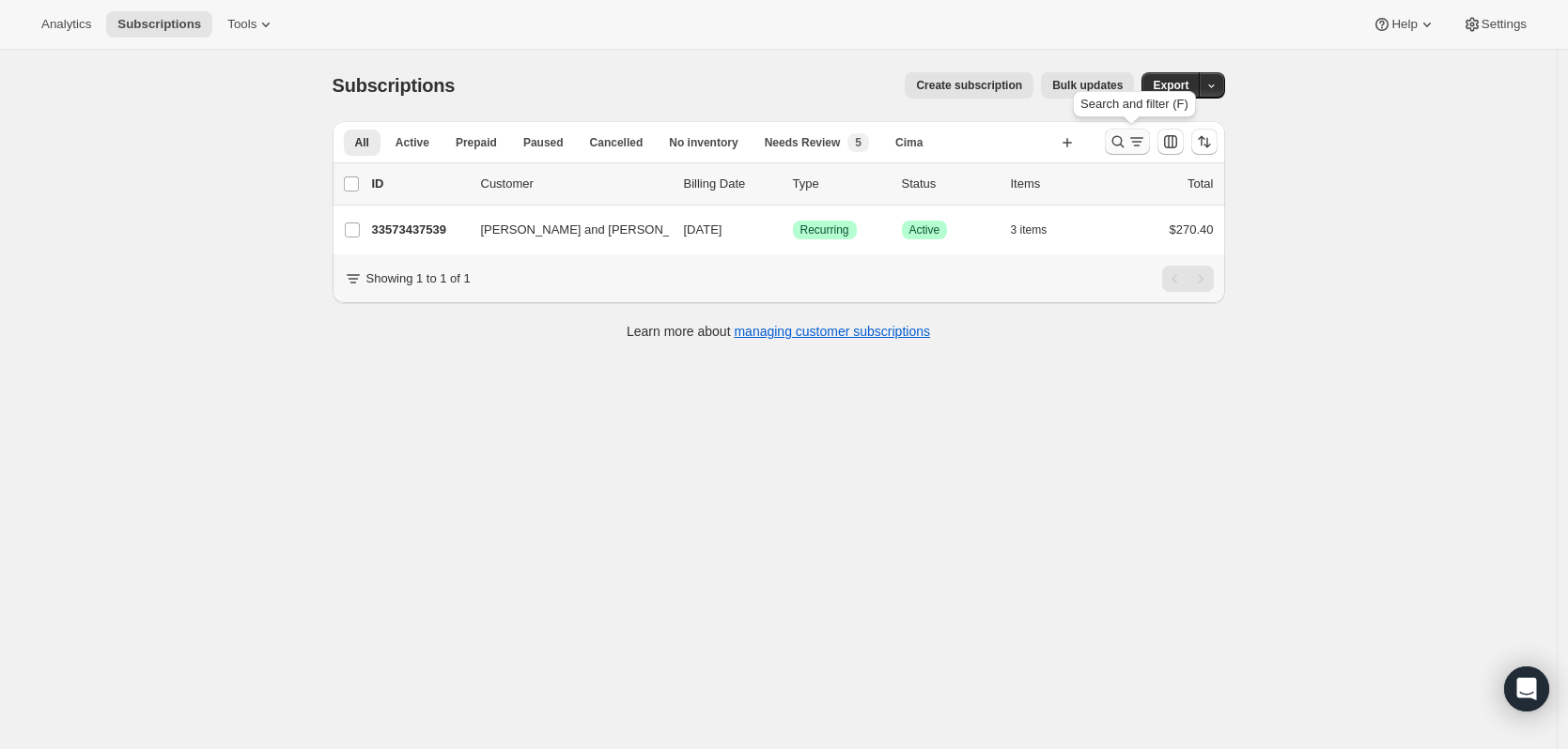
click at [1135, 141] on icon "Search and filter results" at bounding box center [1136, 141] width 19 height 19
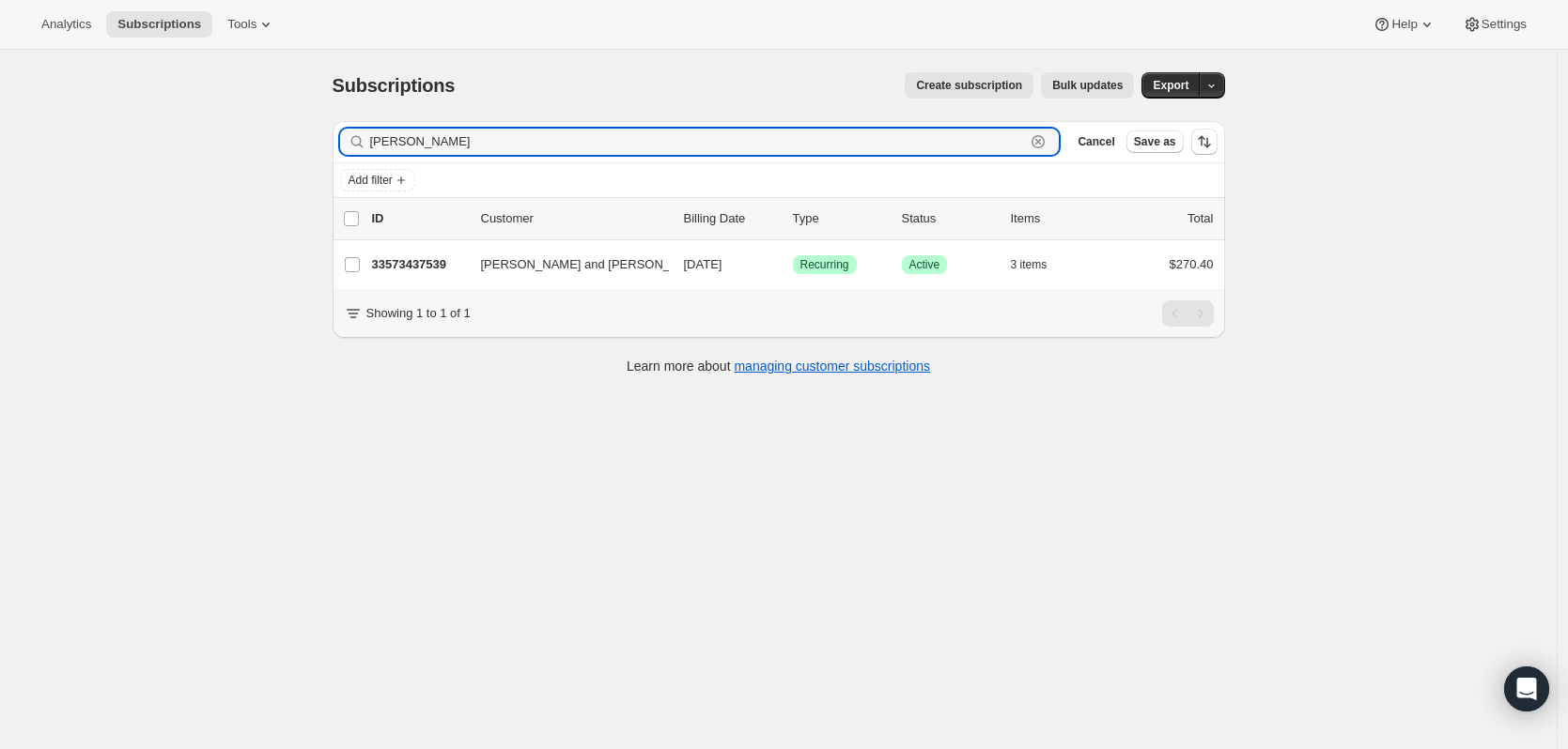
click at [1047, 144] on icon "button" at bounding box center [1037, 141] width 19 height 19
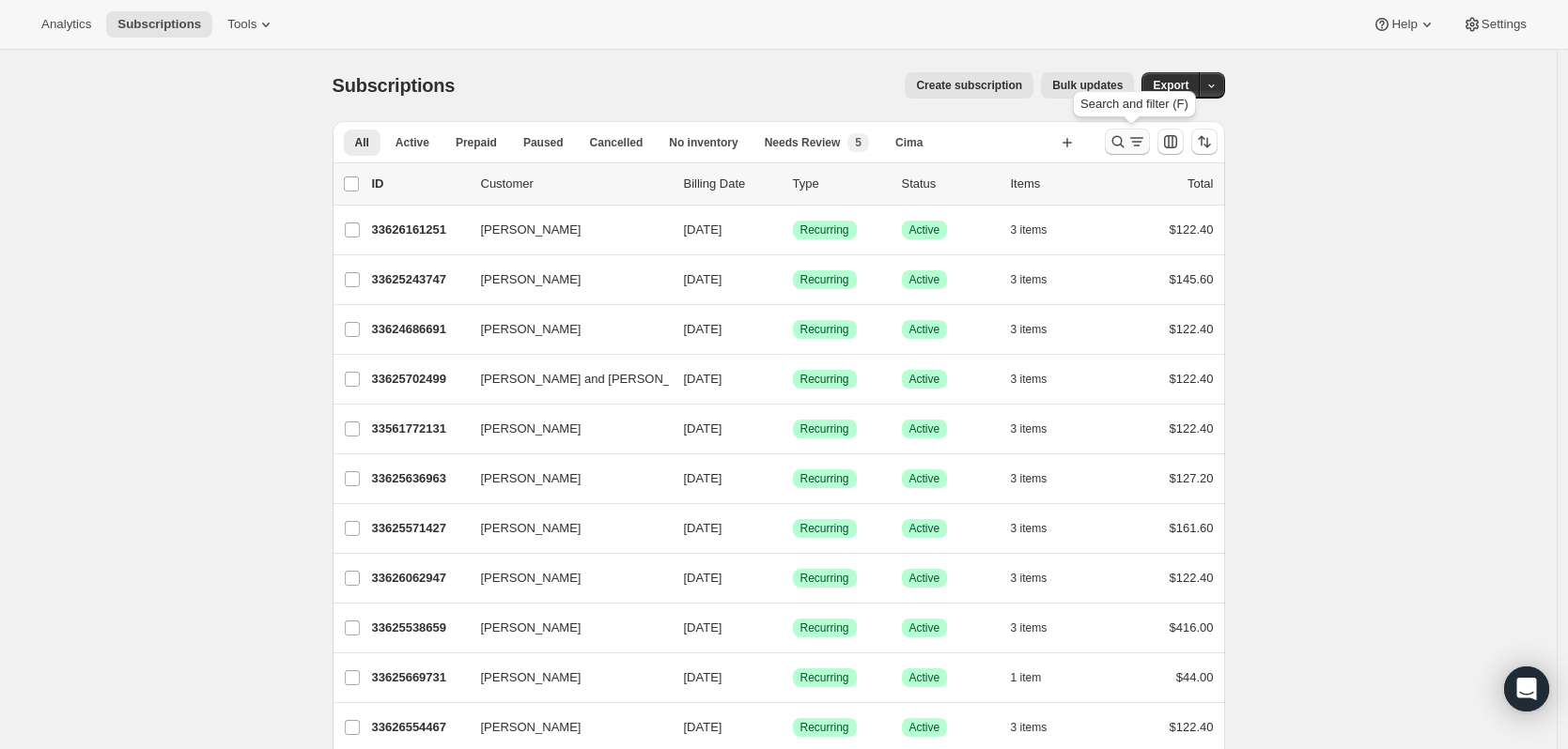
click at [1136, 151] on button "Search and filter results" at bounding box center [1126, 142] width 45 height 27
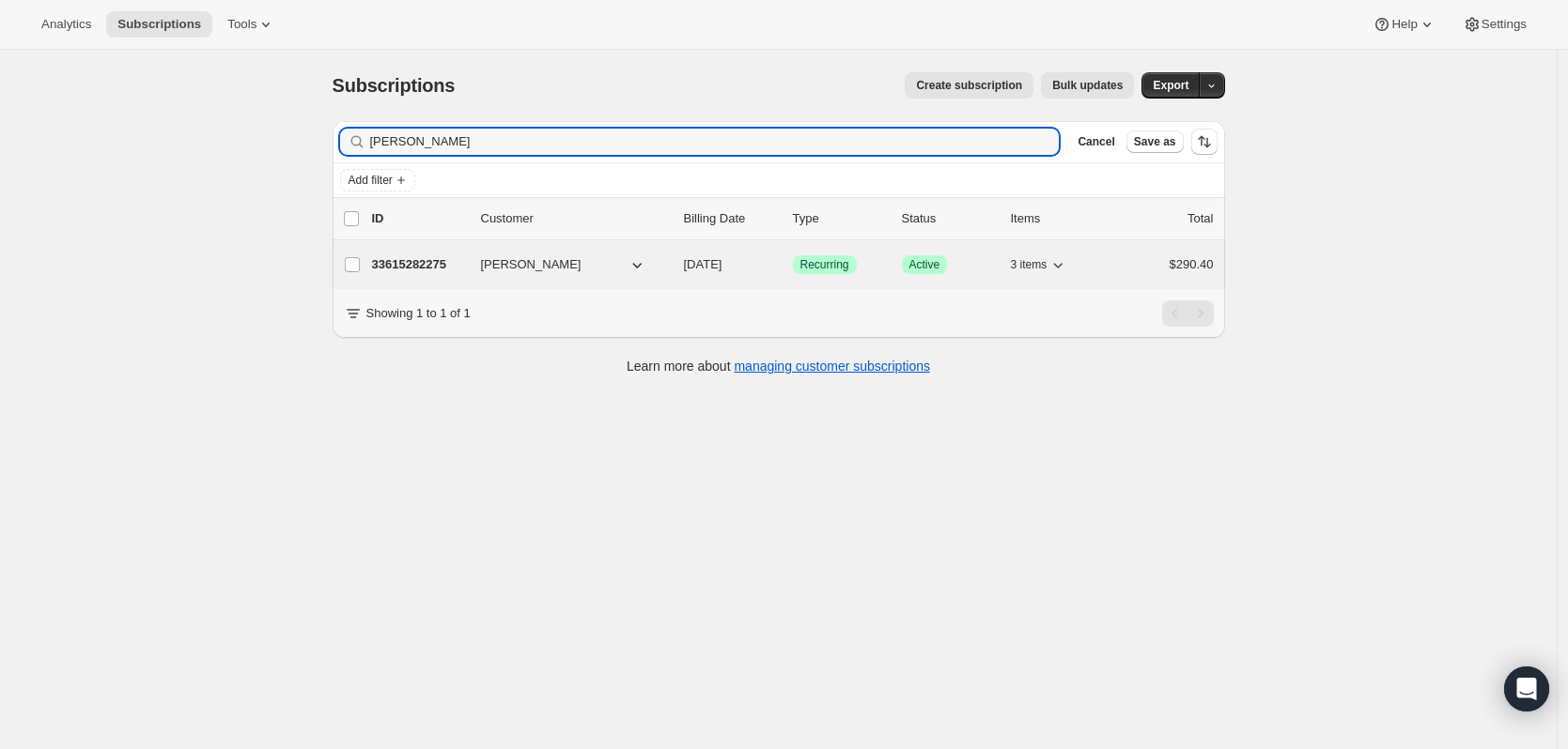
type input "charles gross"
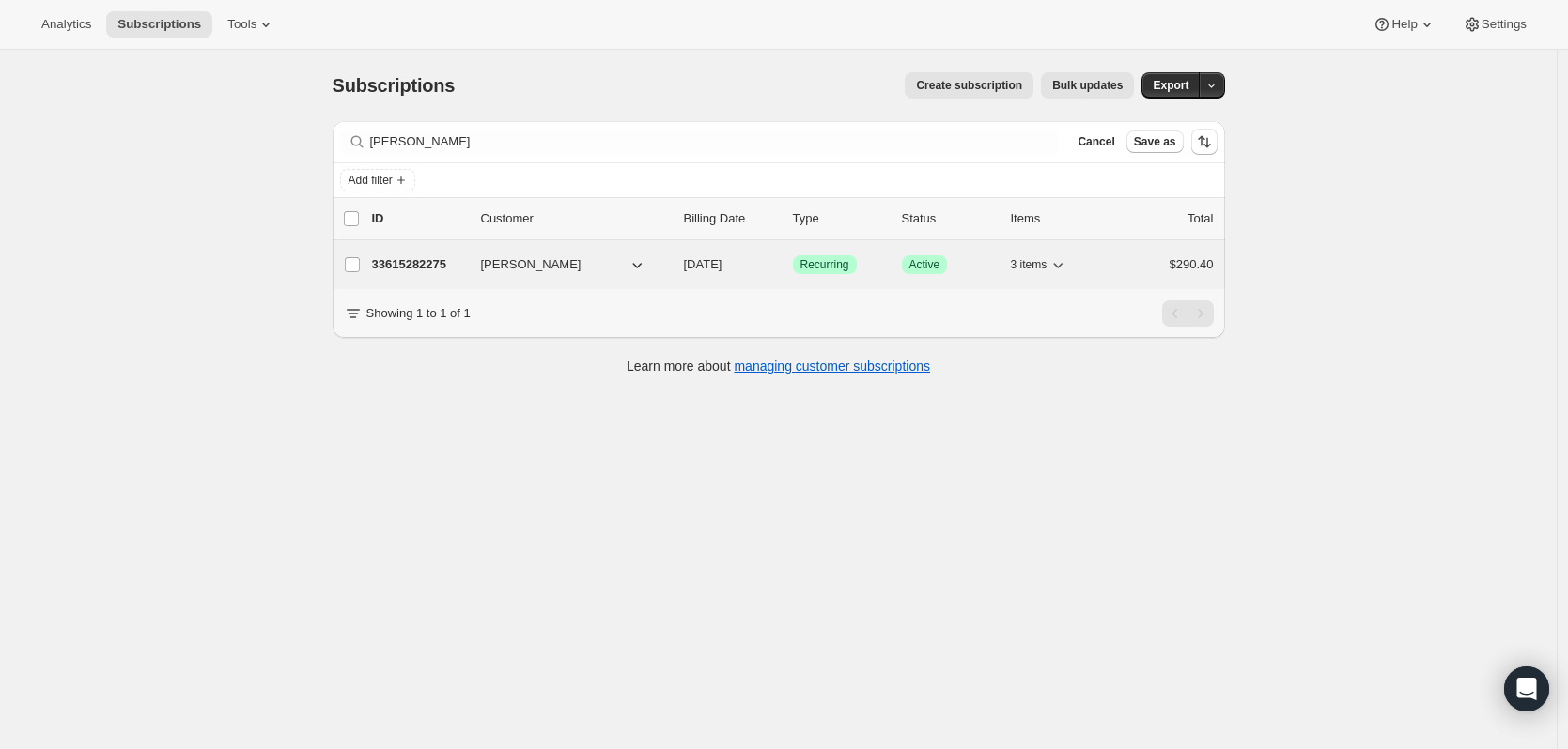
click at [408, 273] on p "33615282275" at bounding box center [419, 264] width 94 height 19
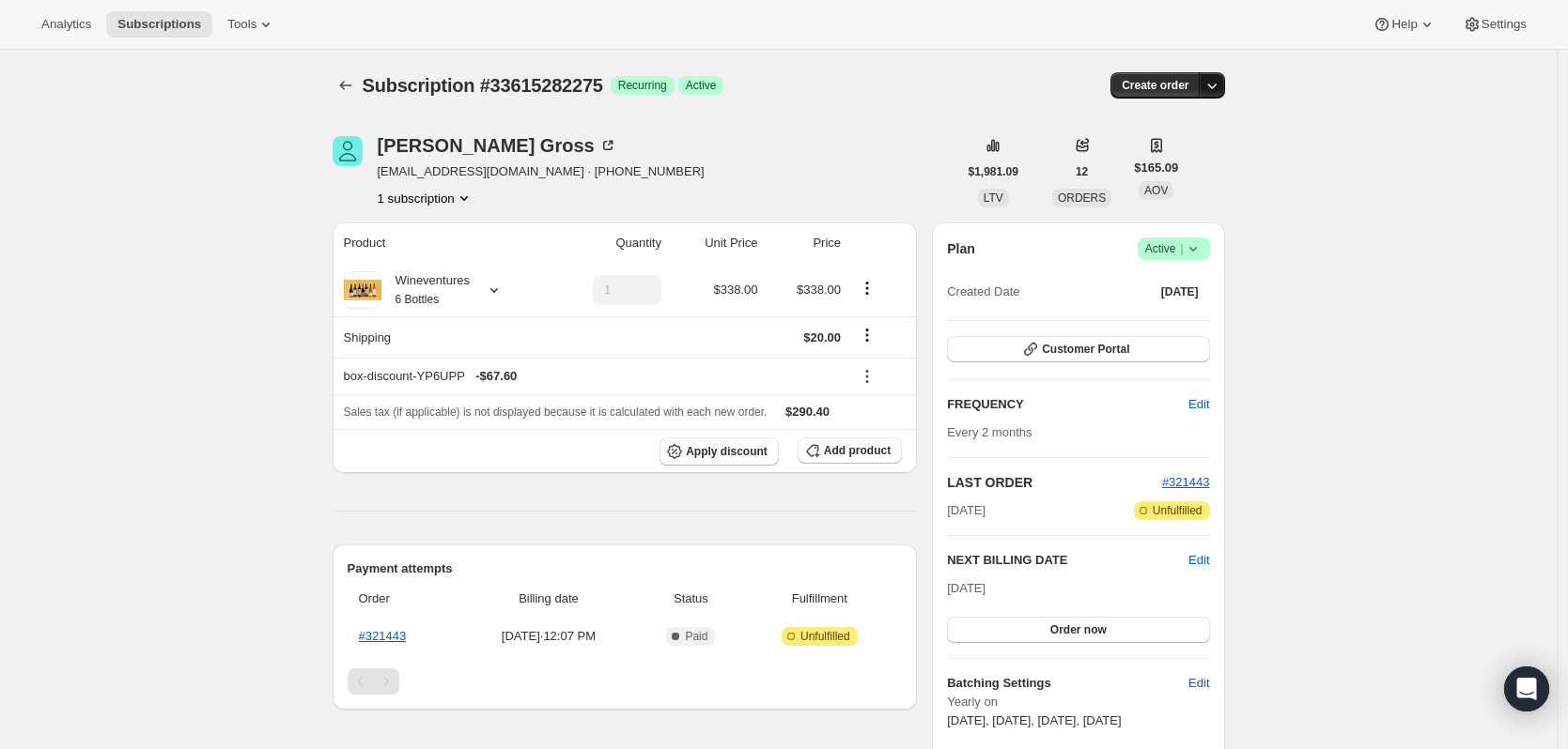
click at [1221, 79] on icon "button" at bounding box center [1211, 85] width 19 height 19
click at [1196, 248] on icon at bounding box center [1192, 249] width 8 height 5
click at [1219, 311] on span "Cancel subscription" at bounding box center [1179, 317] width 106 height 14
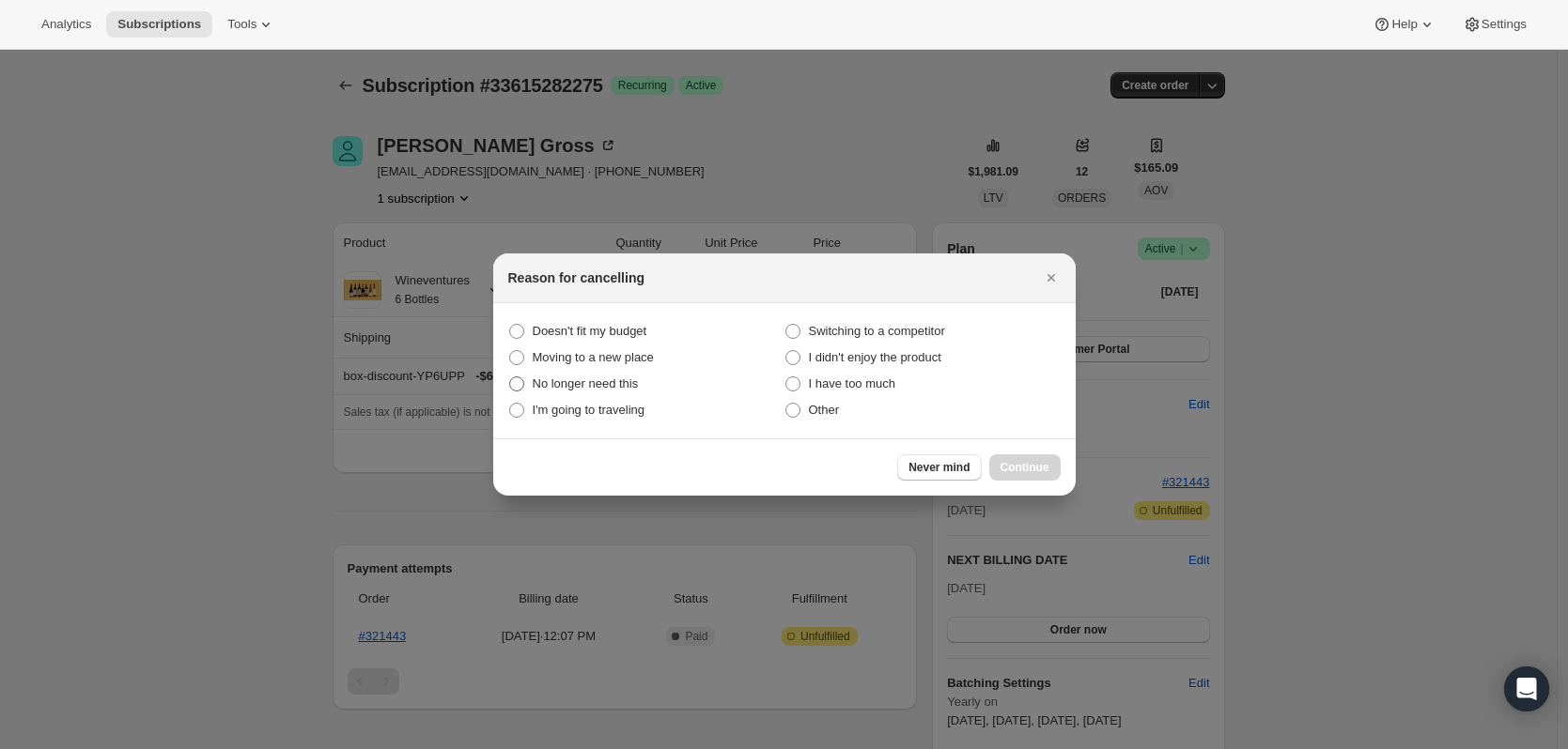
click at [630, 383] on span "No longer need this" at bounding box center [586, 384] width 106 height 14
click at [510, 377] on this "No longer need this" at bounding box center [509, 377] width 1 height 1
radio this "true"
click at [1008, 466] on span "Continue" at bounding box center [1024, 467] width 49 height 15
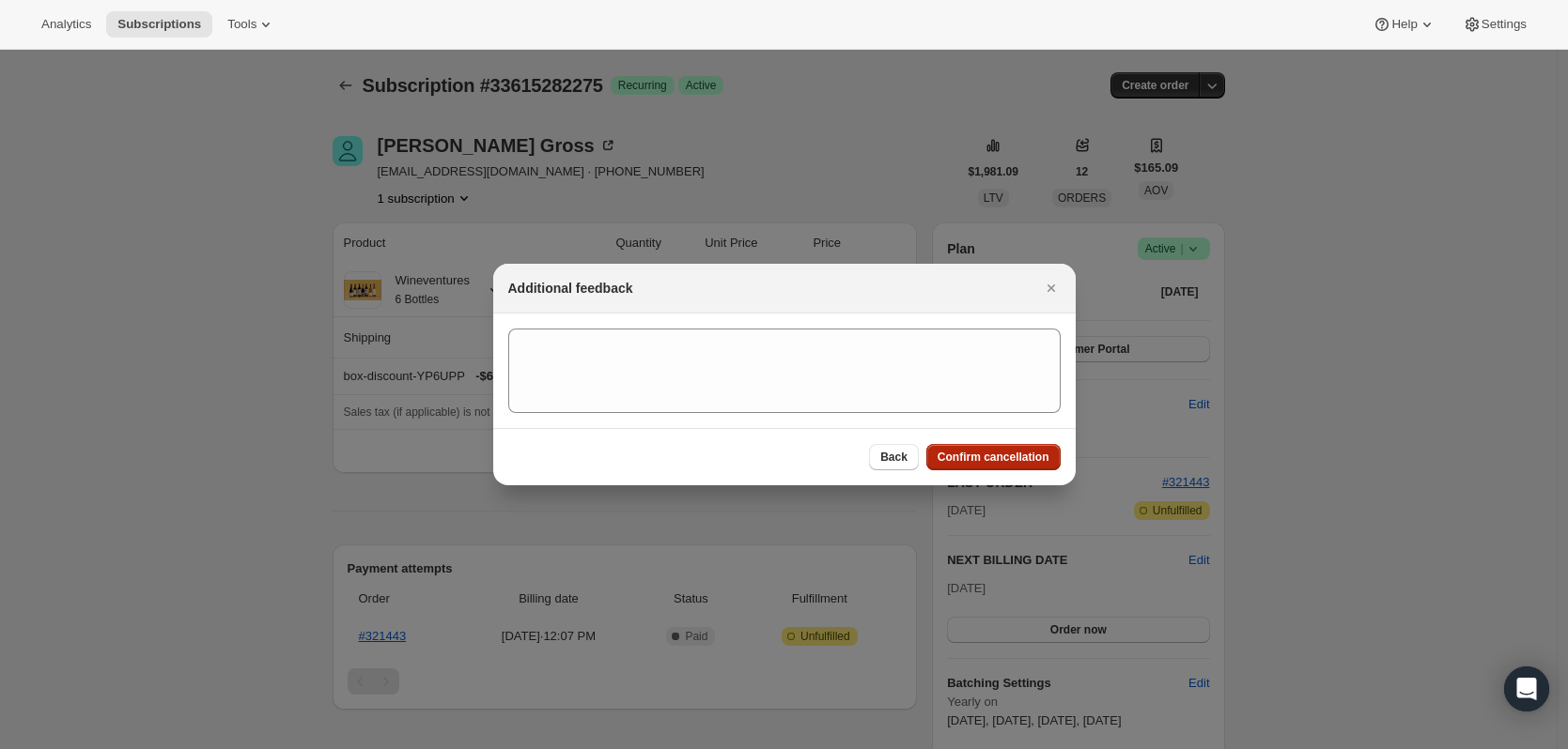
click at [997, 469] on button "Confirm cancellation" at bounding box center [992, 457] width 134 height 27
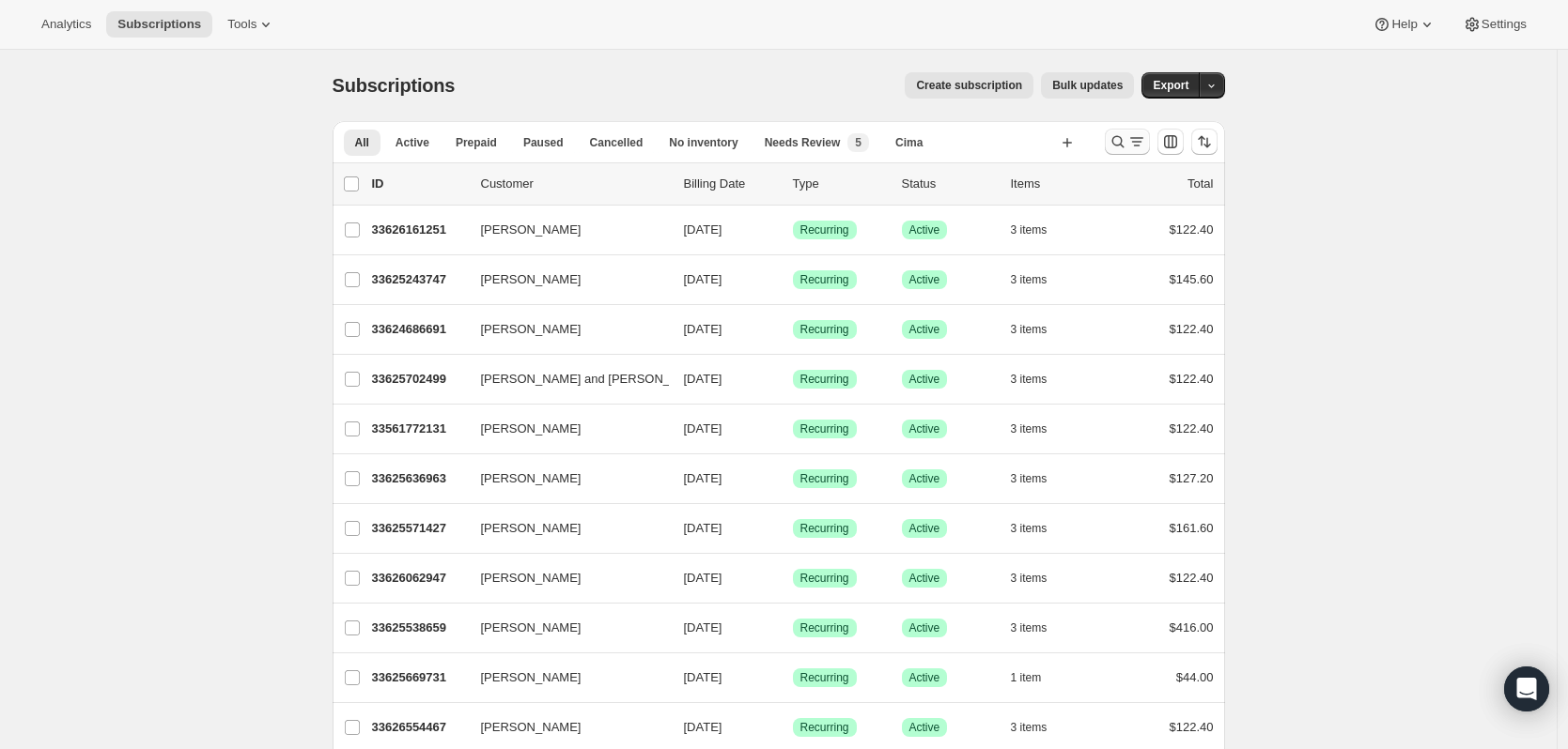
click at [1115, 143] on icon "Search and filter results" at bounding box center [1117, 141] width 19 height 19
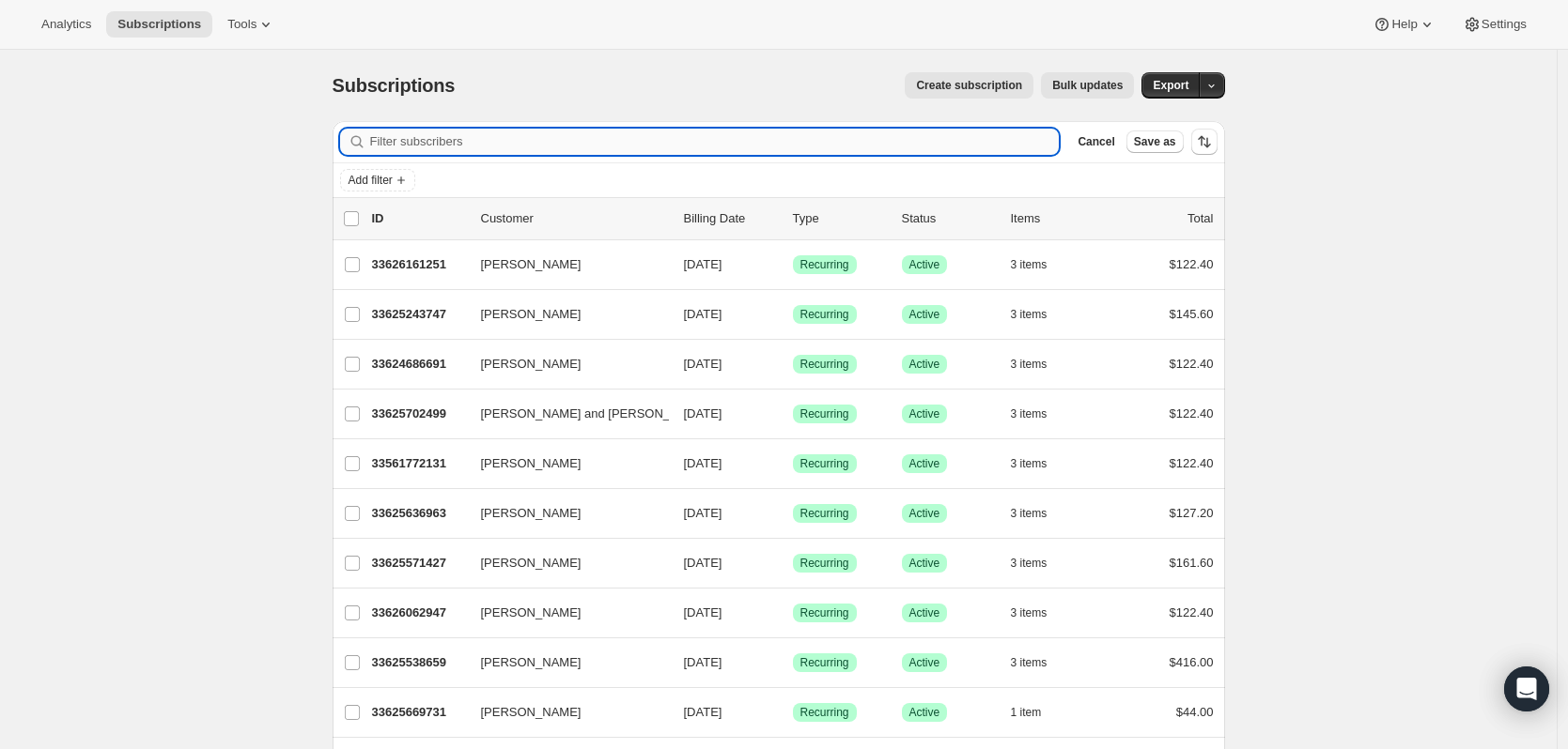
type input "c"
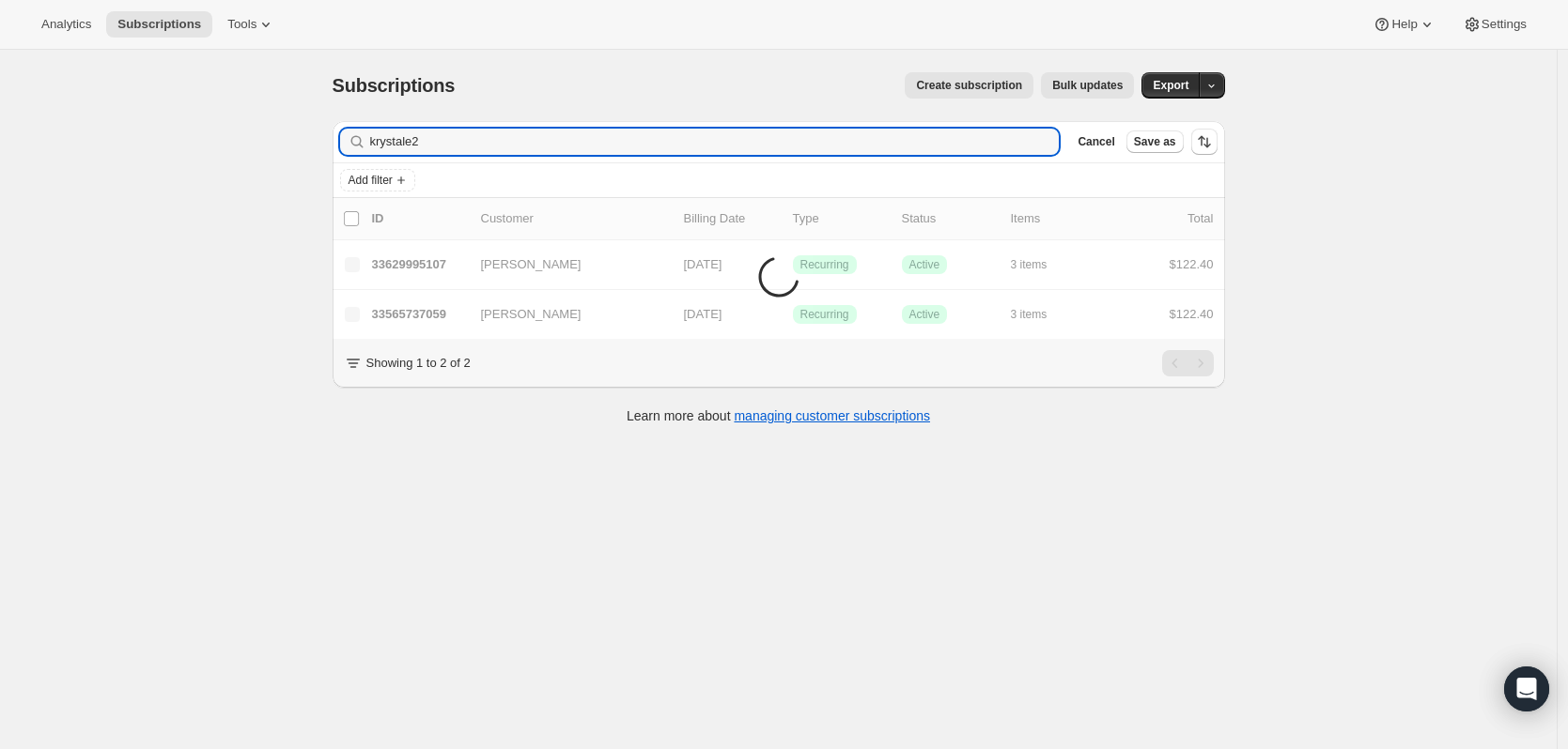
type input "krystale26"
